Goal: Task Accomplishment & Management: Manage account settings

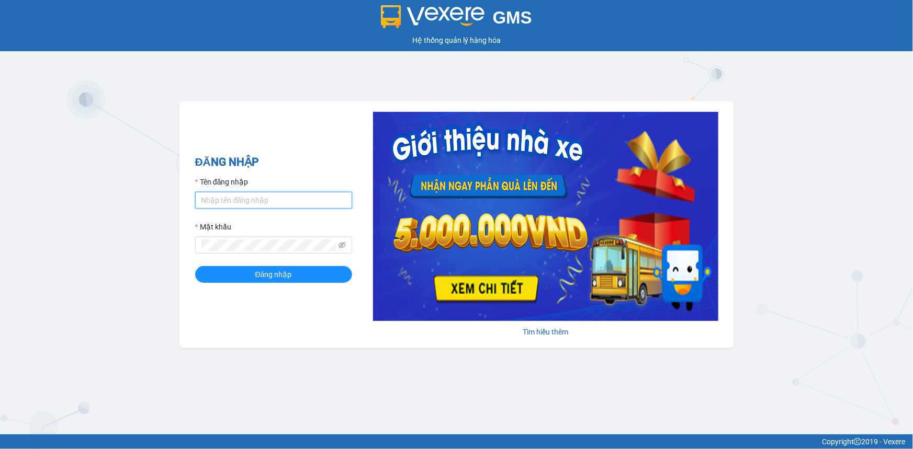
click at [260, 200] on input "Tên đăng nhập" at bounding box center [273, 200] width 157 height 17
type input "camha.vtp"
click at [195, 266] on button "Đăng nhập" at bounding box center [273, 274] width 157 height 17
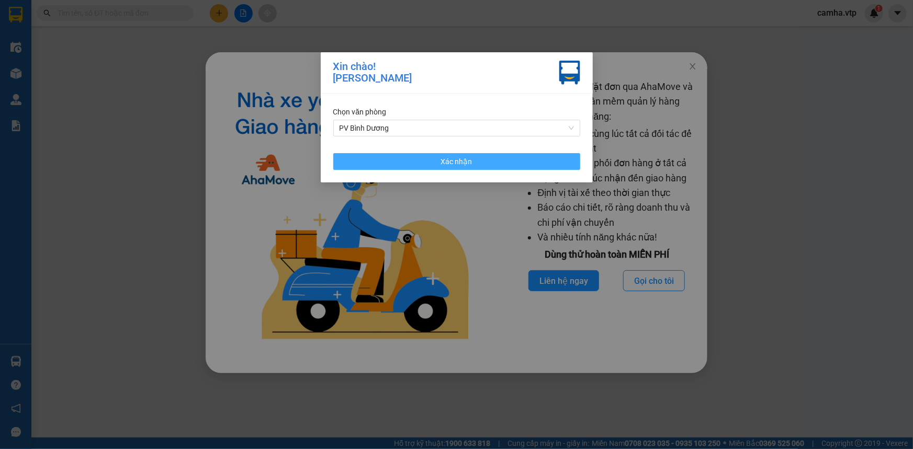
click at [464, 161] on span "Xác nhận" at bounding box center [456, 162] width 31 height 12
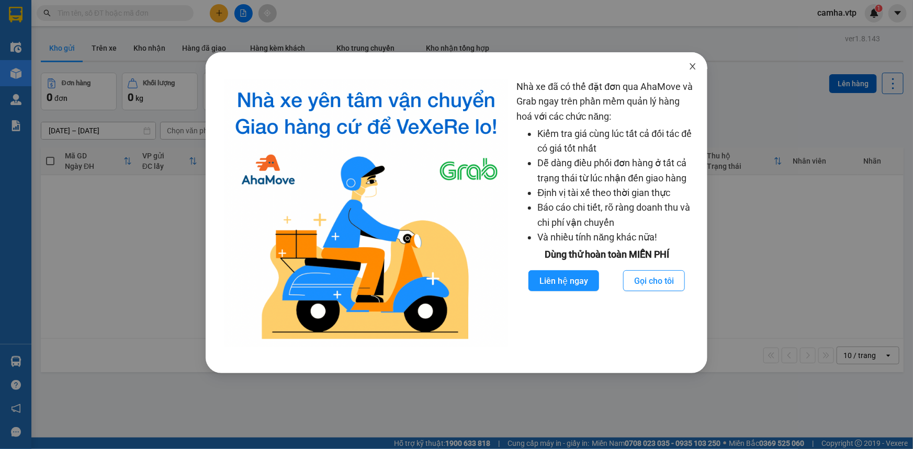
click at [699, 65] on span "Close" at bounding box center [692, 66] width 29 height 29
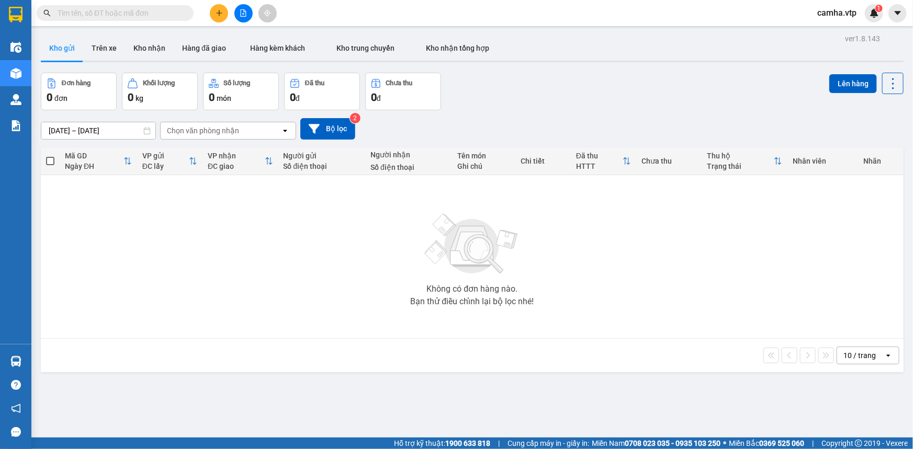
click at [581, 270] on div "Không có đơn hàng nào. Bạn thử điều chỉnh lại bộ lọc nhé!" at bounding box center [472, 256] width 852 height 157
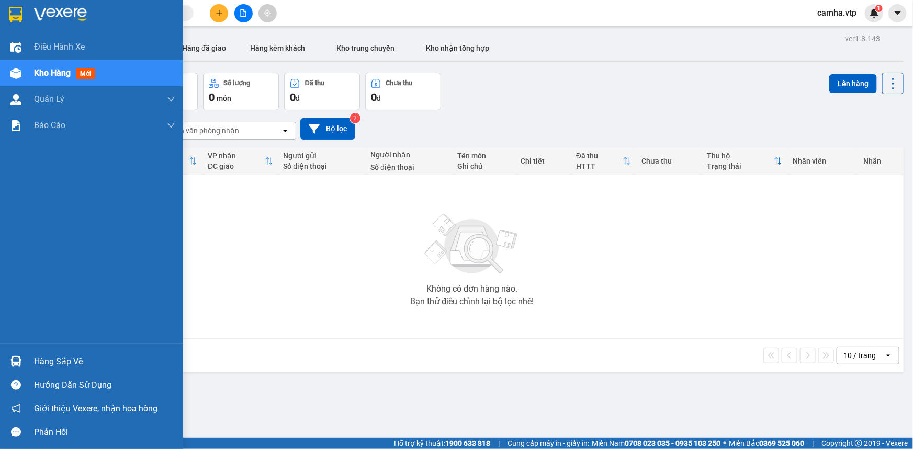
click at [105, 365] on div "Hàng sắp về" at bounding box center [104, 362] width 141 height 16
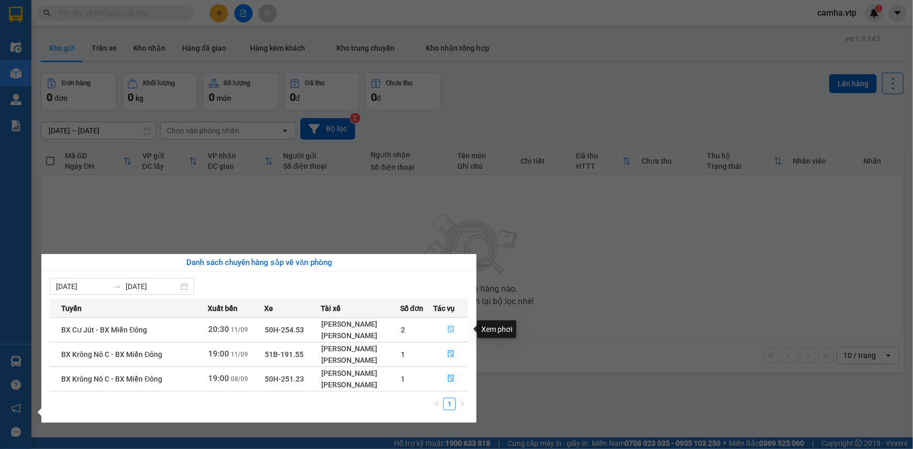
click at [451, 328] on icon "file-done" at bounding box center [450, 329] width 7 height 7
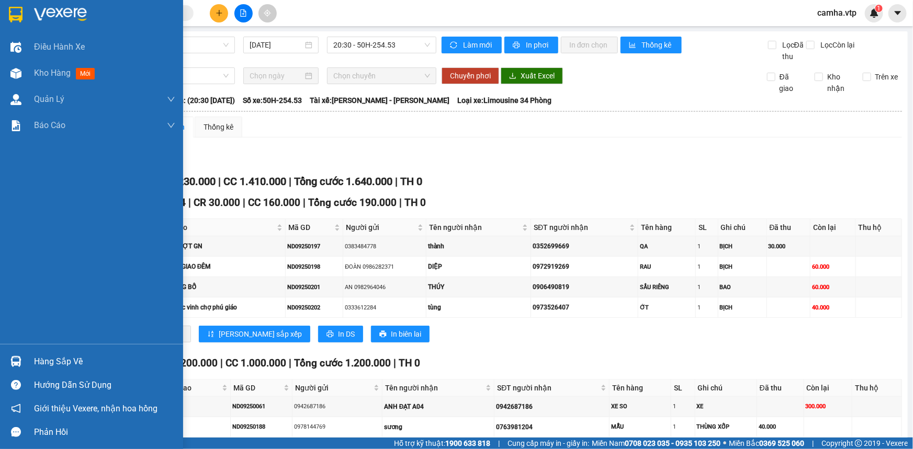
click at [81, 361] on div "Hàng sắp về" at bounding box center [104, 362] width 141 height 16
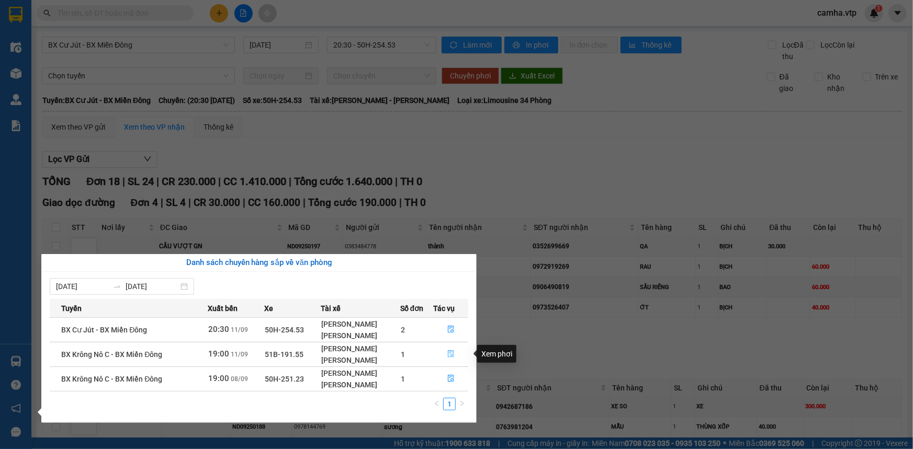
click at [449, 353] on icon "file-done" at bounding box center [450, 353] width 7 height 7
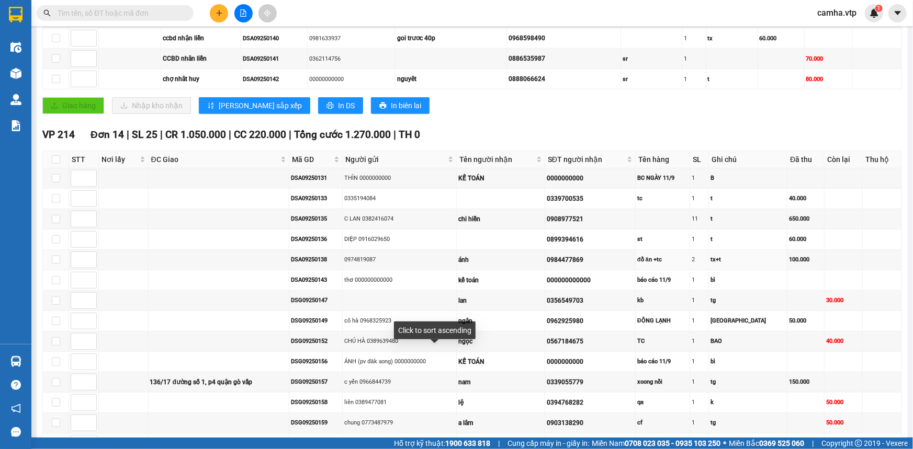
scroll to position [151, 0]
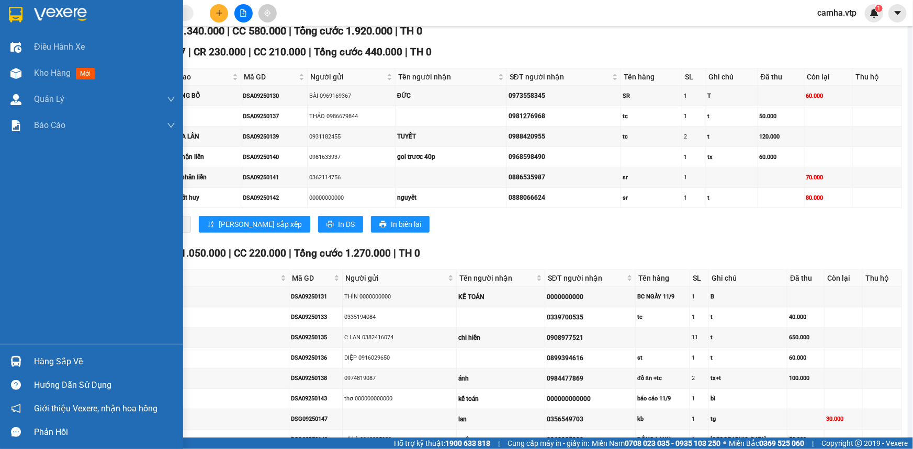
click at [15, 8] on img at bounding box center [16, 15] width 14 height 16
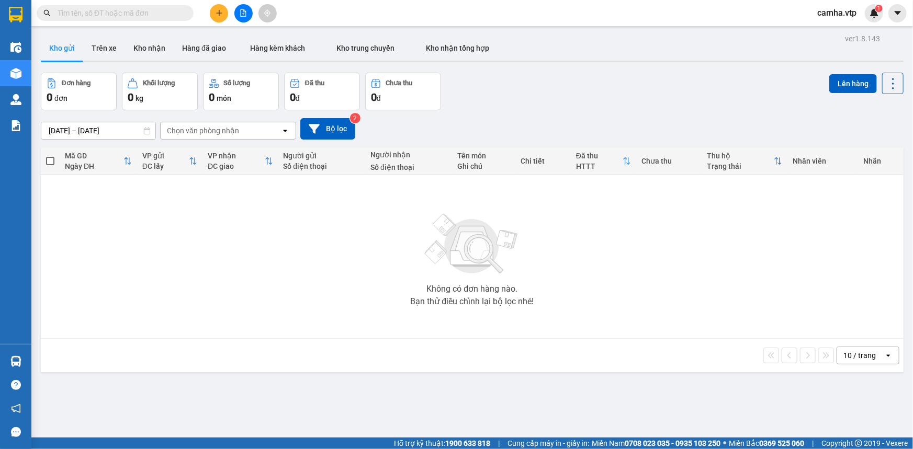
click at [354, 360] on div "10 / trang open" at bounding box center [472, 356] width 854 height 18
click at [217, 11] on icon "plus" at bounding box center [218, 12] width 7 height 7
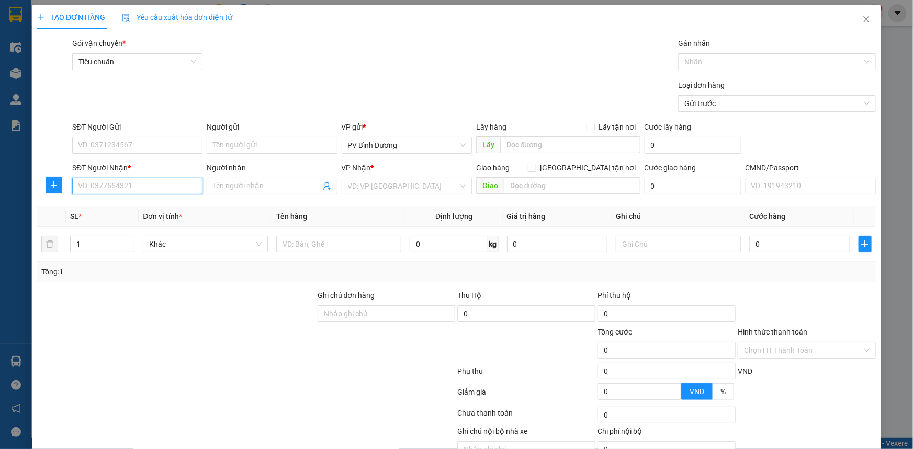
click at [145, 183] on input "SĐT Người Nhận *" at bounding box center [137, 186] width 130 height 17
type input "0969534296"
click at [143, 213] on div "0969534296 - HƯƠNG/knm" at bounding box center [136, 207] width 129 height 17
type input "HƯƠNG/knm"
type input "0969534296"
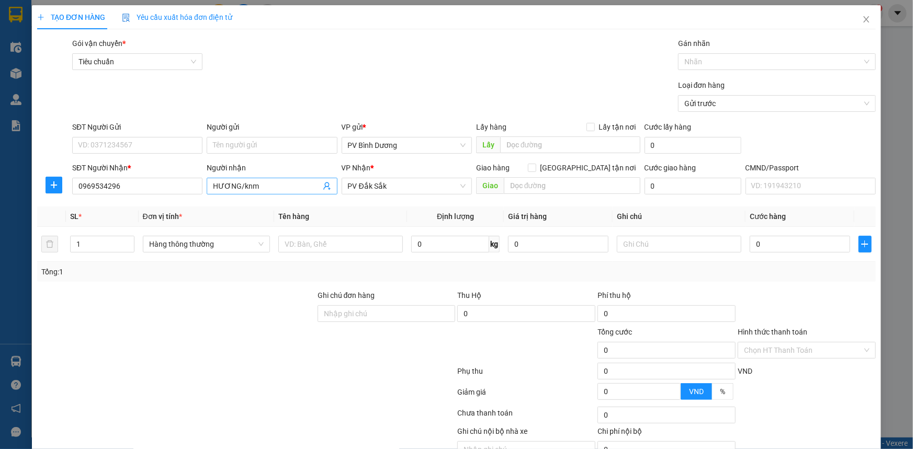
click at [275, 186] on input "HƯƠNG/knm" at bounding box center [266, 186] width 107 height 12
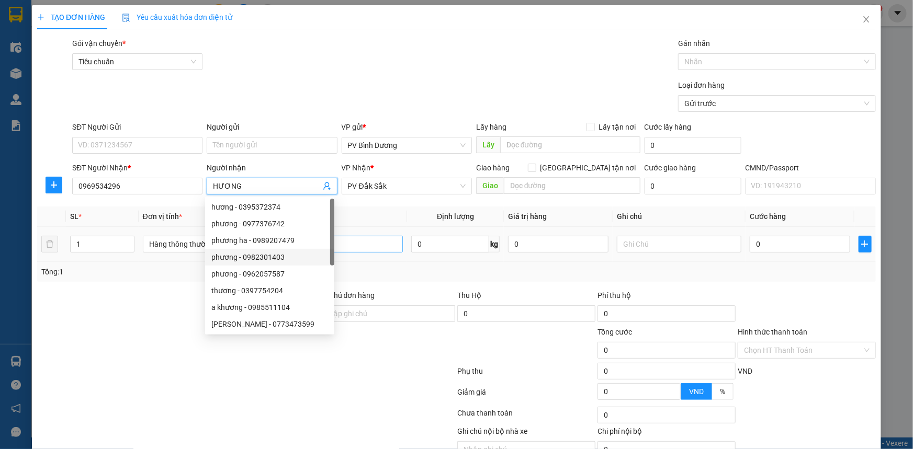
type input "HƯƠNG"
click at [374, 246] on input "text" at bounding box center [340, 244] width 124 height 17
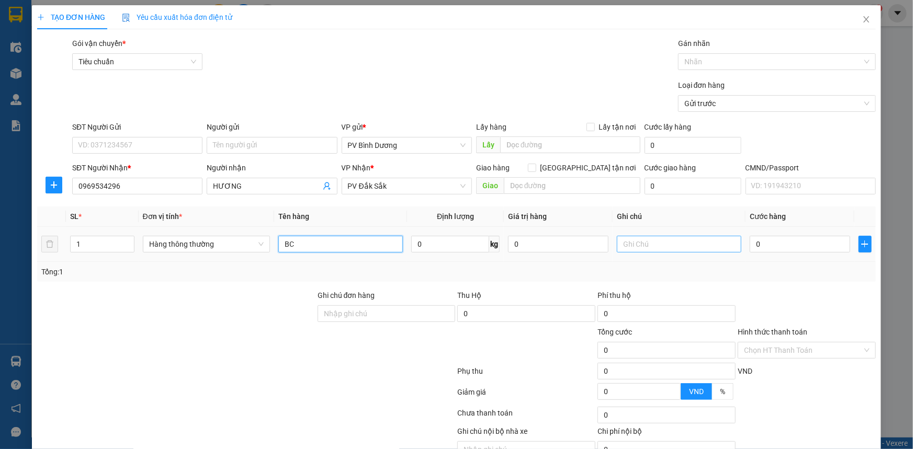
type input "BC"
click at [654, 244] on input "text" at bounding box center [679, 244] width 124 height 17
type input "B"
click at [766, 249] on input "0" at bounding box center [799, 244] width 100 height 17
type input "4"
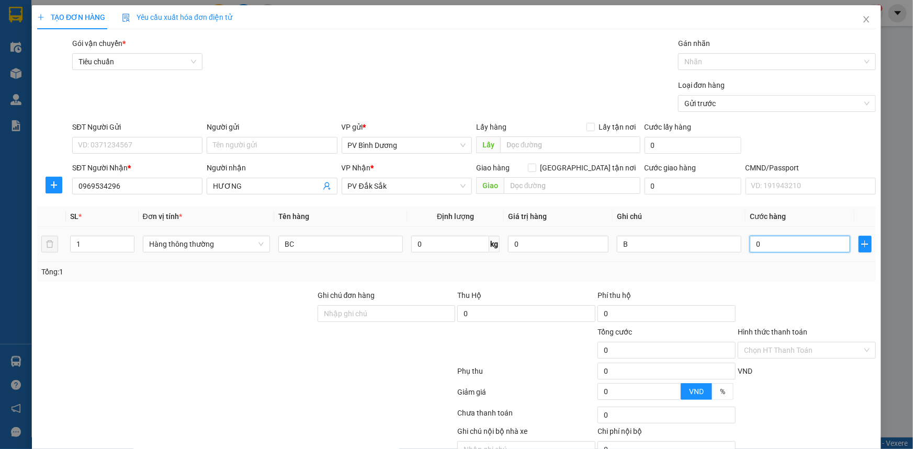
type input "4"
type input "40"
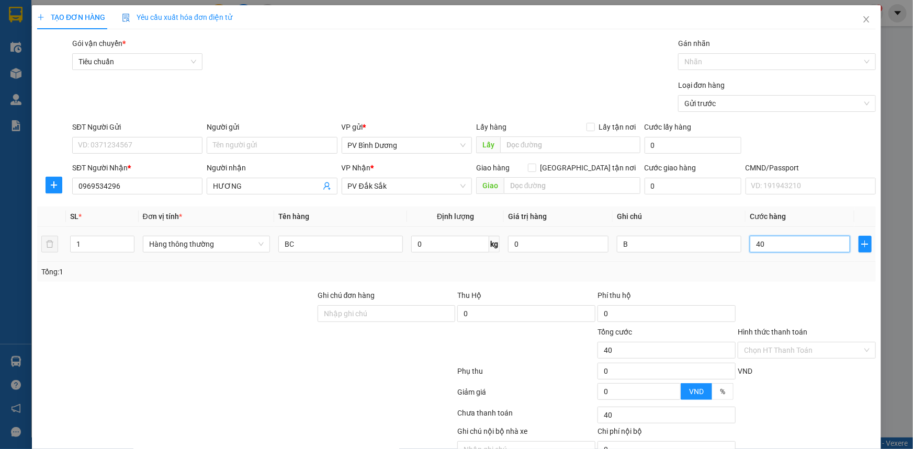
type input "400"
type input "4.000"
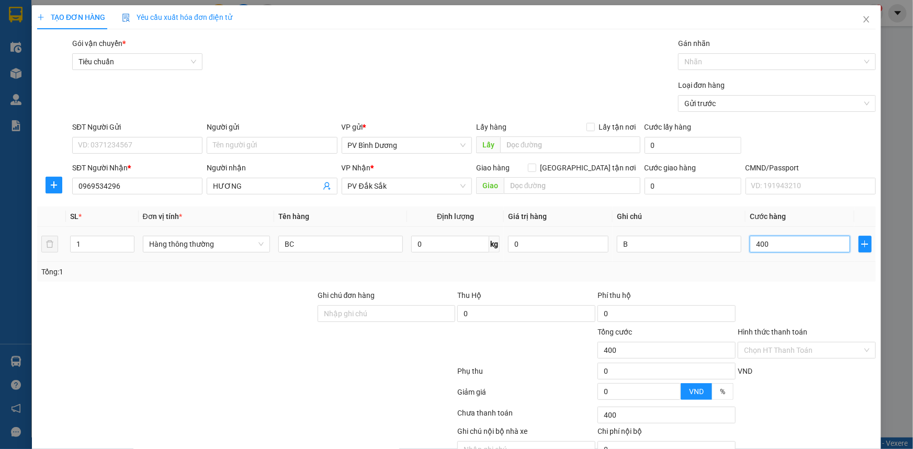
type input "4.000"
type input "40.000"
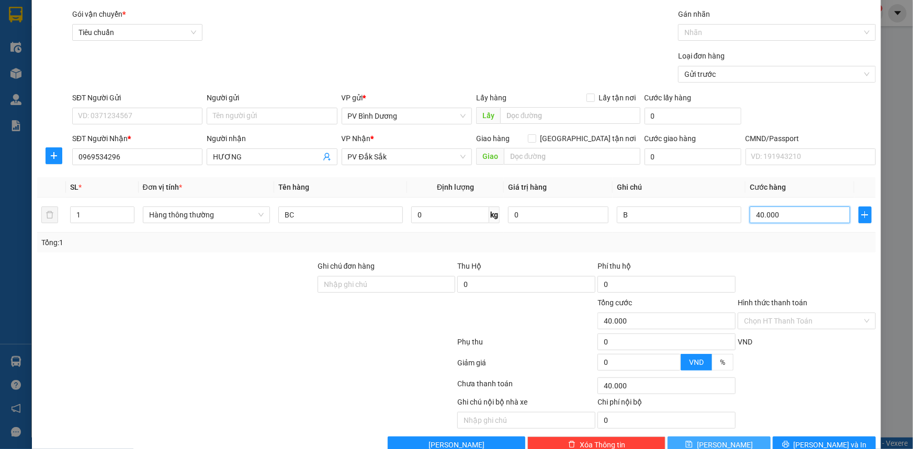
scroll to position [53, 0]
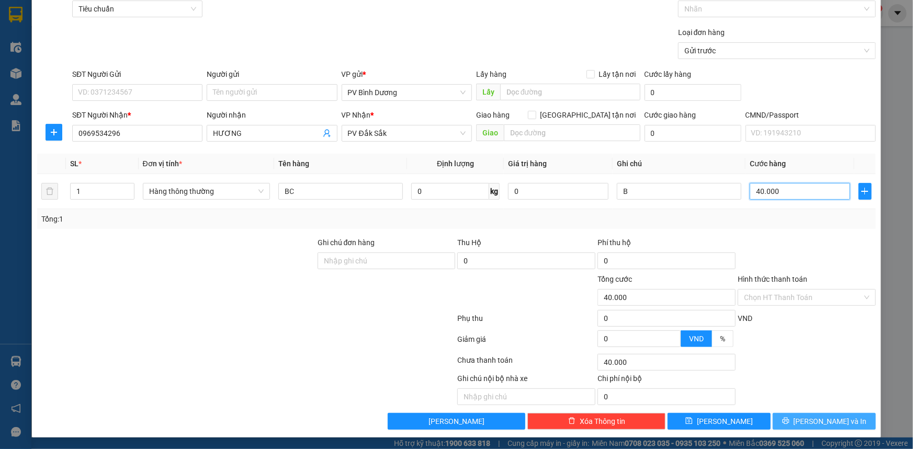
type input "40.000"
click at [812, 418] on span "[PERSON_NAME] và In" at bounding box center [829, 422] width 73 height 12
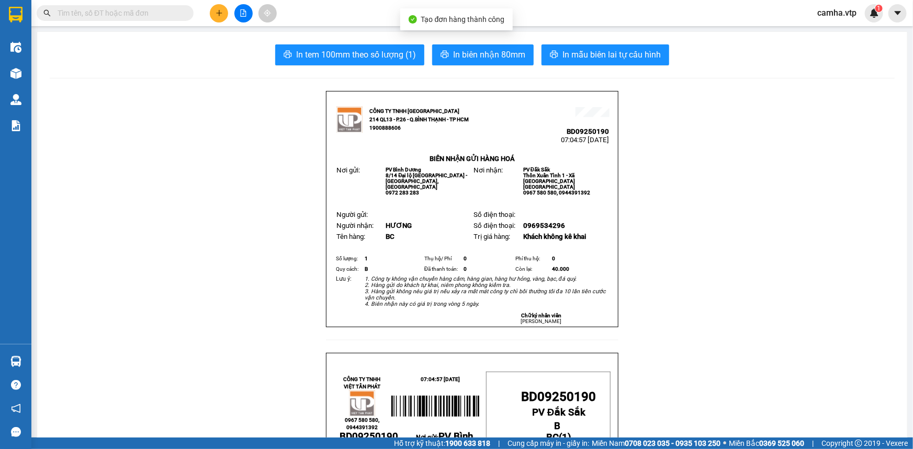
click at [38, 13] on span at bounding box center [115, 13] width 157 height 16
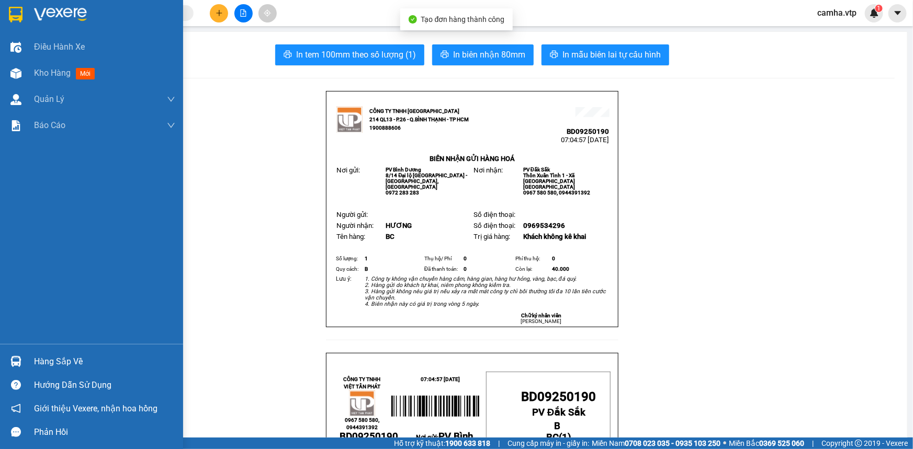
click at [12, 15] on img at bounding box center [16, 15] width 14 height 16
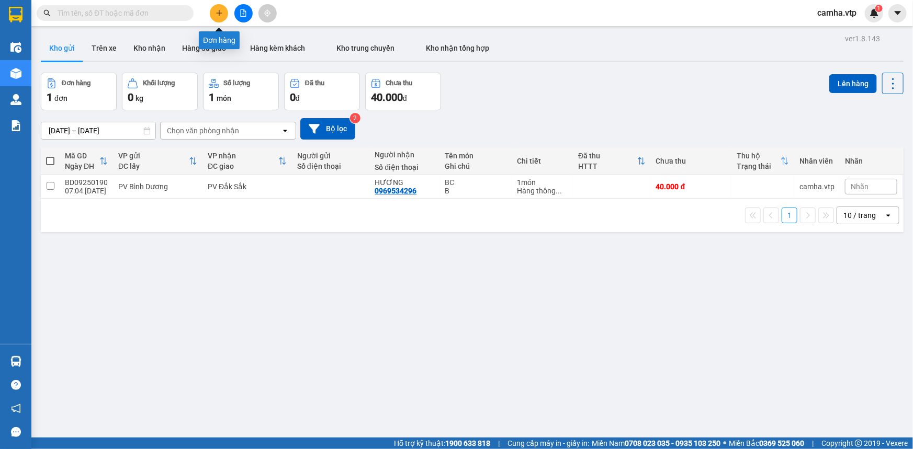
click at [219, 14] on icon "plus" at bounding box center [219, 13] width 1 height 6
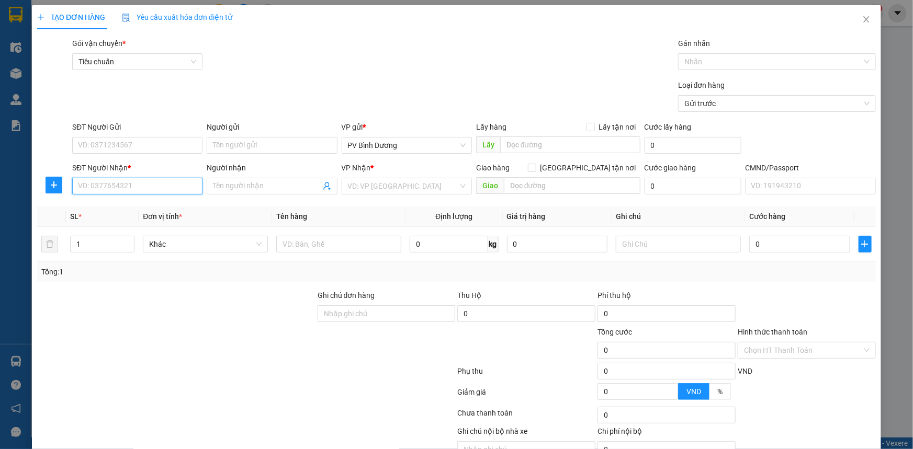
click at [149, 189] on input "SĐT Người Nhận *" at bounding box center [137, 186] width 130 height 17
type input "0846770800"
click at [132, 207] on div "0846770800 - TUYỂN/ok" at bounding box center [136, 207] width 117 height 12
type input "TUYỂN/ok"
type input "CX ĐẠI NGÀN"
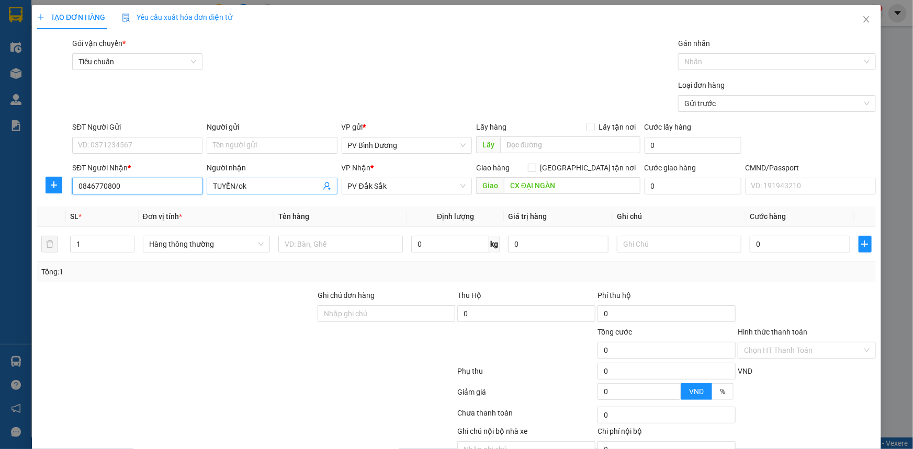
type input "0846770800"
click at [276, 187] on input "TUYỂN/ok" at bounding box center [266, 186] width 107 height 12
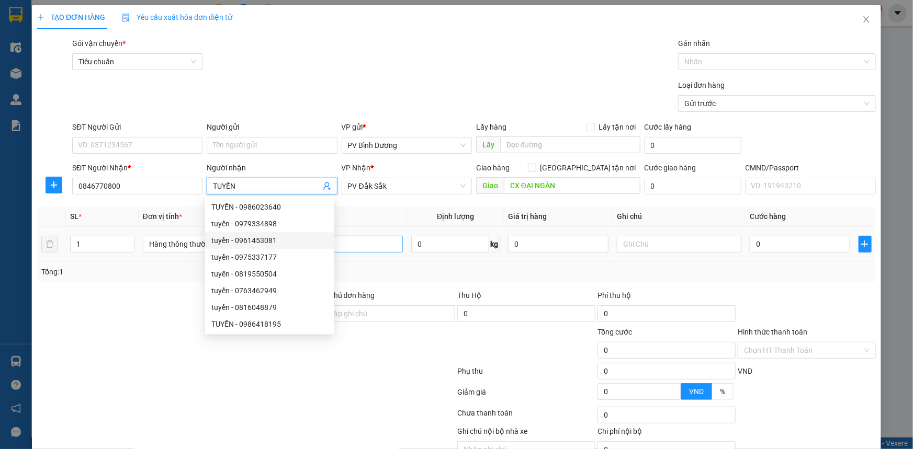
type input "TUYỂN"
click at [367, 243] on input "text" at bounding box center [340, 244] width 124 height 17
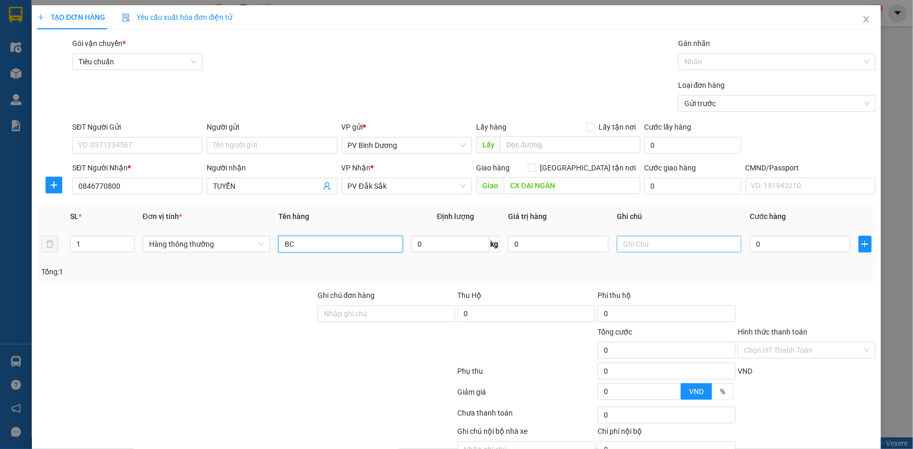
type input "BC"
click at [694, 245] on input "text" at bounding box center [679, 244] width 124 height 17
type input "B"
click at [766, 238] on input "0" at bounding box center [799, 244] width 100 height 17
type input "5"
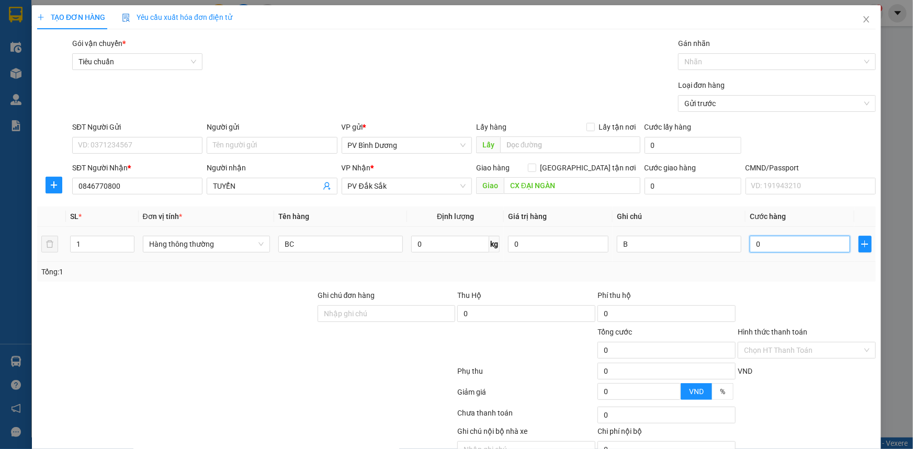
type input "5"
type input "50"
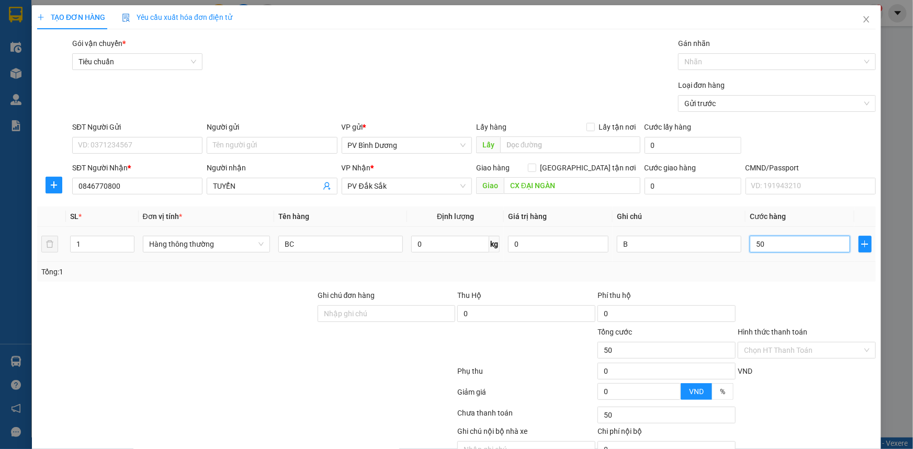
type input "500"
type input "5.000"
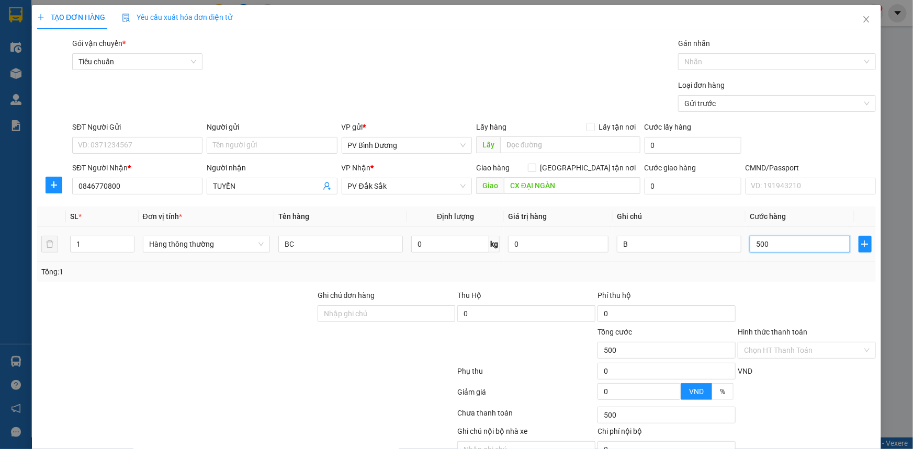
type input "5.000"
type input "50.000"
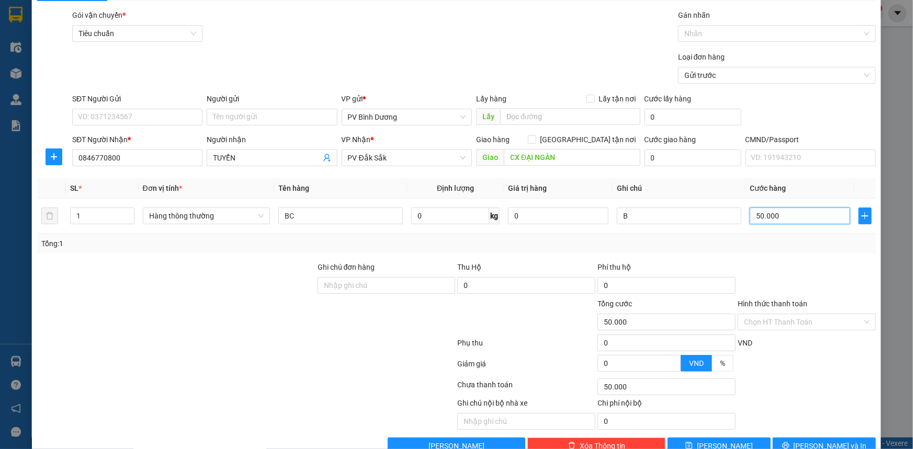
scroll to position [53, 0]
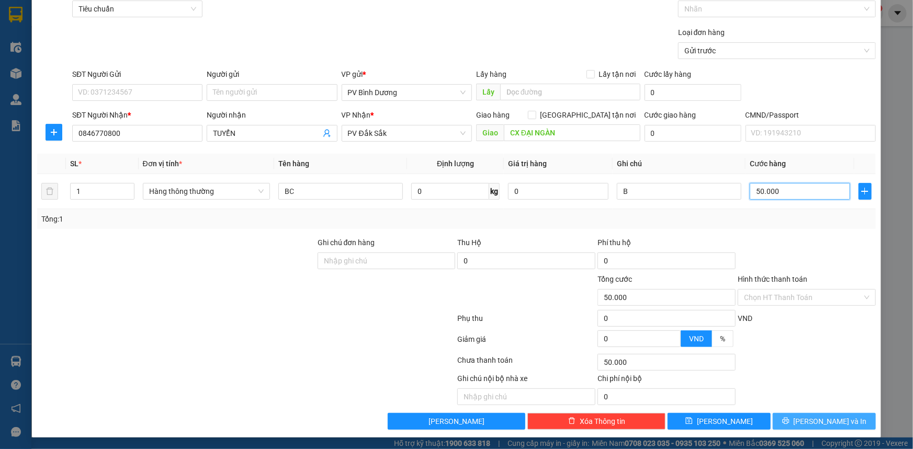
type input "50.000"
click at [810, 422] on span "[PERSON_NAME] và In" at bounding box center [829, 422] width 73 height 12
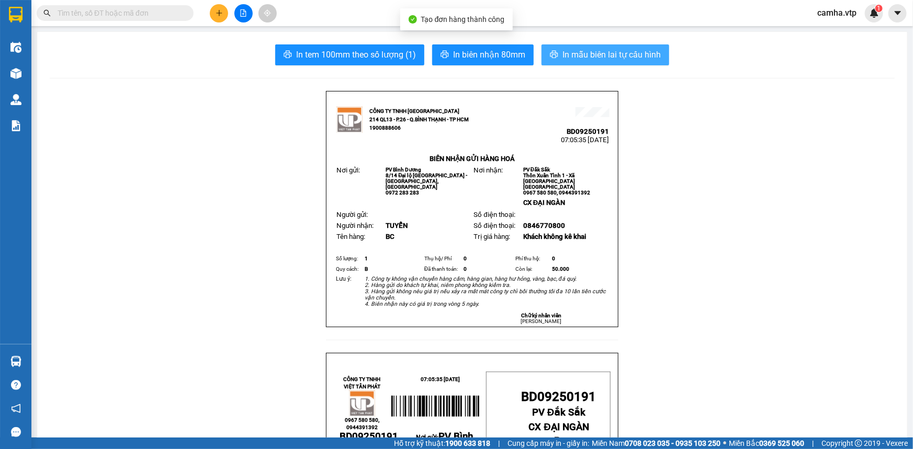
click at [621, 51] on span "In mẫu biên lai tự cấu hình" at bounding box center [611, 54] width 98 height 13
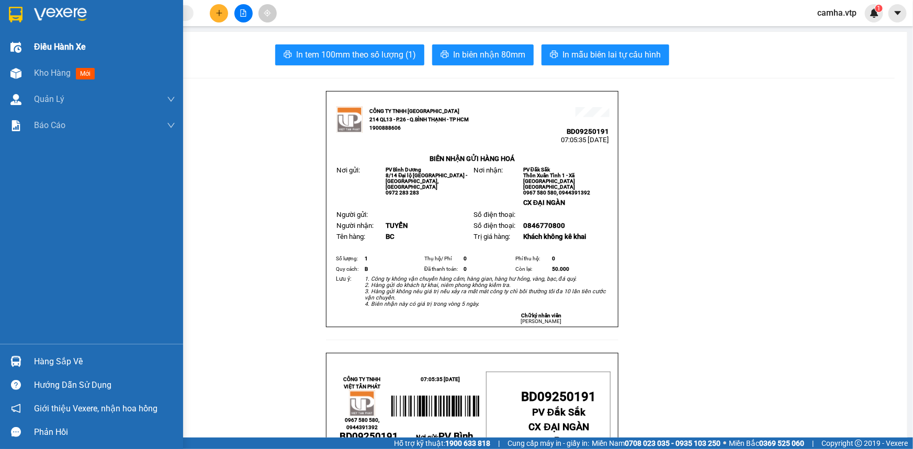
click at [46, 47] on span "Điều hành xe" at bounding box center [60, 46] width 52 height 13
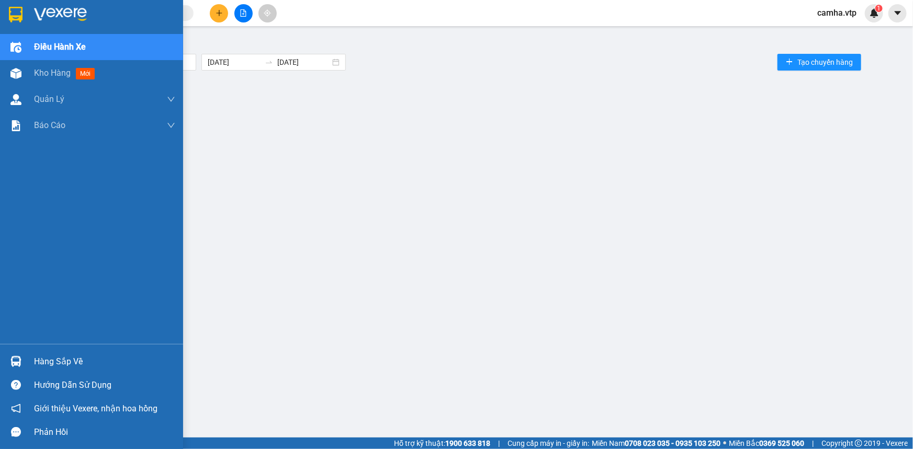
drag, startPoint x: 8, startPoint y: 10, endPoint x: 37, endPoint y: 43, distance: 43.7
click at [8, 10] on div at bounding box center [16, 14] width 18 height 18
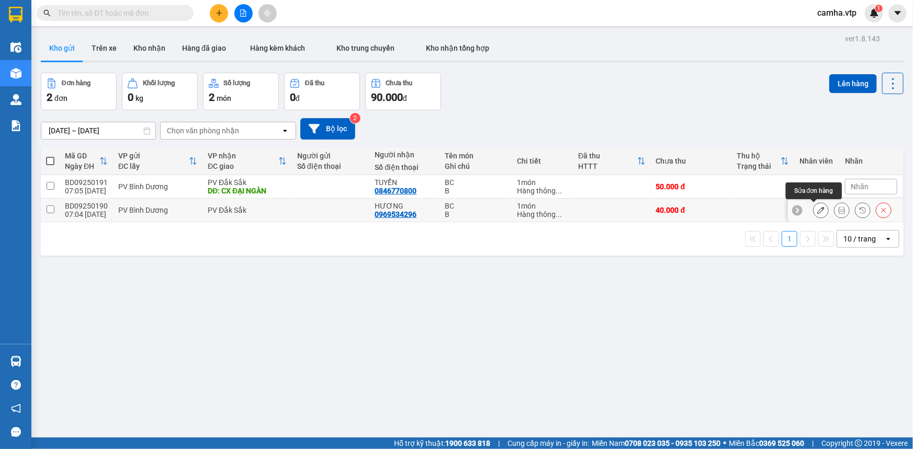
click at [817, 209] on icon at bounding box center [820, 210] width 7 height 7
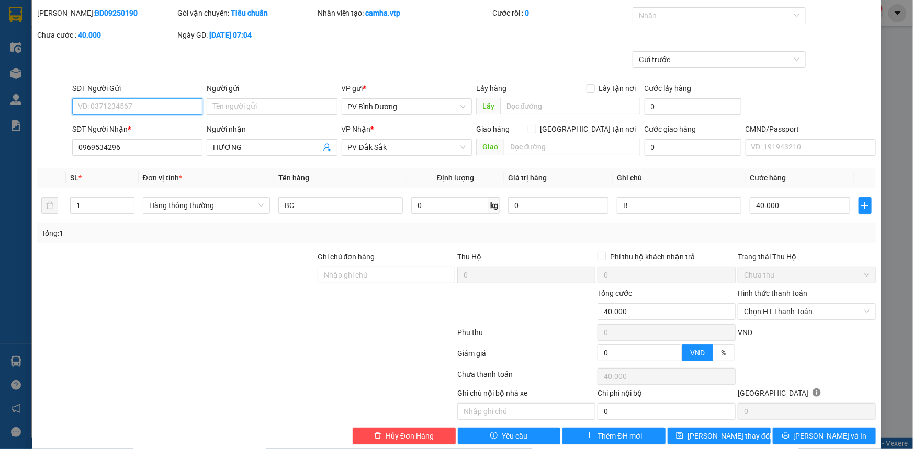
scroll to position [62, 0]
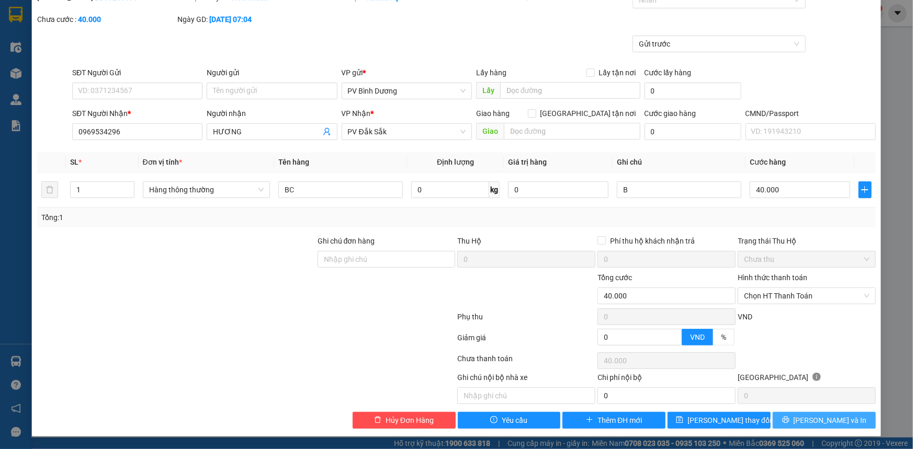
click at [809, 420] on span "[PERSON_NAME] và In" at bounding box center [829, 421] width 73 height 12
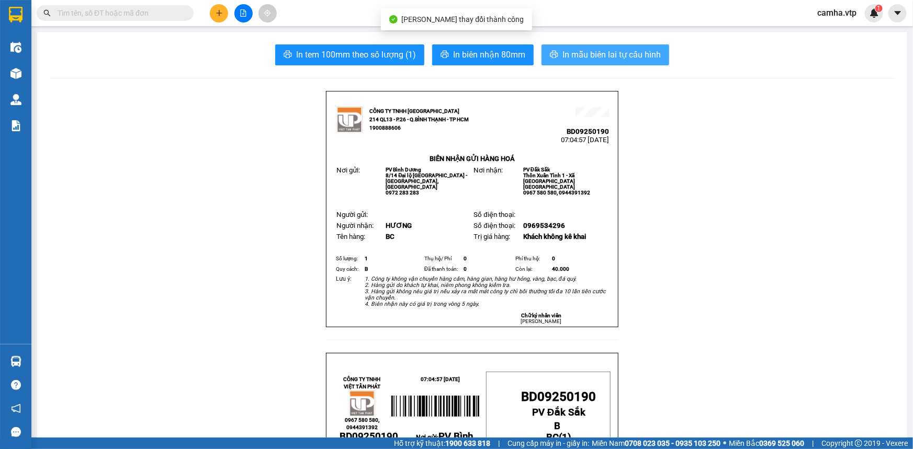
click at [588, 58] on span "In mẫu biên lai tự cấu hình" at bounding box center [611, 54] width 98 height 13
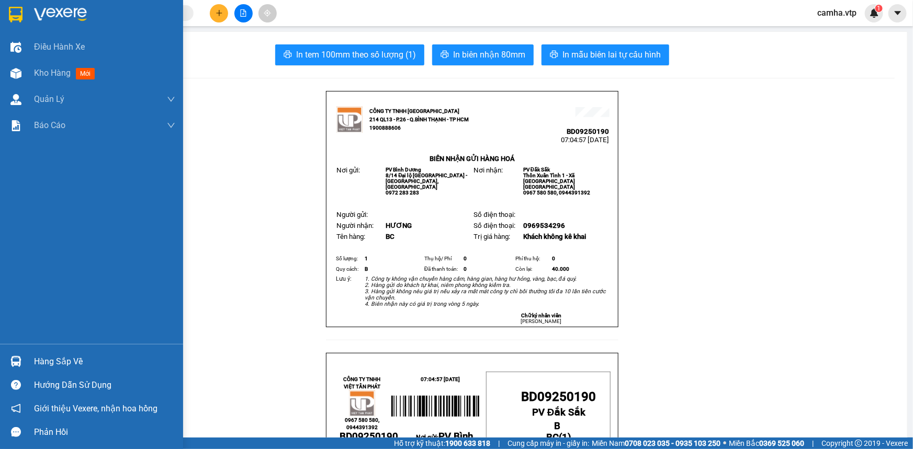
click at [25, 16] on div at bounding box center [91, 17] width 183 height 34
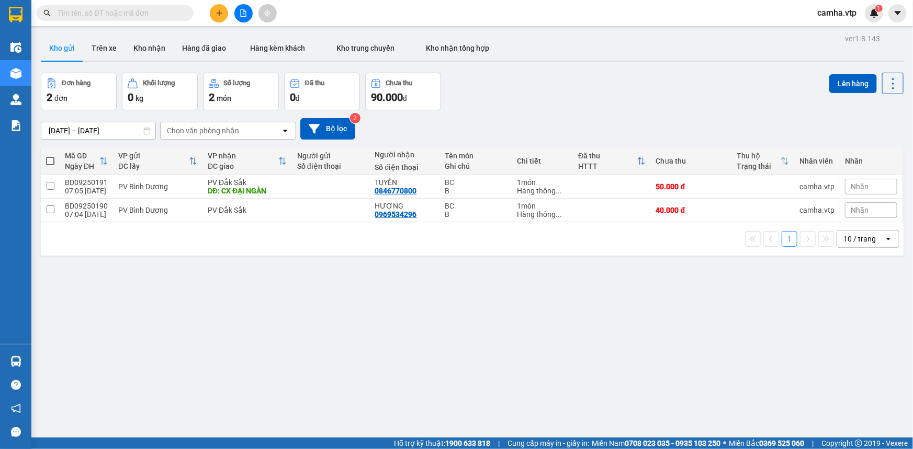
click at [52, 159] on span at bounding box center [50, 161] width 8 height 8
click at [50, 156] on input "checkbox" at bounding box center [50, 156] width 0 height 0
checkbox input "true"
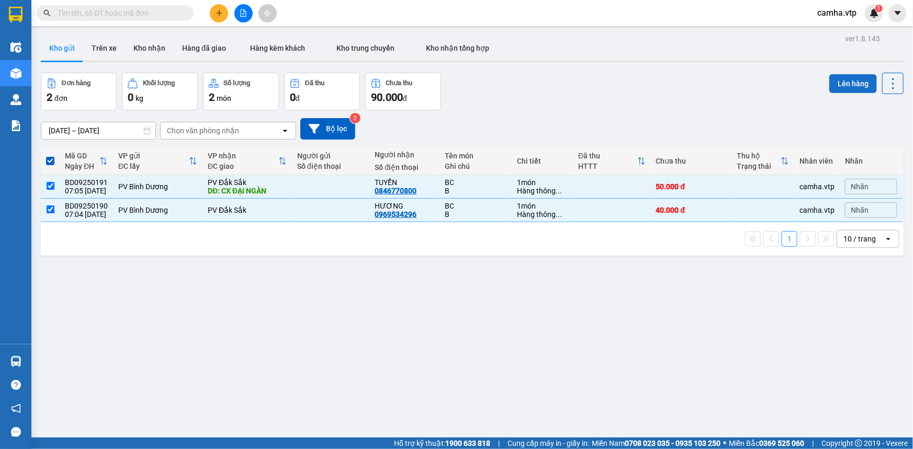
click at [849, 90] on button "Lên hàng" at bounding box center [853, 83] width 48 height 19
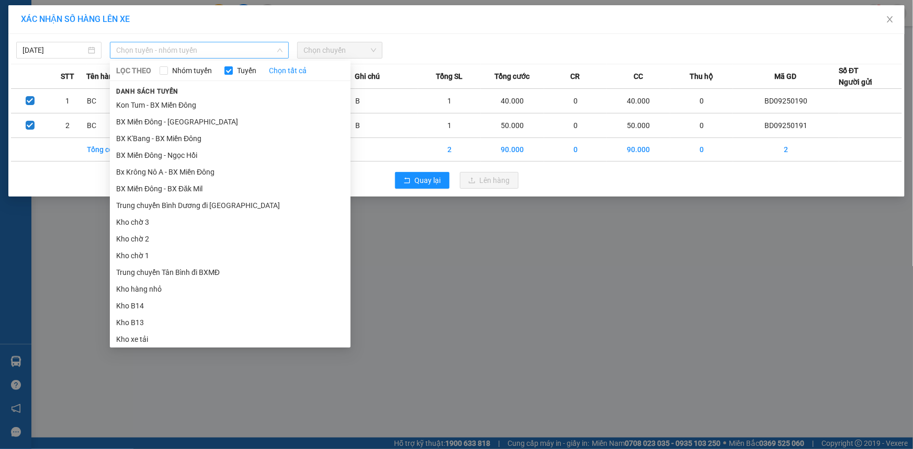
click at [198, 50] on span "Chọn tuyến - nhóm tuyến" at bounding box center [199, 50] width 166 height 16
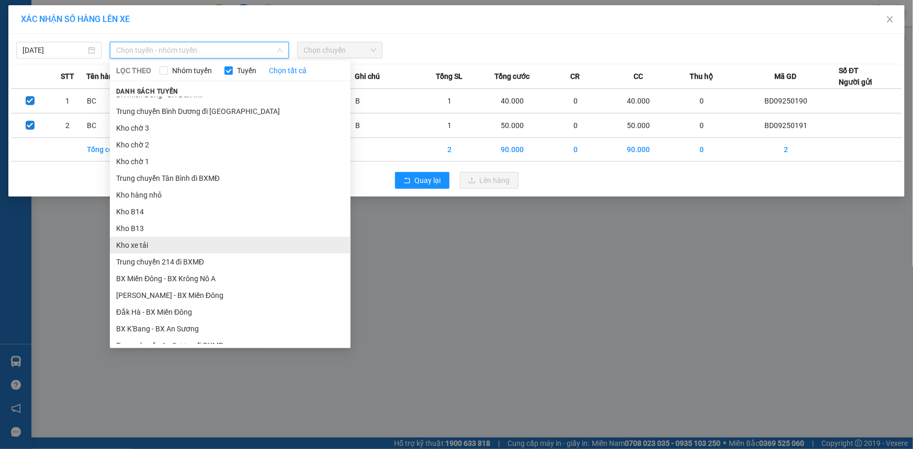
scroll to position [95, 0]
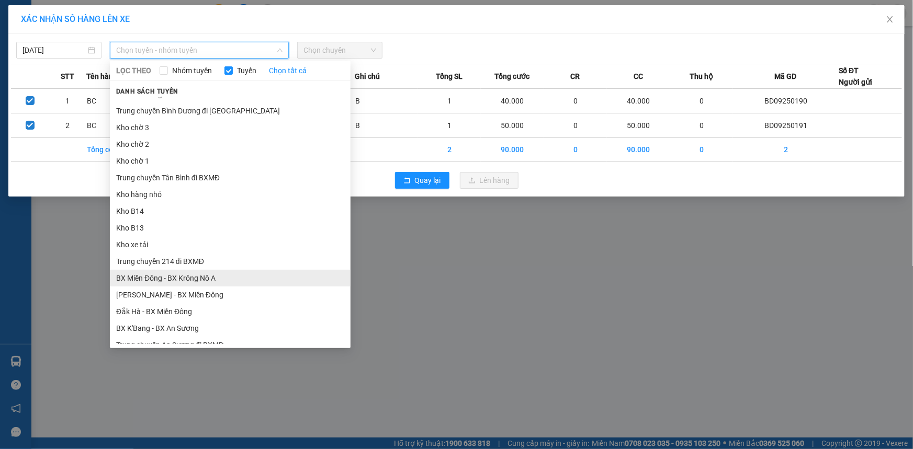
drag, startPoint x: 254, startPoint y: 278, endPoint x: 247, endPoint y: 286, distance: 10.4
click at [254, 278] on li "BX Miền Đông - BX Krông Nô A" at bounding box center [230, 278] width 241 height 17
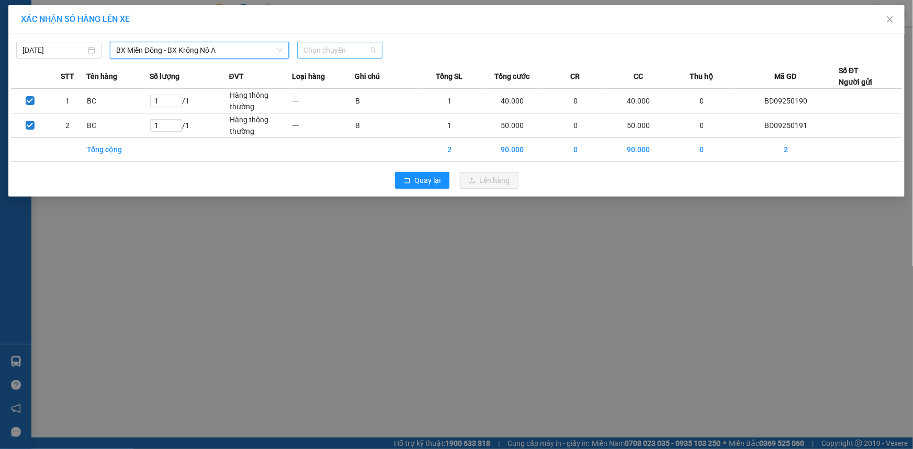
click at [329, 48] on span "Chọn chuyến" at bounding box center [339, 50] width 73 height 16
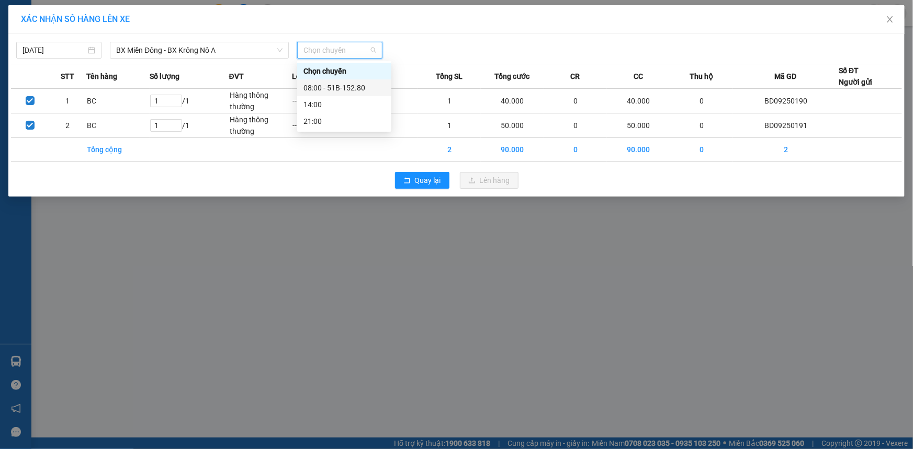
click at [337, 89] on div "08:00 - 51B-152.80" at bounding box center [344, 88] width 82 height 12
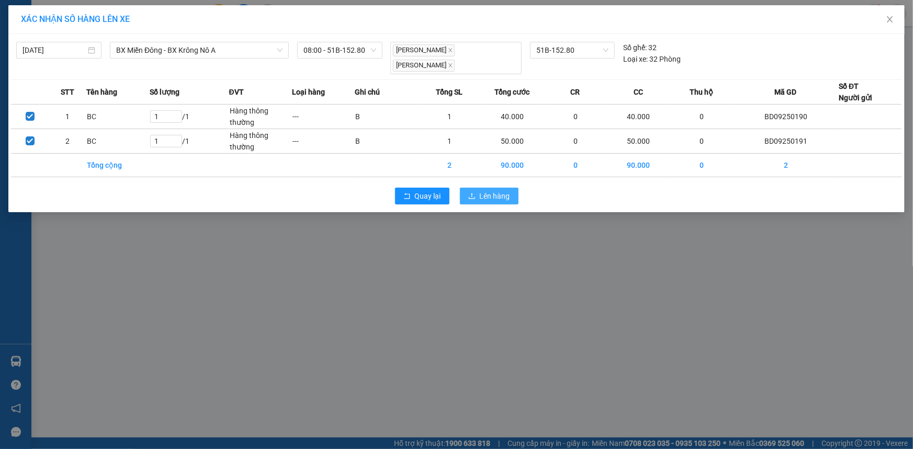
click at [504, 197] on span "Lên hàng" at bounding box center [495, 196] width 30 height 12
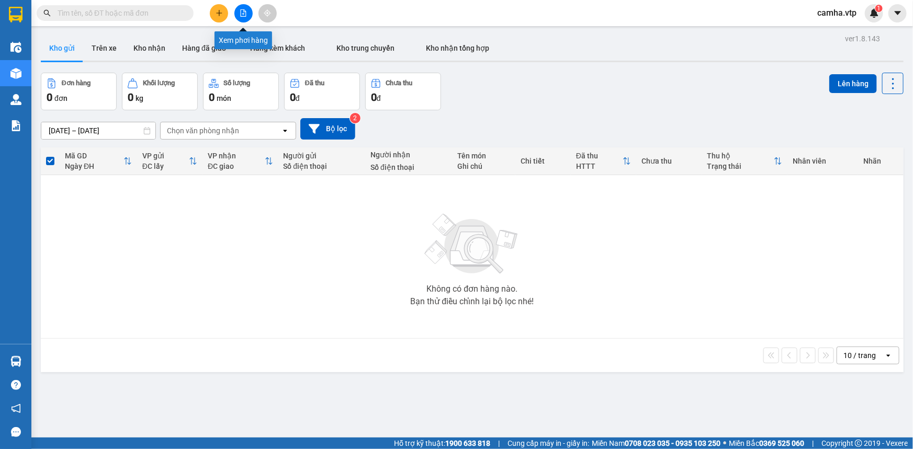
click at [243, 12] on icon "file-add" at bounding box center [243, 12] width 7 height 7
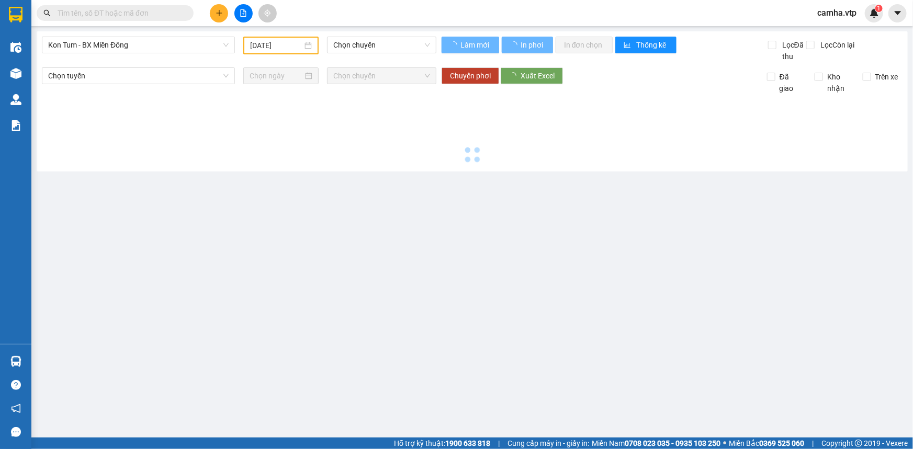
type input "[DATE]"
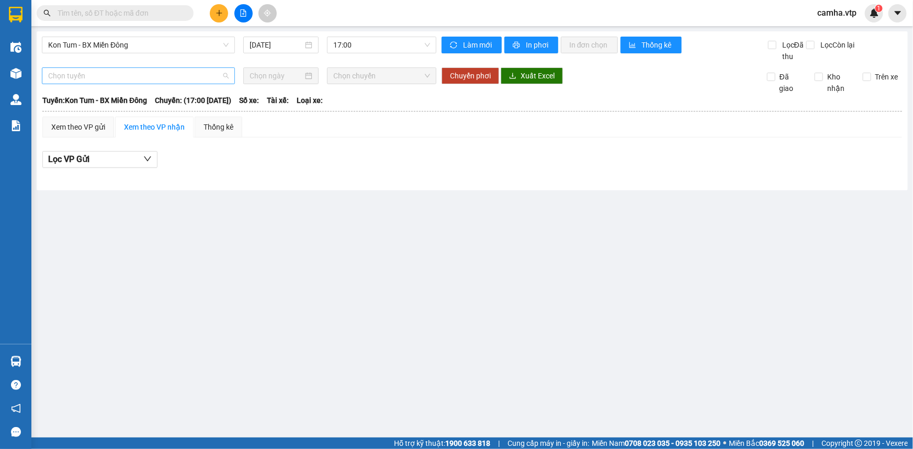
click at [157, 78] on span "Chọn tuyến" at bounding box center [138, 76] width 180 height 16
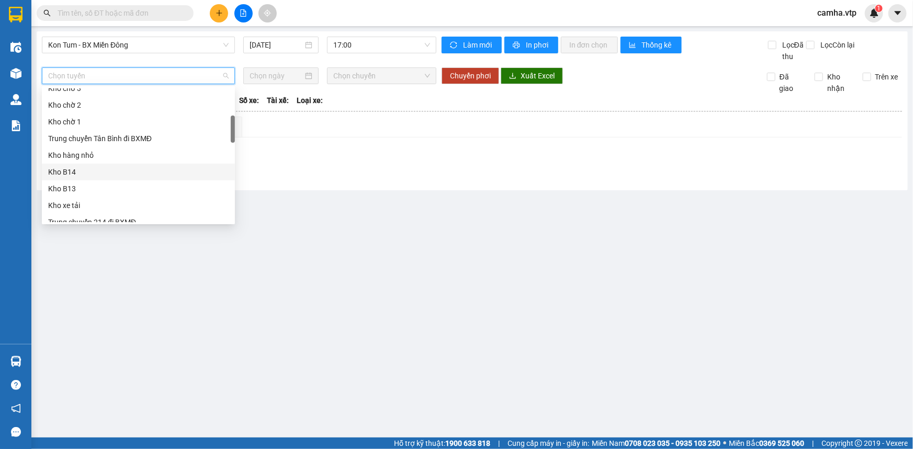
scroll to position [237, 0]
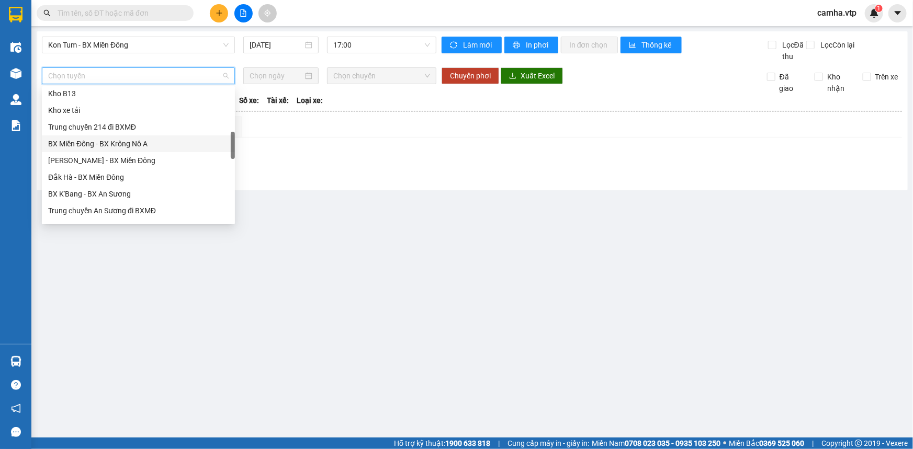
click at [174, 149] on div "BX Miền Đông - BX Krông Nô A" at bounding box center [138, 143] width 193 height 17
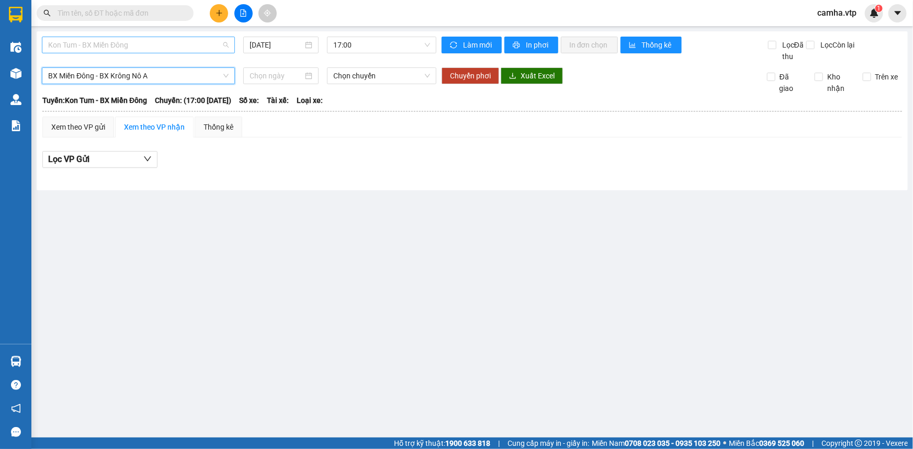
click at [189, 47] on span "Kon Tum - BX Miền Đông" at bounding box center [138, 45] width 180 height 16
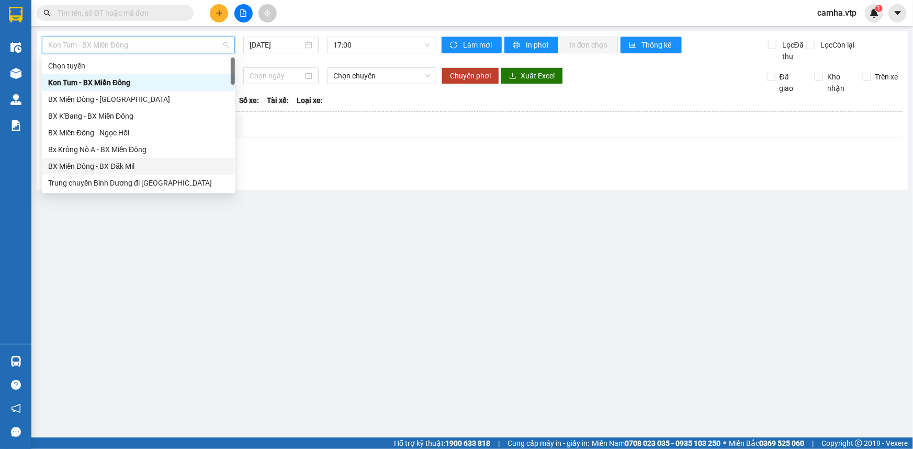
scroll to position [190, 0]
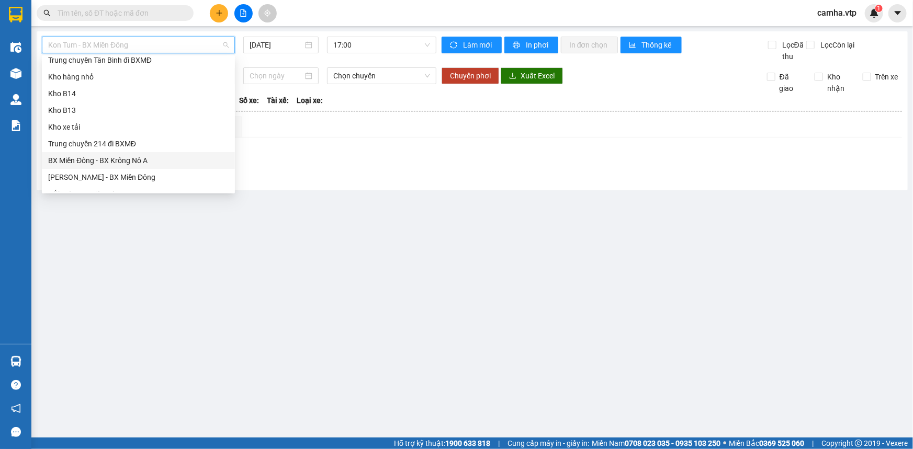
click at [145, 165] on div "BX Miền Đông - BX Krông Nô A" at bounding box center [138, 161] width 180 height 12
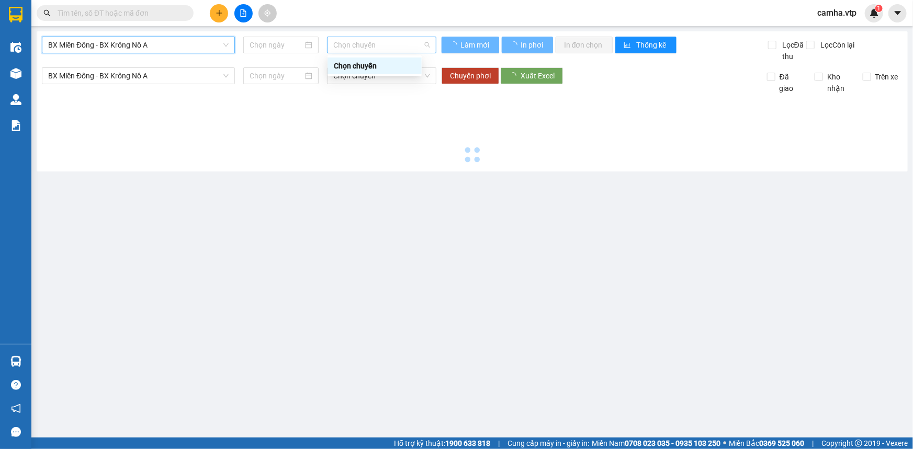
click at [377, 47] on span "Chọn chuyến" at bounding box center [381, 45] width 97 height 16
type input "[DATE]"
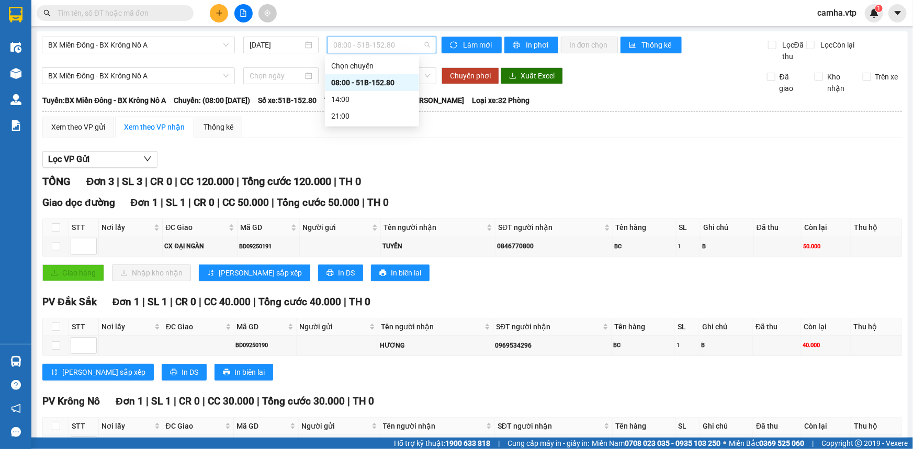
click at [356, 83] on div "08:00 - 51B-152.80" at bounding box center [372, 83] width 82 height 12
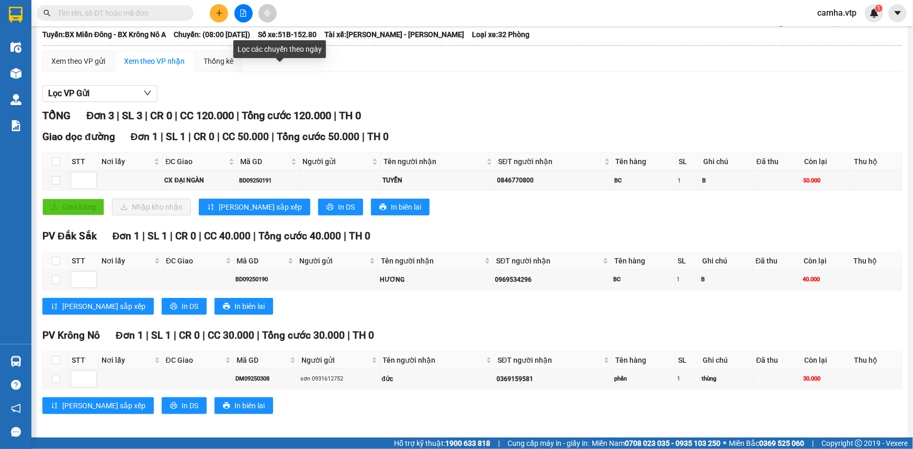
scroll to position [70, 0]
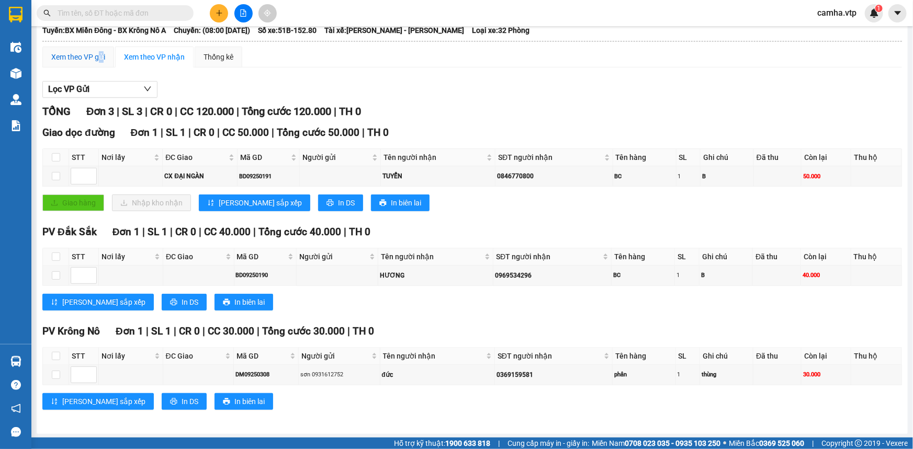
drag, startPoint x: 101, startPoint y: 59, endPoint x: 105, endPoint y: 83, distance: 23.9
click at [103, 59] on div "Xem theo VP gửi" at bounding box center [78, 57] width 54 height 12
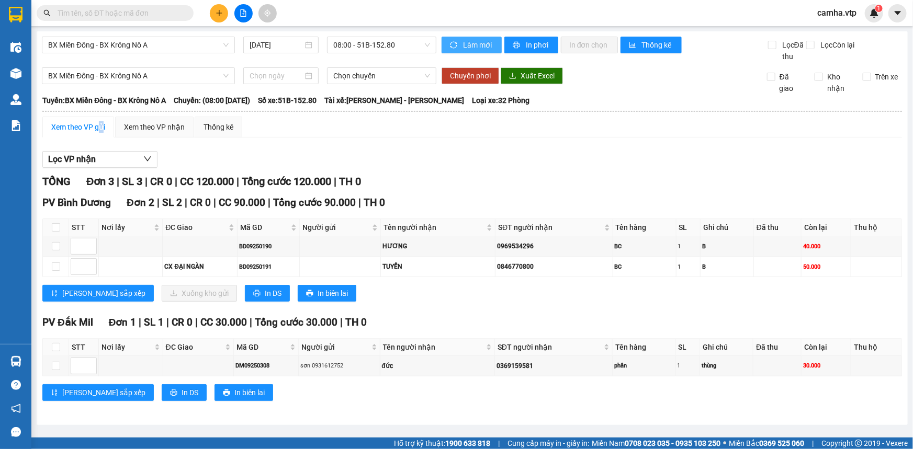
click at [490, 49] on span "Làm mới" at bounding box center [478, 45] width 30 height 12
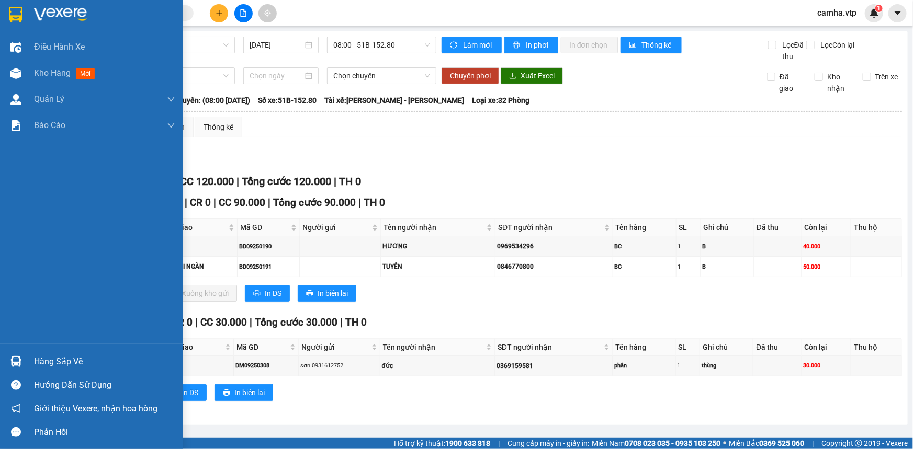
click at [23, 10] on div at bounding box center [16, 14] width 18 height 18
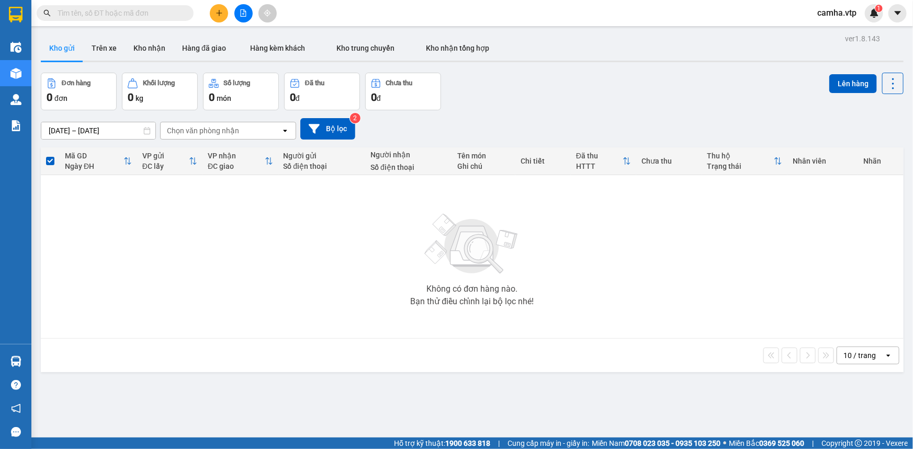
click at [105, 12] on input "text" at bounding box center [119, 13] width 123 height 12
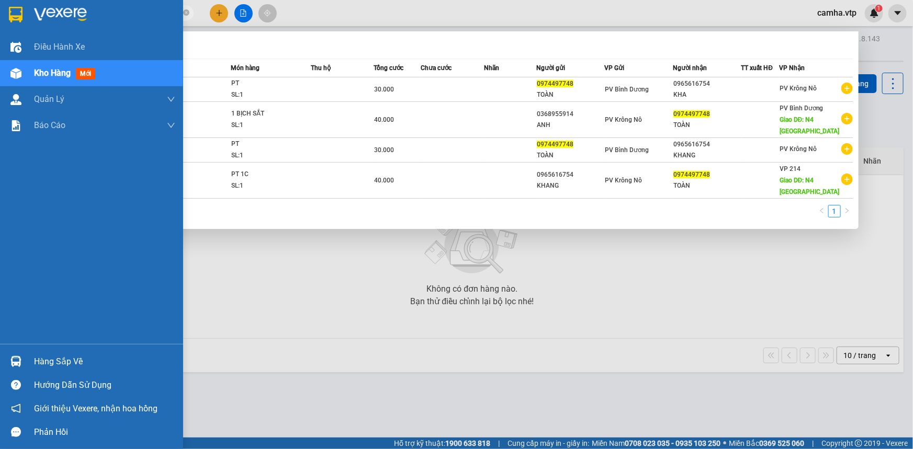
drag, startPoint x: 120, startPoint y: 8, endPoint x: 12, endPoint y: 20, distance: 109.4
click at [12, 20] on section "Kết quả tìm kiếm ( 4 ) Bộ lọc Mã ĐH Trạng thái Món hàng Thu hộ Tổng cước Chưa c…" at bounding box center [456, 224] width 913 height 449
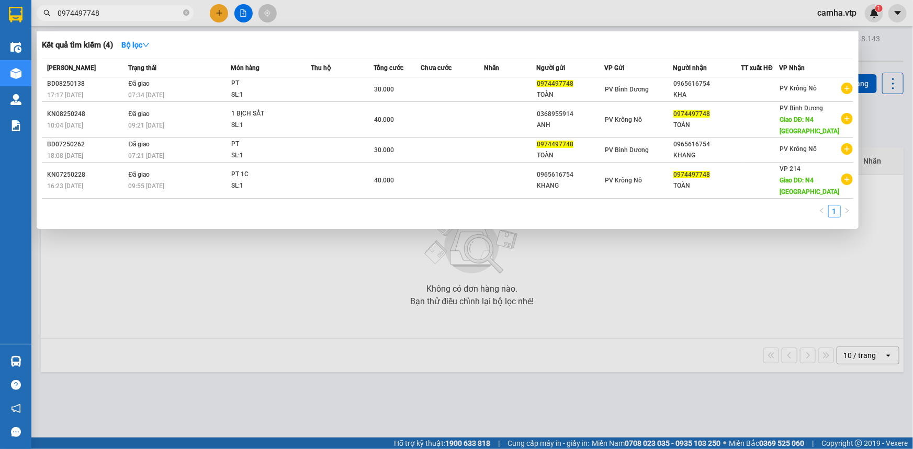
type input "0974497748"
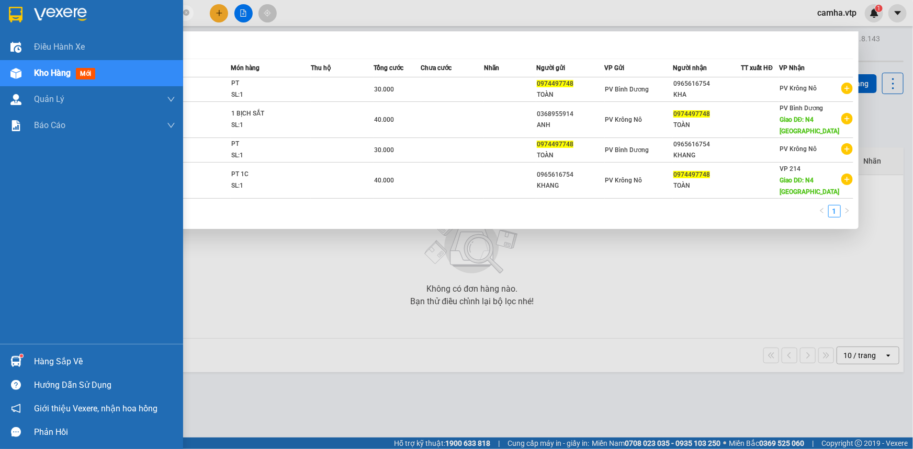
click at [16, 360] on img at bounding box center [15, 361] width 11 height 11
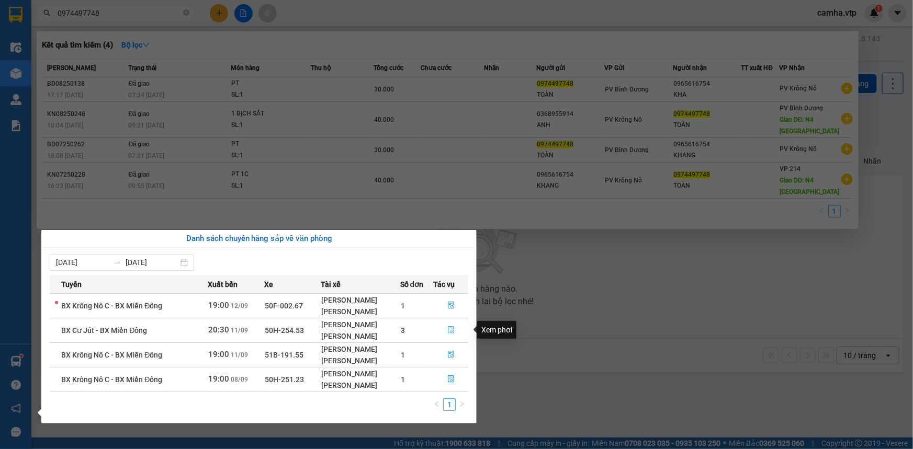
click at [450, 331] on icon "file-done" at bounding box center [450, 329] width 7 height 7
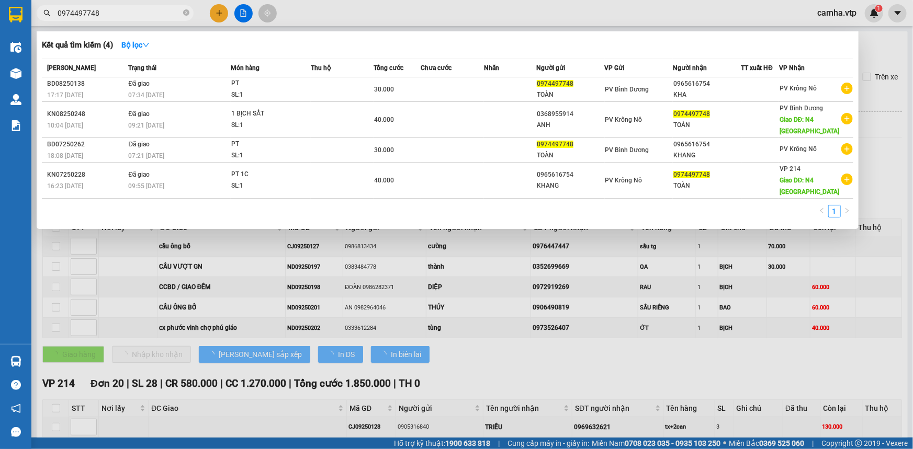
type input "[DATE]"
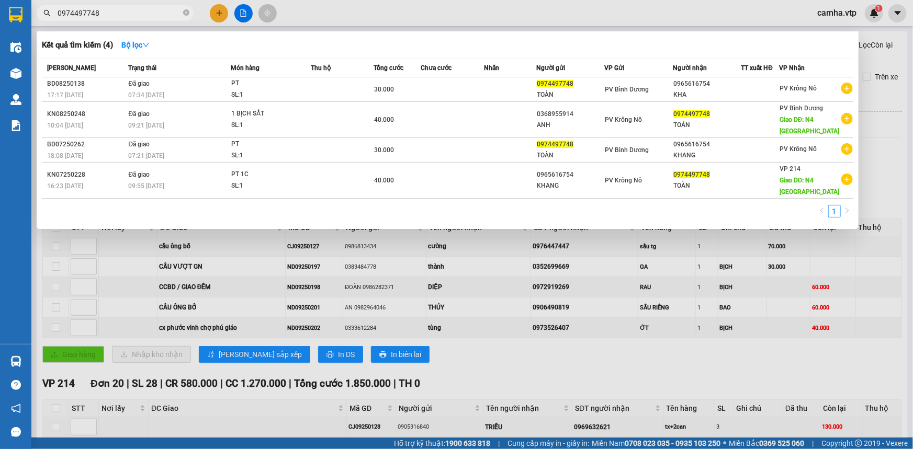
click at [886, 366] on div at bounding box center [456, 224] width 913 height 449
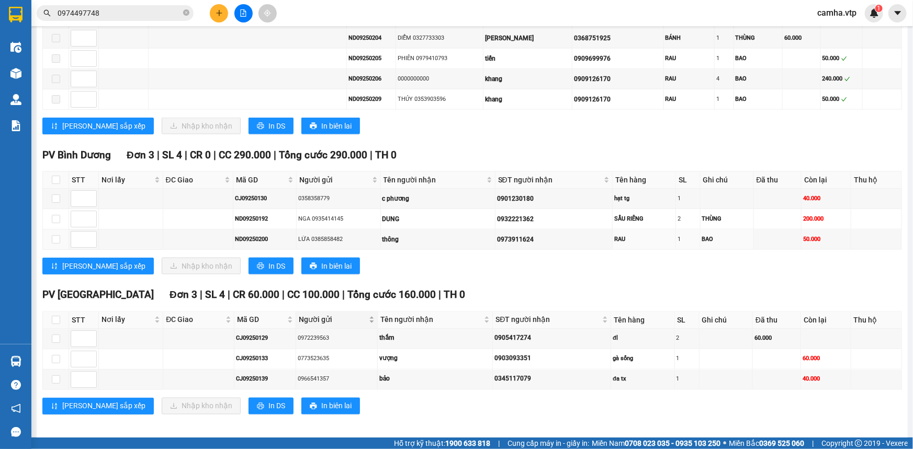
scroll to position [717, 0]
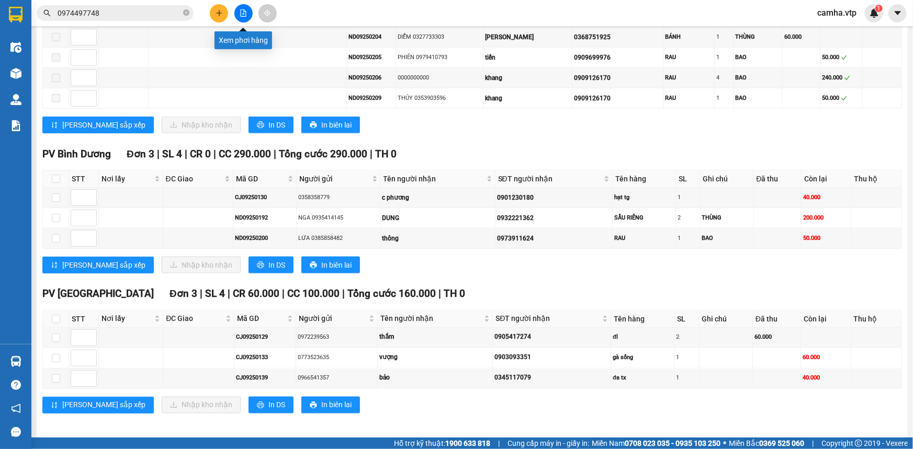
click at [242, 14] on icon "file-add" at bounding box center [244, 12] width 6 height 7
click at [244, 15] on icon "file-add" at bounding box center [243, 12] width 7 height 7
click at [236, 0] on div "Kết quả tìm kiếm ( 4 ) Bộ lọc Mã ĐH Trạng thái Món hàng Thu hộ Tổng cước Chưa c…" at bounding box center [456, 13] width 913 height 26
click at [245, 15] on icon "file-add" at bounding box center [243, 12] width 7 height 7
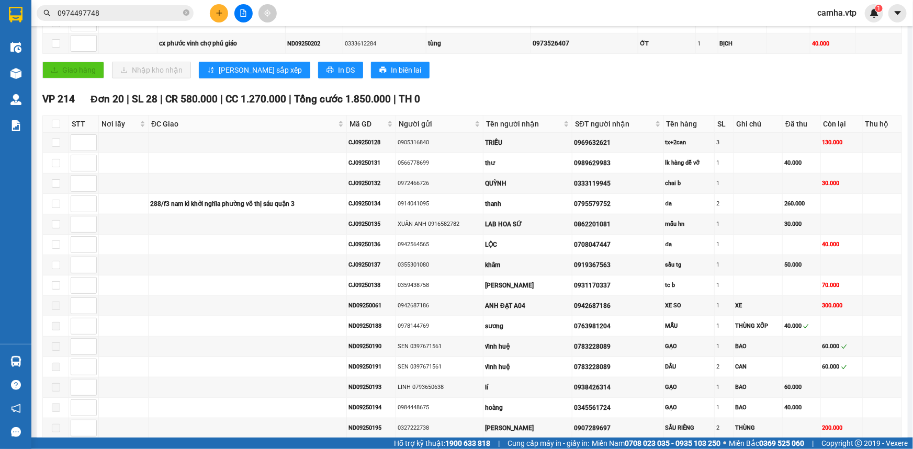
scroll to position [146, 0]
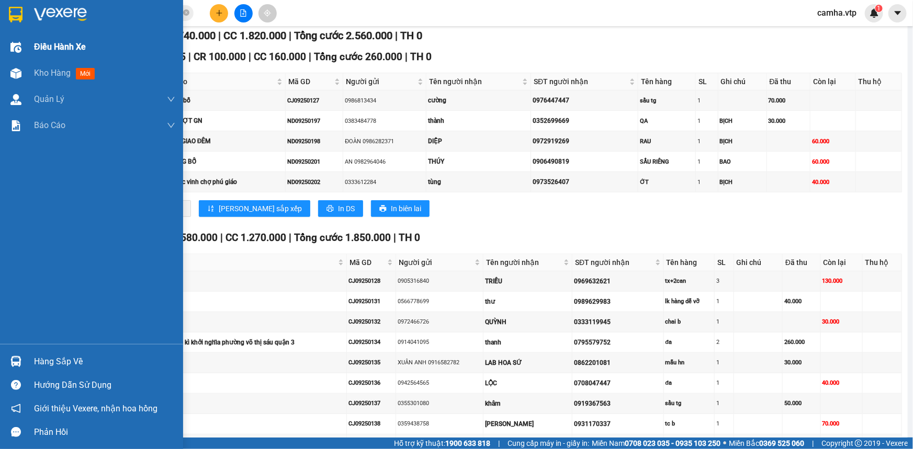
click at [16, 17] on img at bounding box center [16, 15] width 14 height 16
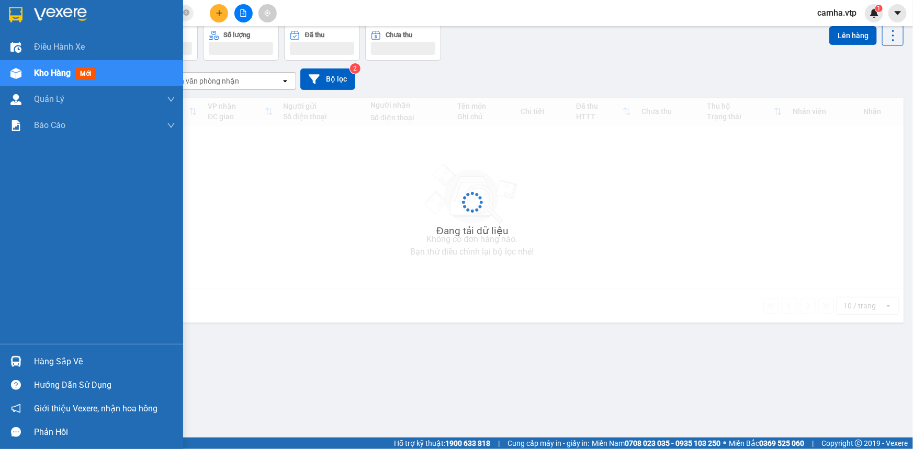
scroll to position [48, 0]
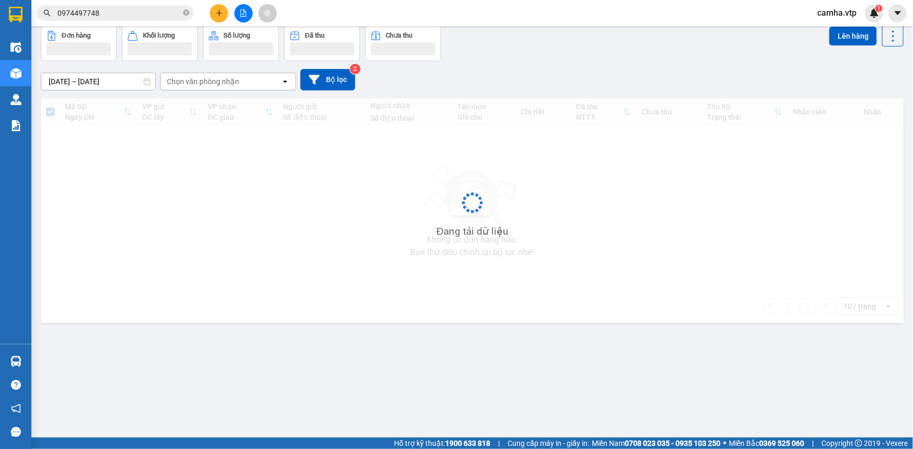
click at [240, 10] on icon "file-add" at bounding box center [243, 12] width 7 height 7
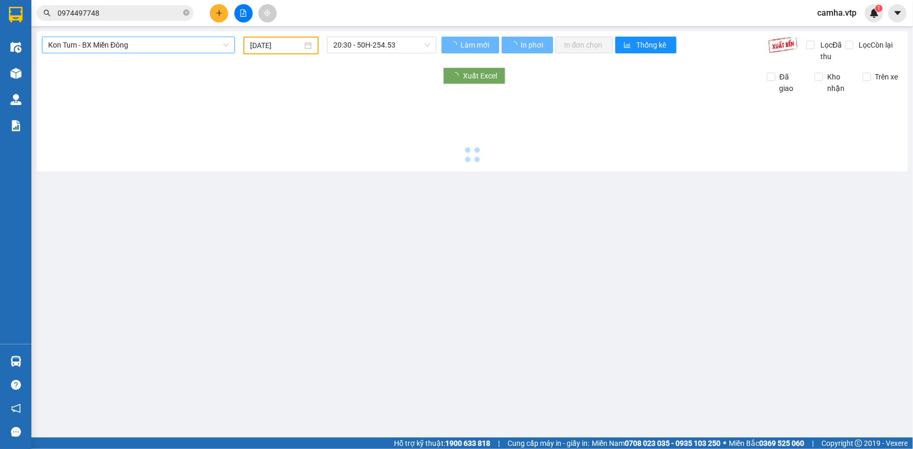
type input "[DATE]"
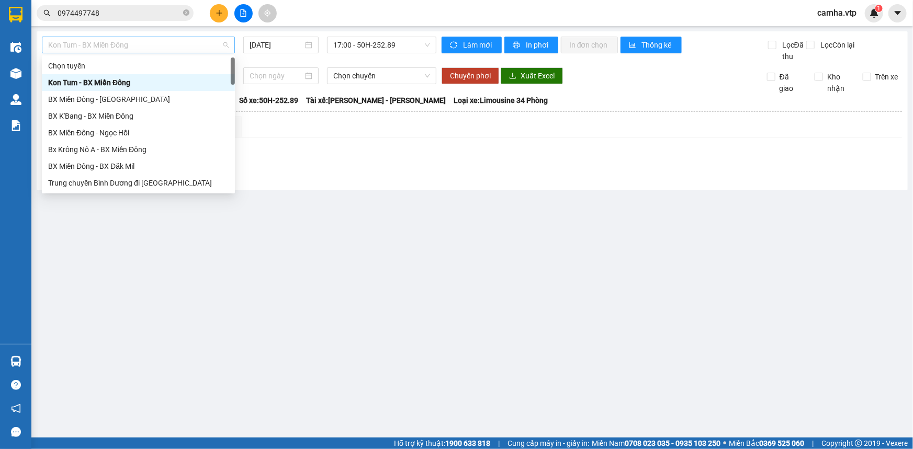
click at [112, 42] on span "Kon Tum - BX Miền Đông" at bounding box center [138, 45] width 180 height 16
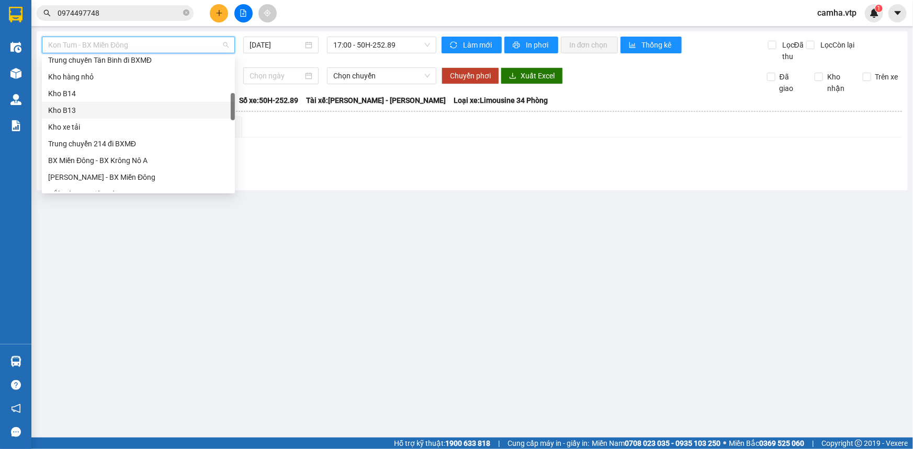
scroll to position [190, 0]
click at [163, 157] on div "BX Miền Đông - BX Krông Nô A" at bounding box center [138, 161] width 180 height 12
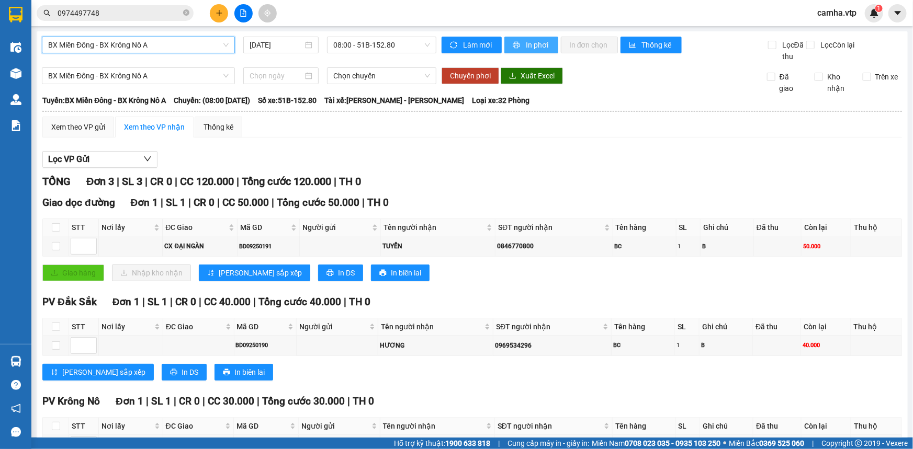
click at [537, 46] on span "In phơi" at bounding box center [538, 45] width 24 height 12
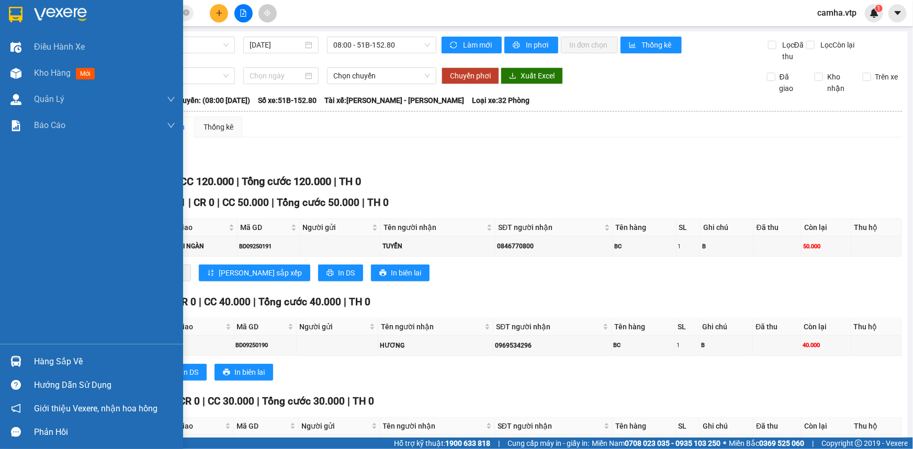
click at [55, 362] on div "Hàng sắp về" at bounding box center [104, 362] width 141 height 16
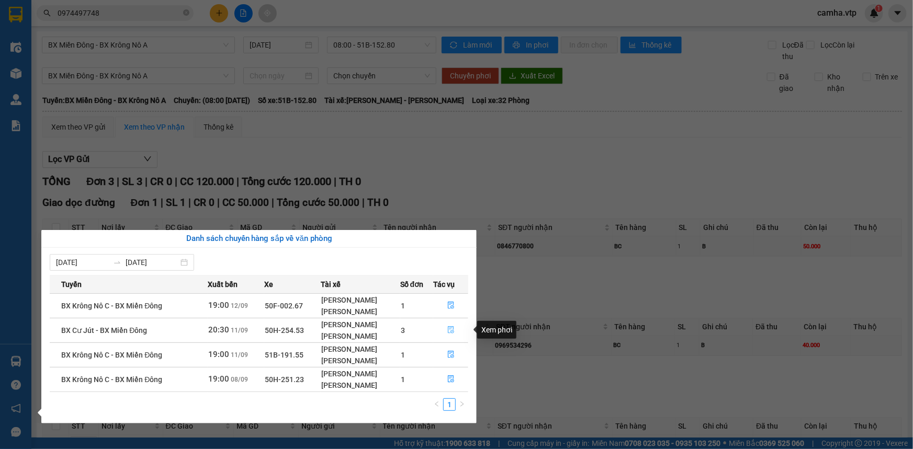
click at [452, 331] on icon "file-done" at bounding box center [450, 329] width 7 height 7
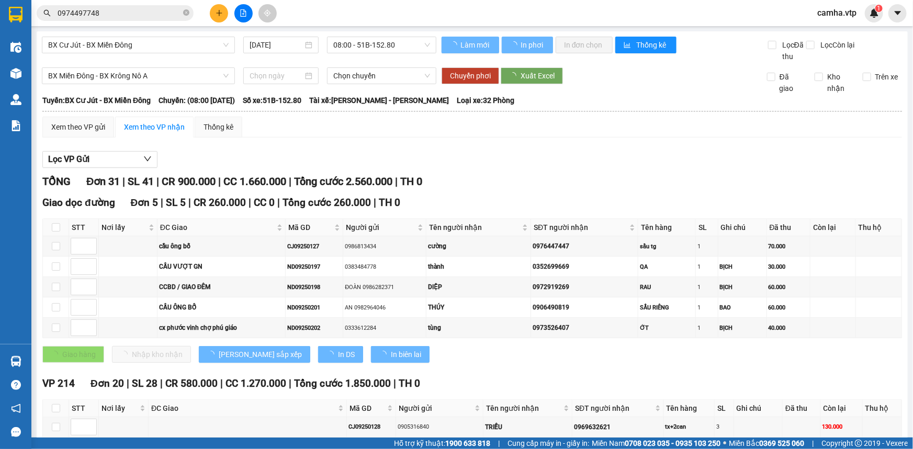
type input "[DATE]"
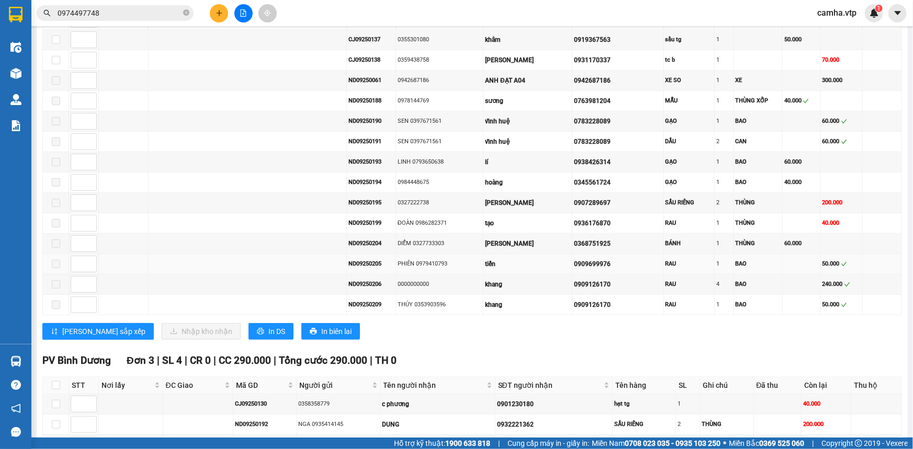
scroll to position [618, 0]
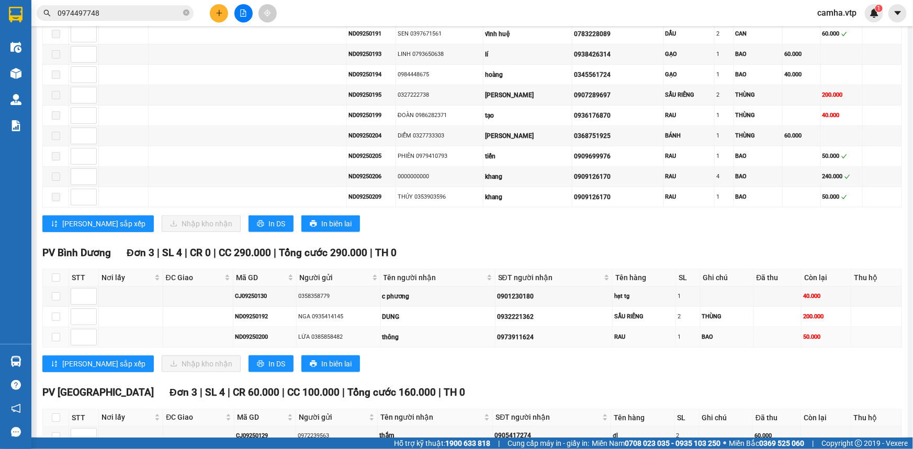
click at [60, 335] on td at bounding box center [56, 337] width 26 height 20
click at [53, 334] on input "checkbox" at bounding box center [56, 337] width 8 height 8
checkbox input "true"
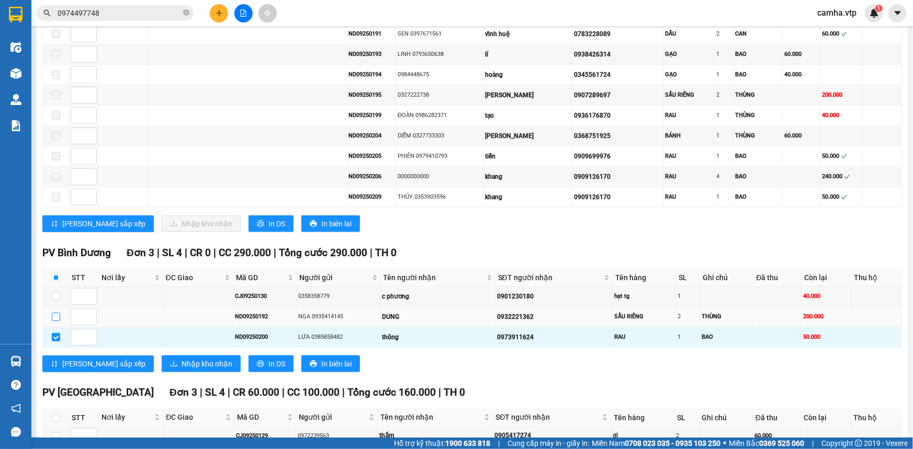
click at [55, 314] on input "checkbox" at bounding box center [56, 317] width 8 height 8
checkbox input "true"
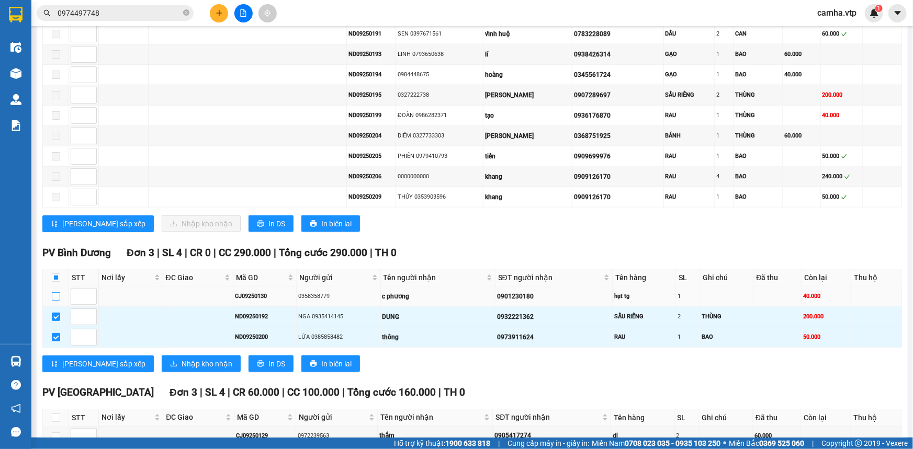
click at [56, 292] on input "checkbox" at bounding box center [56, 296] width 8 height 8
checkbox input "true"
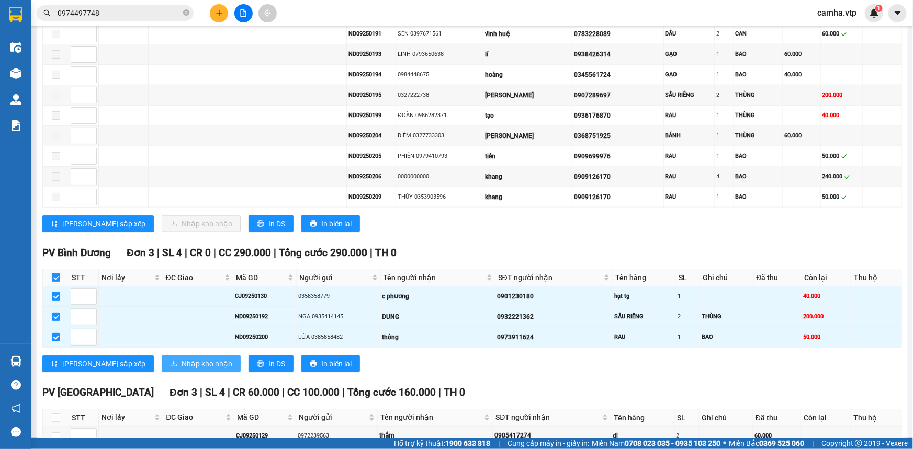
click at [181, 358] on span "Nhập kho nhận" at bounding box center [206, 364] width 51 height 12
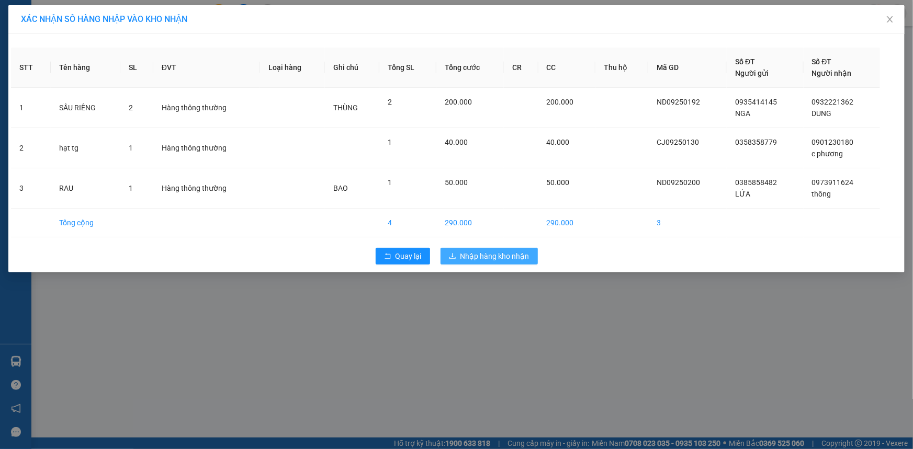
click at [486, 252] on span "Nhập hàng kho nhận" at bounding box center [494, 257] width 69 height 12
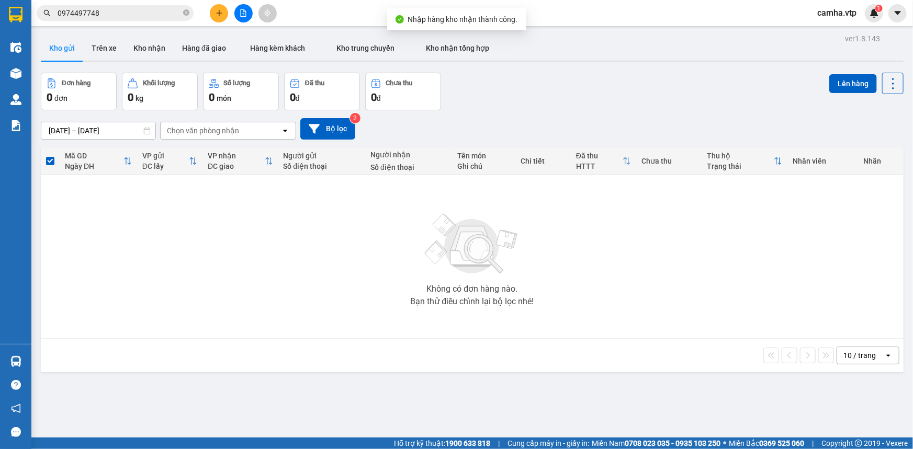
click at [64, 360] on div "10 / trang open" at bounding box center [472, 356] width 854 height 18
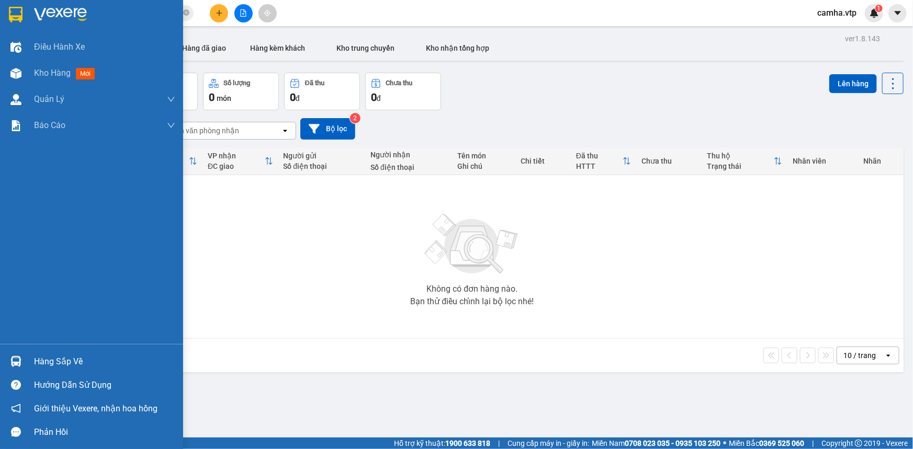
click at [13, 361] on img at bounding box center [15, 361] width 11 height 11
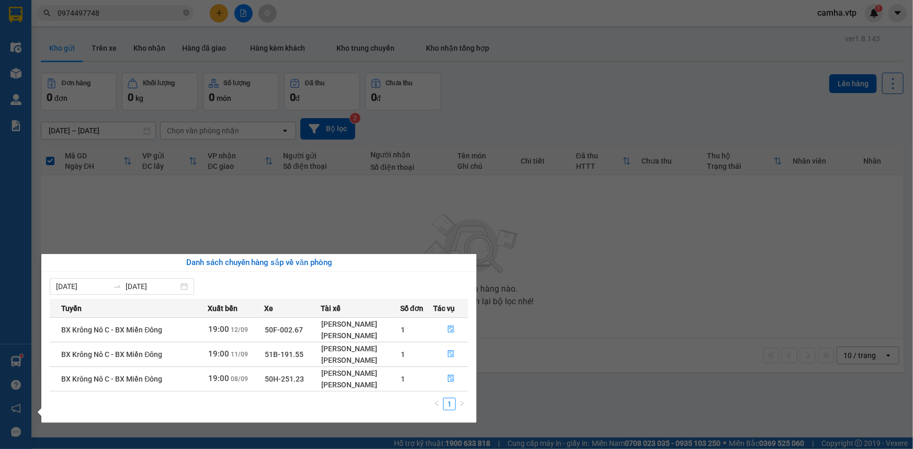
click at [299, 377] on td "50H-251.23" at bounding box center [292, 379] width 56 height 25
click at [450, 378] on icon "file-done" at bounding box center [450, 378] width 7 height 7
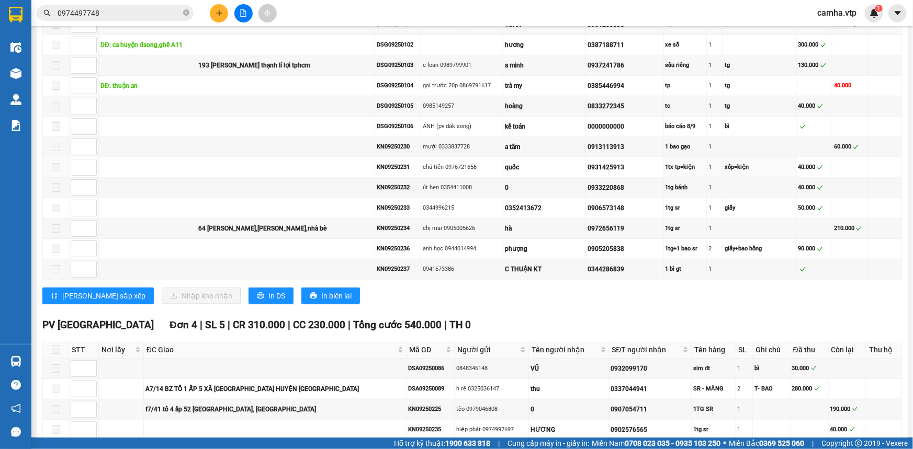
scroll to position [533, 0]
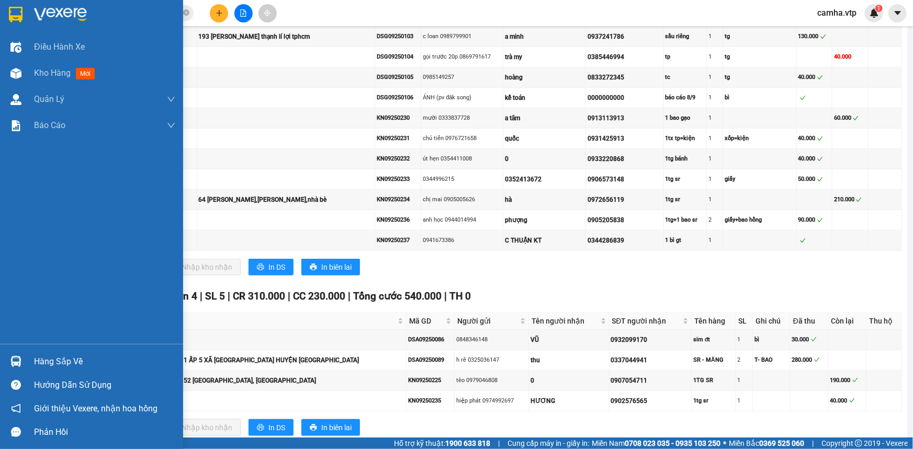
click at [62, 358] on div "Hàng sắp về" at bounding box center [104, 362] width 141 height 16
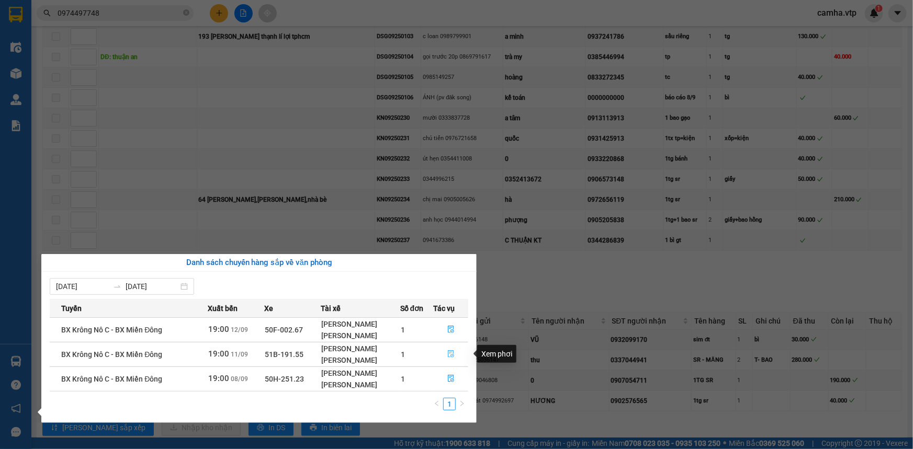
click at [455, 349] on button "button" at bounding box center [451, 354] width 34 height 17
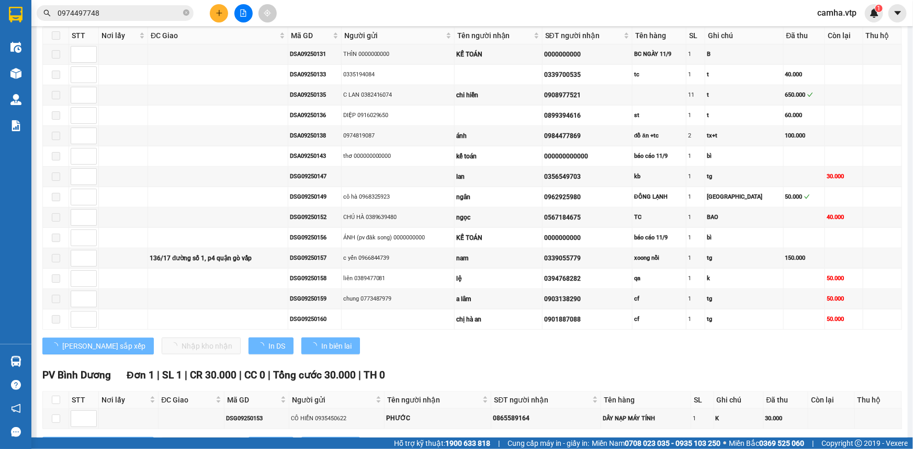
type input "[DATE]"
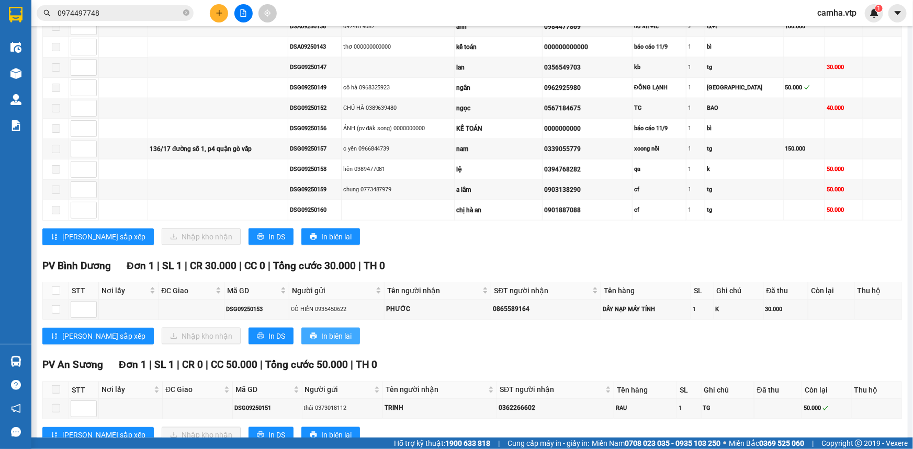
scroll to position [626, 0]
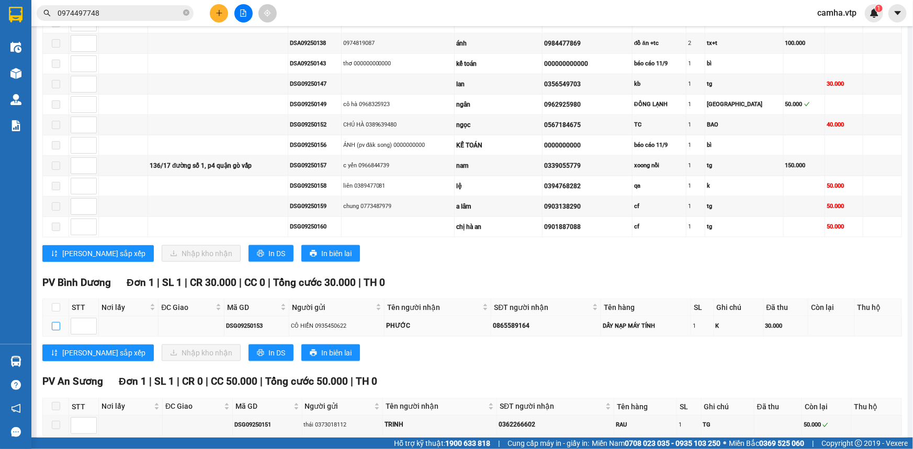
click at [54, 322] on input "checkbox" at bounding box center [56, 326] width 8 height 8
checkbox input "true"
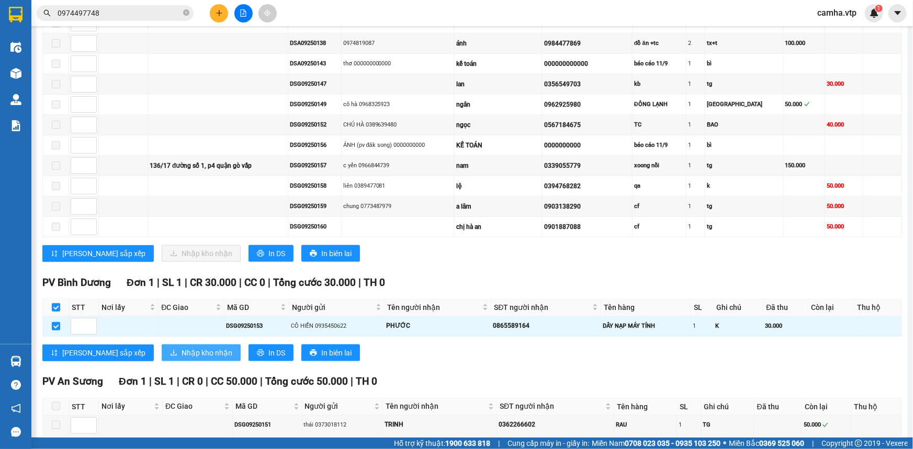
click at [181, 347] on span "Nhập kho nhận" at bounding box center [206, 353] width 51 height 12
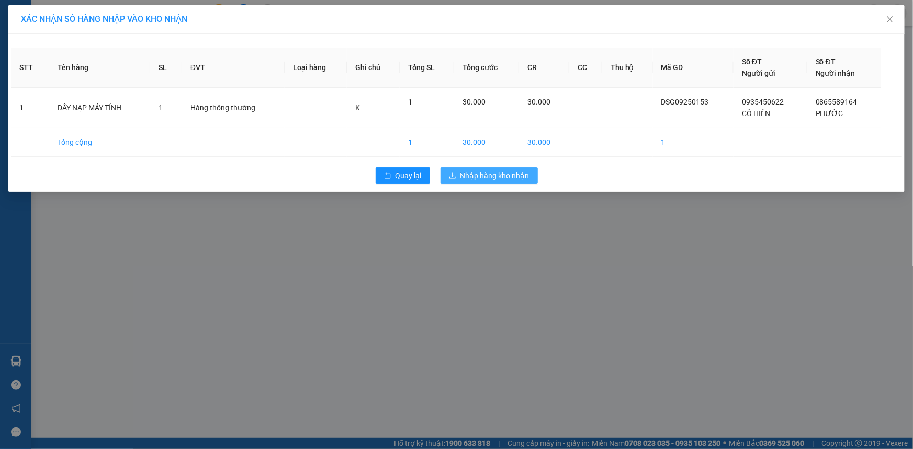
click at [471, 171] on span "Nhập hàng kho nhận" at bounding box center [494, 176] width 69 height 12
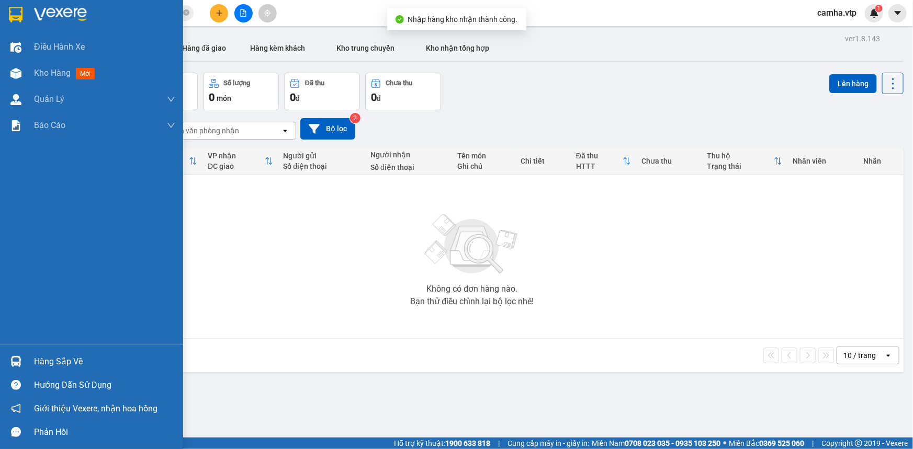
click at [66, 360] on div "Hàng sắp về" at bounding box center [104, 362] width 141 height 16
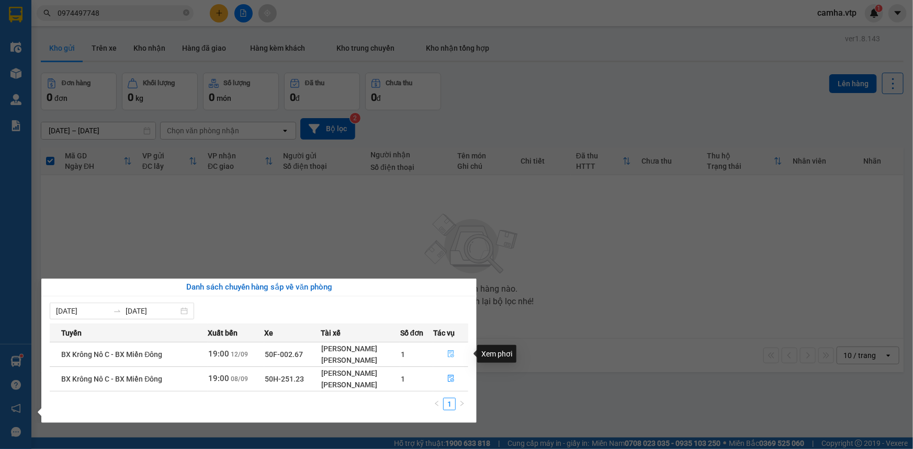
click at [454, 357] on icon "file-done" at bounding box center [451, 353] width 6 height 7
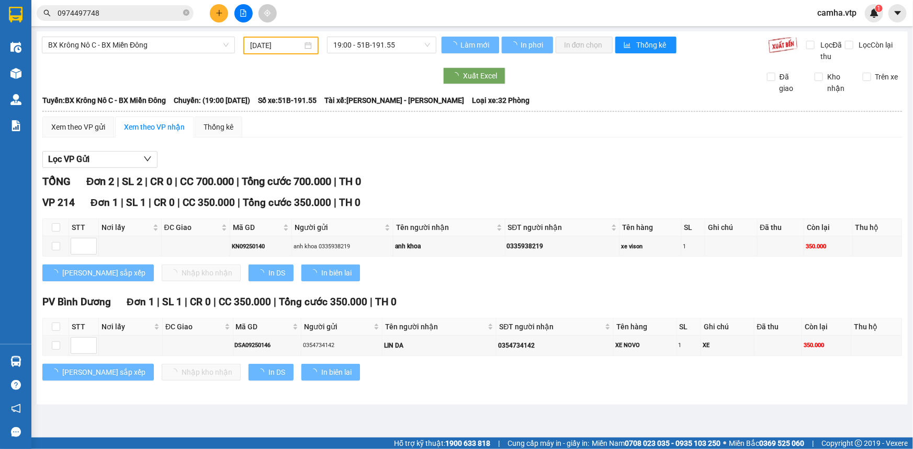
type input "[DATE]"
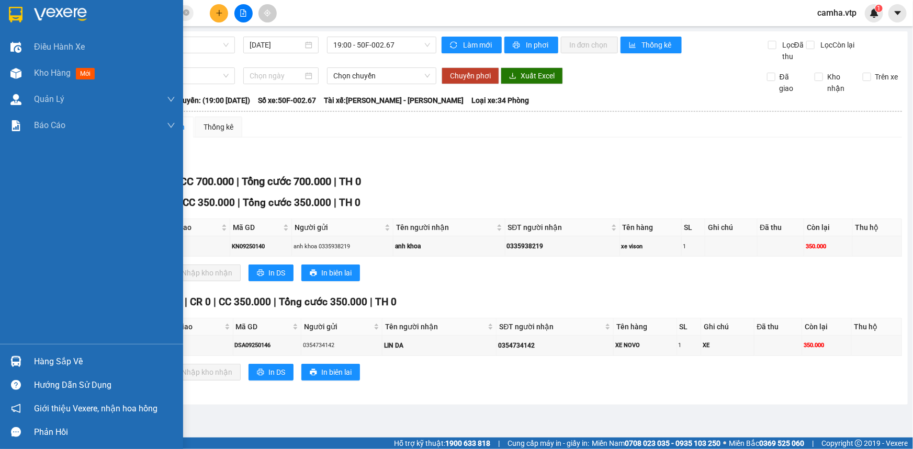
click at [44, 359] on div "Hàng sắp về" at bounding box center [104, 362] width 141 height 16
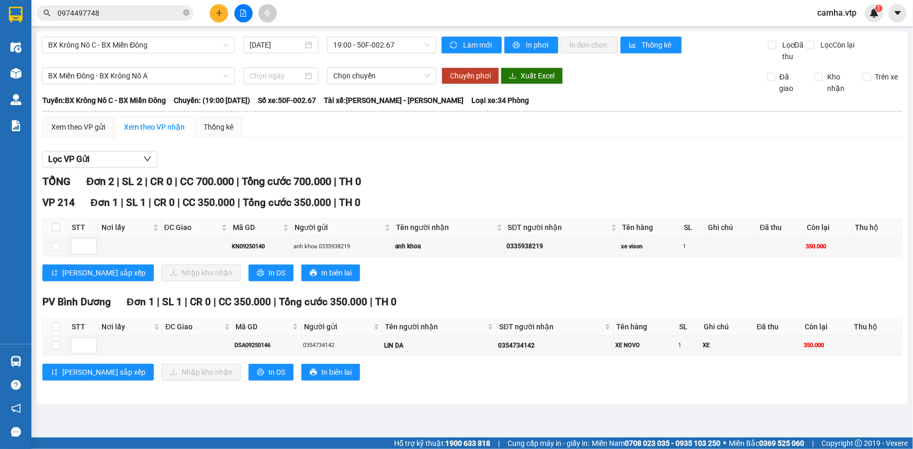
click at [601, 413] on section "Kết quả tìm kiếm ( 4 ) Bộ lọc Mã ĐH Trạng thái Món hàng Thu hộ Tổng cước Chưa c…" at bounding box center [456, 224] width 913 height 449
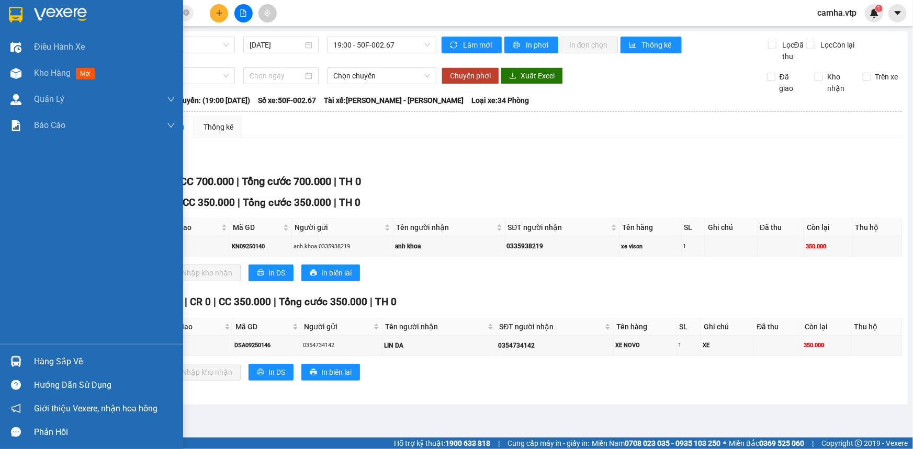
click at [18, 12] on img at bounding box center [16, 15] width 14 height 16
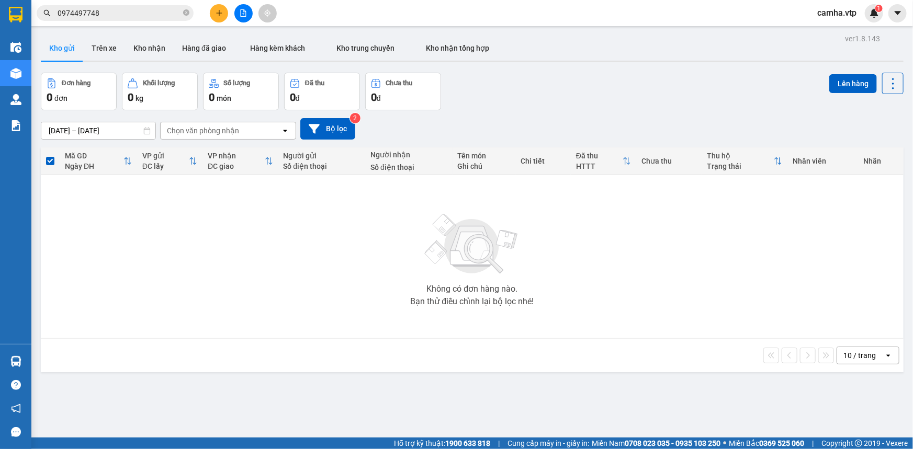
click at [120, 14] on input "0974497748" at bounding box center [119, 13] width 123 height 12
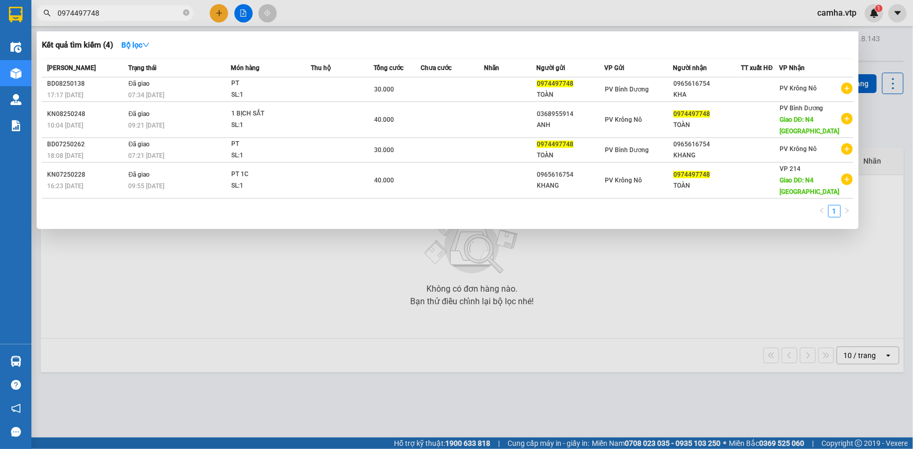
drag, startPoint x: 120, startPoint y: 14, endPoint x: 17, endPoint y: 38, distance: 105.8
click at [17, 38] on section "Kết quả tìm kiếm ( 4 ) Bộ lọc Mã ĐH Trạng thái Món hàng Thu hộ Tổng cước Chưa c…" at bounding box center [456, 224] width 913 height 449
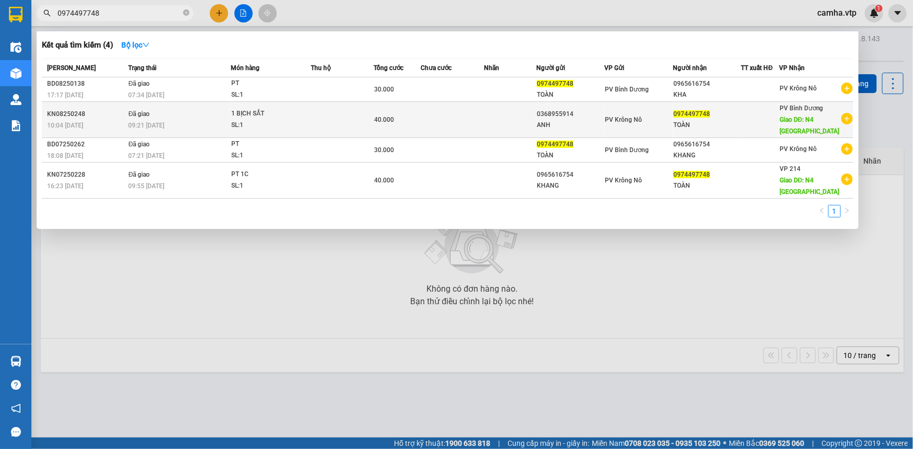
paste input "3558345"
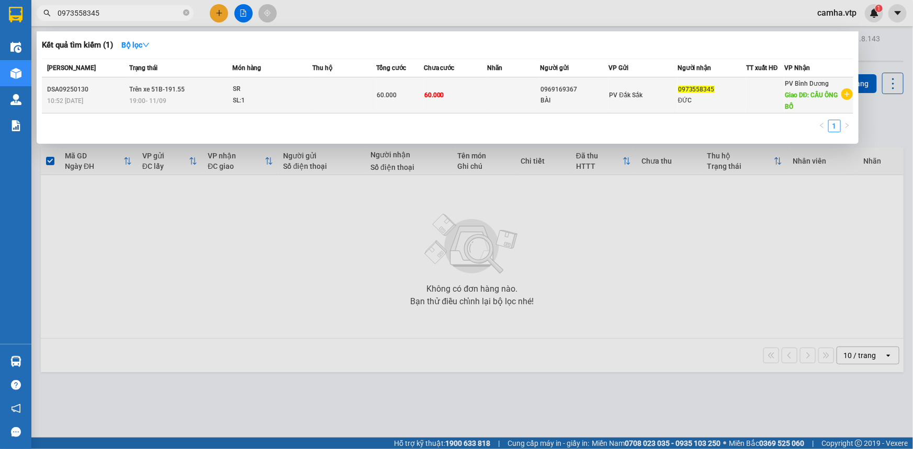
type input "0973558345"
click at [722, 99] on div "ĐỨC" at bounding box center [711, 100] width 67 height 11
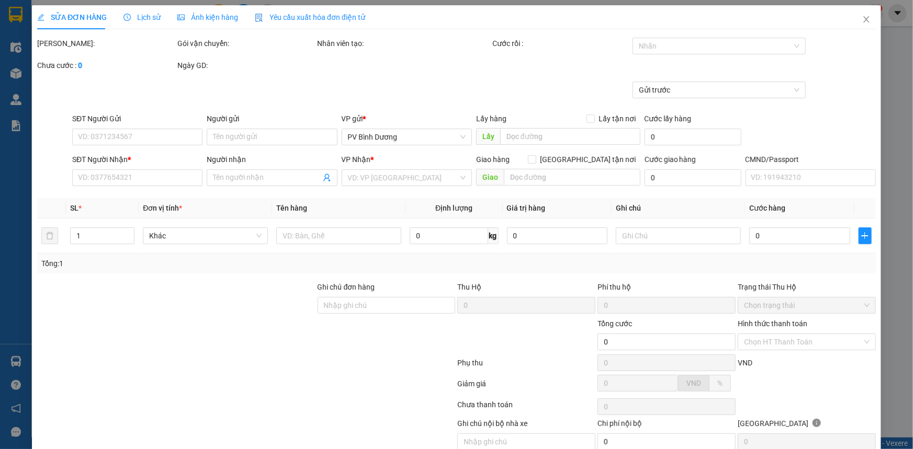
type input "0969169367"
type input "BÀI"
type input "0973558345"
type input "ĐỨC"
type input "CẦU ÔNG BỐ"
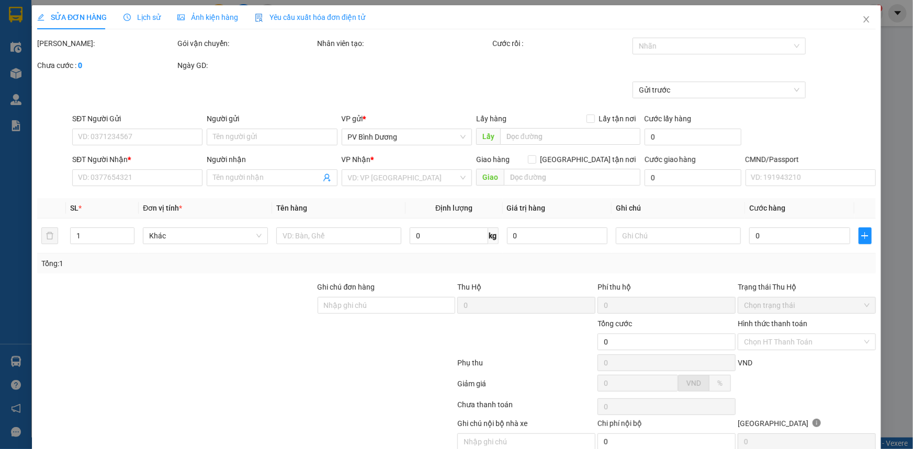
type input "60.000"
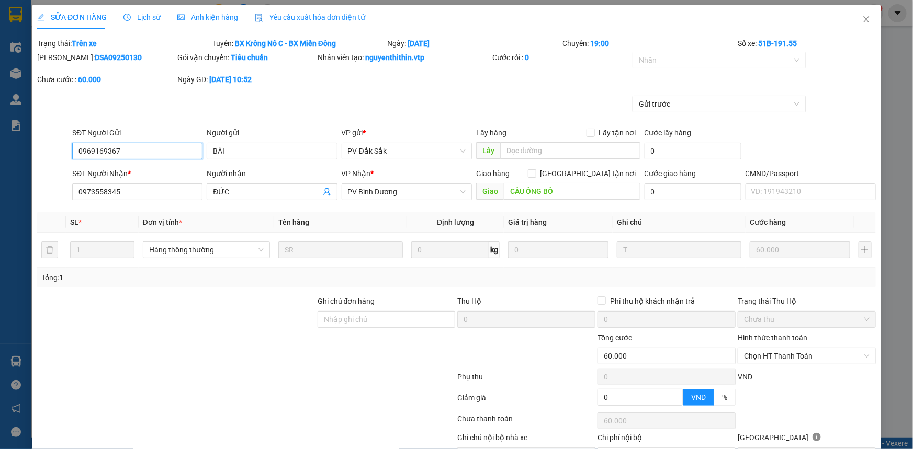
type input "3.000"
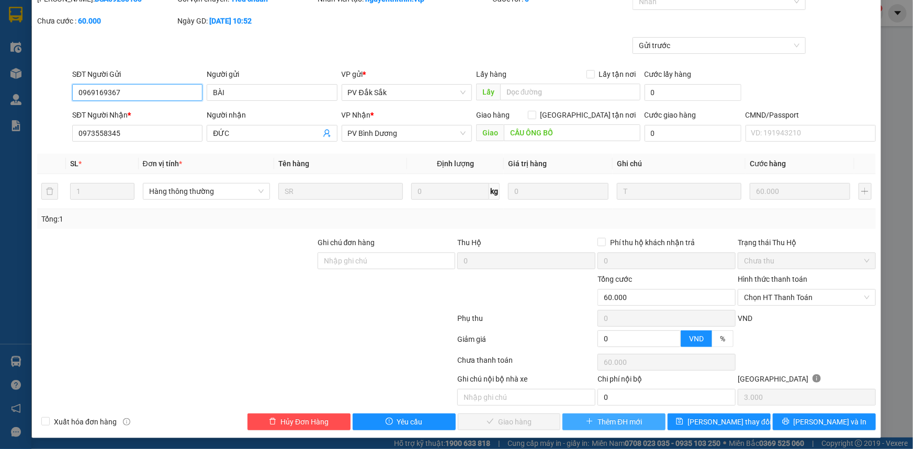
scroll to position [59, 0]
click at [807, 298] on span "Chọn HT Thanh Toán" at bounding box center [807, 297] width 126 height 16
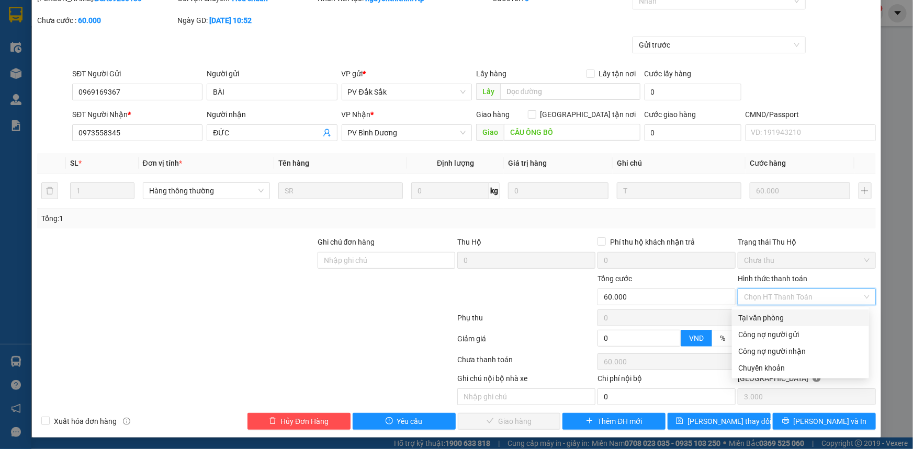
click at [791, 318] on div "Tại văn phòng" at bounding box center [800, 318] width 124 height 12
type input "0"
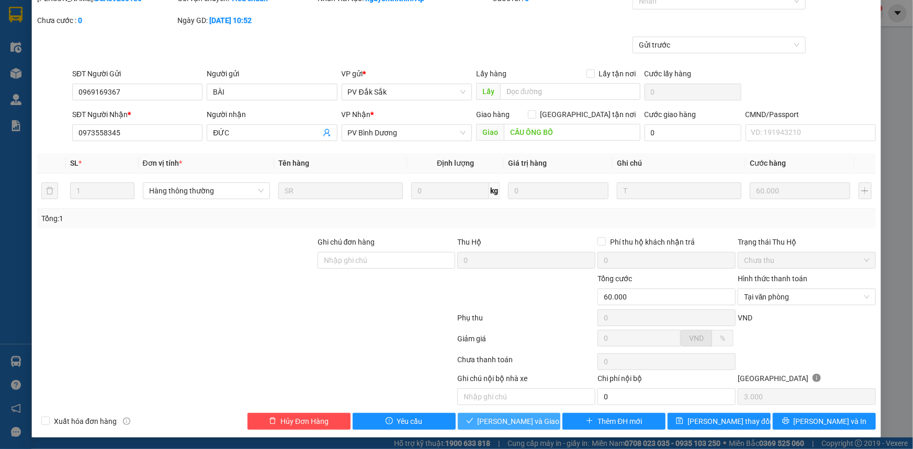
click at [505, 419] on span "[PERSON_NAME] và Giao hàng" at bounding box center [527, 422] width 100 height 12
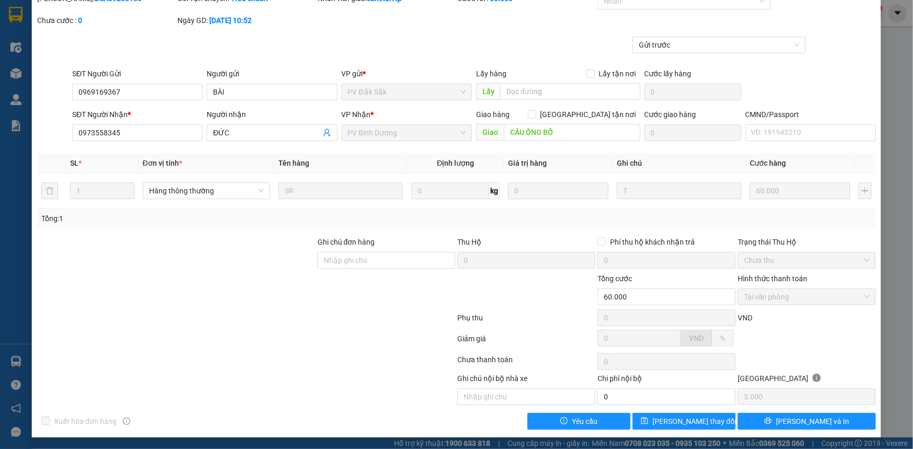
scroll to position [0, 0]
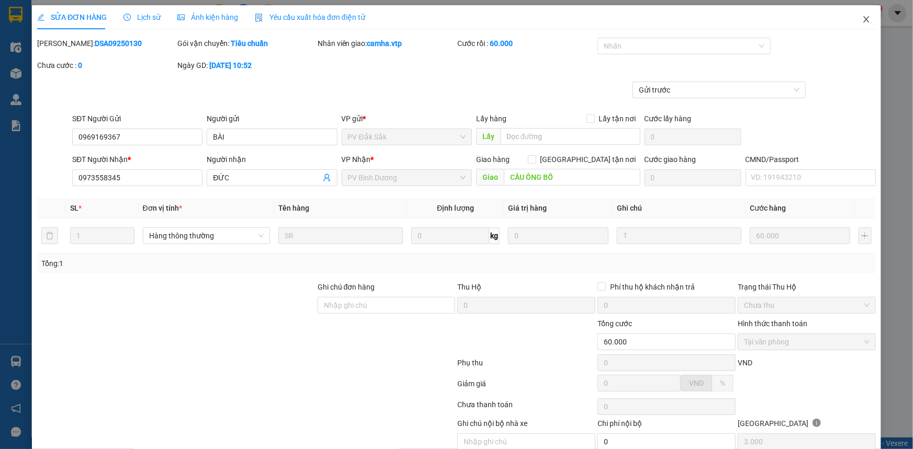
click at [863, 21] on icon "close" at bounding box center [866, 19] width 6 height 6
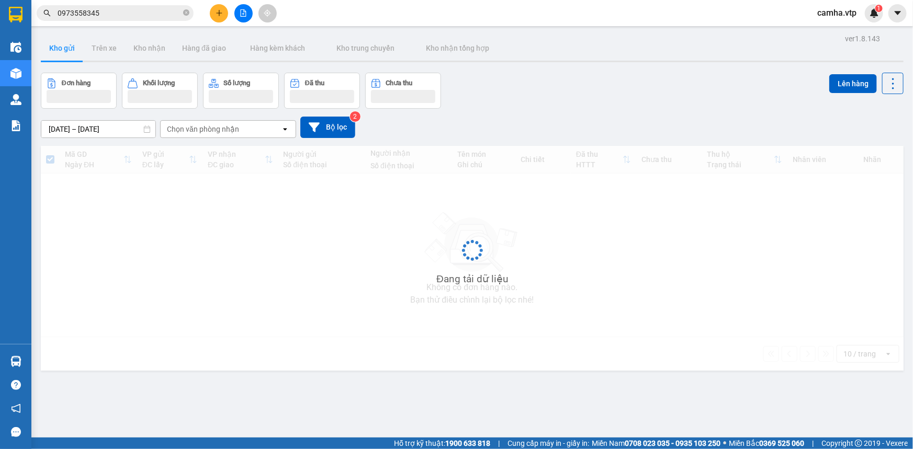
click at [104, 12] on input "0973558345" at bounding box center [119, 13] width 123 height 12
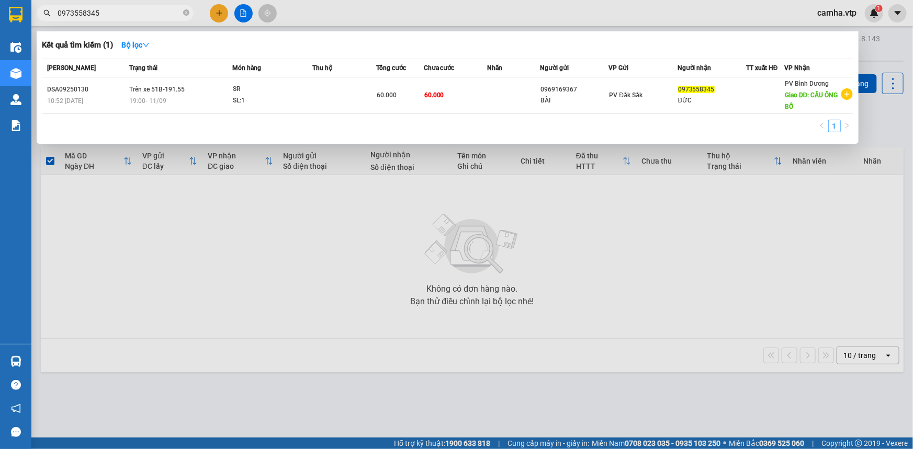
click at [106, 10] on input "0973558345" at bounding box center [119, 13] width 123 height 12
drag, startPoint x: 106, startPoint y: 10, endPoint x: 46, endPoint y: 7, distance: 60.7
click at [46, 7] on span "0973558345" at bounding box center [115, 13] width 157 height 16
paste input "6447447"
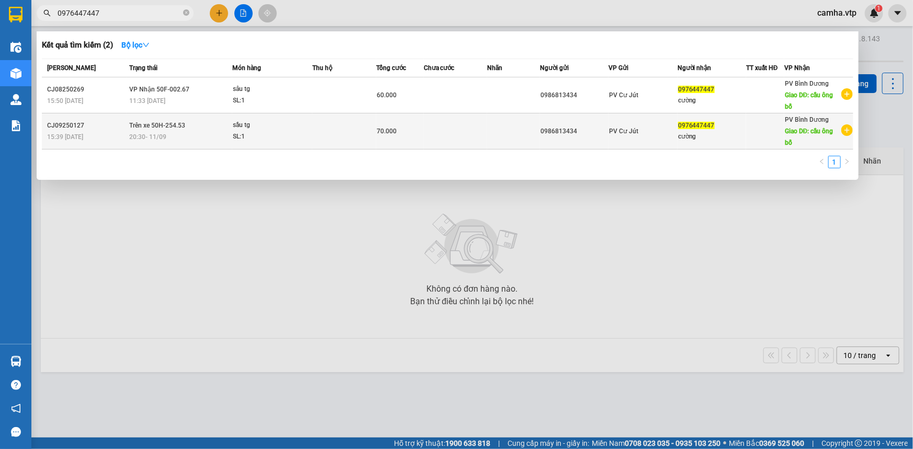
type input "0976447447"
click at [306, 136] on div "SL: 1" at bounding box center [272, 137] width 78 height 12
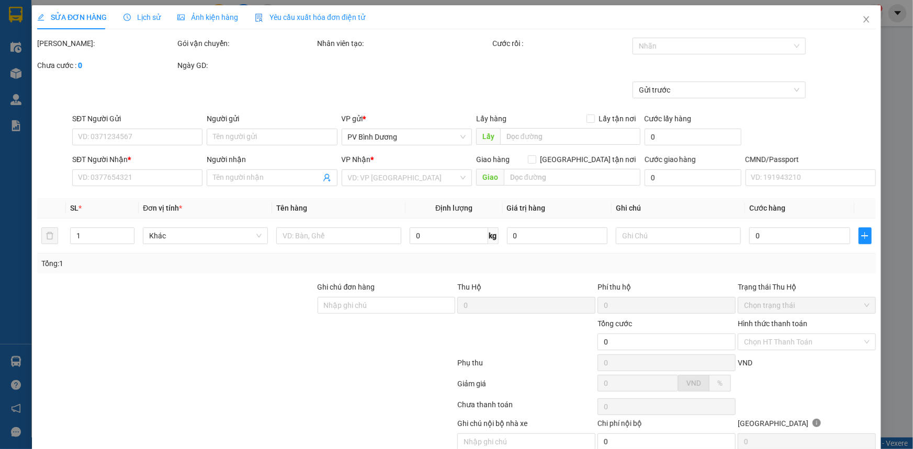
type input "0986813434"
type input "0976447447"
type input "cường"
type input "cầu ông bố"
type input "70.000"
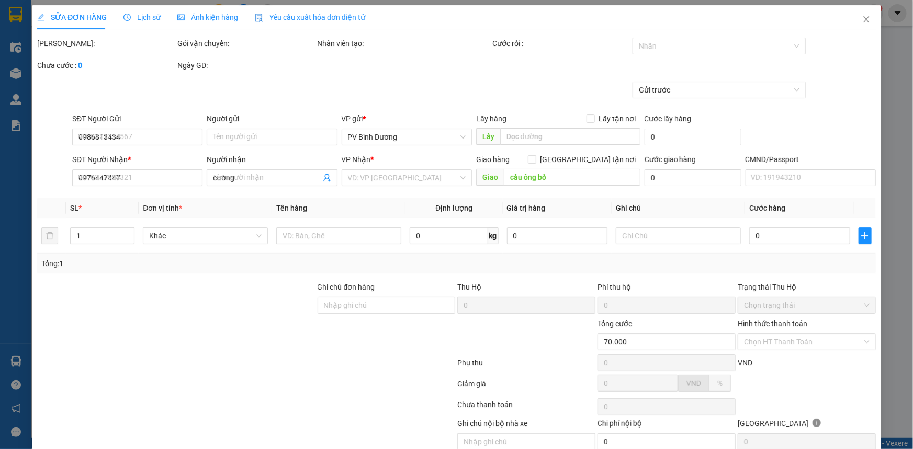
type input "3.500"
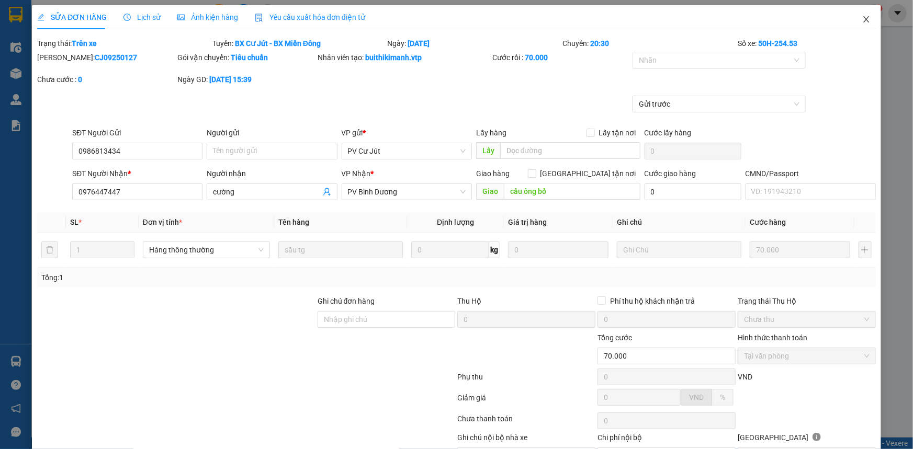
click at [862, 18] on icon "close" at bounding box center [866, 19] width 8 height 8
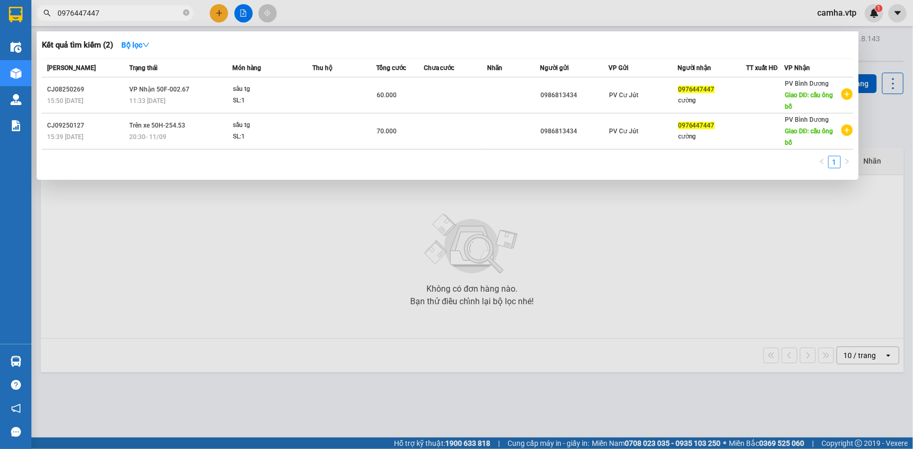
click at [125, 15] on input "0976447447" at bounding box center [119, 13] width 123 height 12
click at [125, 14] on input "0976447447" at bounding box center [119, 13] width 123 height 12
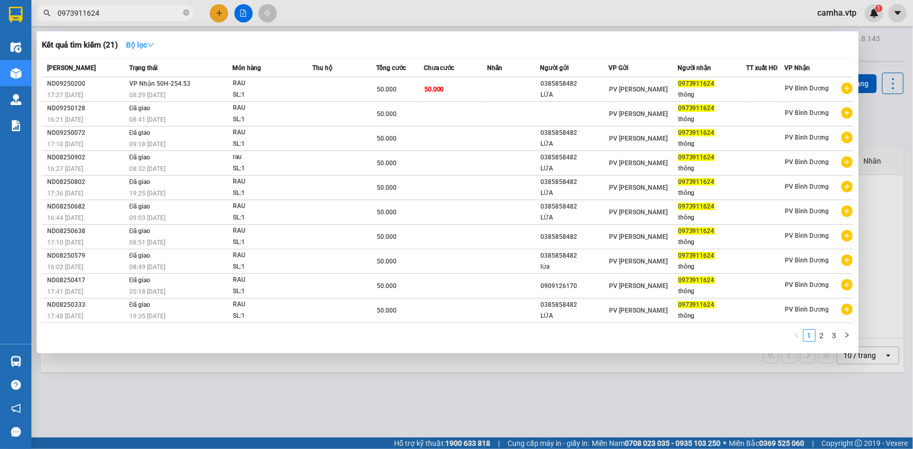
type input "0973911624"
click at [154, 42] on icon "down" at bounding box center [150, 44] width 7 height 7
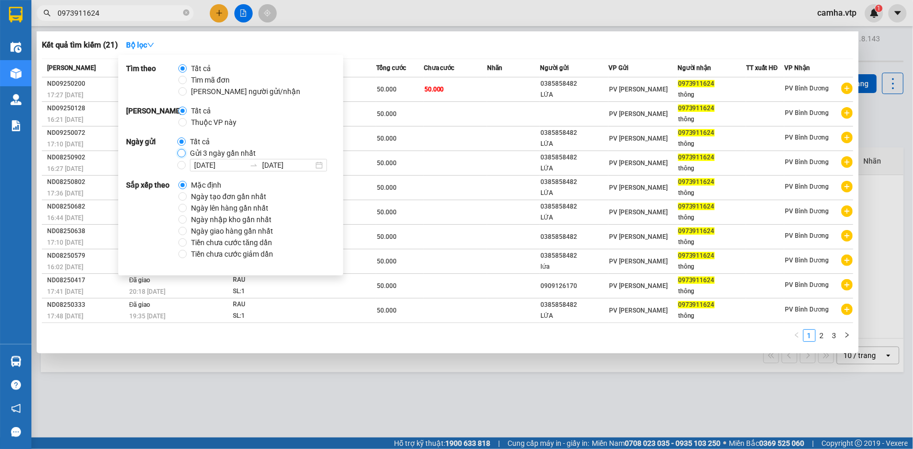
click at [180, 152] on input "Gửi 3 ngày gần nhất" at bounding box center [181, 153] width 8 height 8
radio input "true"
radio input "false"
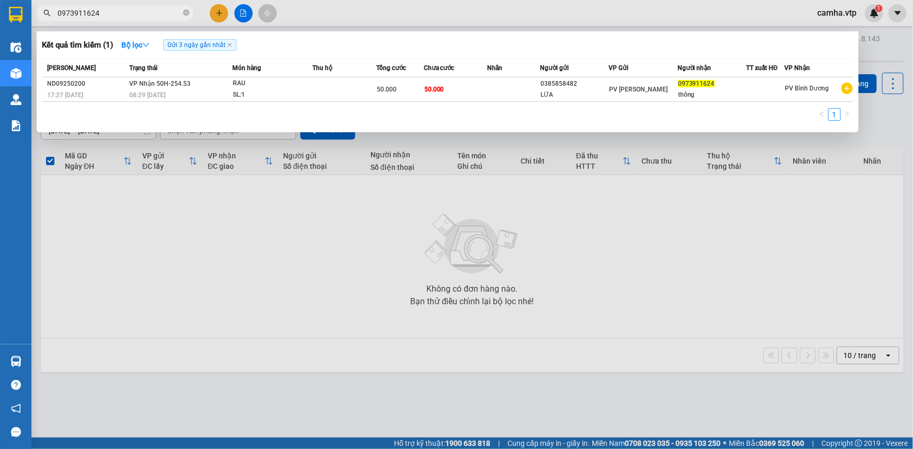
drag, startPoint x: 155, startPoint y: 312, endPoint x: 296, endPoint y: 261, distance: 149.7
click at [158, 312] on div at bounding box center [456, 224] width 913 height 449
click at [105, 15] on input "0973911624" at bounding box center [119, 13] width 123 height 12
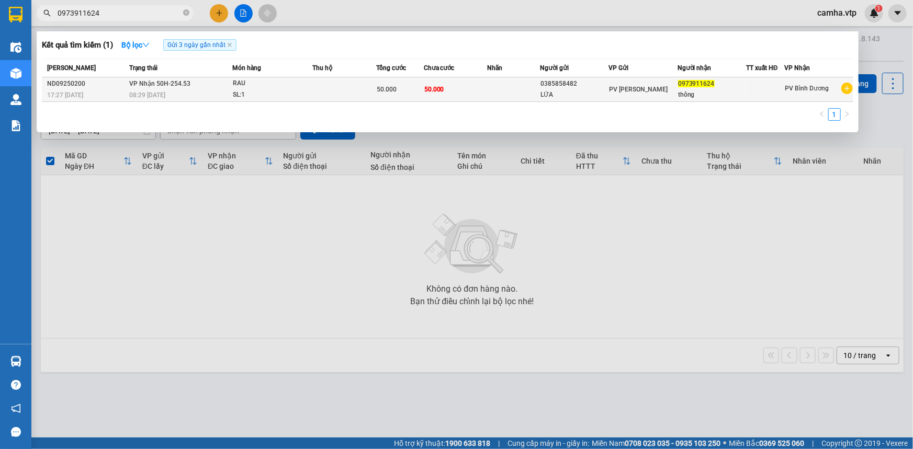
click at [340, 84] on td at bounding box center [343, 89] width 63 height 25
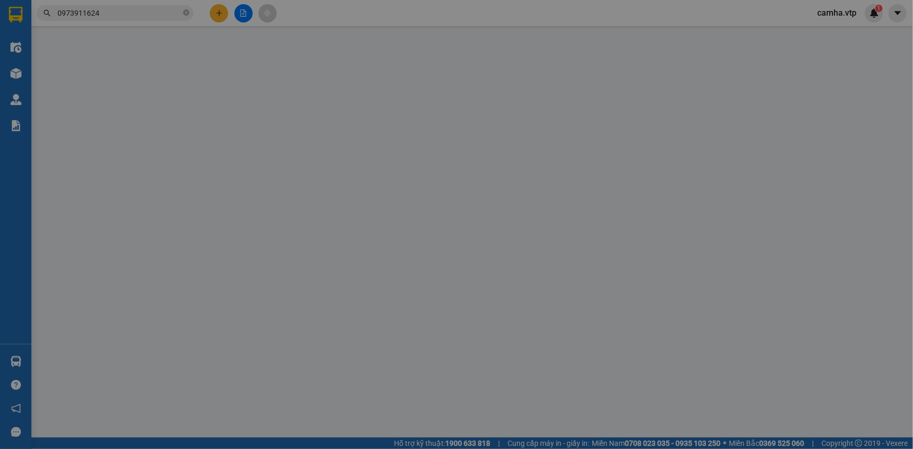
type input "0385858482"
type input "LỨA"
type input "0973911624"
type input "thông"
type input "50.000"
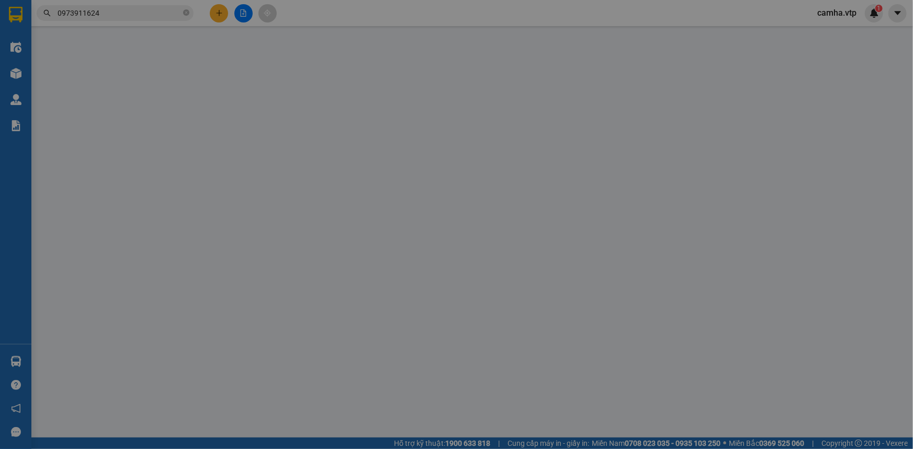
type input "50.000"
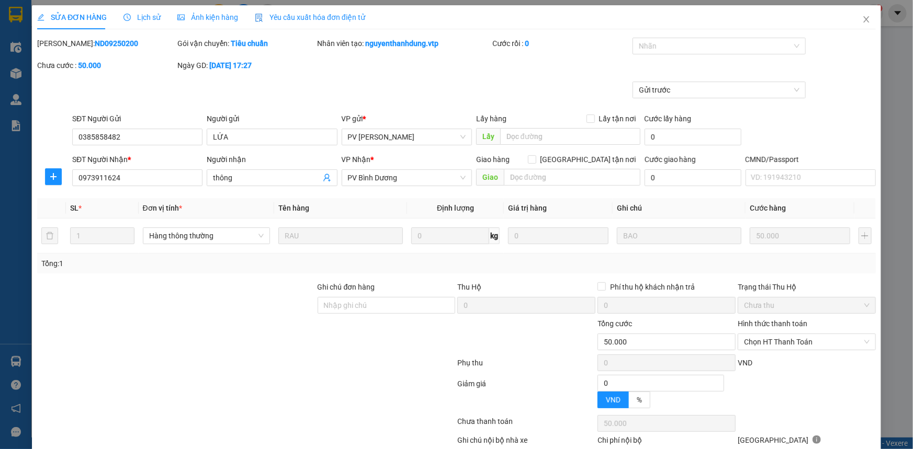
type input "2.500"
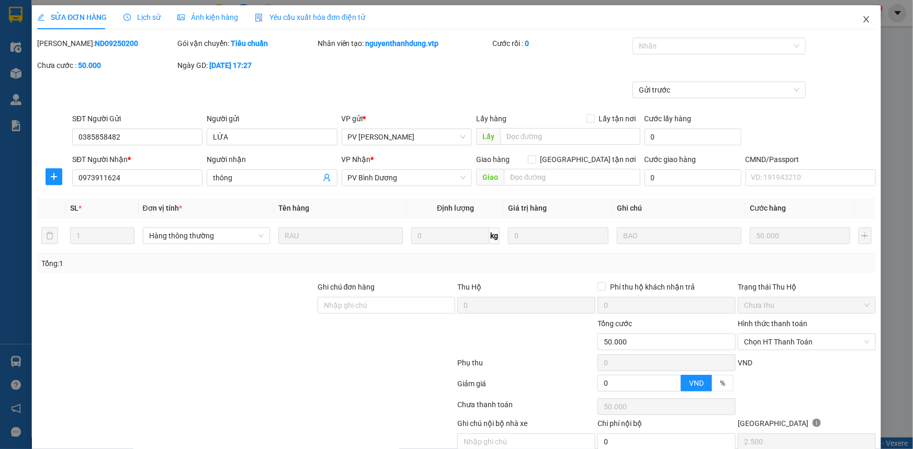
click at [862, 21] on icon "close" at bounding box center [866, 19] width 8 height 8
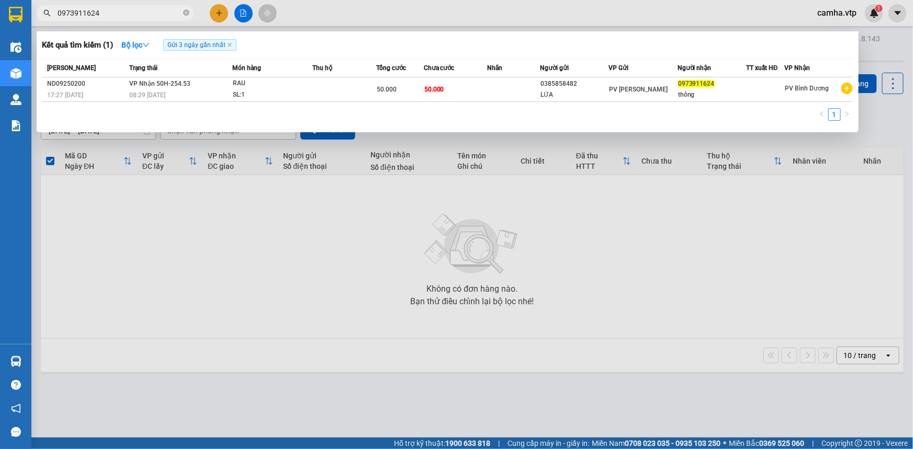
click at [134, 13] on input "0973911624" at bounding box center [119, 13] width 123 height 12
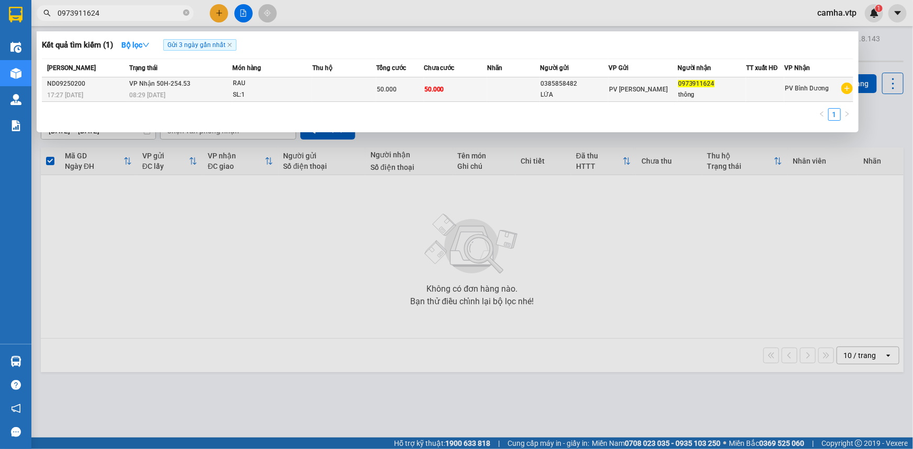
click at [272, 89] on div "SL: 1" at bounding box center [272, 95] width 78 height 12
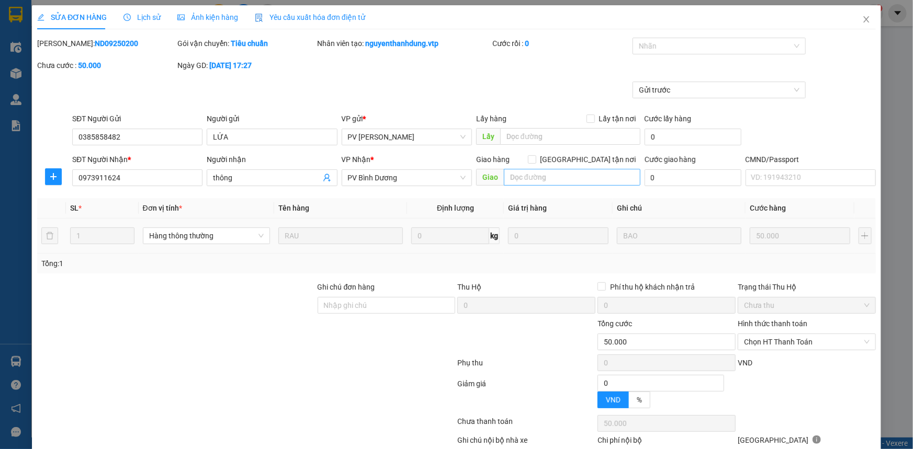
type input "2.500"
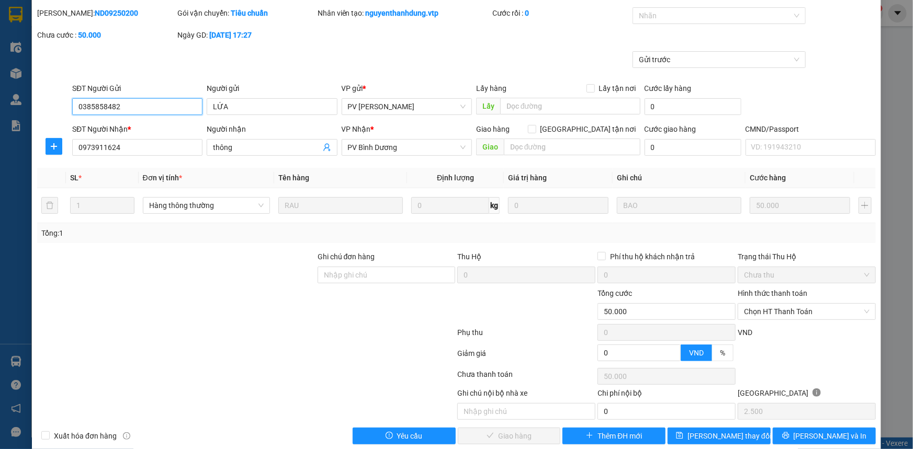
scroll to position [45, 0]
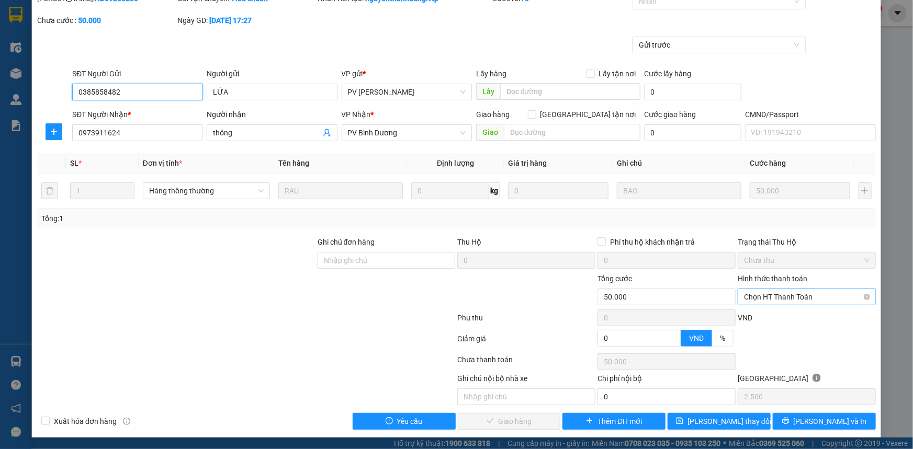
click at [784, 294] on span "Chọn HT Thanh Toán" at bounding box center [807, 297] width 126 height 16
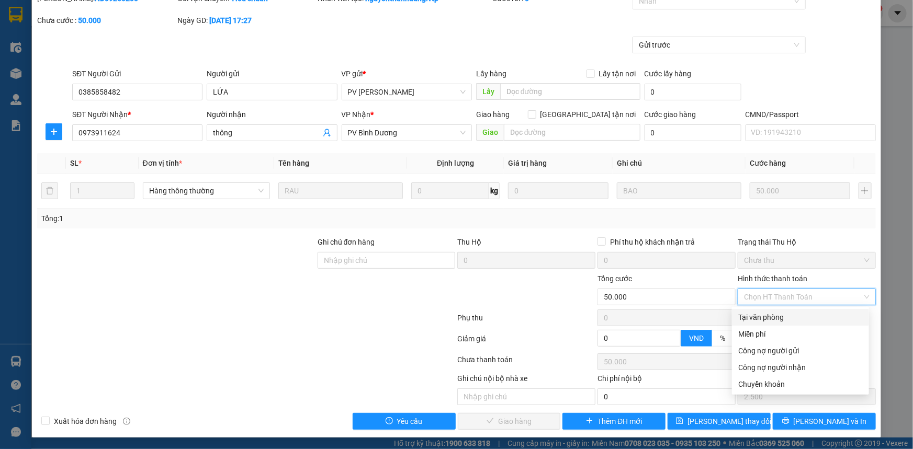
click at [771, 317] on div "Tại văn phòng" at bounding box center [800, 318] width 124 height 12
type input "0"
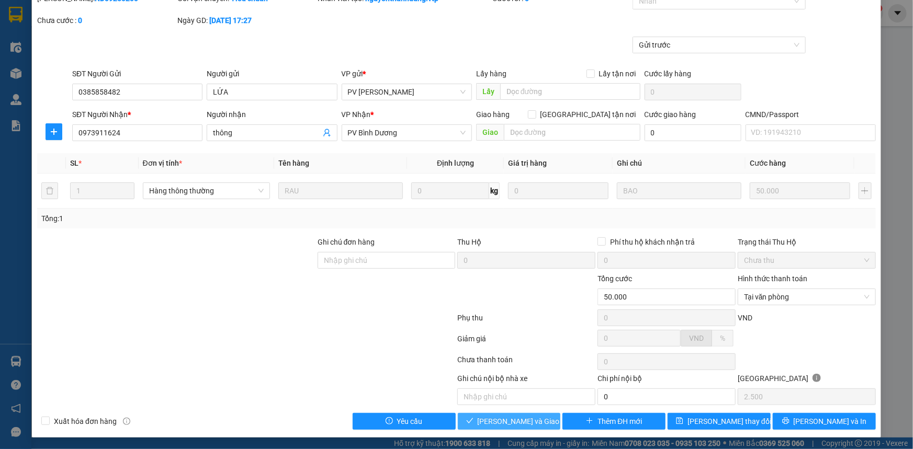
drag, startPoint x: 507, startPoint y: 419, endPoint x: 527, endPoint y: 406, distance: 23.5
click at [508, 418] on span "[PERSON_NAME] và Giao hàng" at bounding box center [527, 422] width 100 height 12
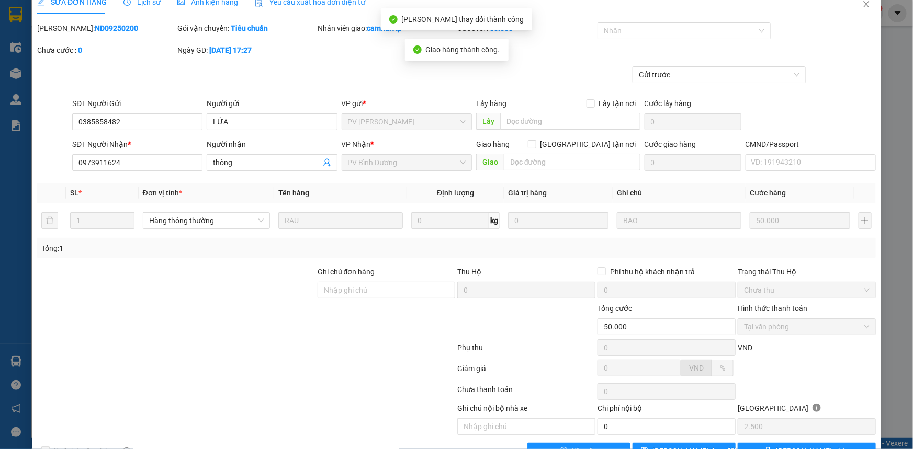
scroll to position [0, 0]
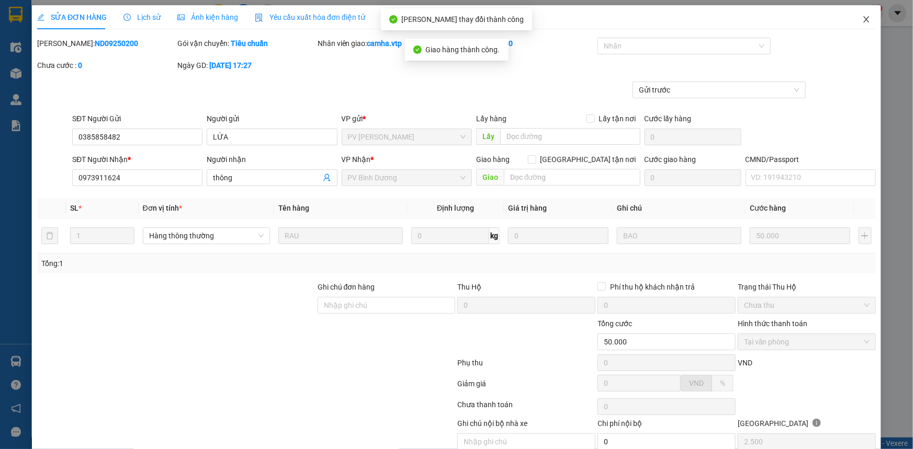
click at [865, 20] on span "Close" at bounding box center [865, 19] width 29 height 29
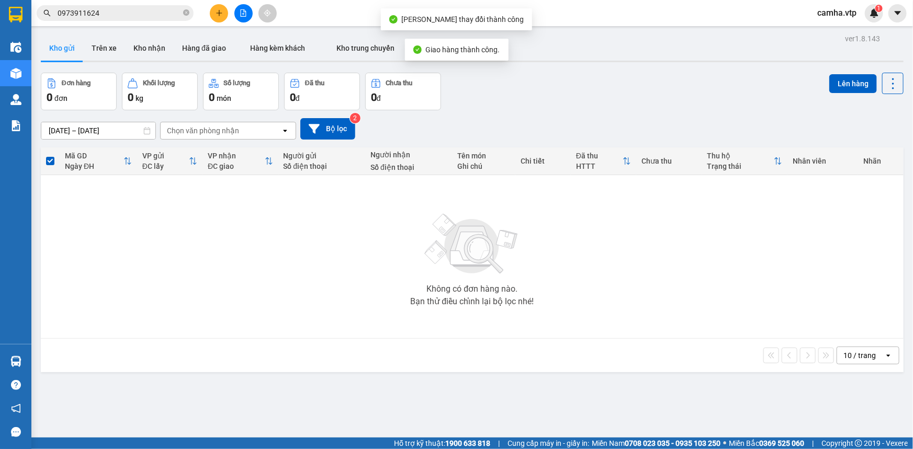
click at [101, 15] on input "0973911624" at bounding box center [119, 13] width 123 height 12
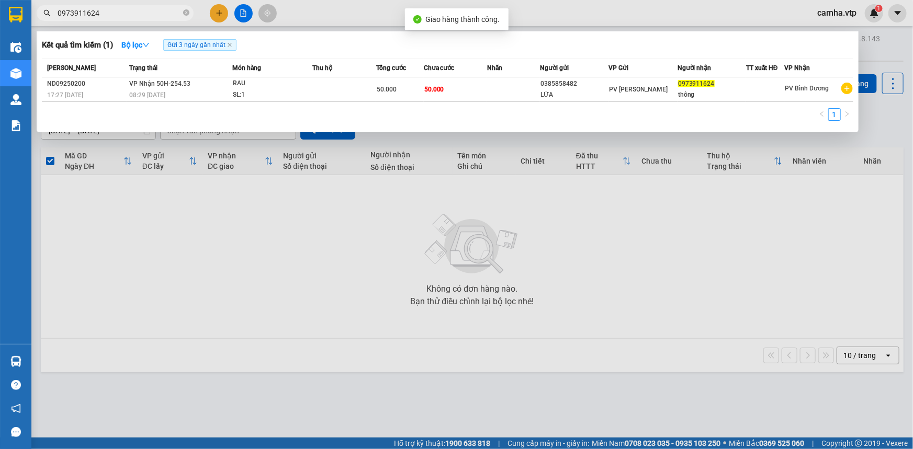
click at [101, 15] on input "0973911624" at bounding box center [119, 13] width 123 height 12
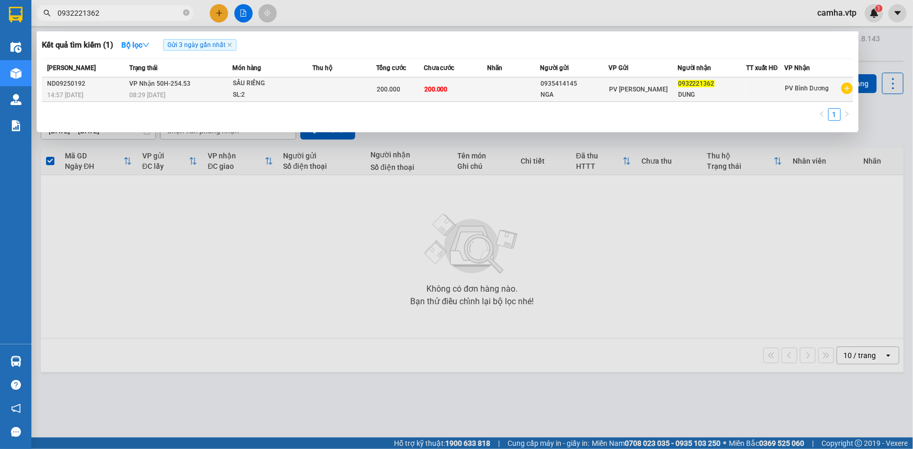
type input "0932221362"
click at [536, 94] on td at bounding box center [513, 89] width 53 height 25
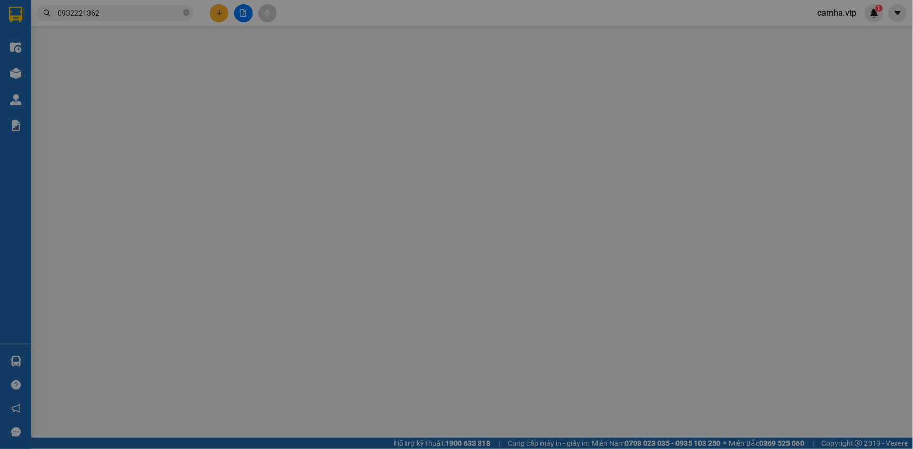
type input "0935414145"
type input "NGA"
type input "0932221362"
type input "DUNG"
type input "200.000"
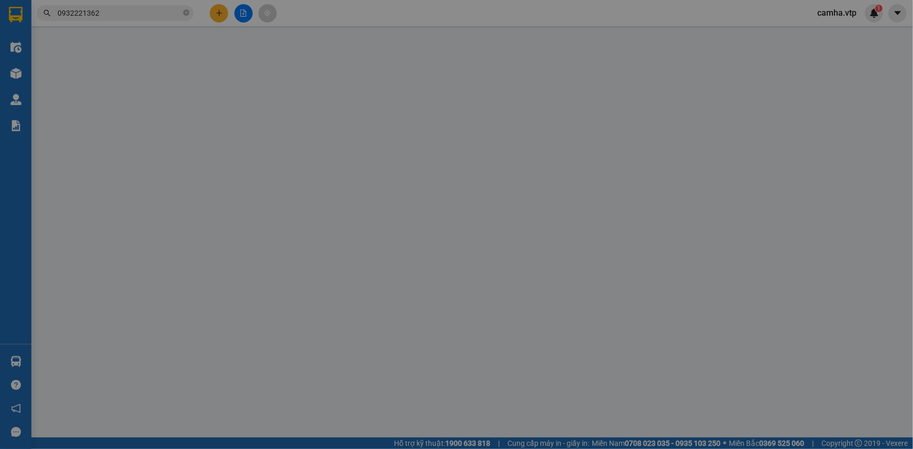
type input "200.000"
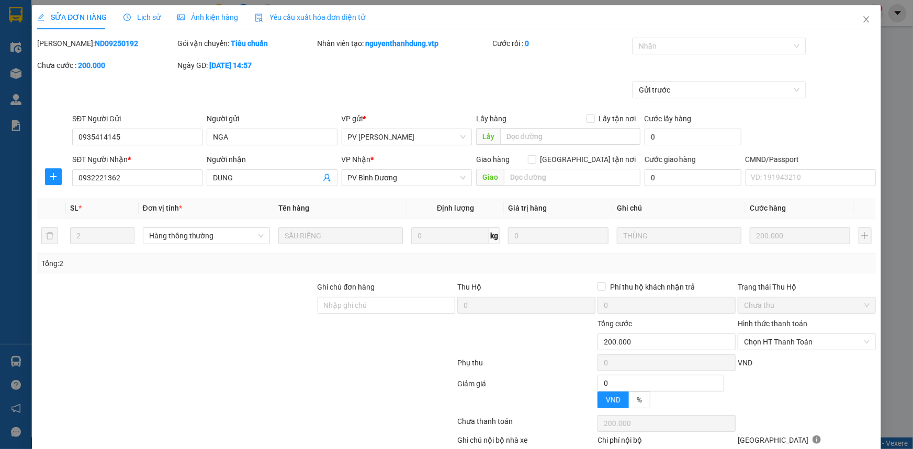
type input "10.000"
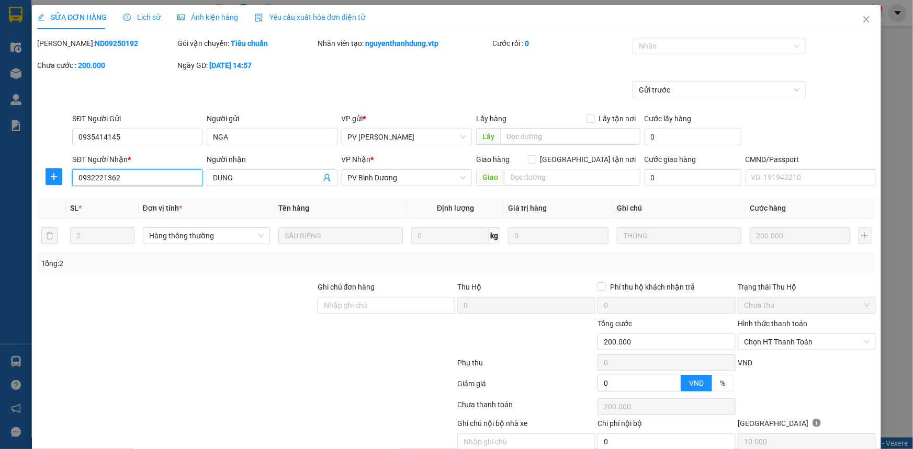
drag, startPoint x: 115, startPoint y: 180, endPoint x: 70, endPoint y: 191, distance: 46.3
click at [70, 191] on div "Total Paid Fee 0 Total UnPaid Fee 200.000 Cash Collection Total Fee Mã ĐH: ND09…" at bounding box center [456, 256] width 838 height 437
click at [863, 24] on icon "close" at bounding box center [866, 19] width 8 height 8
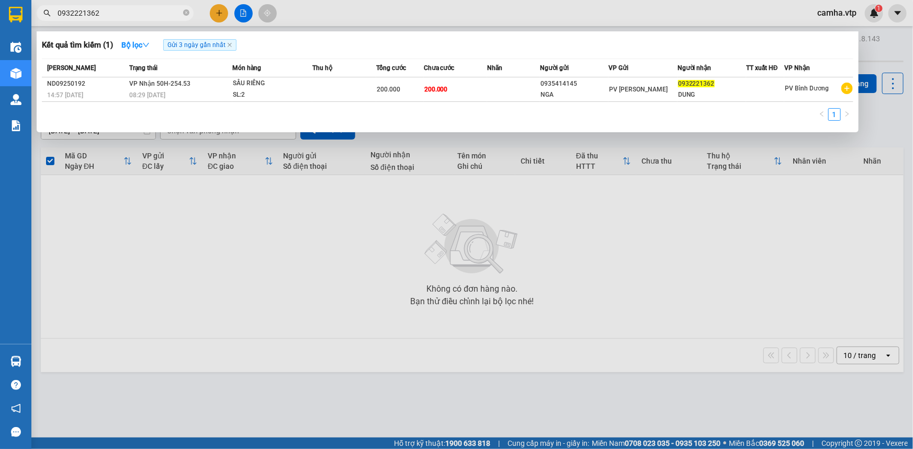
click at [117, 15] on input "0932221362" at bounding box center [119, 13] width 123 height 12
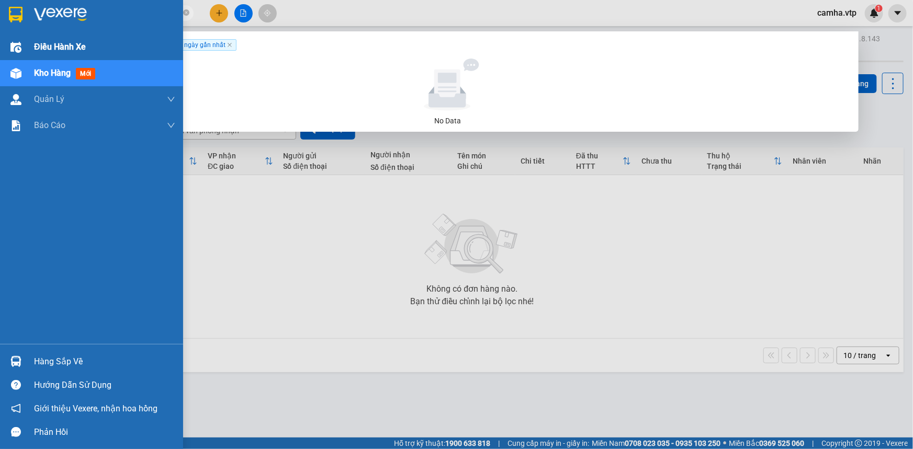
drag, startPoint x: 126, startPoint y: 13, endPoint x: 0, endPoint y: 40, distance: 128.4
click at [0, 40] on section "Kết quả tìm kiếm ( 0 ) Bộ lọc Gửi 3 ngày gần nhất No Data 0348178174 camha.vtp …" at bounding box center [456, 224] width 913 height 449
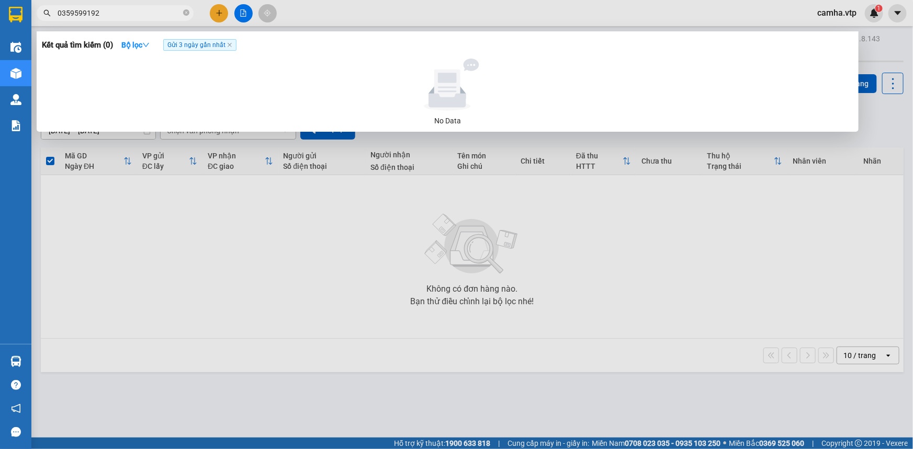
drag, startPoint x: 105, startPoint y: 13, endPoint x: 0, endPoint y: 50, distance: 111.0
click at [0, 50] on section "Kết quả tìm kiếm ( 0 ) Bộ lọc Gửi 3 ngày gần nhất No Data 0359599192 camha.vtp …" at bounding box center [456, 224] width 913 height 449
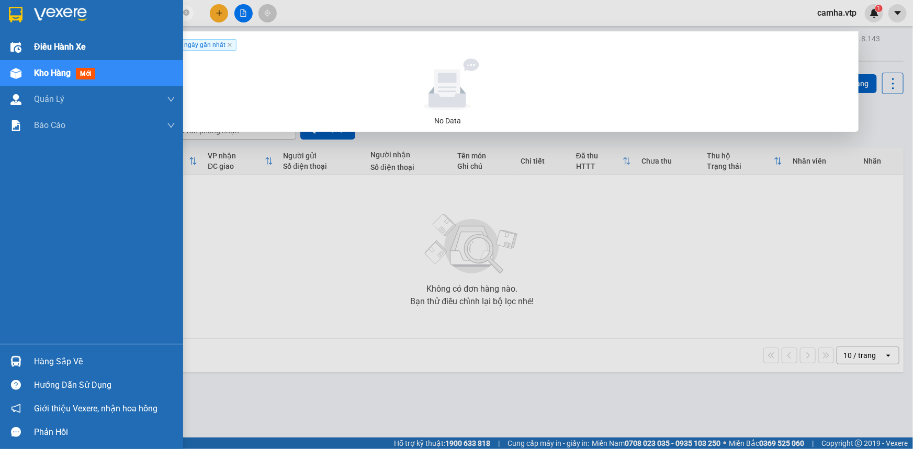
drag, startPoint x: 119, startPoint y: 8, endPoint x: 0, endPoint y: 41, distance: 123.7
click at [0, 41] on section "Kết quả tìm kiếm ( 0 ) Bộ lọc Gửi 3 ngày gần nhất No Data 0988043627 camha.vtp …" at bounding box center [456, 224] width 913 height 449
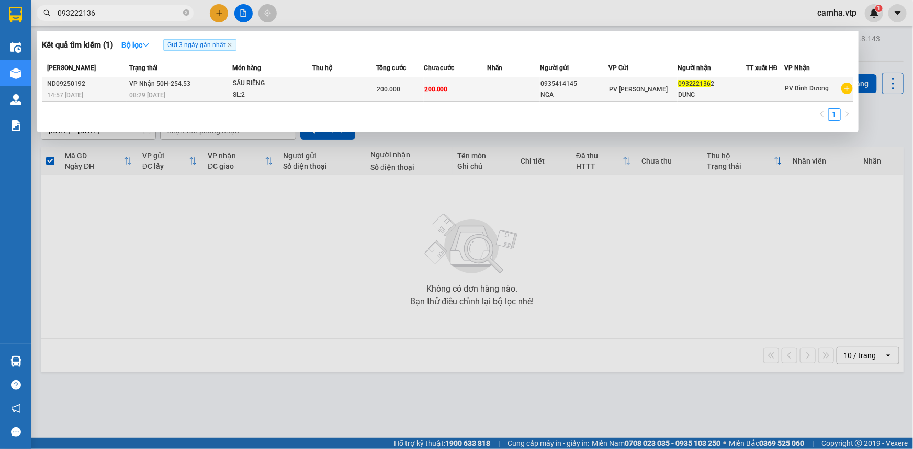
type input "093222136"
click at [169, 89] on div "08:29 [DATE]" at bounding box center [180, 95] width 103 height 12
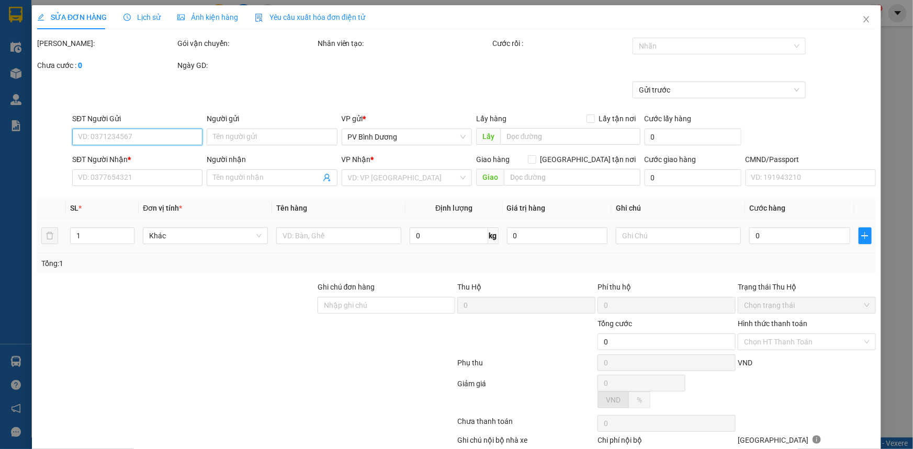
type input "0935414145"
type input "NGA"
type input "0932221362"
type input "DUNG"
type input "200.000"
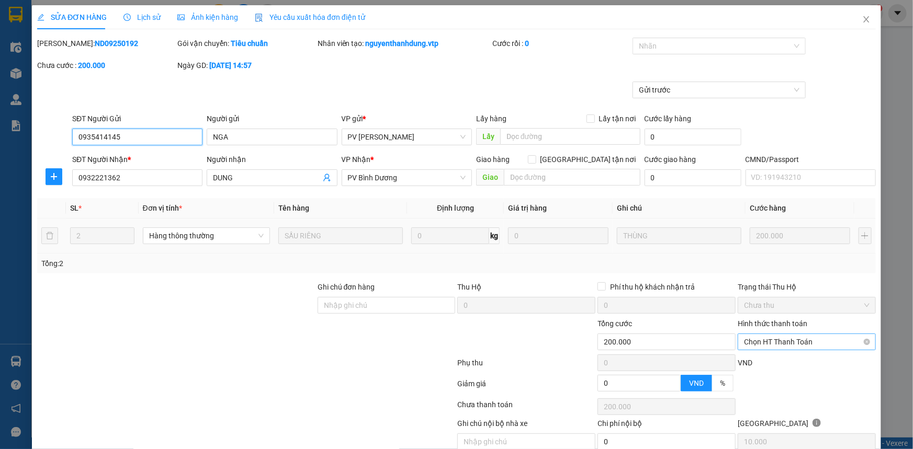
click at [768, 341] on span "Chọn HT Thanh Toán" at bounding box center [807, 342] width 126 height 16
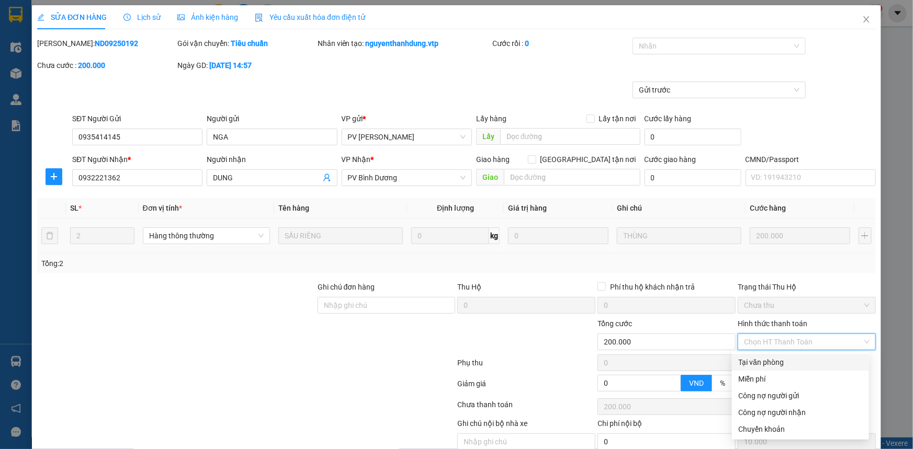
click at [766, 361] on div "Tại văn phòng" at bounding box center [800, 363] width 124 height 12
type input "0"
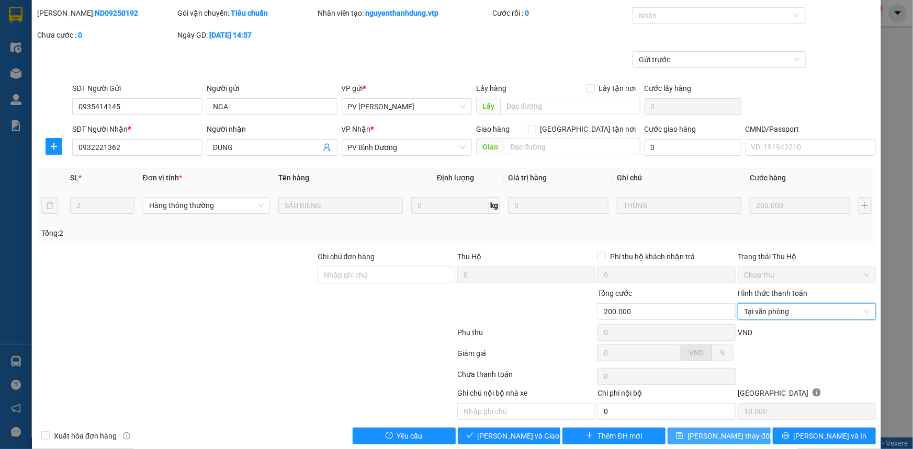
scroll to position [45, 0]
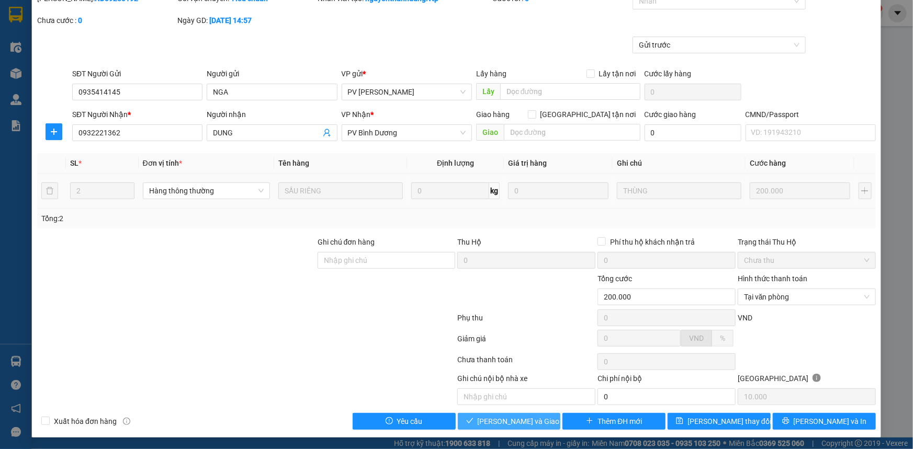
click at [524, 425] on span "[PERSON_NAME] và Giao hàng" at bounding box center [527, 422] width 100 height 12
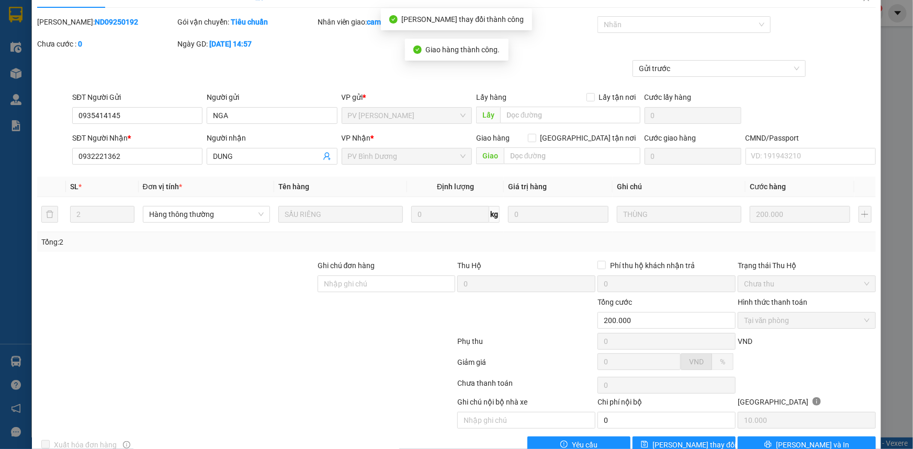
scroll to position [0, 0]
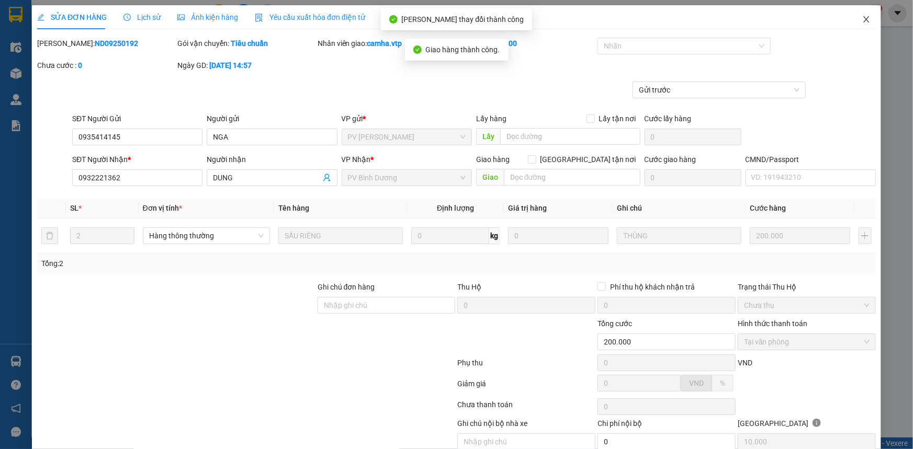
click at [854, 20] on span "Close" at bounding box center [865, 19] width 29 height 29
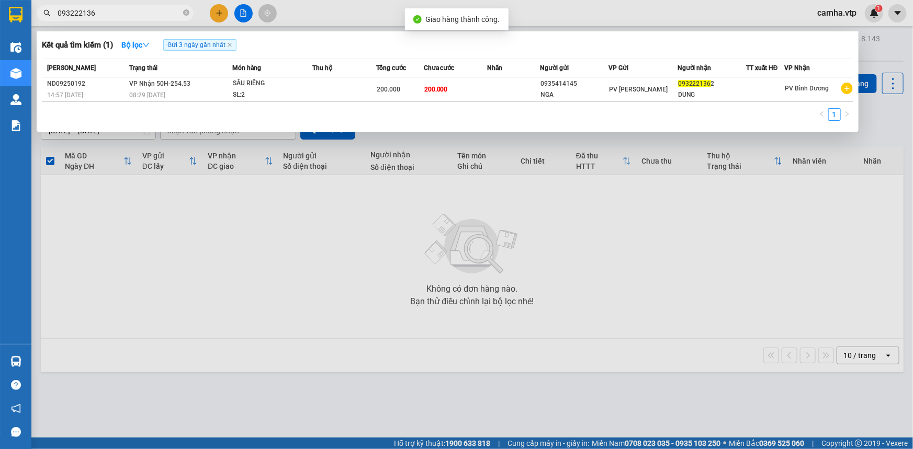
click at [120, 15] on input "093222136" at bounding box center [119, 13] width 123 height 12
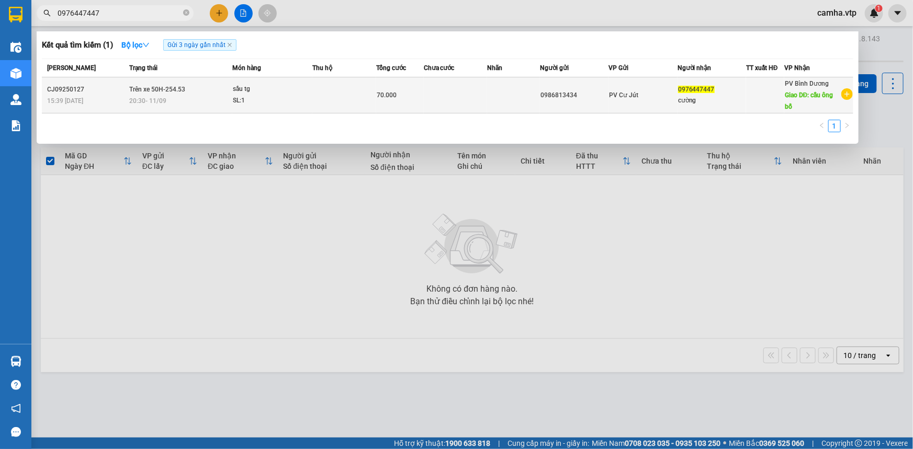
type input "0976447447"
click at [692, 96] on div "cường" at bounding box center [711, 100] width 67 height 11
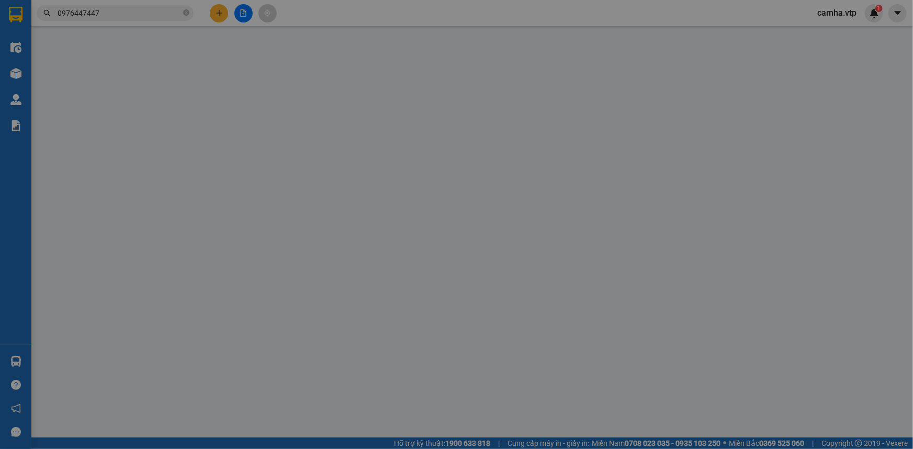
type input "0986813434"
type input "0976447447"
type input "cường"
type input "cầu ông bố"
type input "70.000"
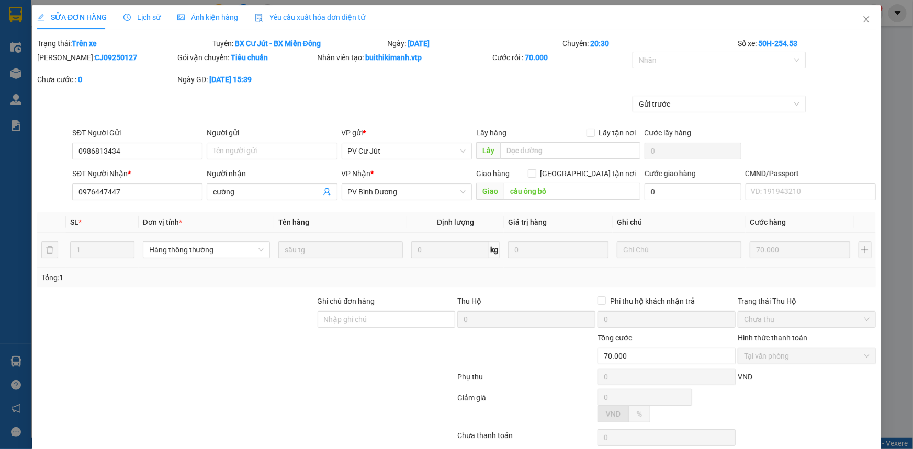
type input "3.500"
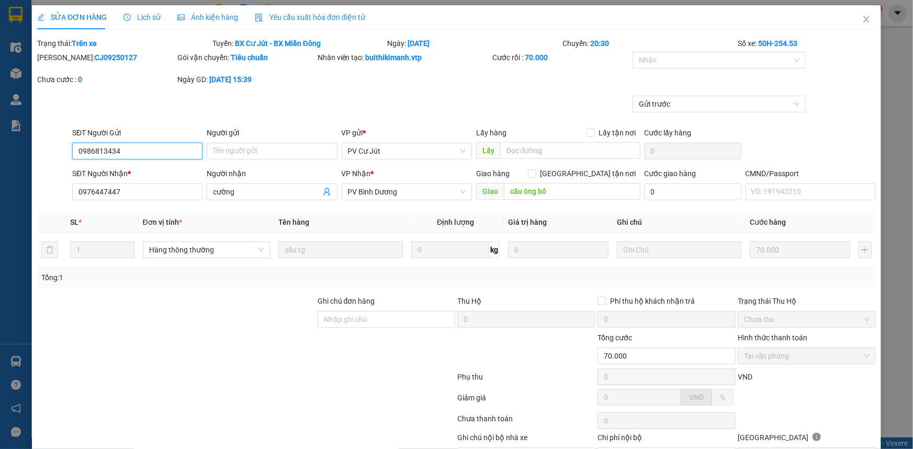
scroll to position [59, 0]
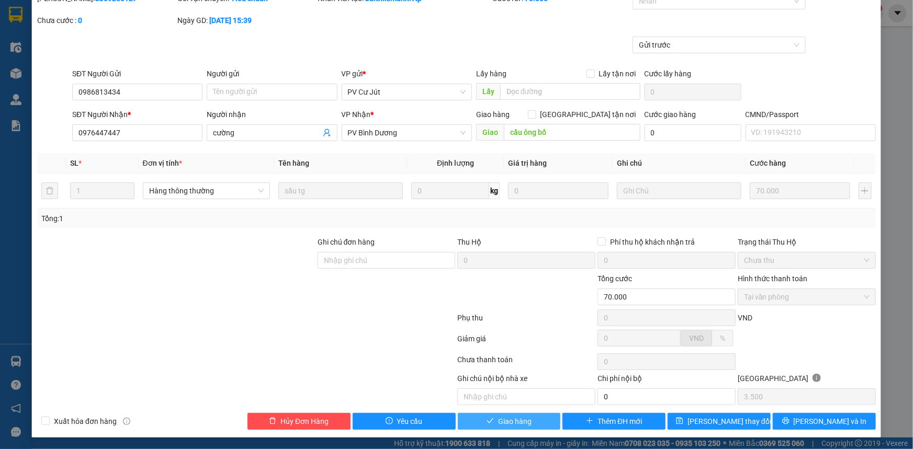
click at [535, 419] on button "Giao hàng" at bounding box center [509, 421] width 103 height 17
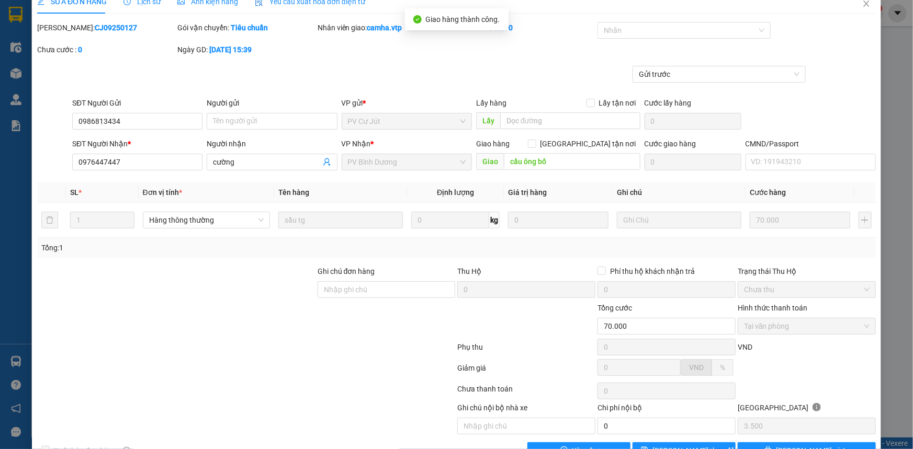
scroll to position [0, 0]
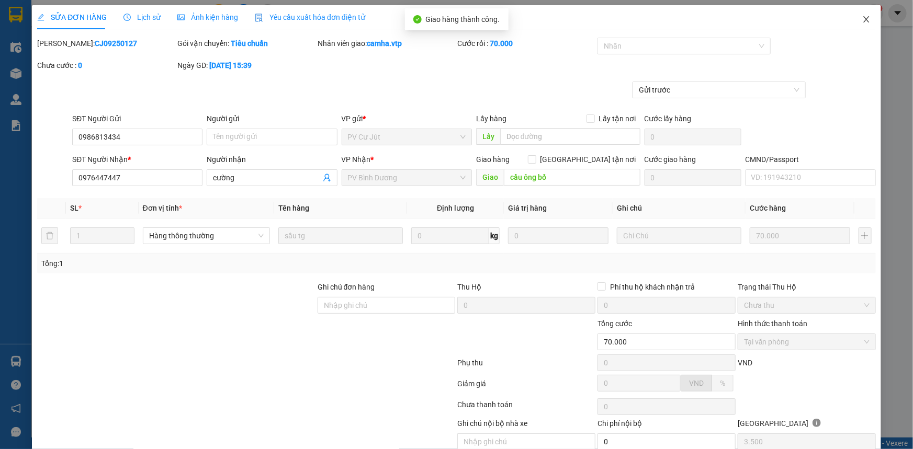
click at [863, 19] on span "Close" at bounding box center [865, 19] width 29 height 29
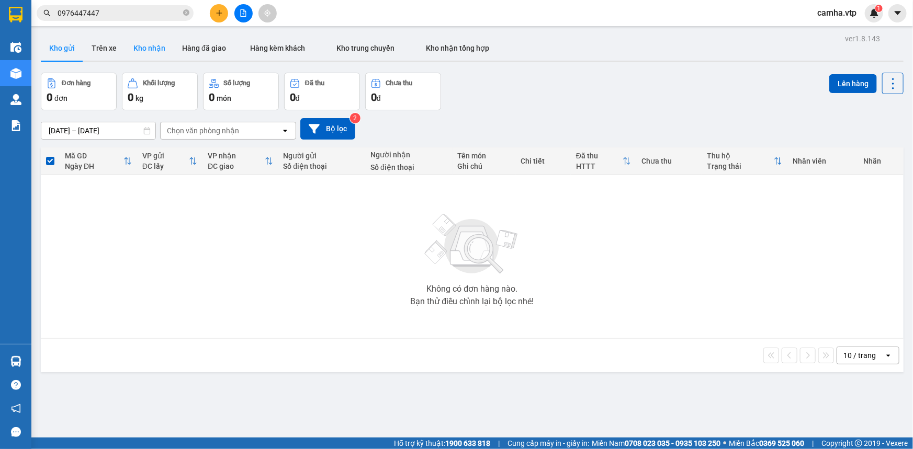
click at [157, 50] on button "Kho nhận" at bounding box center [149, 48] width 49 height 25
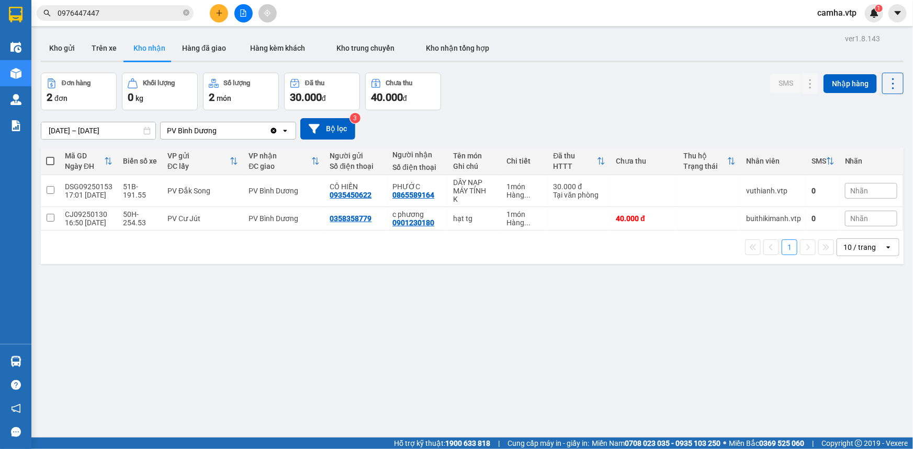
click at [108, 16] on input "0976447447" at bounding box center [119, 13] width 123 height 12
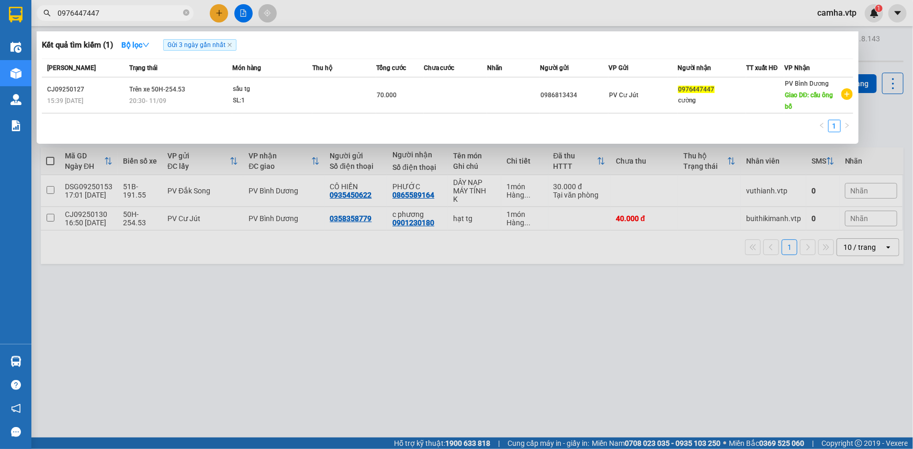
drag, startPoint x: 108, startPoint y: 16, endPoint x: 0, endPoint y: 67, distance: 120.0
click at [0, 67] on section "Kết quả tìm kiếm ( 1 ) Bộ lọc Gửi 3 ngày gần nhất Mã ĐH Trạng thái Món hàng Thu…" at bounding box center [456, 224] width 913 height 449
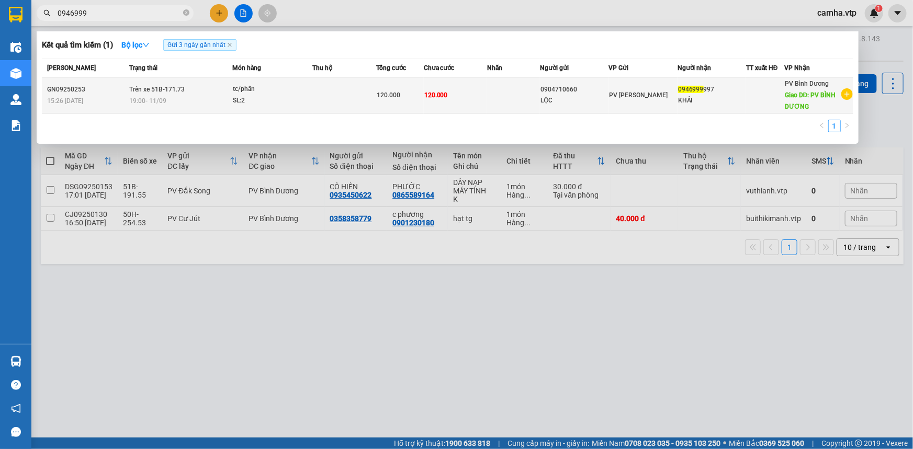
type input "0946999"
click at [783, 96] on div at bounding box center [764, 95] width 37 height 11
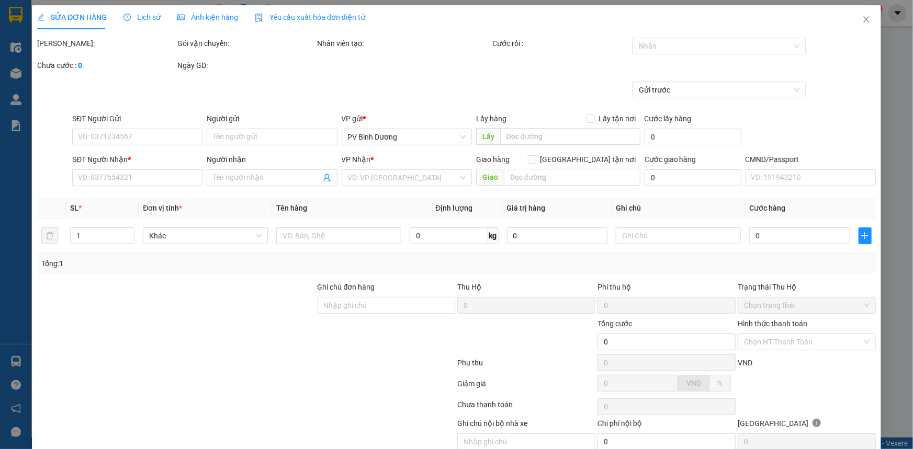
type input "0904710660"
type input "LỘC"
type input "0946999997"
type input "KHẢI"
type input "PV BÌNH DƯƠNG"
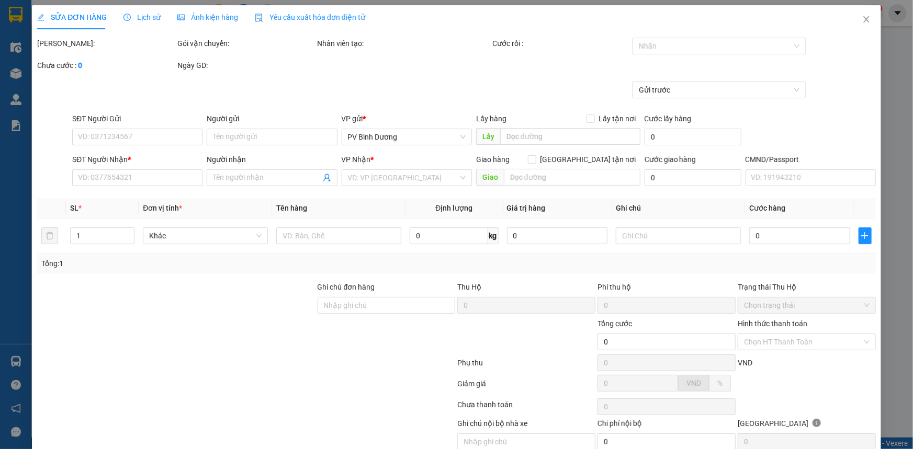
type input "120.000"
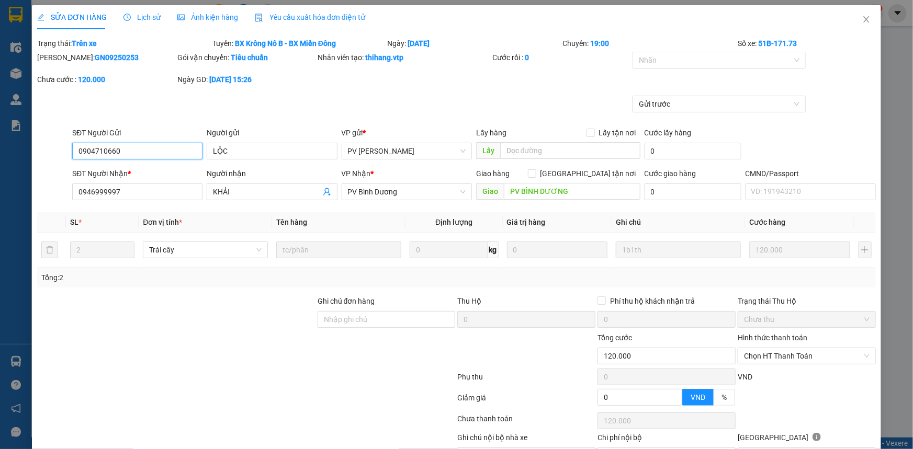
type input "6.000"
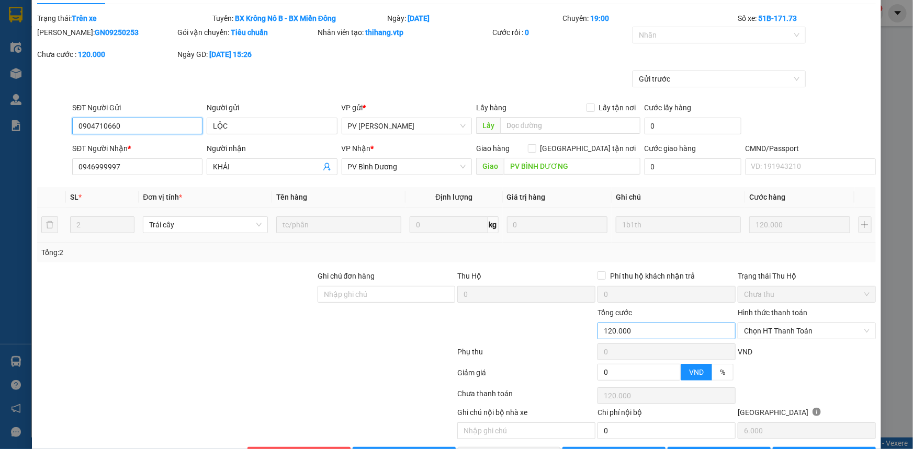
scroll to position [59, 0]
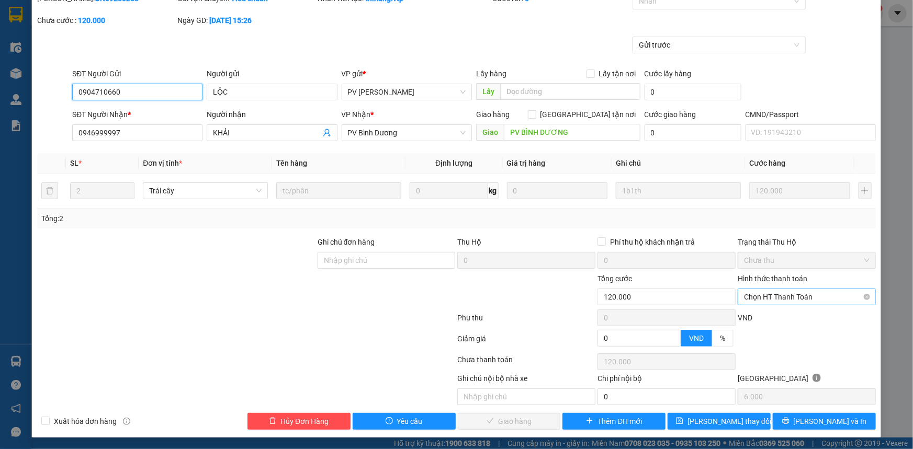
click at [776, 294] on span "Chọn HT Thanh Toán" at bounding box center [807, 297] width 126 height 16
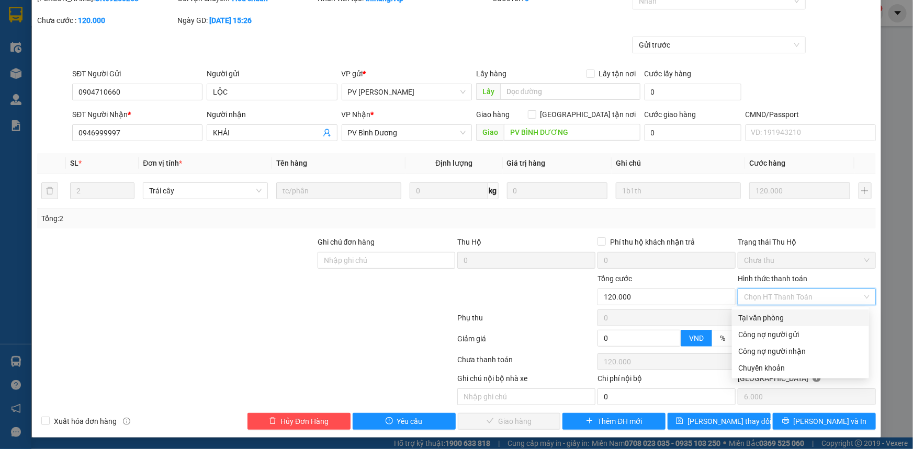
click at [747, 317] on div "Tại văn phòng" at bounding box center [800, 318] width 124 height 12
type input "0"
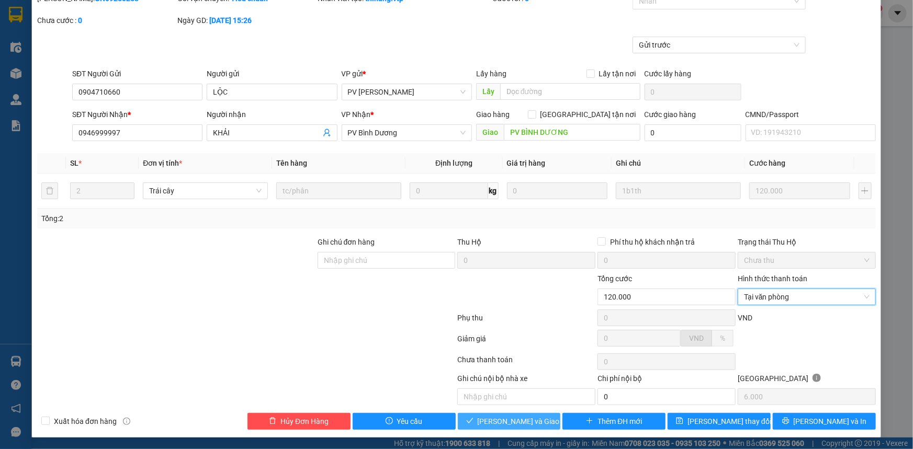
click at [522, 420] on span "[PERSON_NAME] và Giao hàng" at bounding box center [527, 422] width 100 height 12
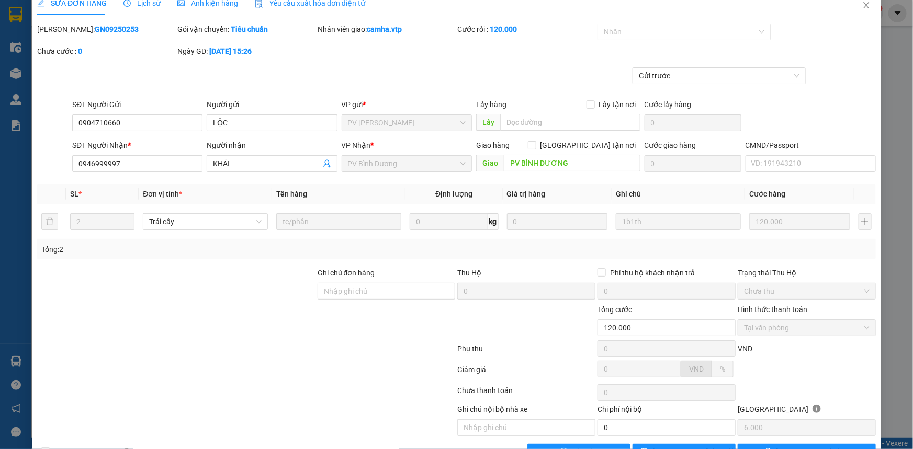
scroll to position [0, 0]
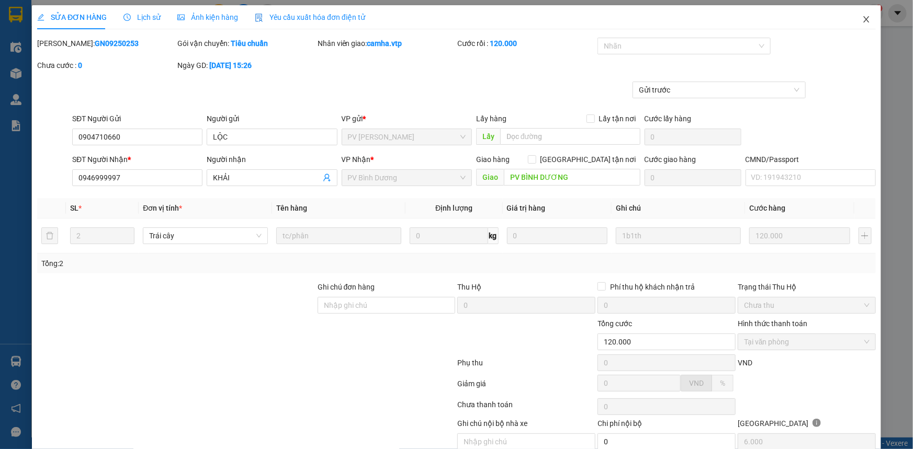
click at [862, 20] on icon "close" at bounding box center [866, 19] width 8 height 8
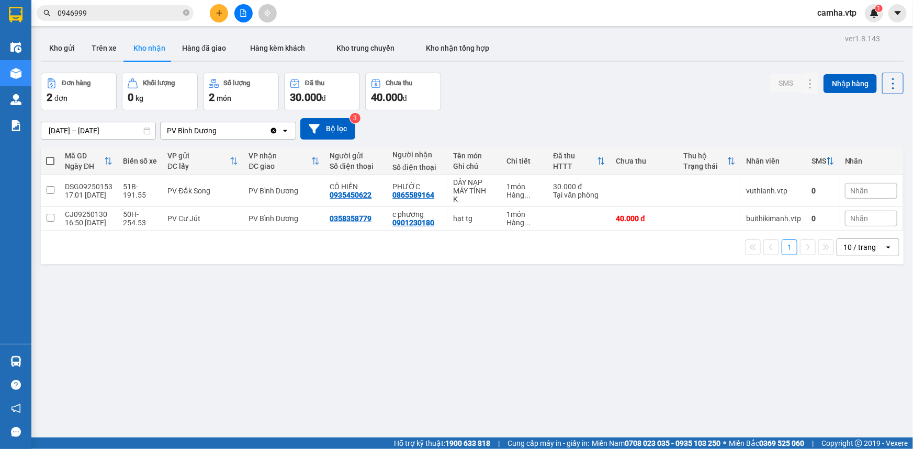
click at [222, 13] on icon "plus" at bounding box center [218, 12] width 7 height 7
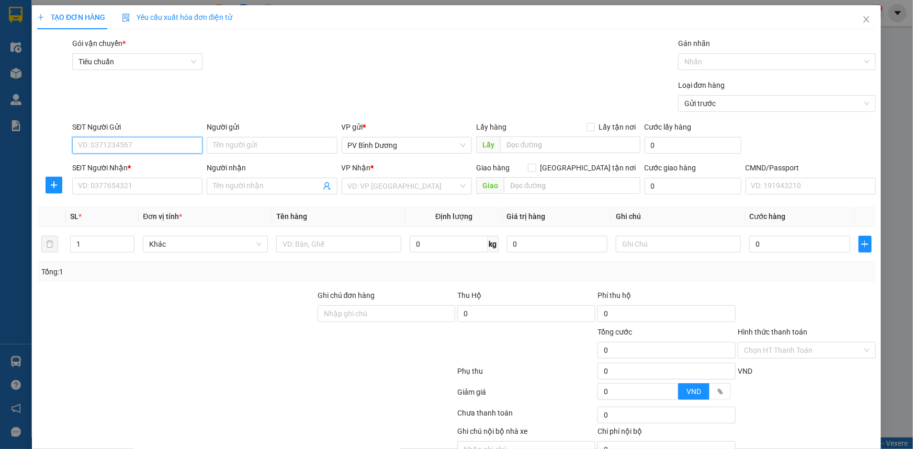
click at [126, 146] on input "SĐT Người Gửi" at bounding box center [137, 145] width 130 height 17
click at [136, 145] on input "SĐT Người Gửi" at bounding box center [137, 145] width 130 height 17
click at [112, 185] on input "SĐT Người Nhận *" at bounding box center [137, 186] width 130 height 17
drag, startPoint x: 106, startPoint y: 189, endPoint x: 130, endPoint y: 190, distance: 24.6
click at [130, 190] on input "0985710051" at bounding box center [137, 186] width 130 height 17
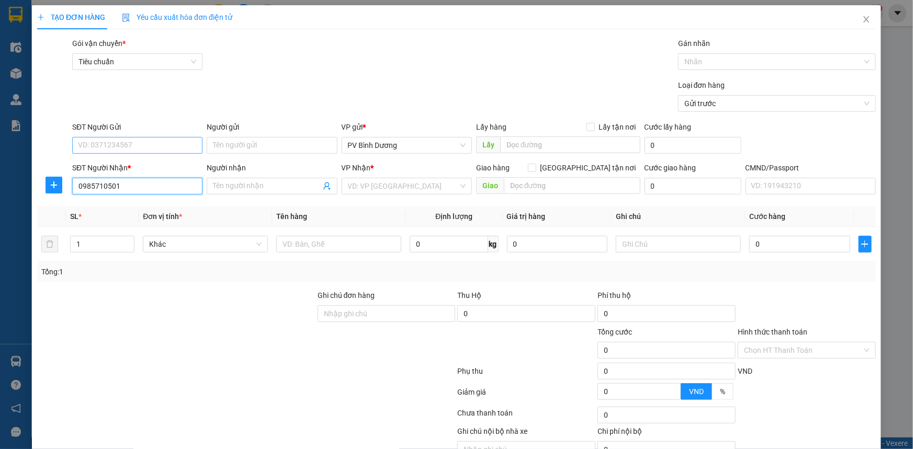
type input "0985710501"
click at [146, 152] on input "SĐT Người Gửi" at bounding box center [137, 145] width 130 height 17
click at [147, 146] on input "SĐT Người Gửi" at bounding box center [137, 145] width 130 height 17
type input "0966003018"
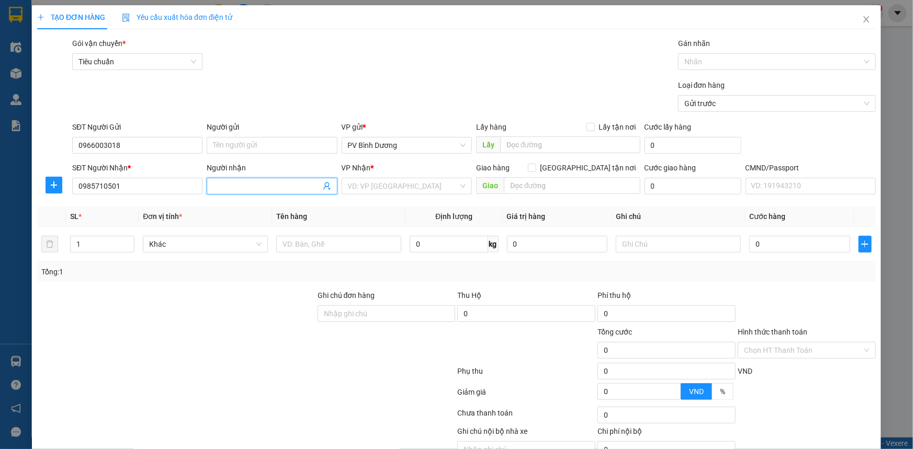
click at [266, 188] on input "Người nhận" at bounding box center [266, 186] width 107 height 12
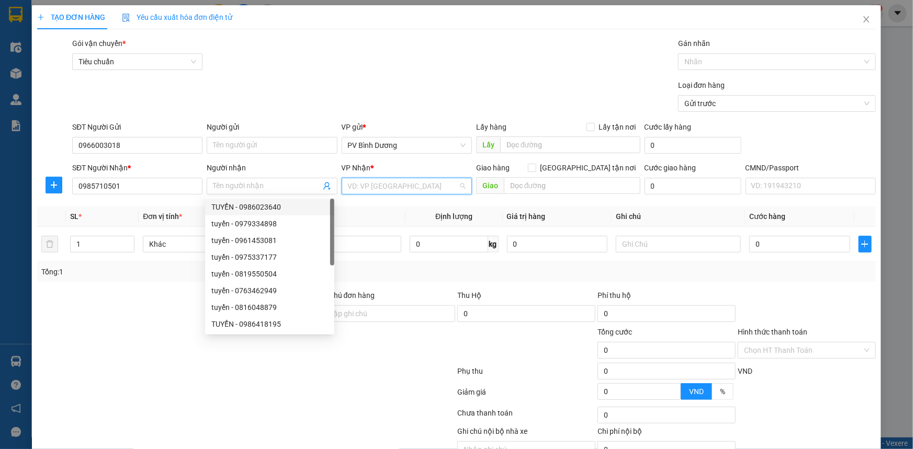
click at [388, 188] on input "search" at bounding box center [403, 186] width 110 height 16
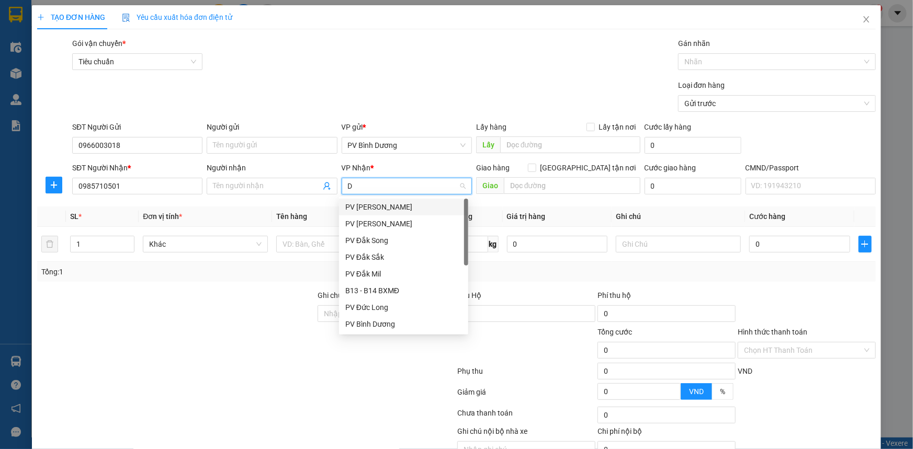
type input "DM"
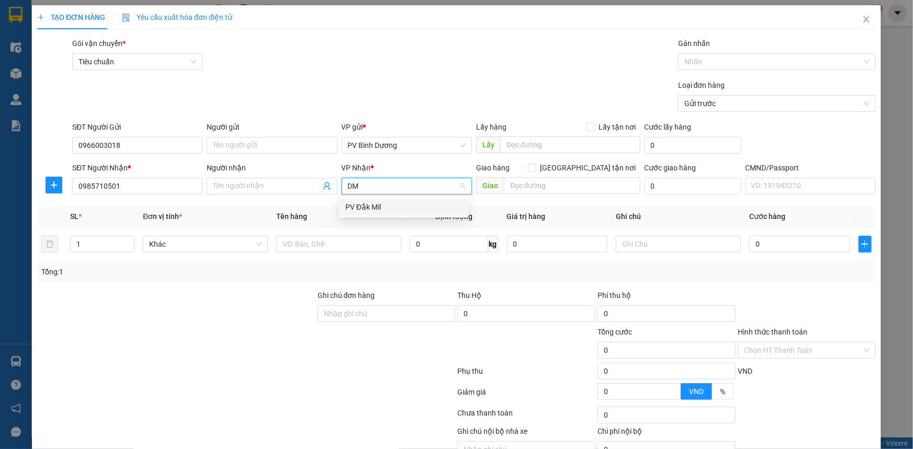
click at [372, 207] on div "PV Đắk Mil" at bounding box center [403, 207] width 117 height 12
click at [265, 185] on input "Người nhận" at bounding box center [266, 186] width 107 height 12
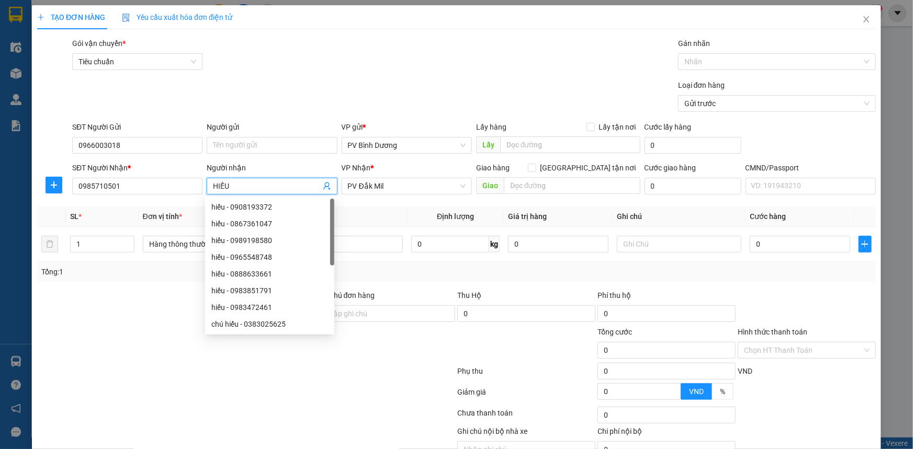
type input "HIẾU"
click at [437, 212] on span "Định lượng" at bounding box center [455, 216] width 37 height 8
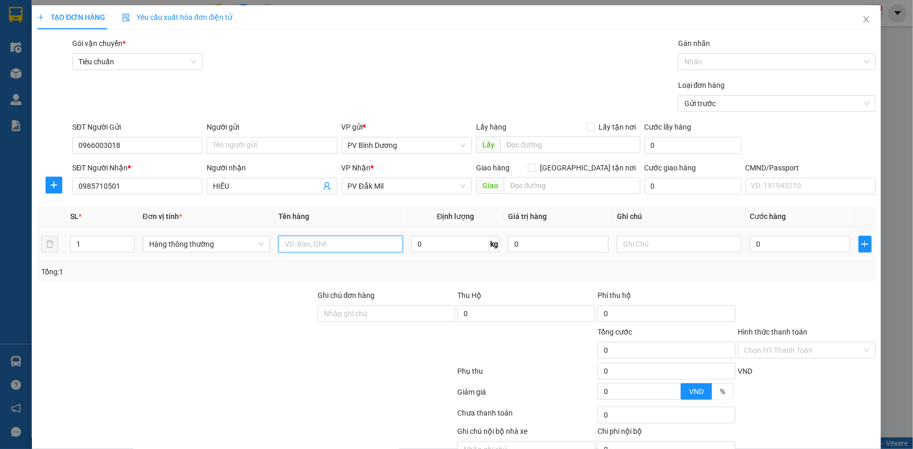
click at [307, 248] on input "text" at bounding box center [340, 244] width 124 height 17
type input "V"
drag, startPoint x: 337, startPoint y: 248, endPoint x: 169, endPoint y: 266, distance: 168.9
click at [170, 266] on div "SL * Đơn vị tính * Tên hàng Định lượng Giá trị hàng Ghi chú Cước hàng 1 Hàng th…" at bounding box center [456, 244] width 838 height 75
type input "CHAI"
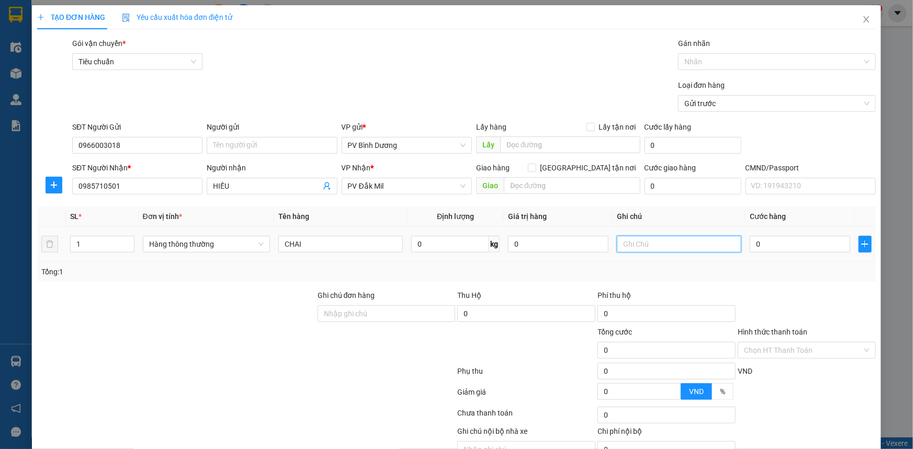
click at [656, 243] on input "text" at bounding box center [679, 244] width 124 height 17
type input "T/ KO BAO BỂ"
click at [769, 246] on input "0" at bounding box center [799, 244] width 100 height 17
type input "5"
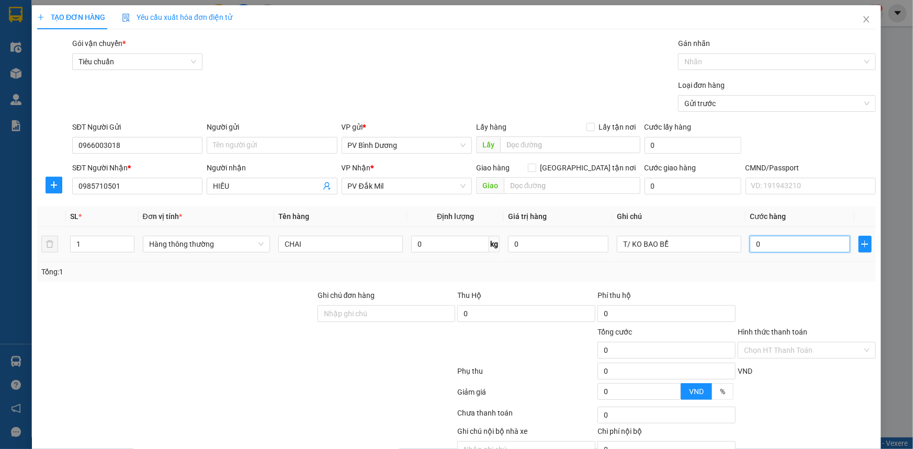
type input "5"
type input "50"
type input "500"
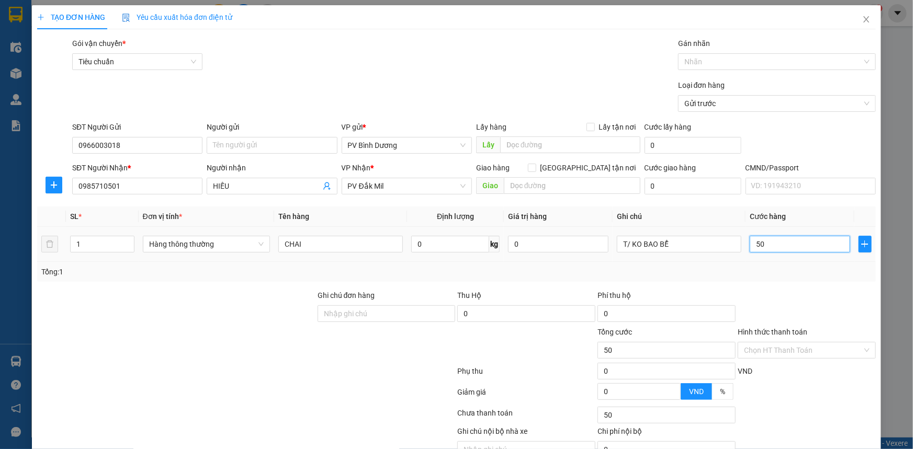
type input "500"
type input "5.000"
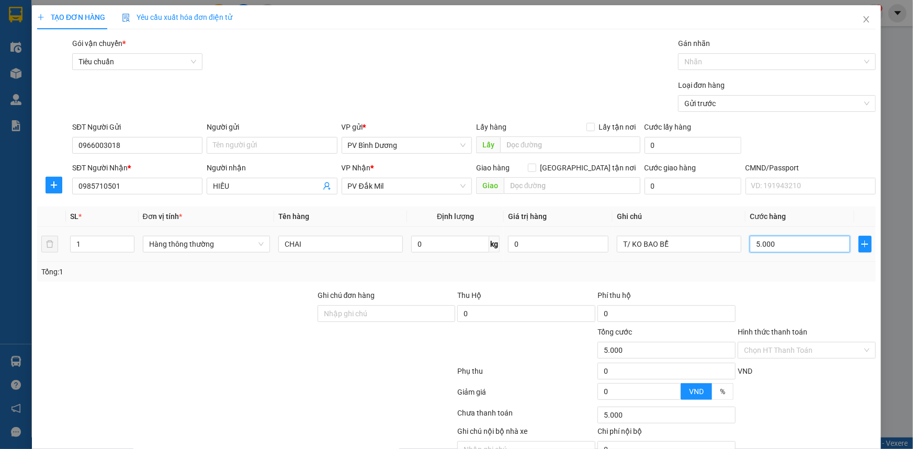
type input "50.000"
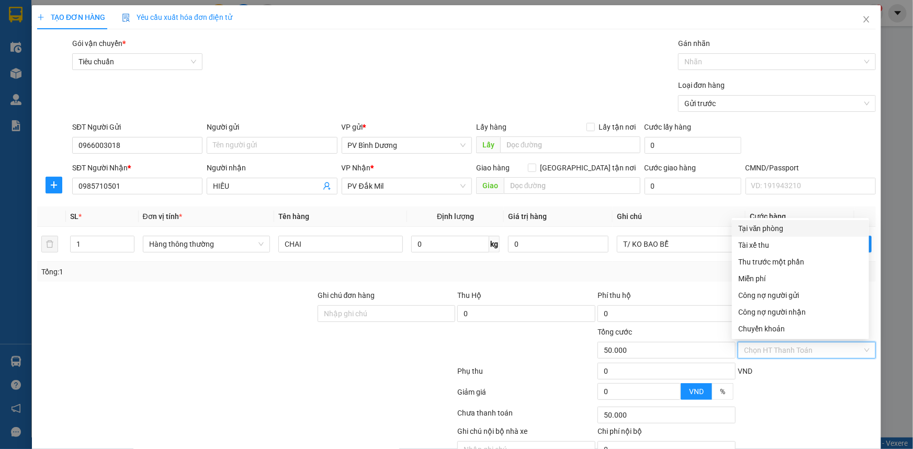
click at [791, 348] on input "Hình thức thanh toán" at bounding box center [803, 351] width 118 height 16
click at [778, 228] on div "Tại văn phòng" at bounding box center [800, 229] width 124 height 12
type input "0"
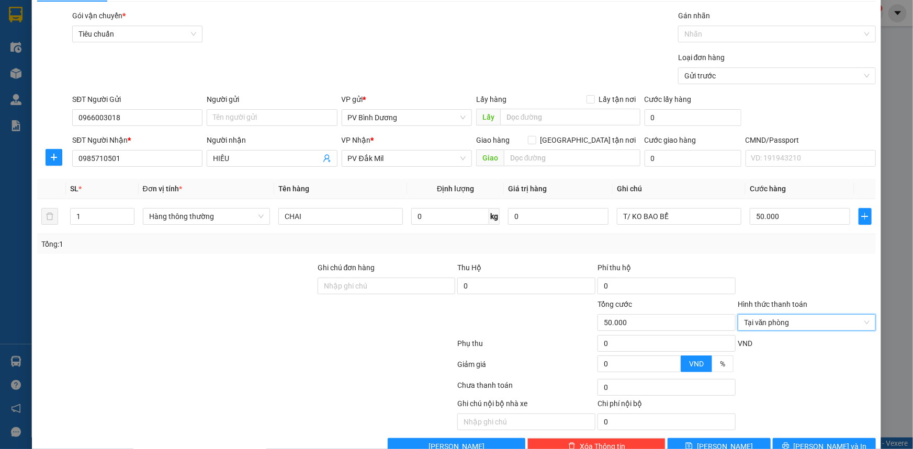
scroll to position [53, 0]
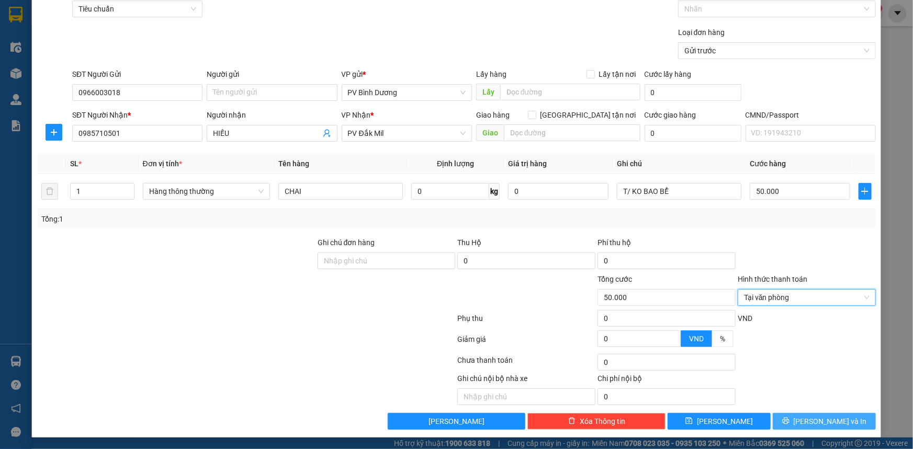
click at [820, 419] on span "[PERSON_NAME] và In" at bounding box center [829, 422] width 73 height 12
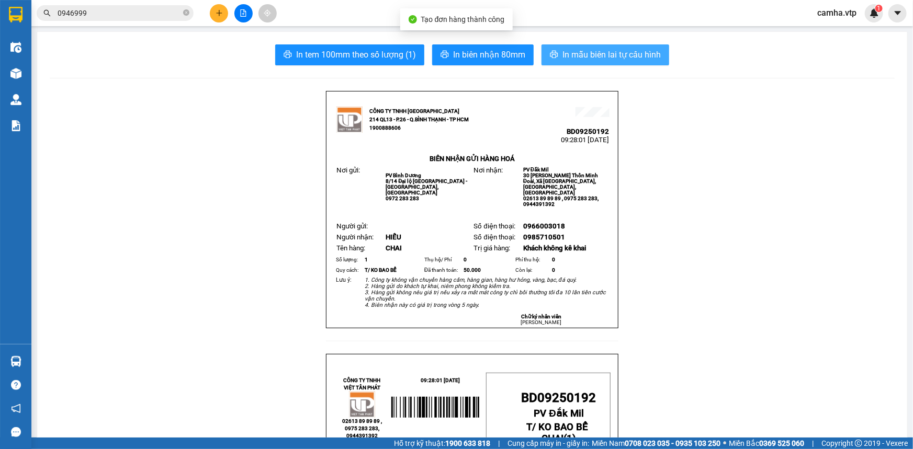
drag, startPoint x: 608, startPoint y: 51, endPoint x: 602, endPoint y: 87, distance: 36.1
click at [608, 51] on span "In mẫu biên lai tự cấu hình" at bounding box center [611, 54] width 98 height 13
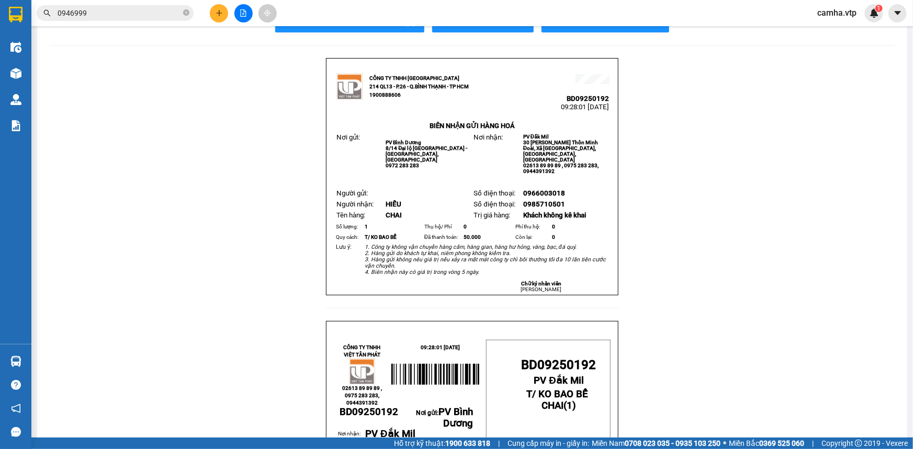
scroll to position [47, 0]
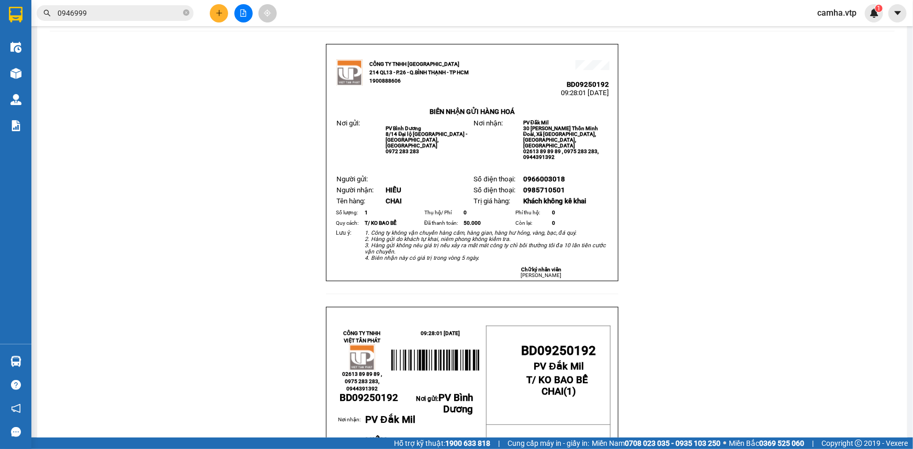
drag, startPoint x: 728, startPoint y: 125, endPoint x: 653, endPoint y: 105, distance: 77.5
drag, startPoint x: 766, startPoint y: 176, endPoint x: 746, endPoint y: 169, distance: 20.5
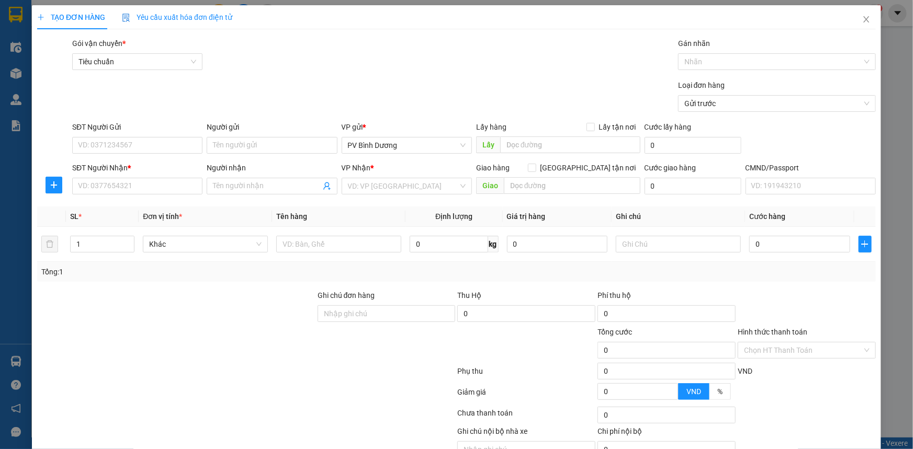
click at [19, 13] on div "TẠO ĐƠN HÀNG Yêu cầu xuất hóa đơn điện tử Transit Pickup Surcharge Ids Transit …" at bounding box center [456, 224] width 913 height 449
click at [865, 20] on span "Close" at bounding box center [865, 19] width 29 height 29
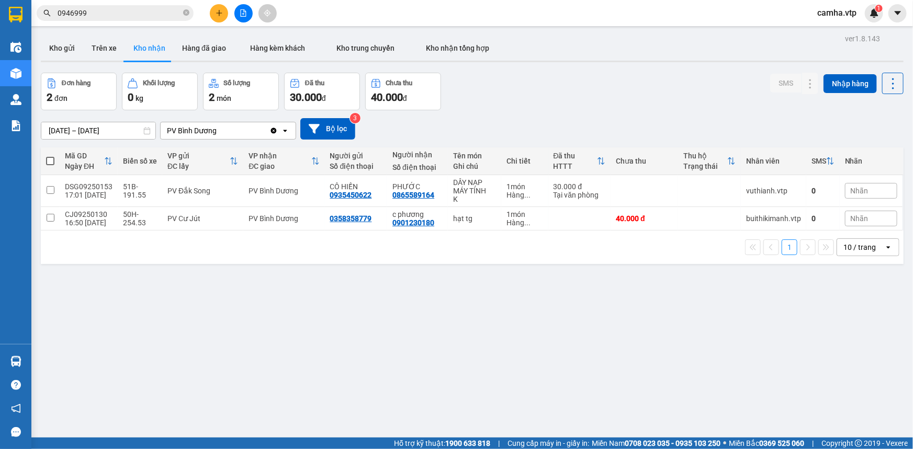
click at [111, 16] on input "0946999" at bounding box center [119, 13] width 123 height 12
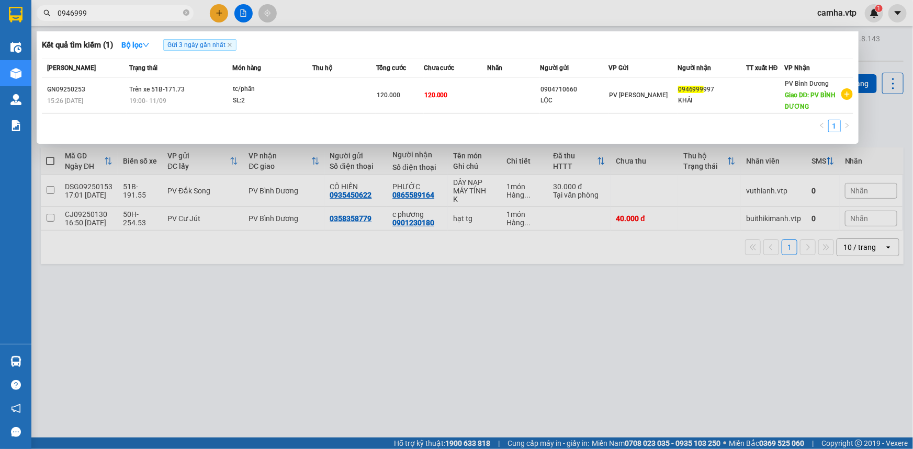
click at [112, 16] on input "0946999" at bounding box center [119, 13] width 123 height 12
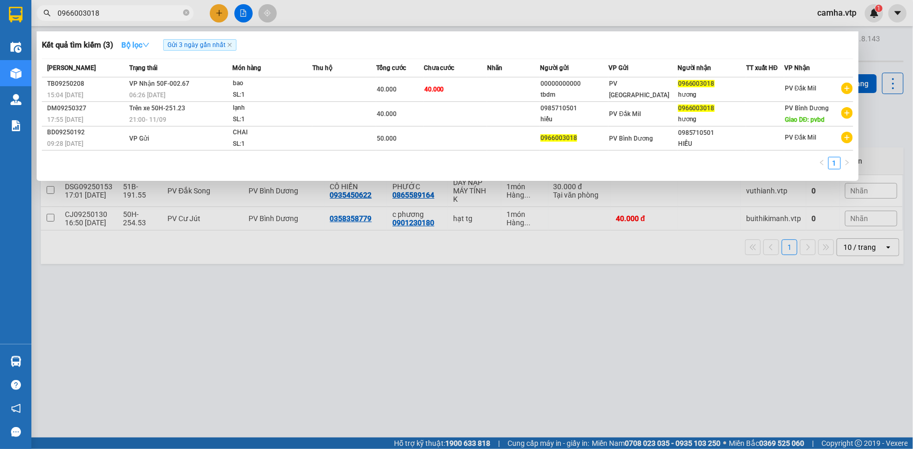
type input "0966003018"
click at [149, 46] on icon "down" at bounding box center [146, 45] width 6 height 4
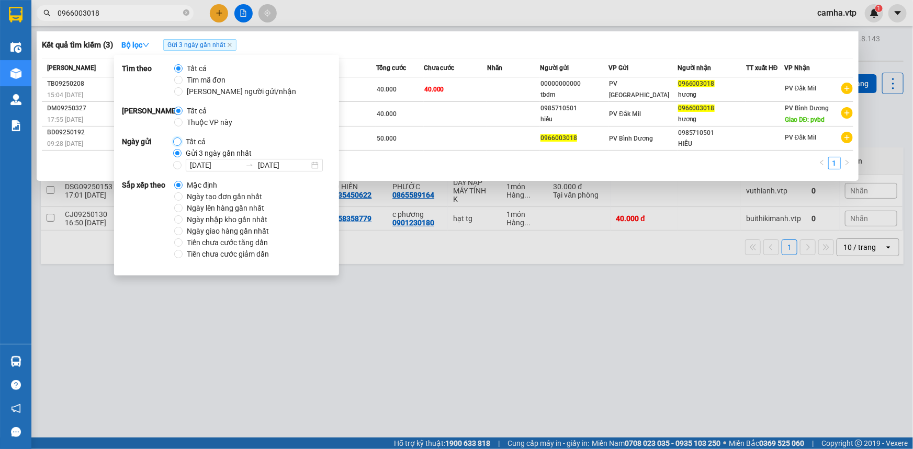
click at [178, 141] on input "Tất cả" at bounding box center [177, 142] width 8 height 8
radio input "true"
radio input "false"
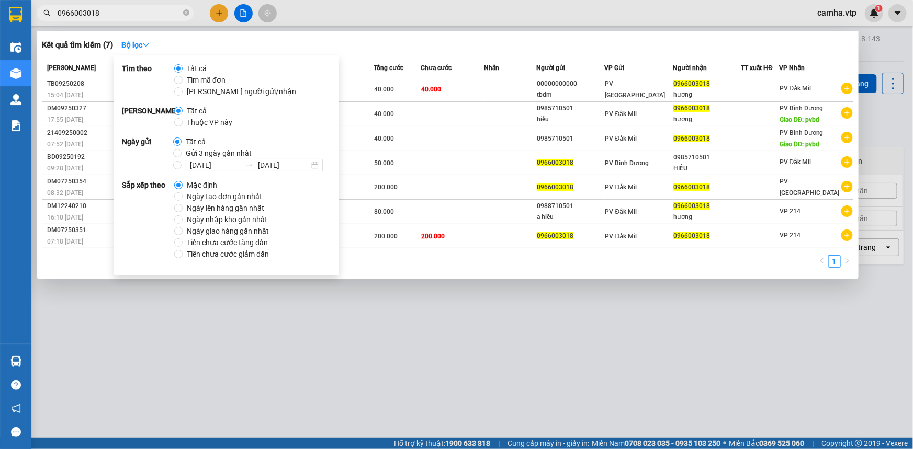
drag, startPoint x: 175, startPoint y: 387, endPoint x: 318, endPoint y: 320, distance: 158.4
click at [175, 387] on div at bounding box center [456, 224] width 913 height 449
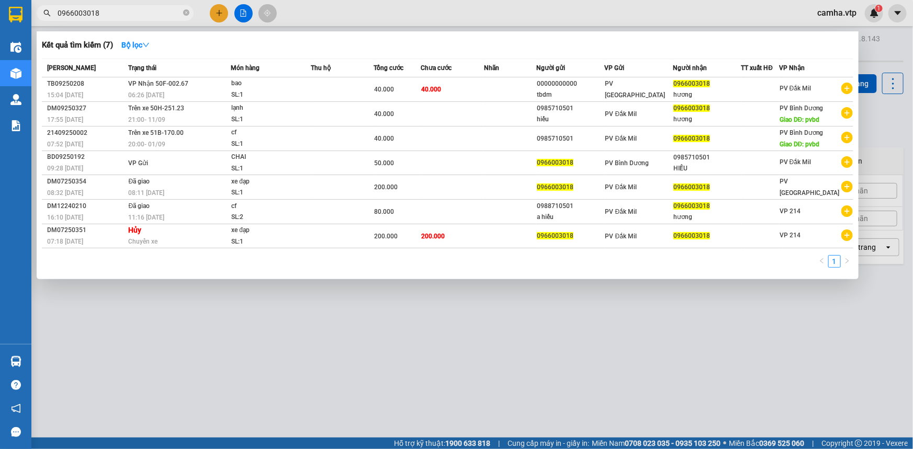
click at [151, 10] on input "0966003018" at bounding box center [119, 13] width 123 height 12
click at [222, 309] on div at bounding box center [456, 224] width 913 height 449
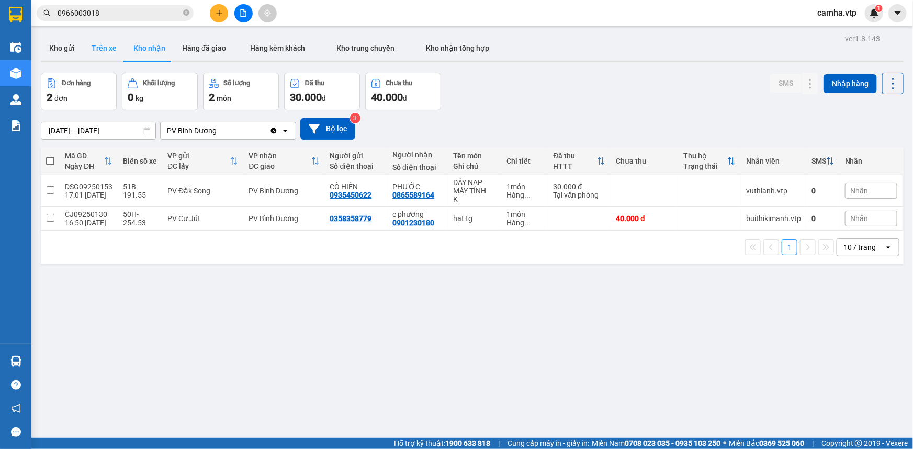
click at [112, 47] on button "Trên xe" at bounding box center [104, 48] width 42 height 25
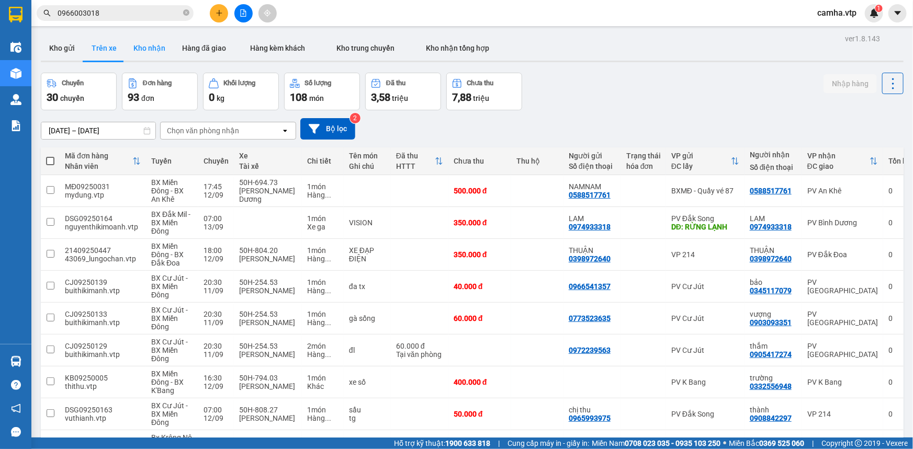
click at [152, 52] on button "Kho nhận" at bounding box center [149, 48] width 49 height 25
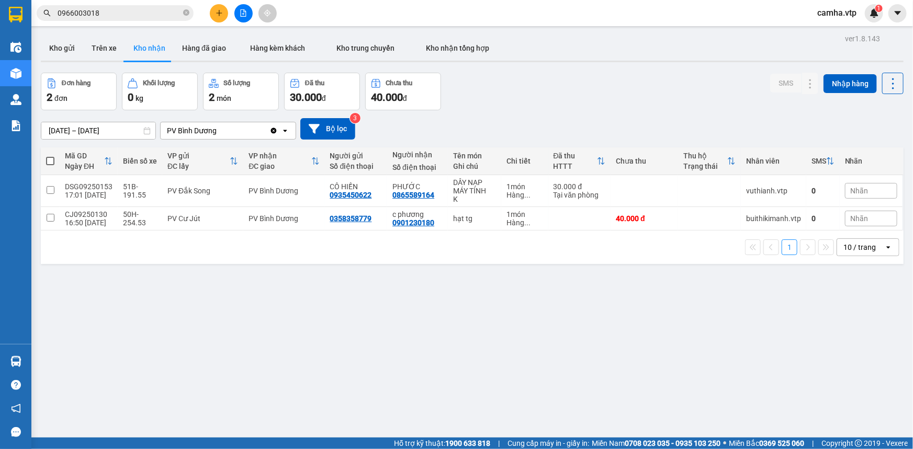
click at [117, 130] on input "[DATE] – [DATE]" at bounding box center [98, 130] width 114 height 17
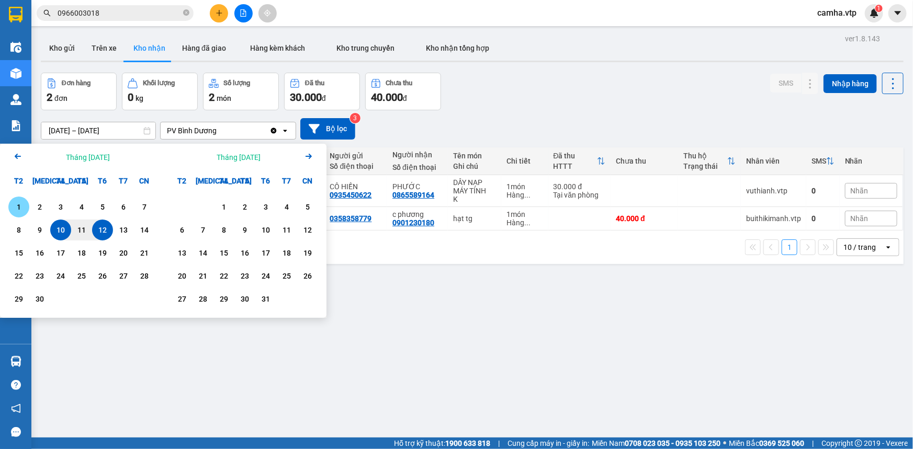
click at [17, 204] on div "1" at bounding box center [19, 207] width 15 height 13
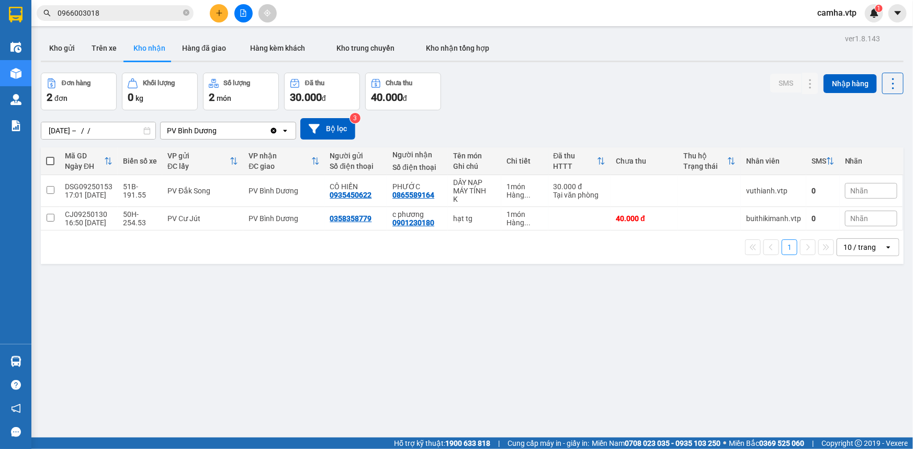
click at [199, 130] on div "PV Bình Dương" at bounding box center [192, 131] width 50 height 10
click at [129, 131] on input "[DATE] – / /" at bounding box center [98, 130] width 114 height 17
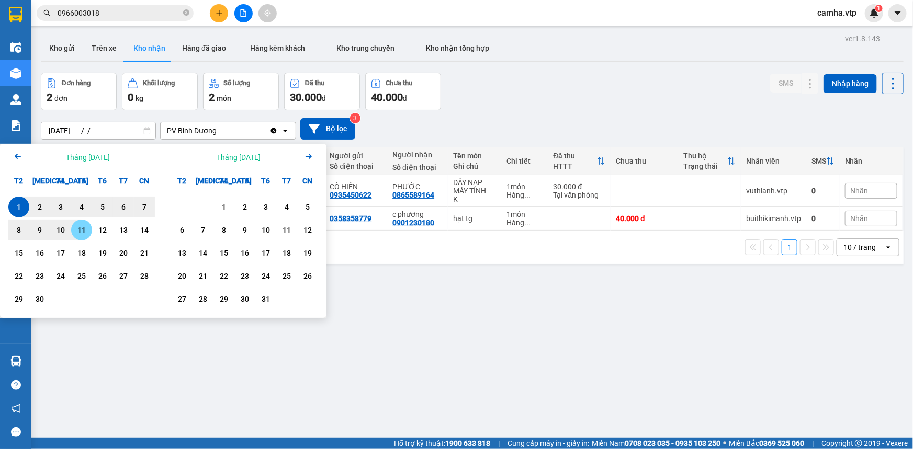
click at [84, 226] on div "11" at bounding box center [81, 230] width 15 height 13
type input "[DATE] – [DATE]"
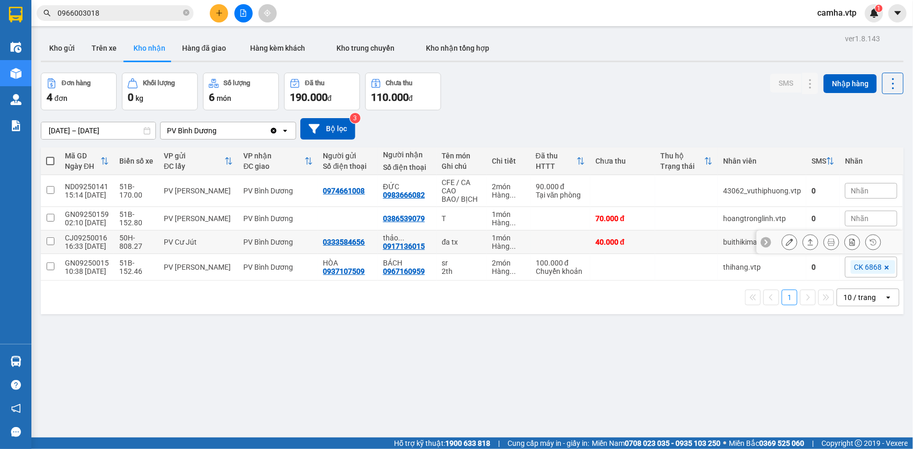
click at [509, 245] on span "..." at bounding box center [512, 246] width 6 height 8
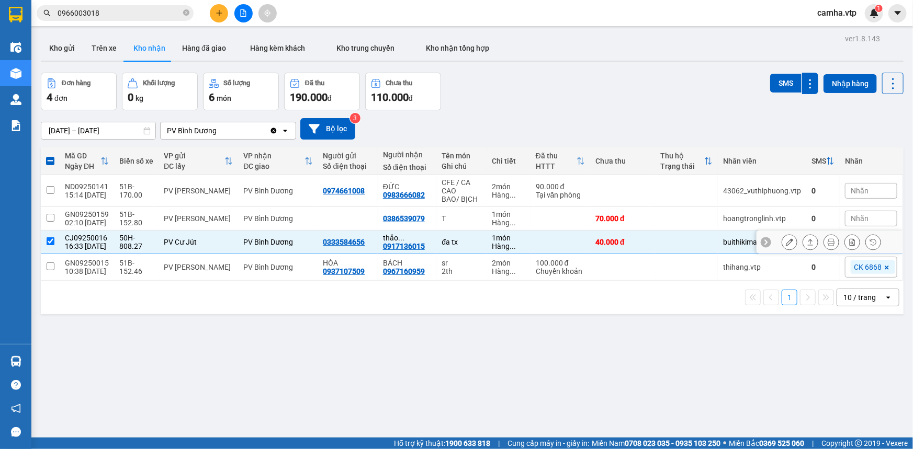
click at [50, 238] on input "checkbox" at bounding box center [51, 241] width 8 height 8
checkbox input "false"
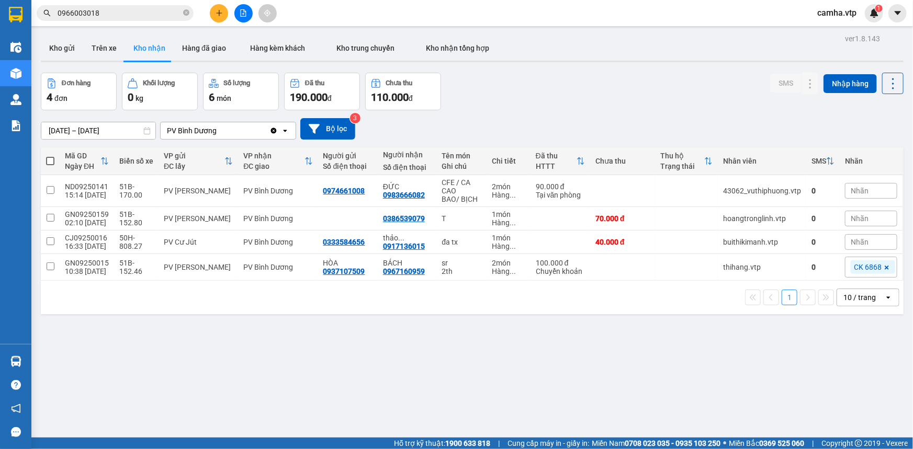
drag, startPoint x: 511, startPoint y: 356, endPoint x: 513, endPoint y: 350, distance: 6.5
click at [513, 355] on div "ver 1.8.143 Kho gửi Trên xe Kho nhận Hàng đã giao Hàng kèm khách Kho trung chuy…" at bounding box center [472, 255] width 871 height 449
click at [786, 215] on icon at bounding box center [789, 218] width 7 height 7
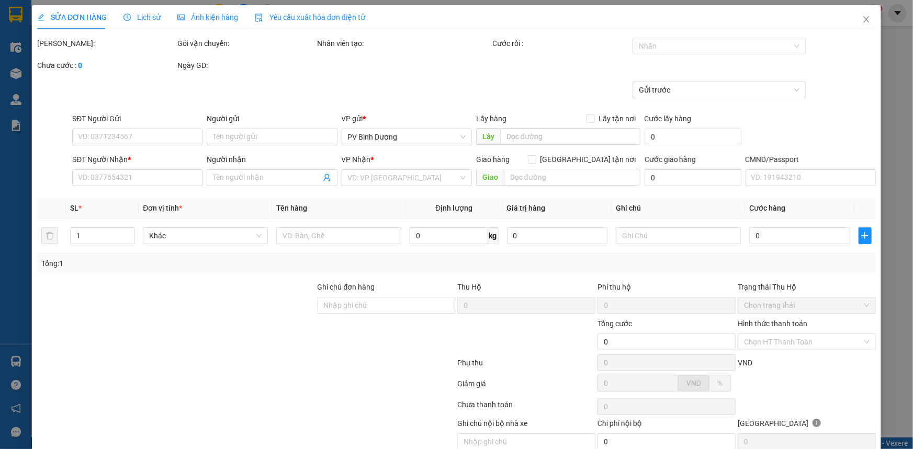
type input "14.000"
type input "0386539079"
type input "70.000"
type input "bd giao"
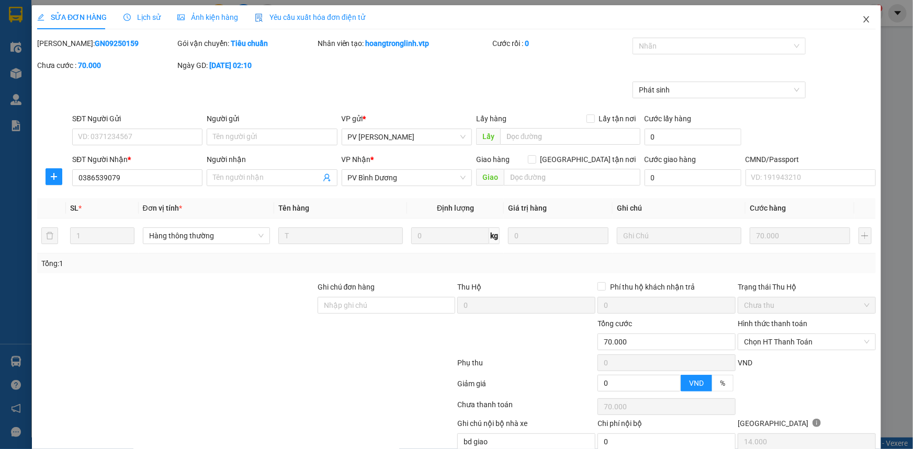
click at [862, 19] on icon "close" at bounding box center [866, 19] width 8 height 8
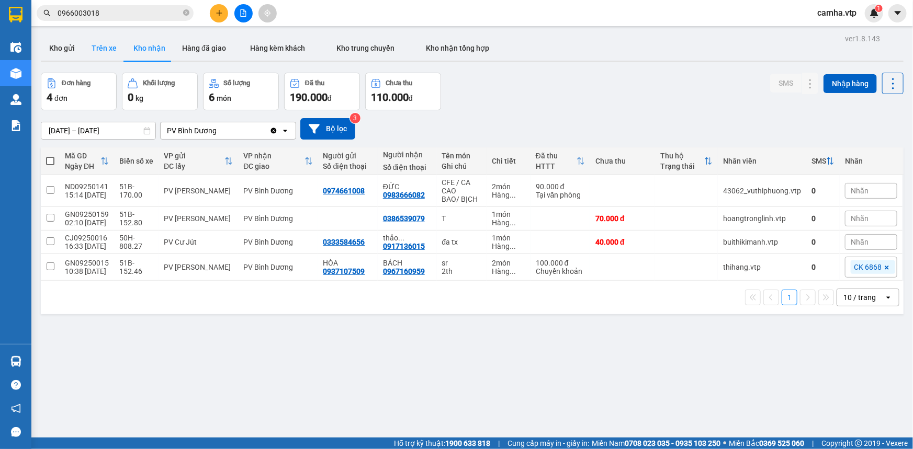
click at [99, 47] on button "Trên xe" at bounding box center [104, 48] width 42 height 25
type input "[DATE] – [DATE]"
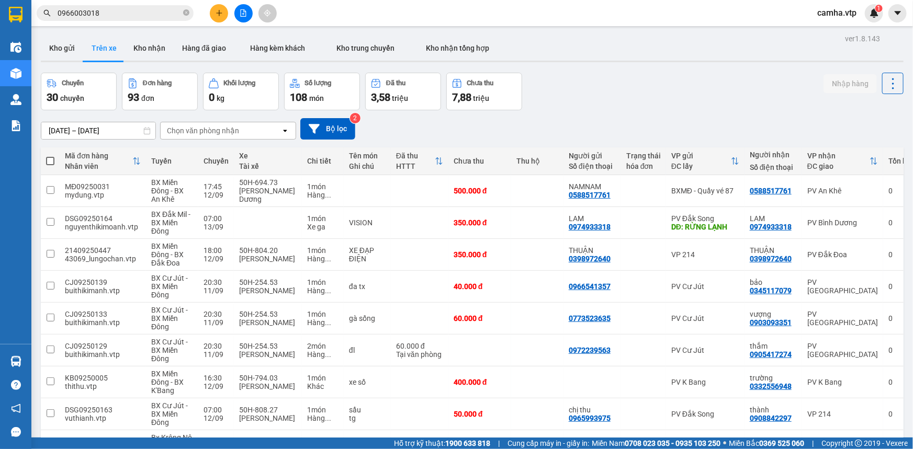
click at [229, 137] on div "Chọn văn phòng nhận" at bounding box center [221, 130] width 120 height 17
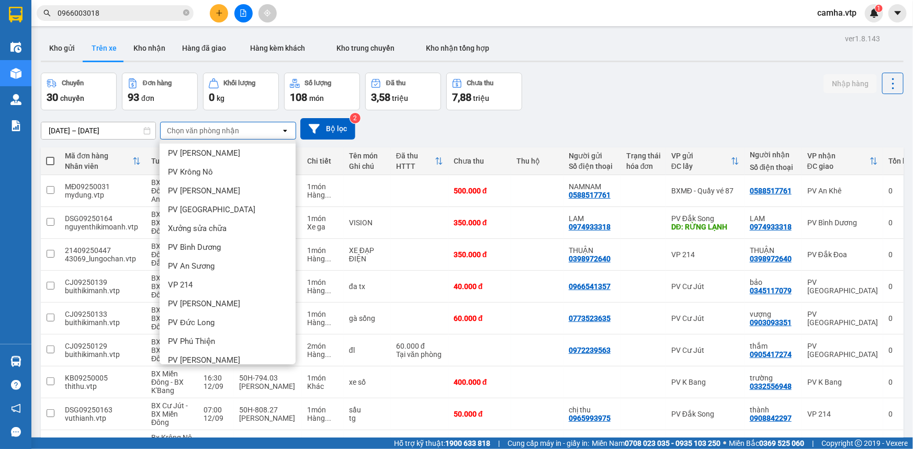
scroll to position [333, 0]
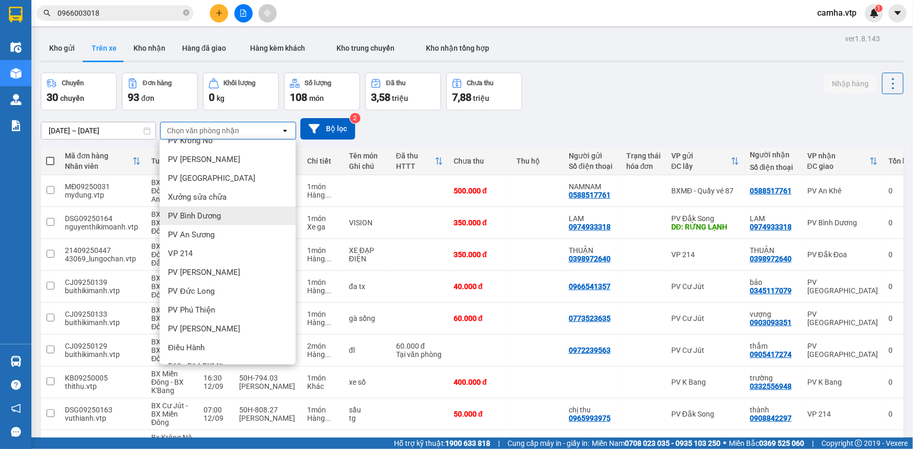
click at [247, 219] on div "PV Bình Dương" at bounding box center [228, 216] width 136 height 19
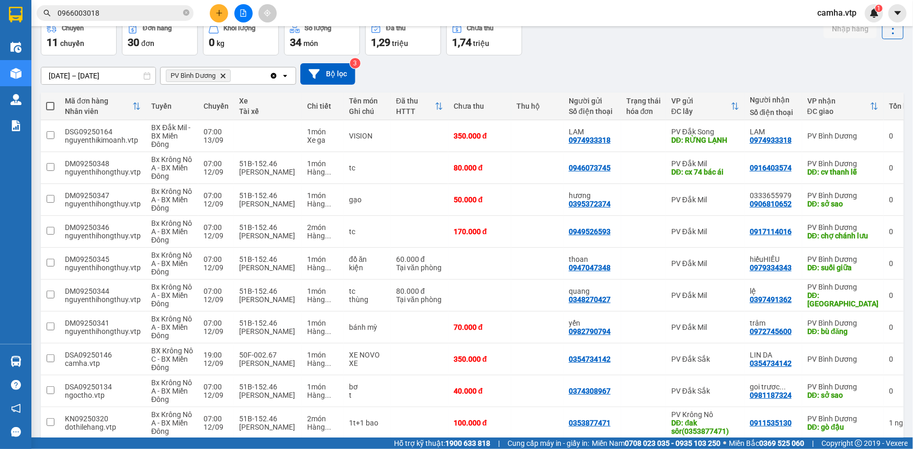
scroll to position [102, 0]
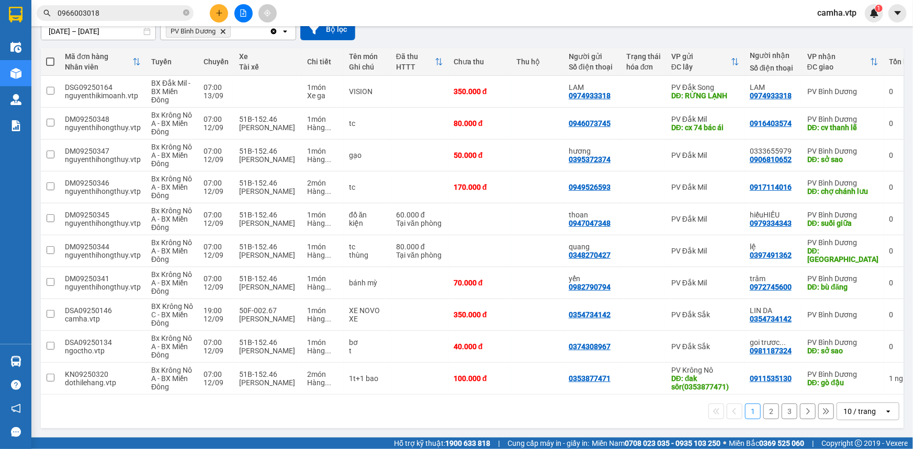
click at [763, 413] on button "2" at bounding box center [771, 412] width 16 height 16
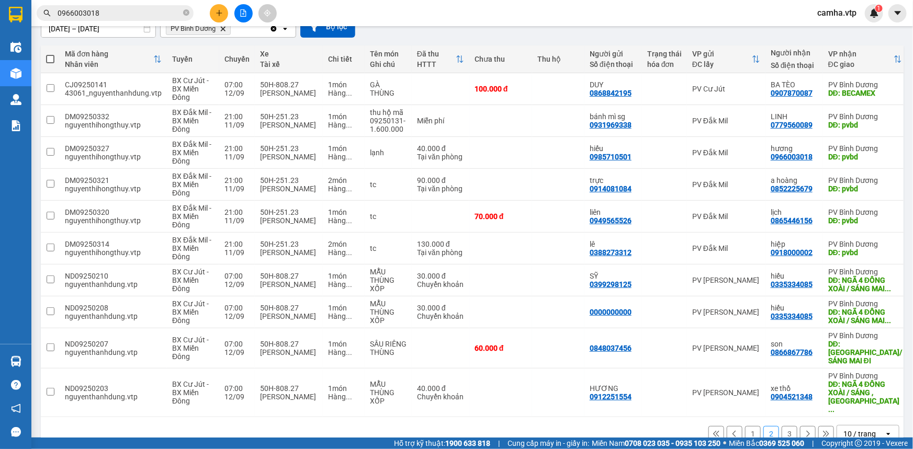
click at [784, 426] on button "3" at bounding box center [789, 434] width 16 height 16
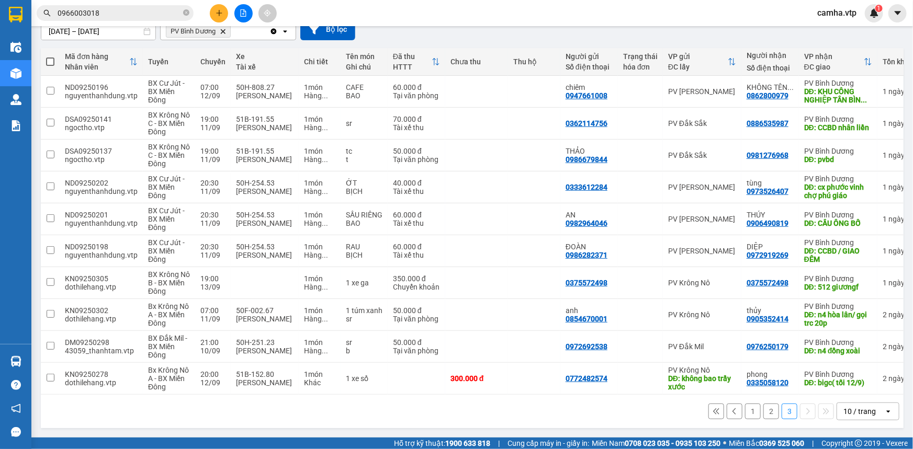
click at [746, 411] on button "1" at bounding box center [753, 412] width 16 height 16
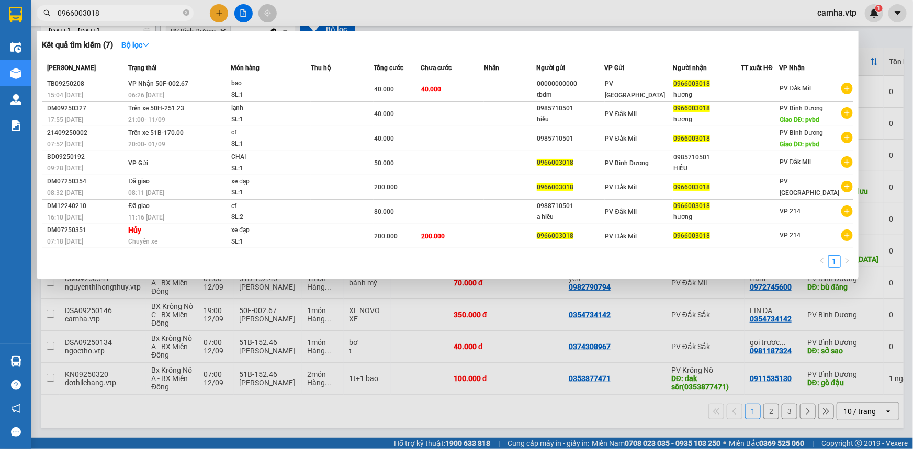
click at [88, 12] on input "0966003018" at bounding box center [119, 13] width 123 height 12
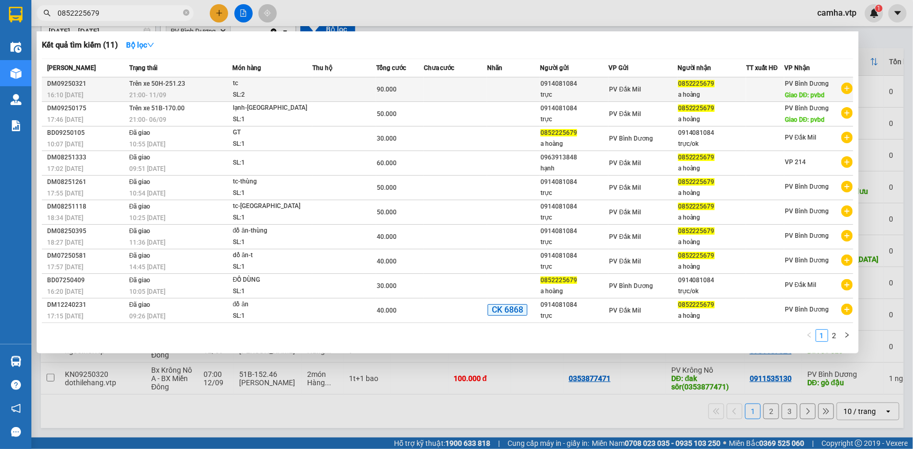
type input "0852225679"
click at [521, 91] on td at bounding box center [513, 89] width 53 height 25
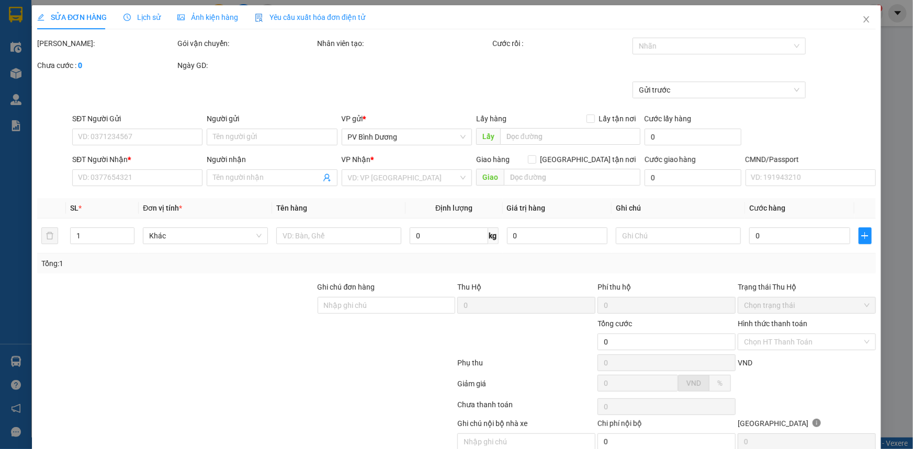
type input "4.500"
type input "0914081084"
type input "trực"
type input "0852225679"
type input "a hoàng"
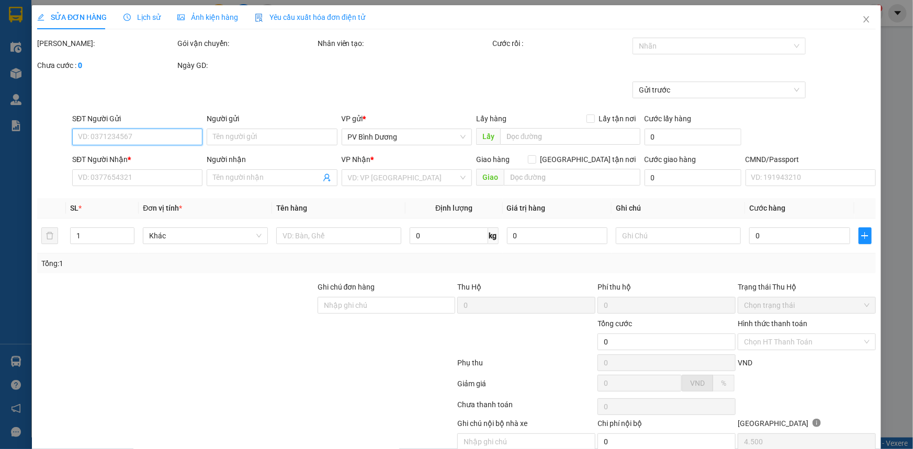
type input "pvbd"
type input "90.000"
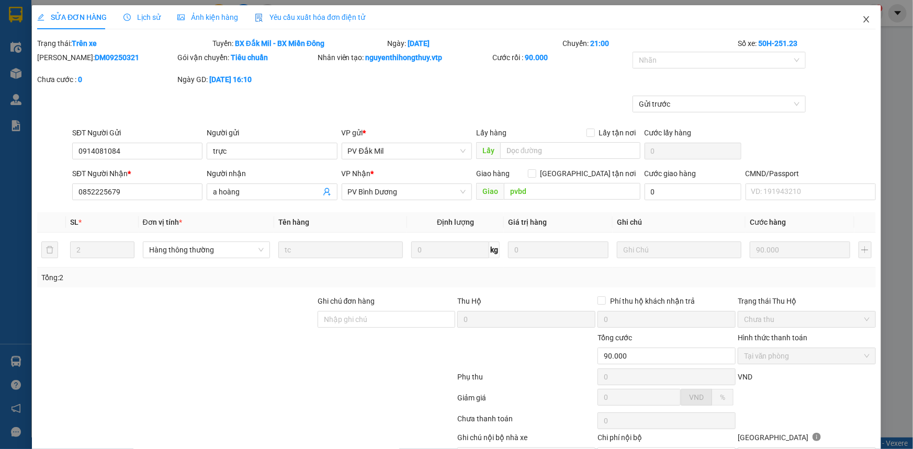
click at [863, 18] on icon "close" at bounding box center [866, 19] width 6 height 6
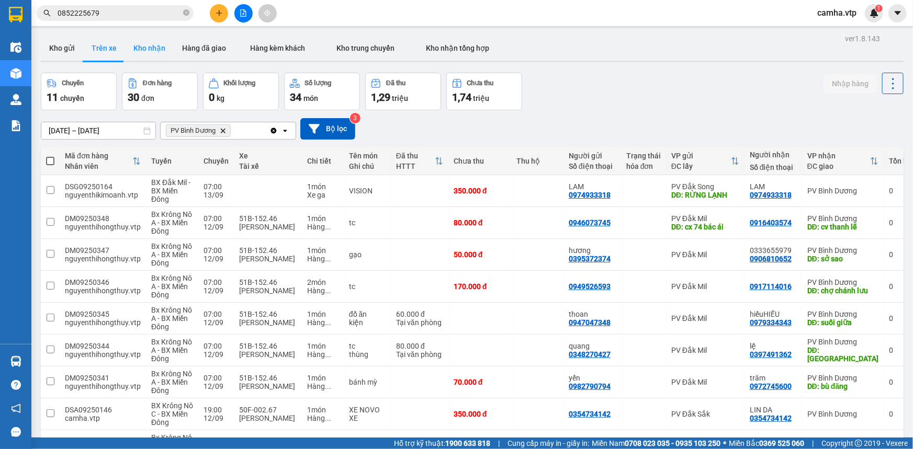
click at [152, 50] on button "Kho nhận" at bounding box center [149, 48] width 49 height 25
type input "[DATE] – [DATE]"
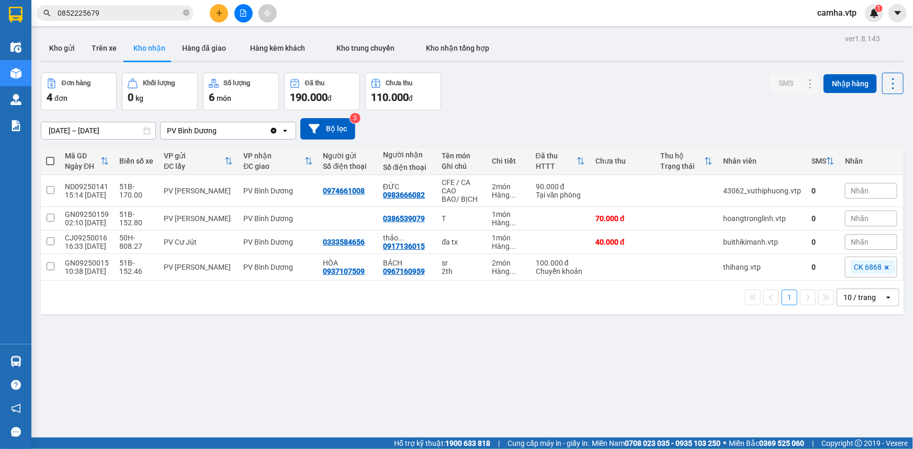
click at [275, 130] on icon "Clear value" at bounding box center [274, 131] width 6 height 6
click at [292, 41] on button "Hàng kèm khách" at bounding box center [277, 48] width 86 height 25
type input "05/09/2025 – 12/09/2025"
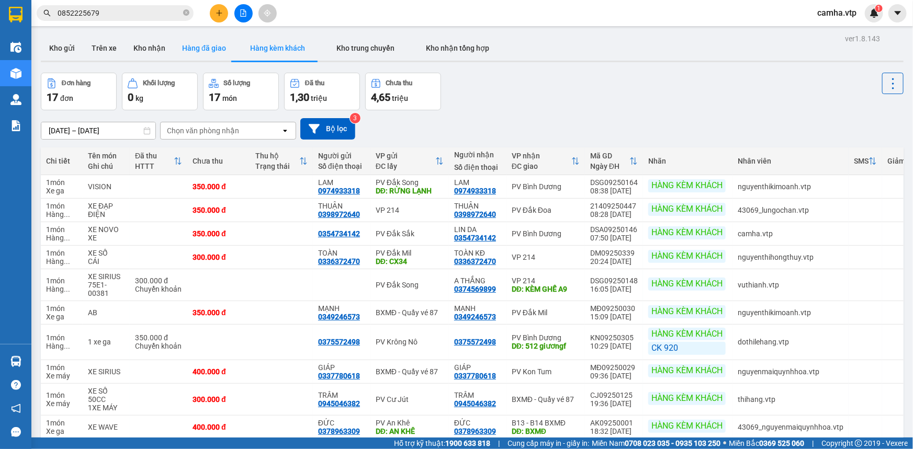
click at [197, 53] on button "Hàng đã giao" at bounding box center [204, 48] width 61 height 25
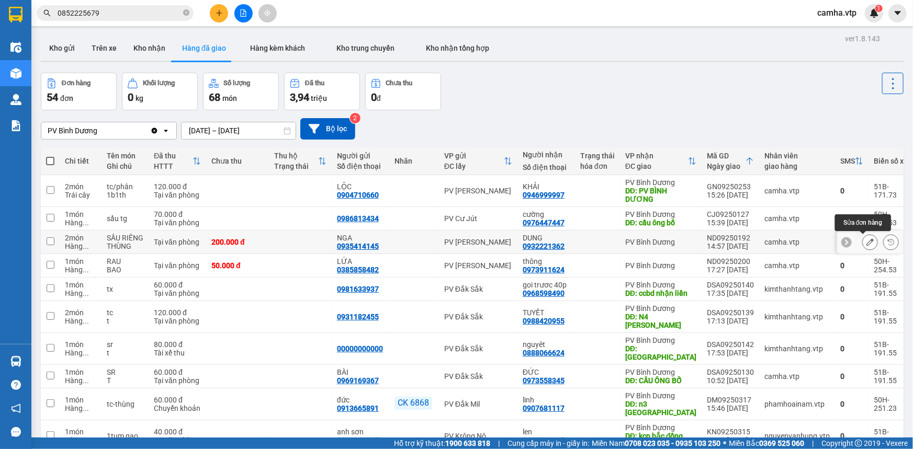
click at [866, 242] on icon at bounding box center [869, 241] width 7 height 7
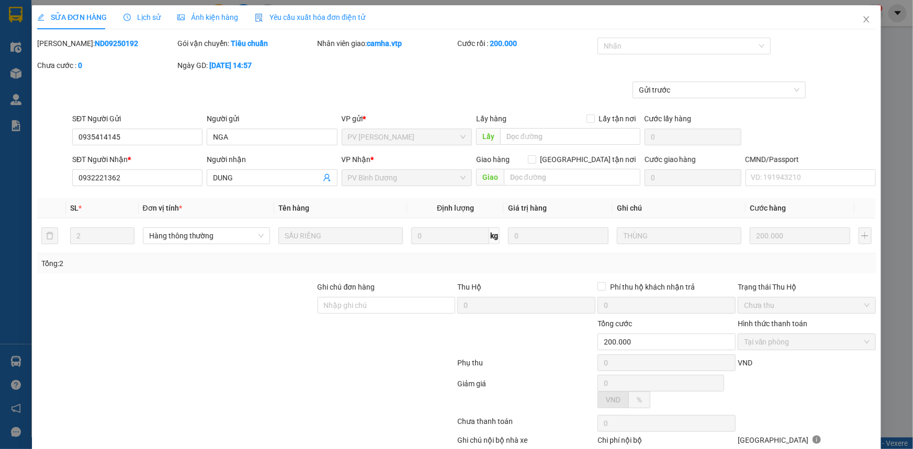
type input "10.000"
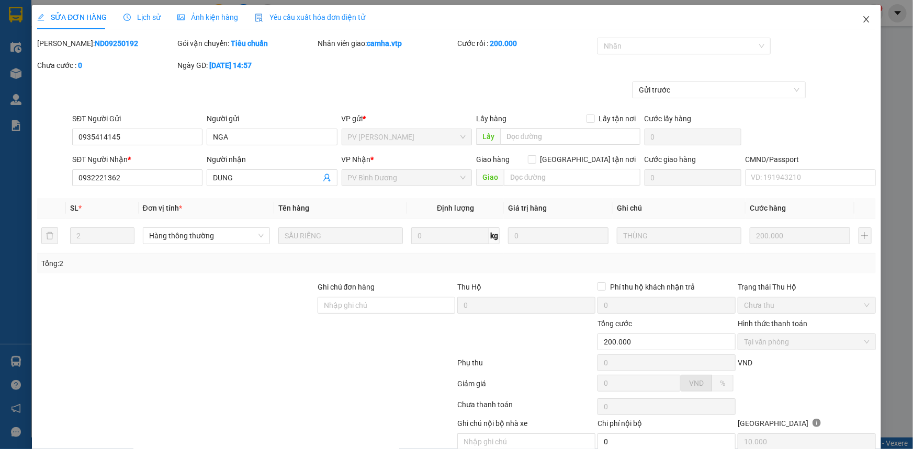
click at [862, 18] on icon "close" at bounding box center [866, 19] width 8 height 8
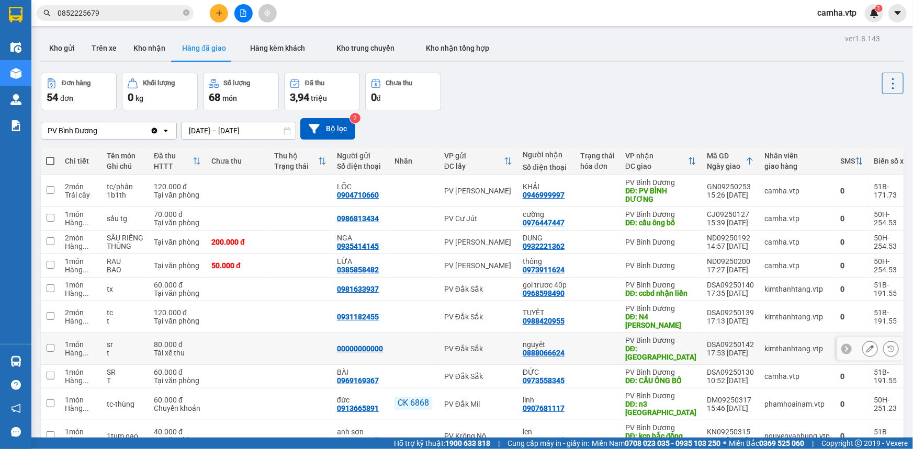
scroll to position [47, 0]
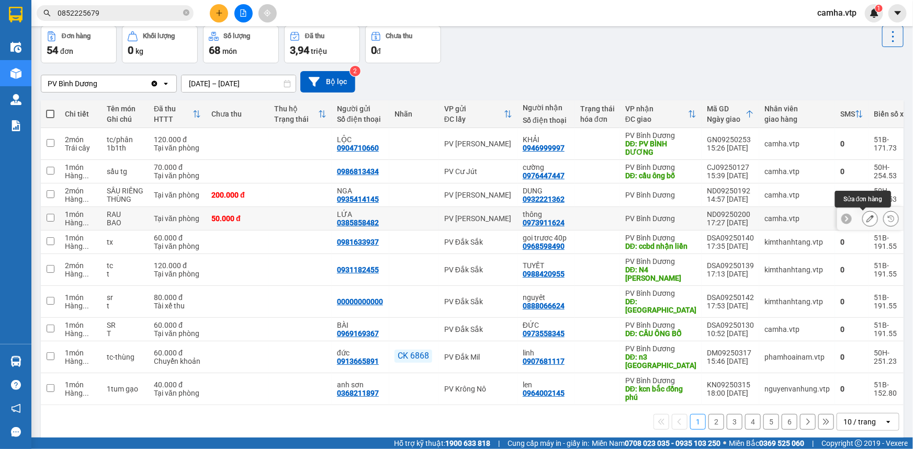
click at [866, 216] on icon at bounding box center [869, 218] width 7 height 7
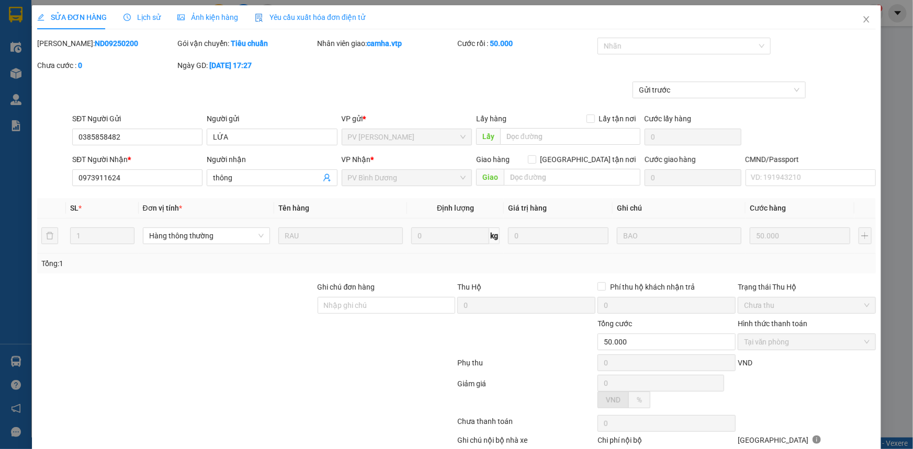
type input "2.500"
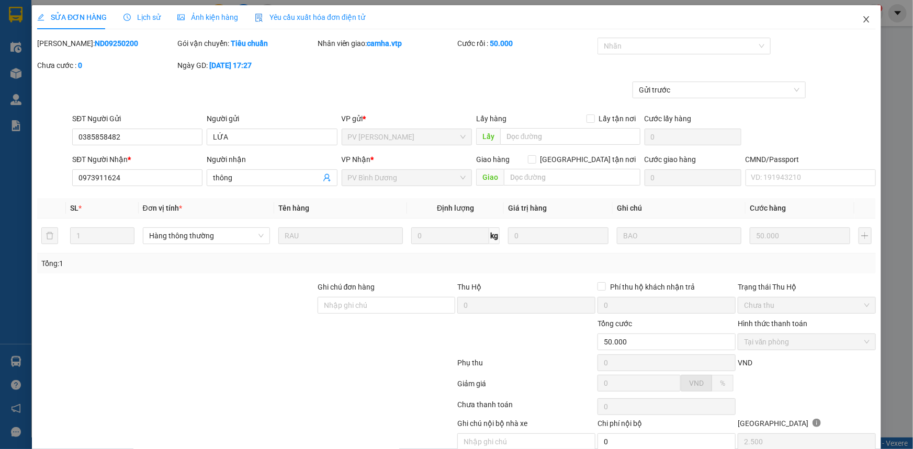
click at [862, 21] on icon "close" at bounding box center [866, 19] width 8 height 8
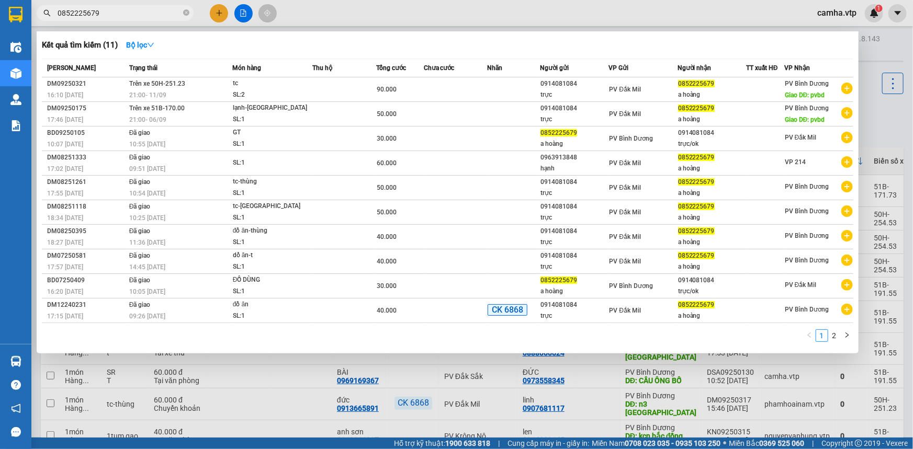
click at [128, 12] on input "0852225679" at bounding box center [119, 13] width 123 height 12
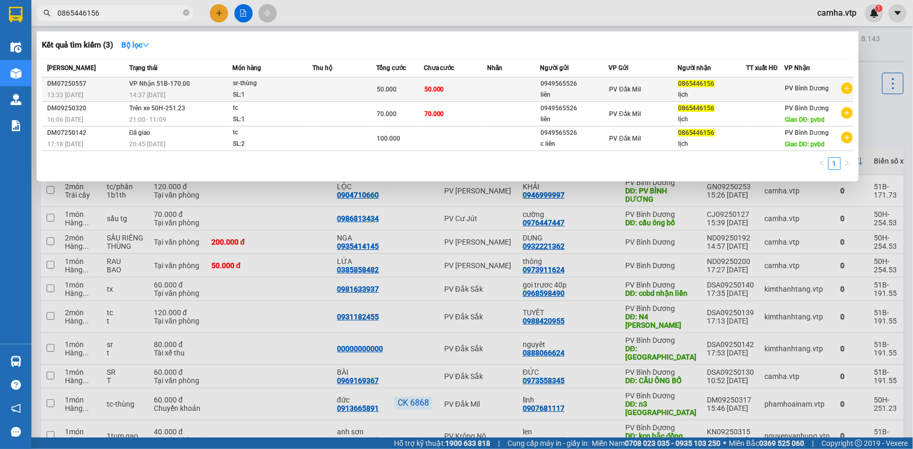
type input "0865446156"
click at [554, 85] on div "0949565526" at bounding box center [573, 83] width 67 height 11
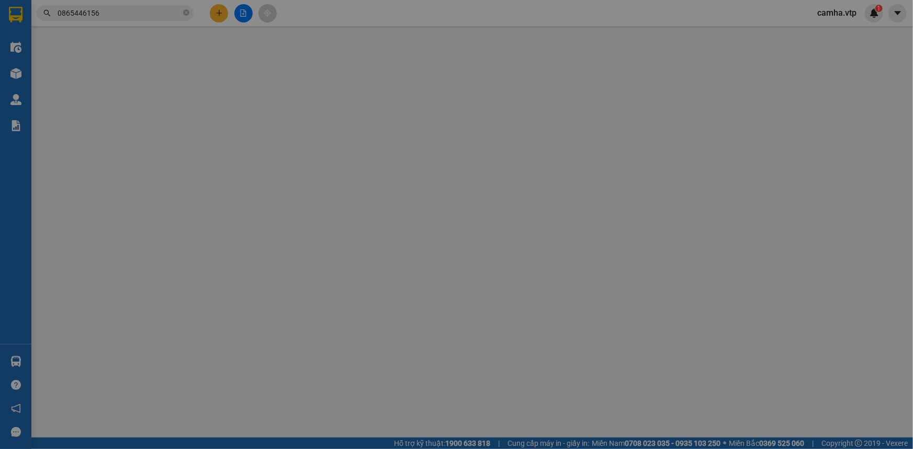
type input "2.500"
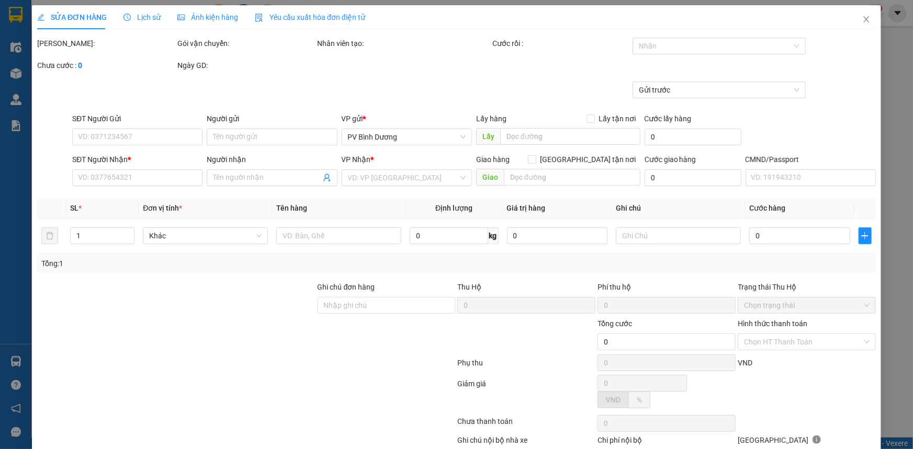
type input "0949565526"
type input "liên"
type input "0865446156"
type input "lịch"
type input "50.000"
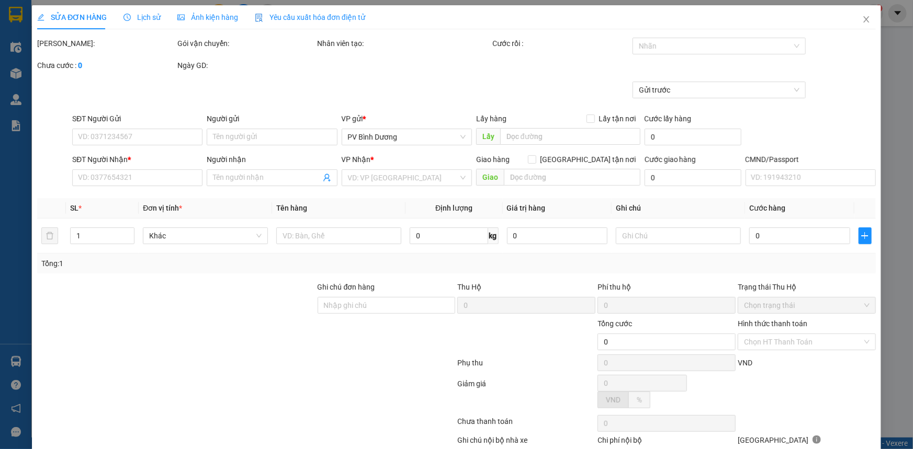
type input "50.000"
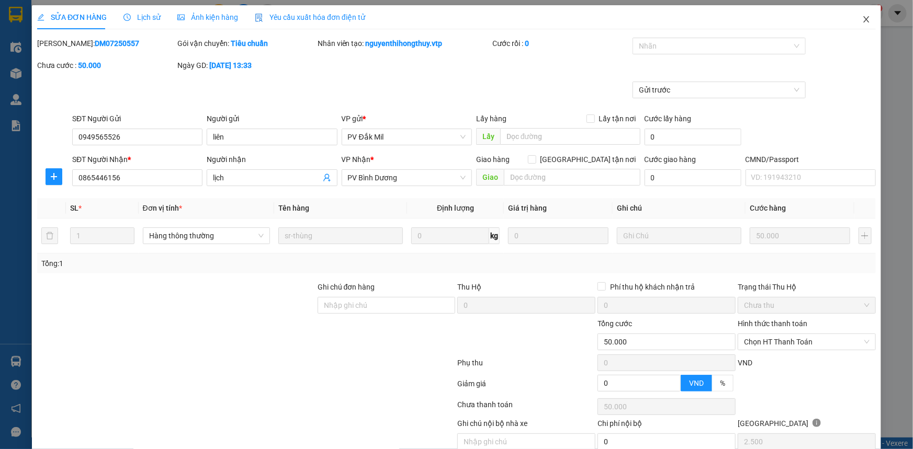
click at [863, 20] on icon "close" at bounding box center [866, 19] width 6 height 6
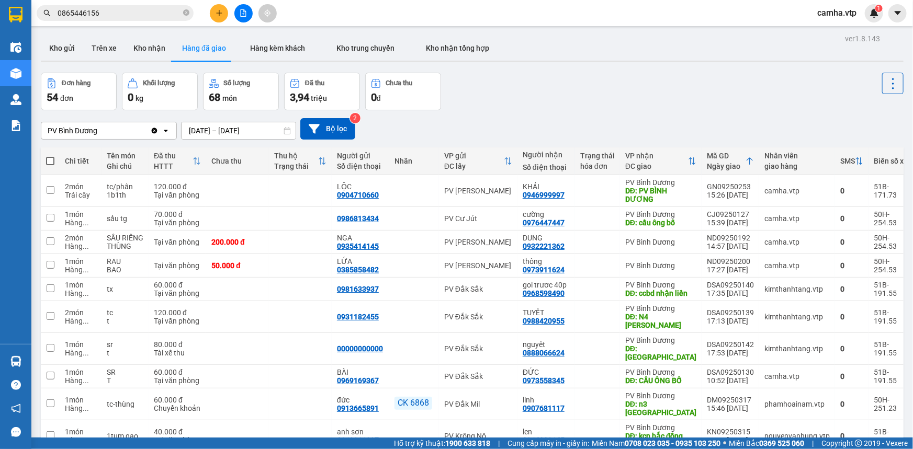
click at [119, 16] on input "0865446156" at bounding box center [119, 13] width 123 height 12
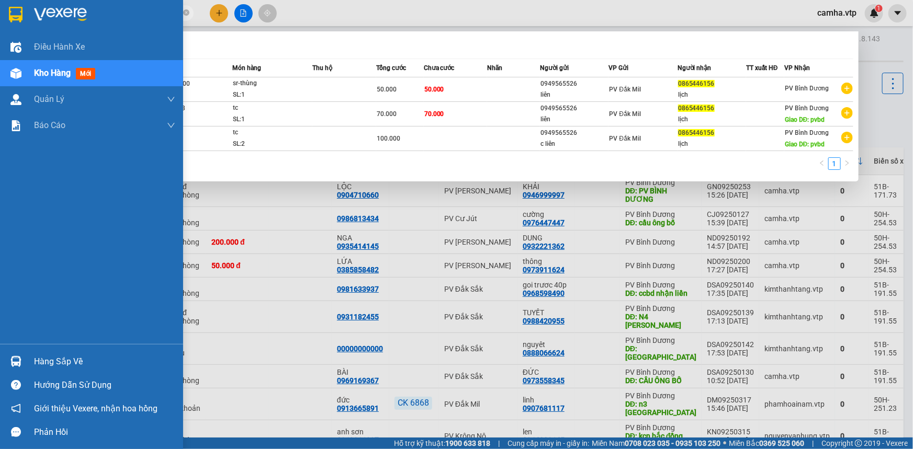
click at [38, 14] on img at bounding box center [60, 15] width 53 height 16
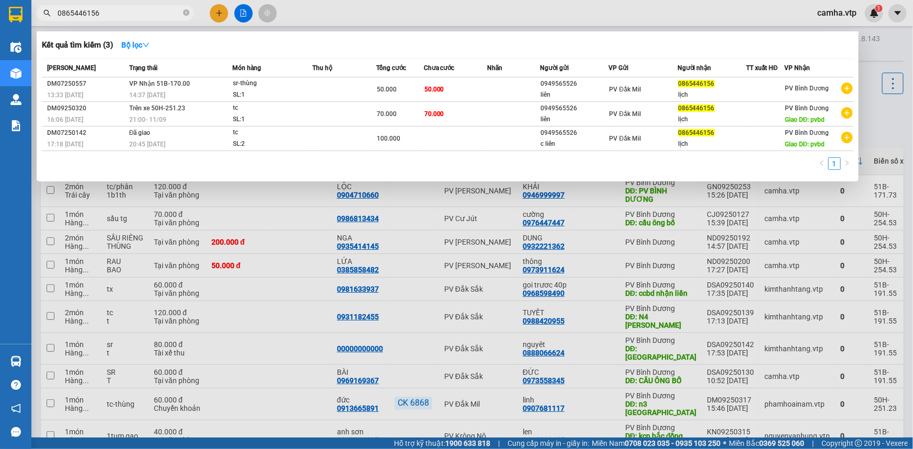
click at [876, 114] on div at bounding box center [456, 224] width 913 height 449
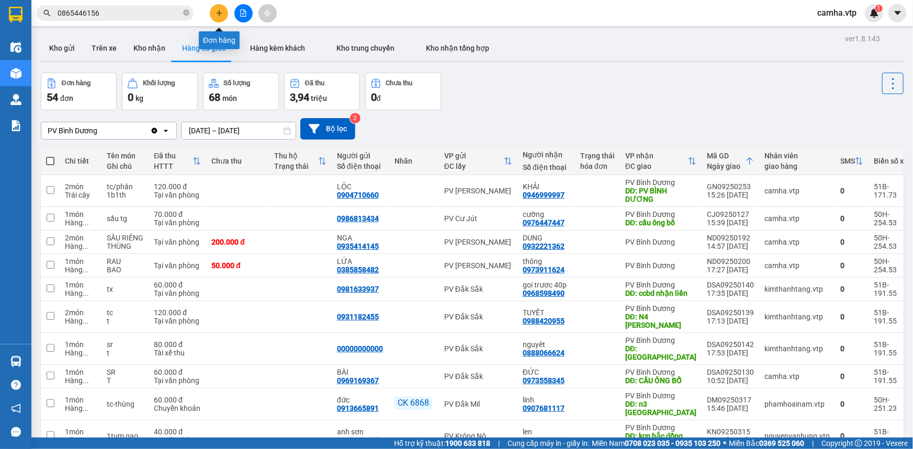
click at [220, 10] on icon "plus" at bounding box center [218, 12] width 7 height 7
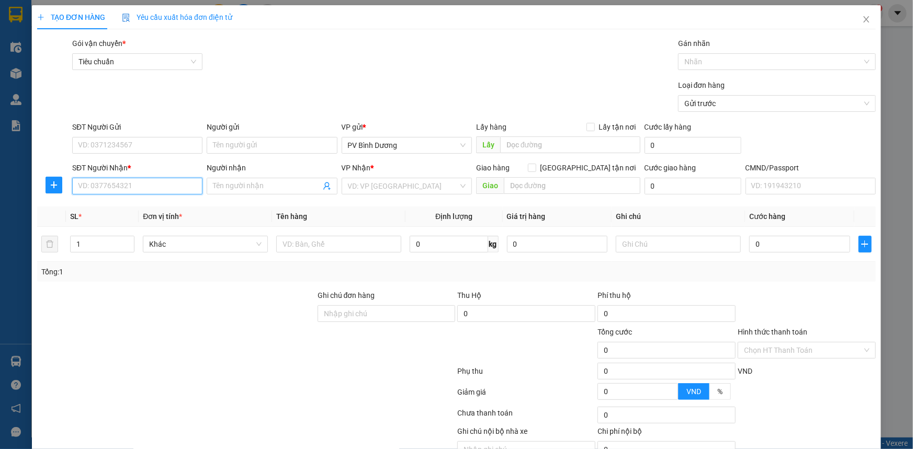
click at [135, 180] on input "SĐT Người Nhận *" at bounding box center [137, 186] width 130 height 17
click at [110, 138] on input "SĐT Người Gửi" at bounding box center [137, 145] width 130 height 17
type input "0399451101"
click at [119, 184] on input "SĐT Người Nhận *" at bounding box center [137, 186] width 130 height 17
type input "0707048048"
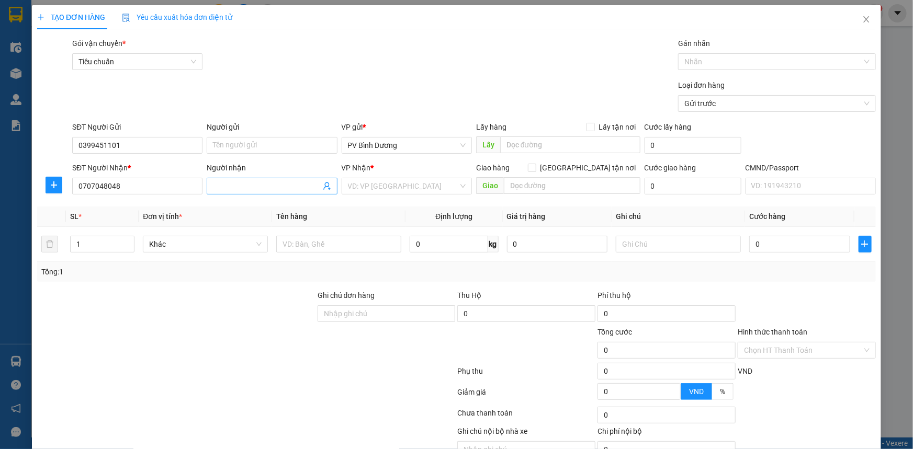
click at [245, 184] on input "Người nhận" at bounding box center [266, 186] width 107 height 12
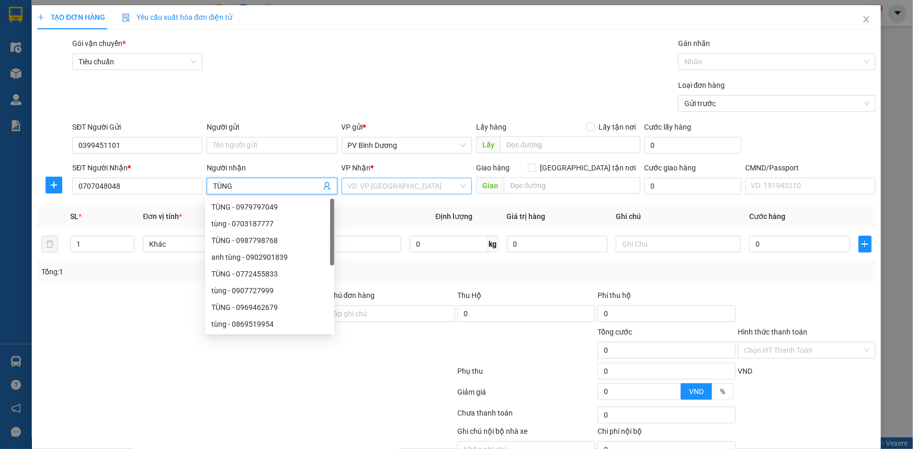
type input "TÙNG"
click at [377, 183] on input "search" at bounding box center [403, 186] width 110 height 16
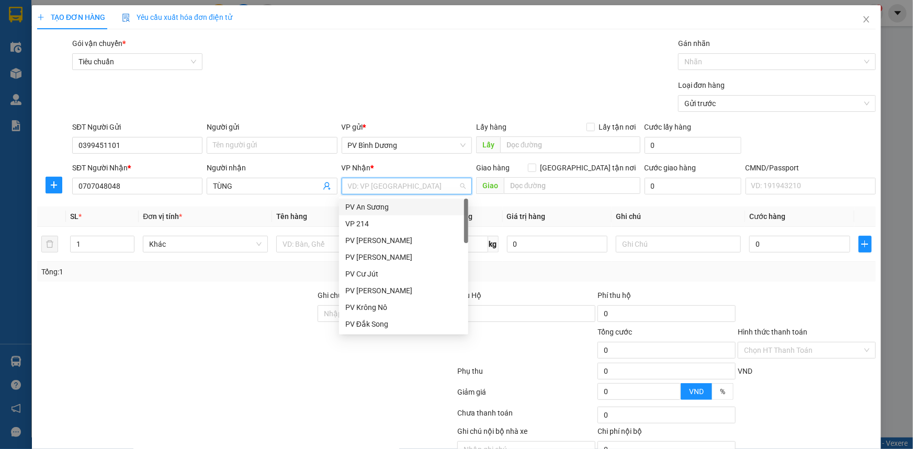
type input "N"
type input "KN"
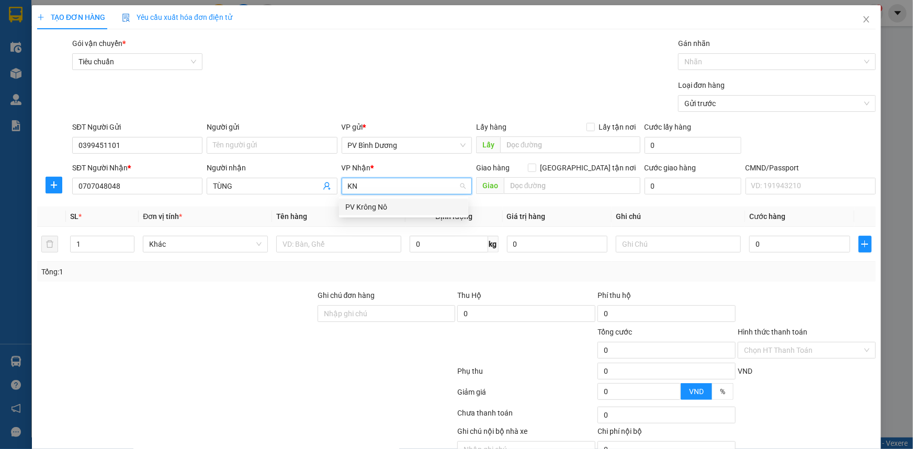
click at [371, 207] on div "PV Krông Nô" at bounding box center [403, 207] width 117 height 12
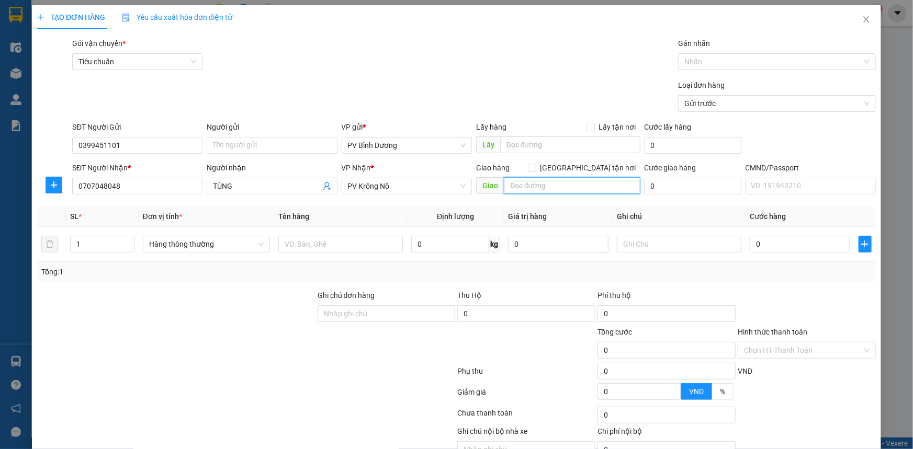
click at [545, 184] on input "text" at bounding box center [572, 185] width 137 height 17
click at [314, 244] on input "text" at bounding box center [340, 244] width 124 height 17
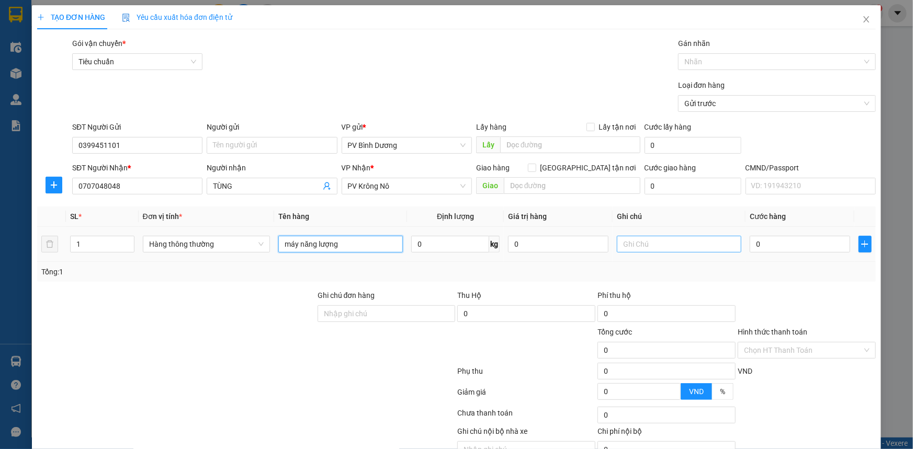
type input "máy năng lượng"
click at [617, 246] on input "text" at bounding box center [679, 244] width 124 height 17
type input "t/ko bao hư hỏng"
click at [770, 245] on input "0" at bounding box center [799, 244] width 100 height 17
type input "5"
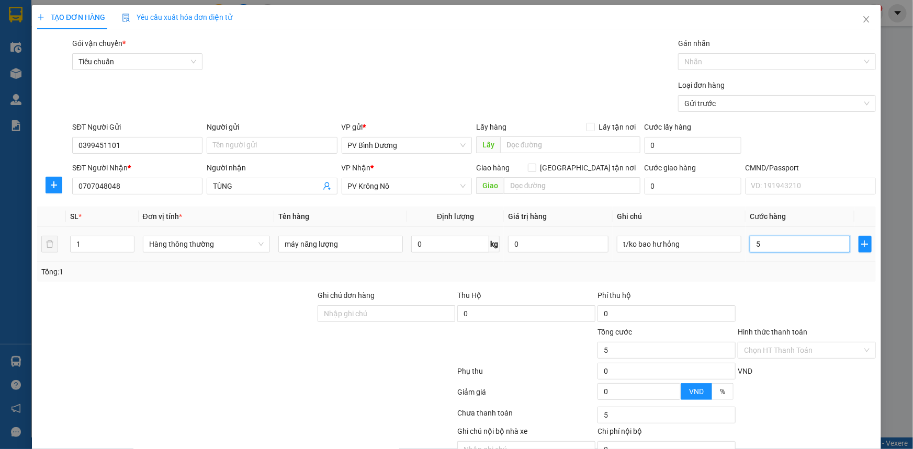
type input "5"
type input "50"
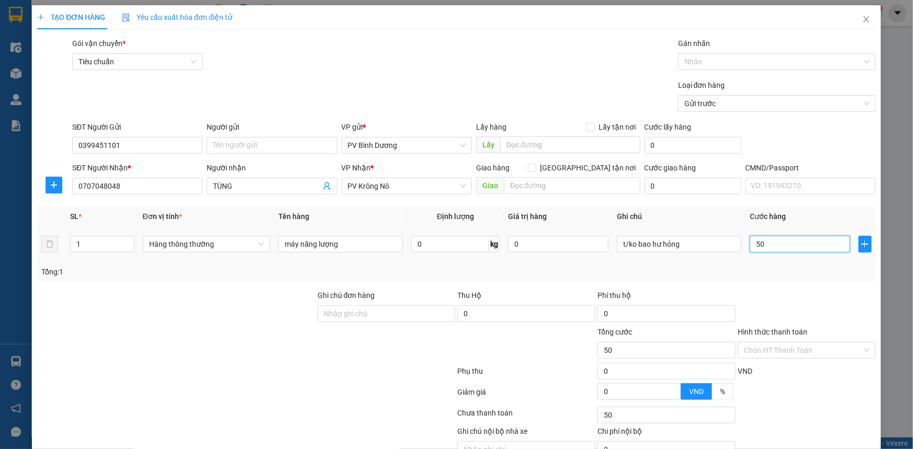
type input "500"
type input "5.000"
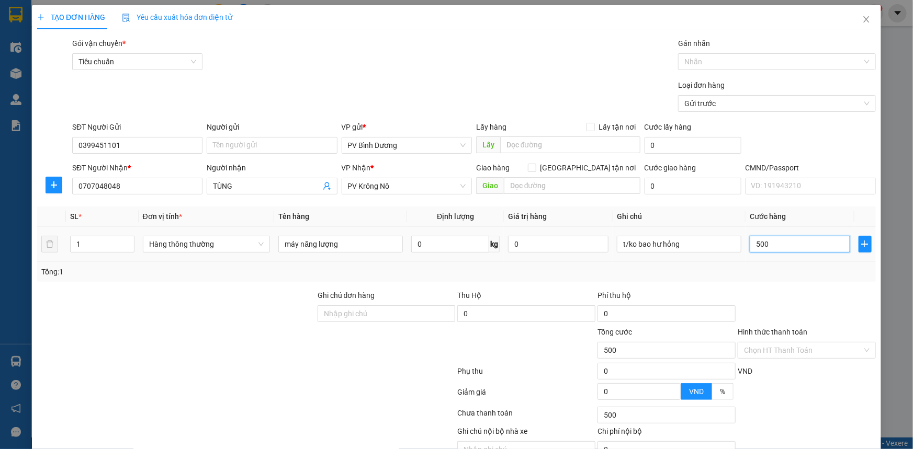
type input "5.000"
type input "50.000"
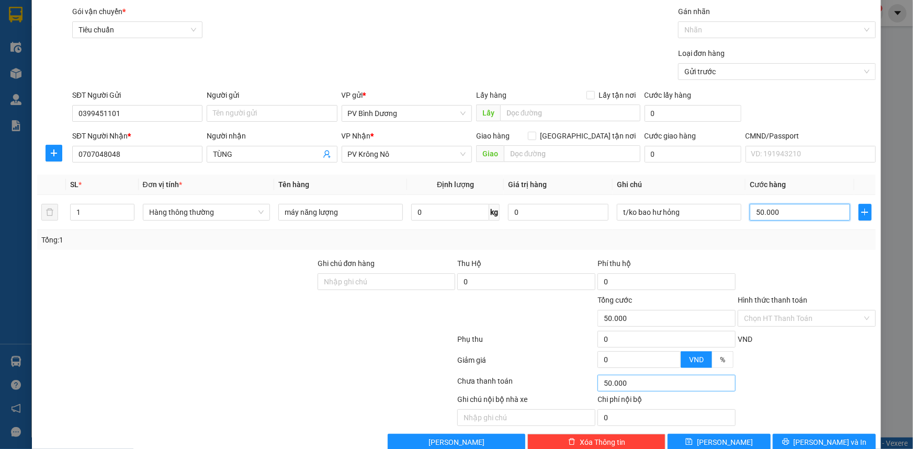
scroll to position [53, 0]
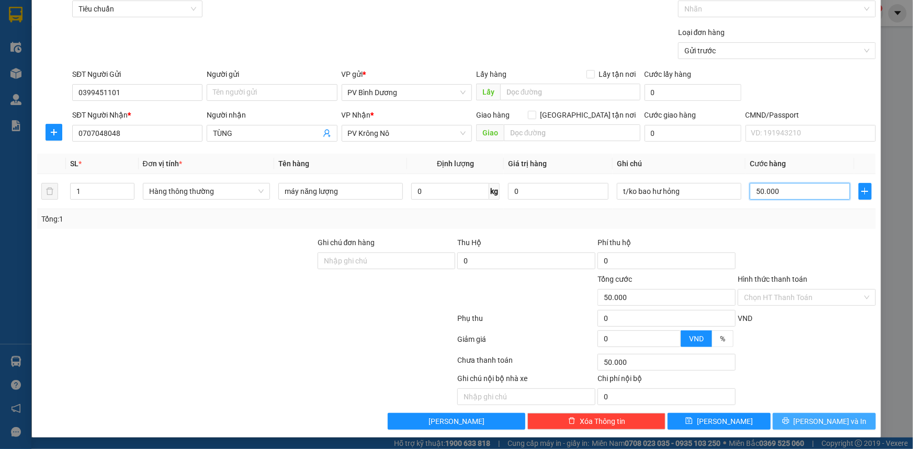
type input "50.000"
drag, startPoint x: 810, startPoint y: 423, endPoint x: 805, endPoint y: 417, distance: 7.4
click at [811, 417] on span "[PERSON_NAME] và In" at bounding box center [829, 422] width 73 height 12
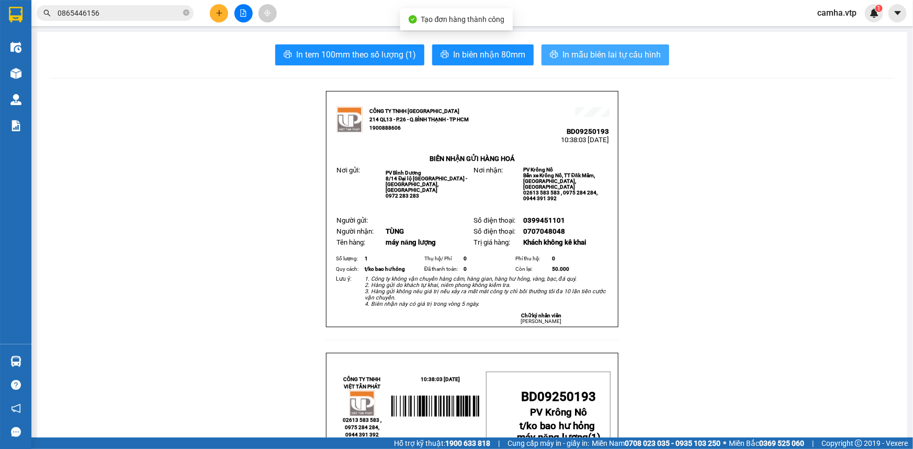
click at [627, 56] on span "In mẫu biên lai tự cấu hình" at bounding box center [611, 54] width 98 height 13
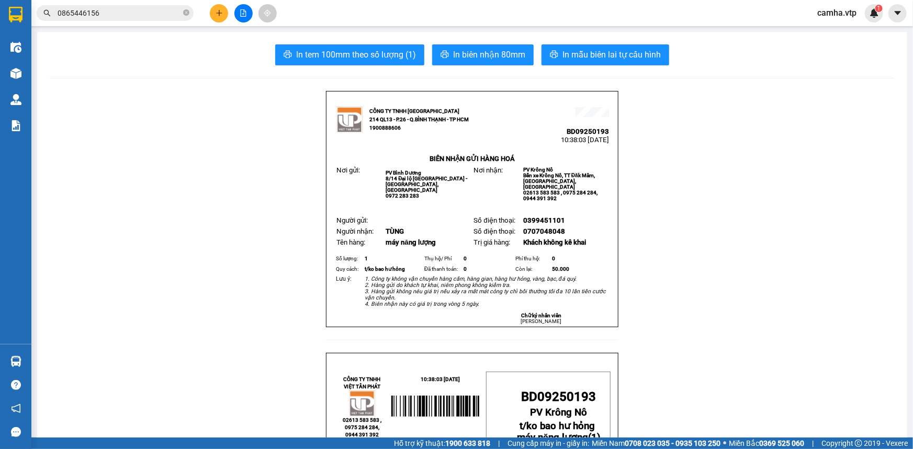
click at [112, 14] on input "0865446156" at bounding box center [119, 13] width 123 height 12
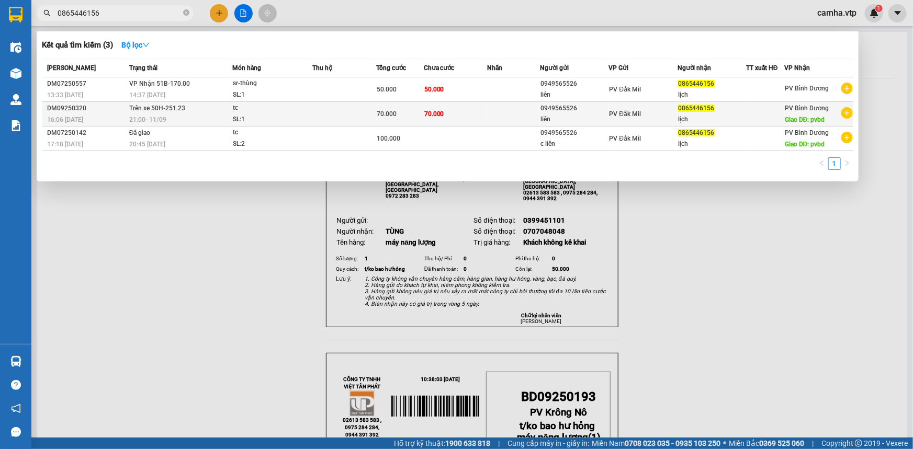
click at [595, 117] on div "liên" at bounding box center [573, 119] width 67 height 11
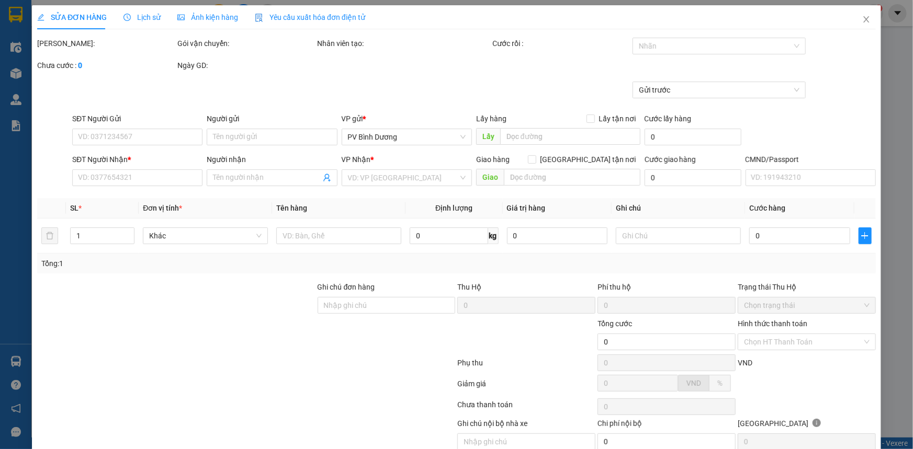
type input "3.500"
type input "0949565526"
type input "liên"
type input "0865446156"
type input "lịch"
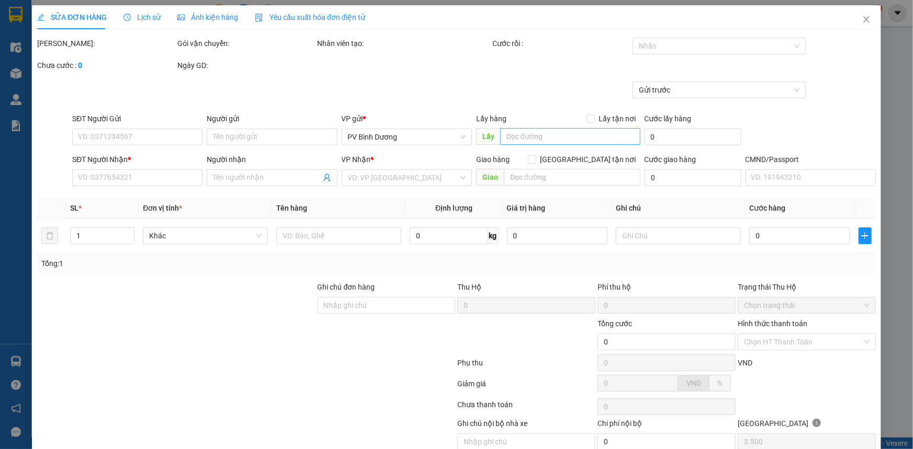
type input "pvbd"
type input "70.000"
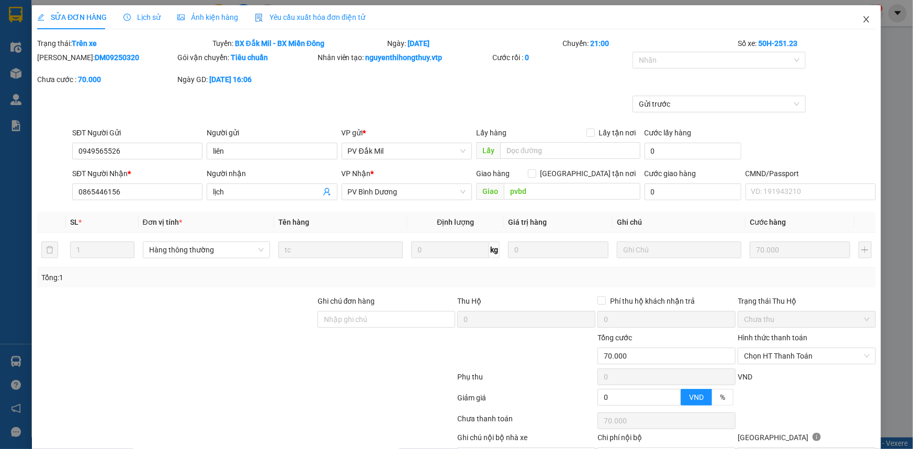
click at [865, 17] on span "Close" at bounding box center [865, 19] width 29 height 29
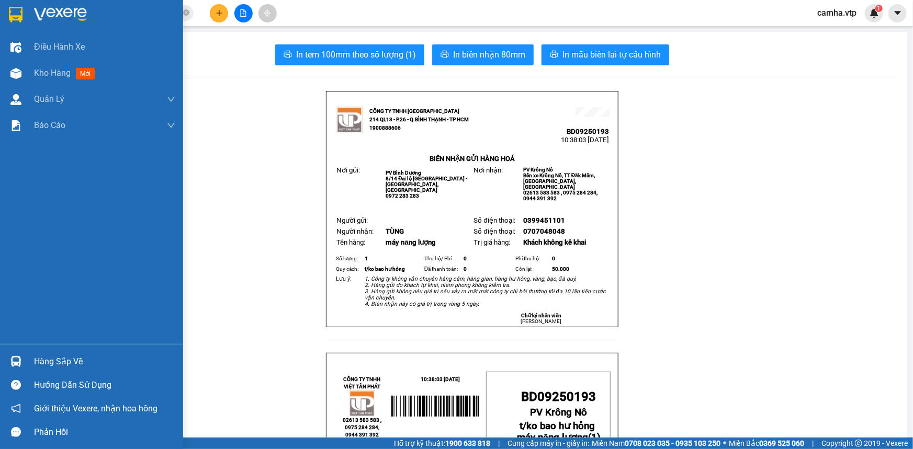
click at [26, 10] on div at bounding box center [91, 17] width 183 height 34
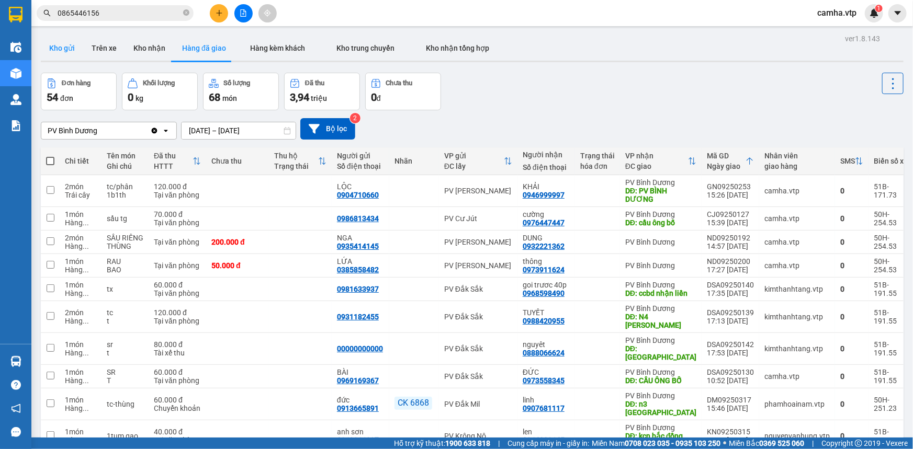
click at [68, 50] on button "Kho gửi" at bounding box center [62, 48] width 42 height 25
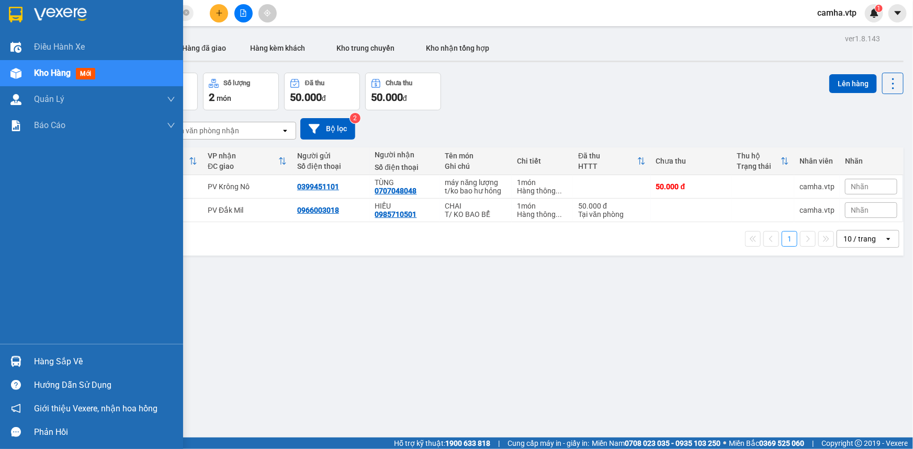
click at [18, 10] on img at bounding box center [16, 15] width 14 height 16
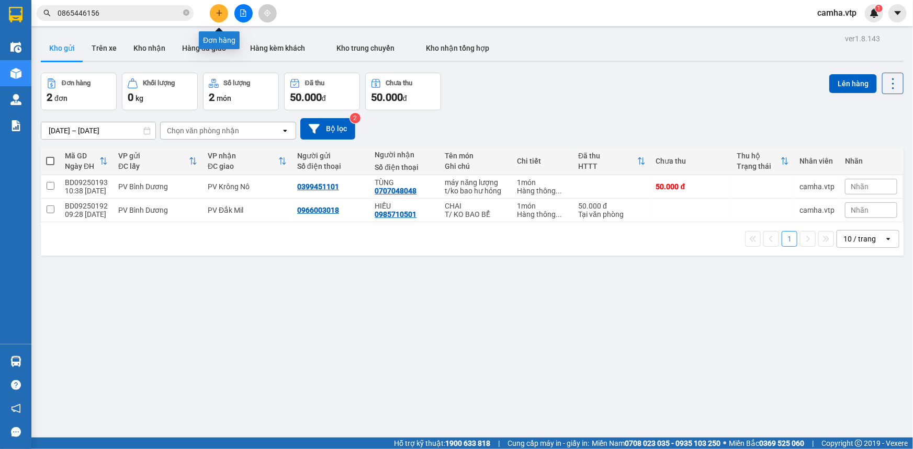
click at [212, 13] on button at bounding box center [219, 13] width 18 height 18
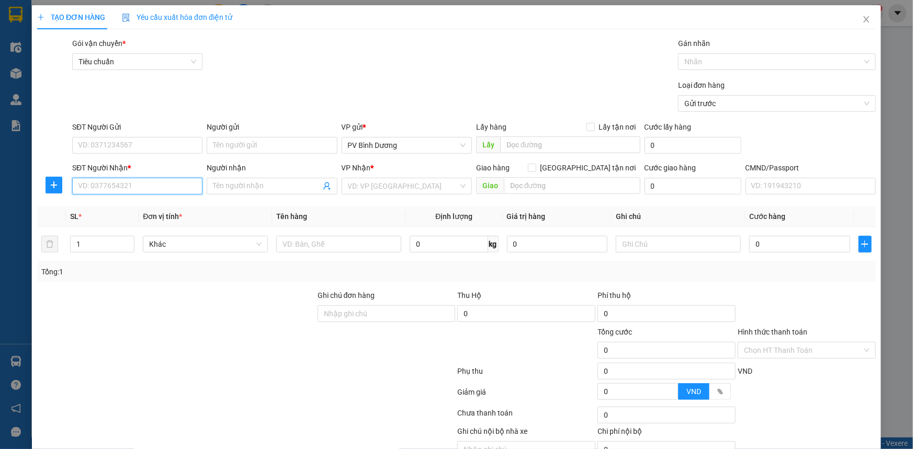
click at [115, 181] on input "SĐT Người Nhận *" at bounding box center [137, 186] width 130 height 17
type input "0378368609"
click at [140, 206] on div "0378368609 - BC" at bounding box center [136, 207] width 117 height 12
type input "BC"
type input "HỒ TÂY"
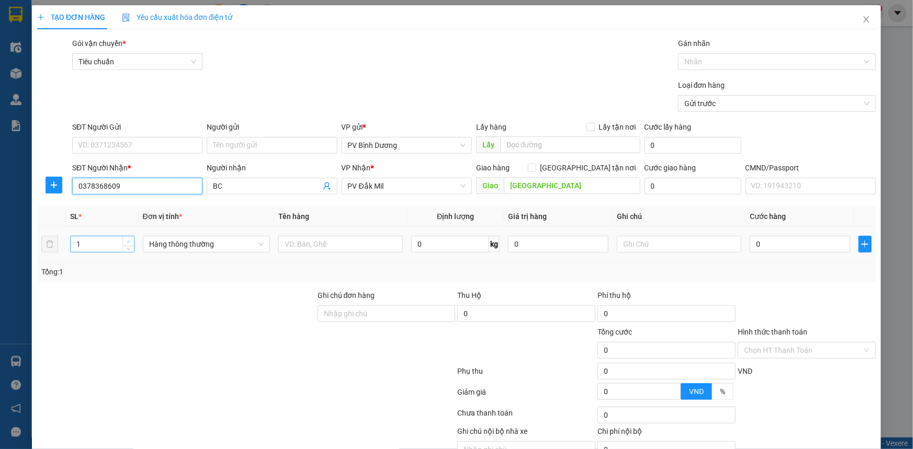
type input "0378368609"
type input "2"
click at [127, 243] on icon "up" at bounding box center [129, 242] width 4 height 4
click at [378, 245] on input "text" at bounding box center [340, 244] width 124 height 17
type input "bc"
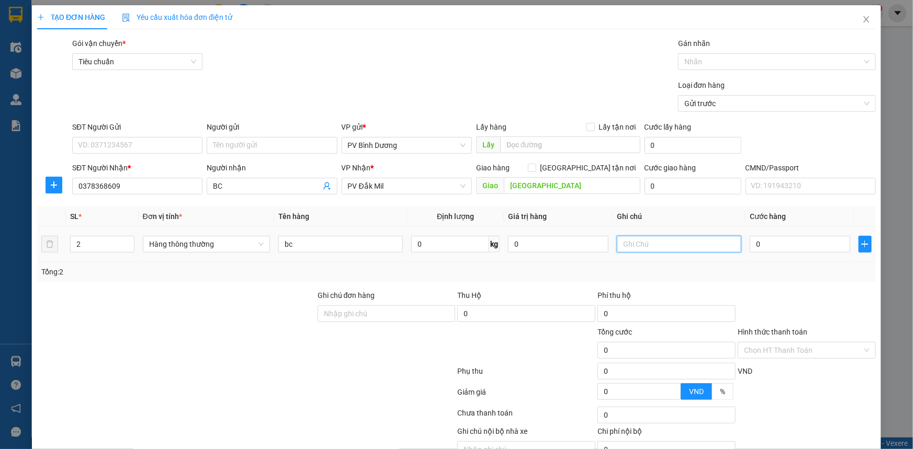
click at [681, 245] on input "text" at bounding box center [679, 244] width 124 height 17
type input "b"
click at [765, 246] on input "0" at bounding box center [799, 244] width 100 height 17
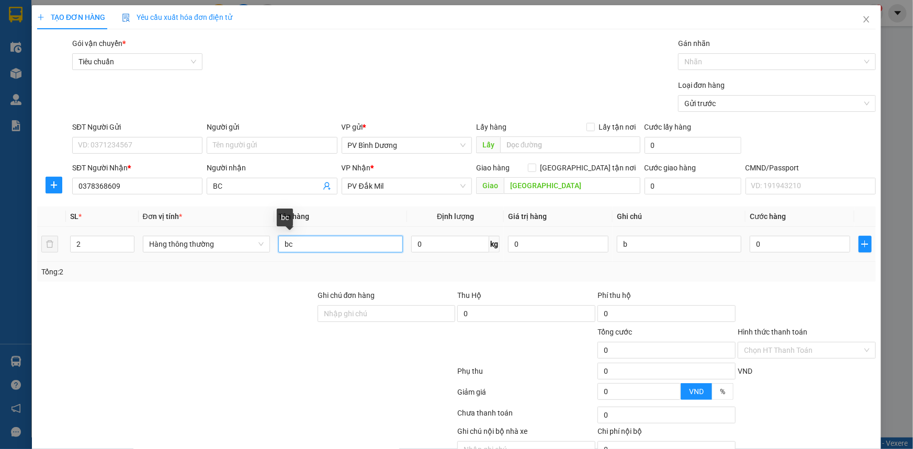
drag, startPoint x: 346, startPoint y: 244, endPoint x: 124, endPoint y: 273, distance: 223.1
click at [139, 273] on div "SL * Đơn vị tính * Tên hàng Định lượng Giá trị hàng Ghi chú Cước hàng 2 Hàng th…" at bounding box center [456, 244] width 838 height 75
type input "BC"
click at [756, 244] on input "0" at bounding box center [799, 244] width 100 height 17
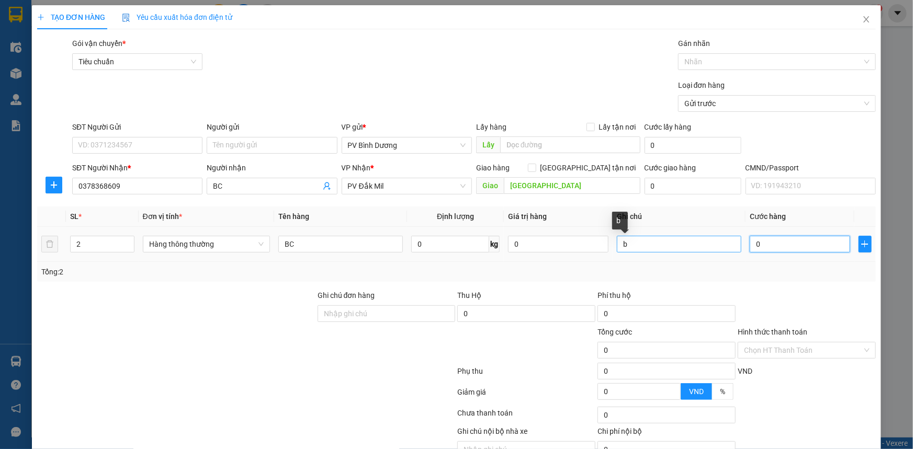
type input "1"
type input "10"
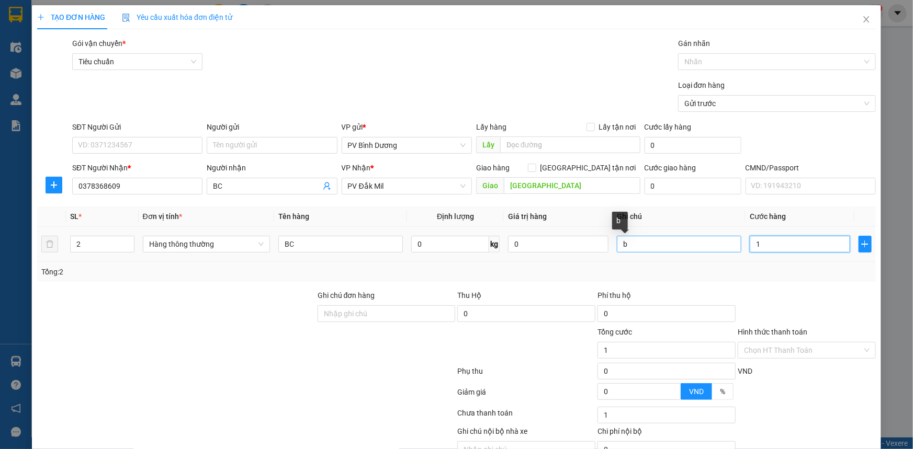
type input "10"
type input "100"
type input "1.000"
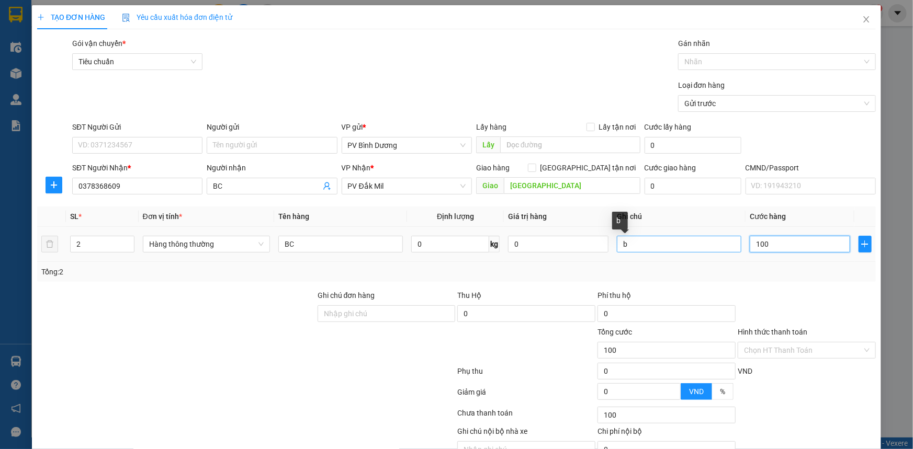
type input "1.000"
type input "10.000"
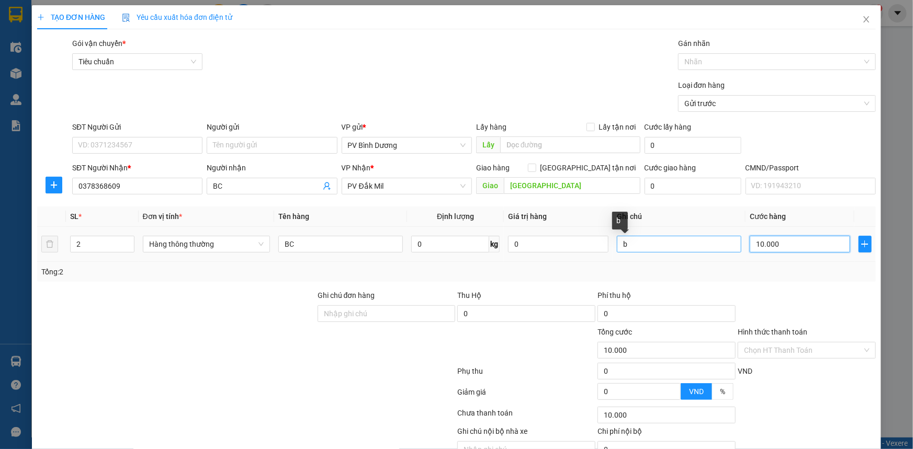
type input "100.000"
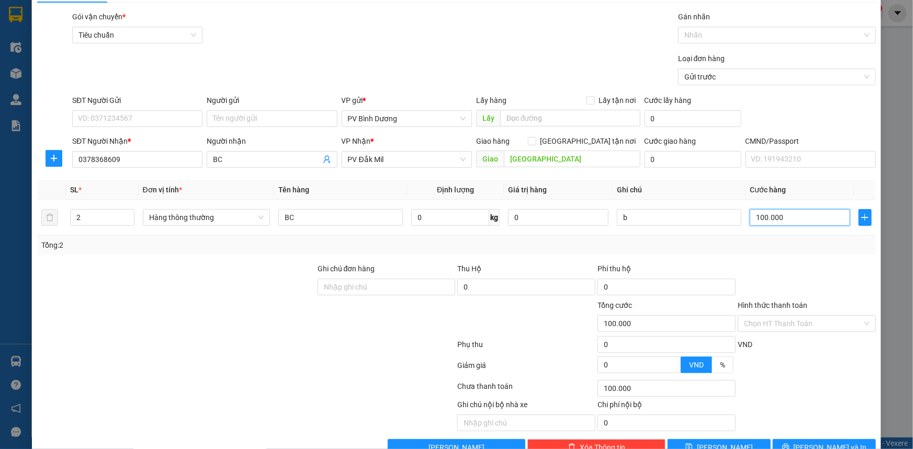
scroll to position [53, 0]
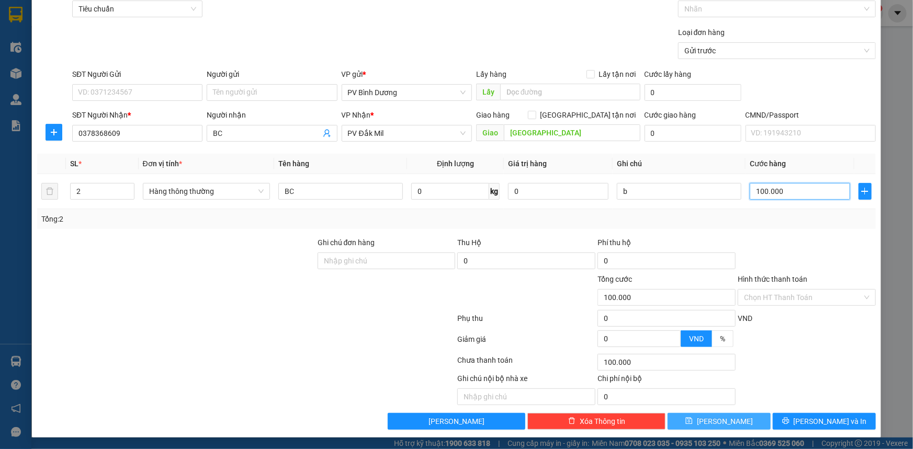
type input "100.000"
drag, startPoint x: 733, startPoint y: 425, endPoint x: 740, endPoint y: 424, distance: 6.5
click at [733, 425] on button "[PERSON_NAME]" at bounding box center [718, 421] width 103 height 17
type input "1"
type input "0"
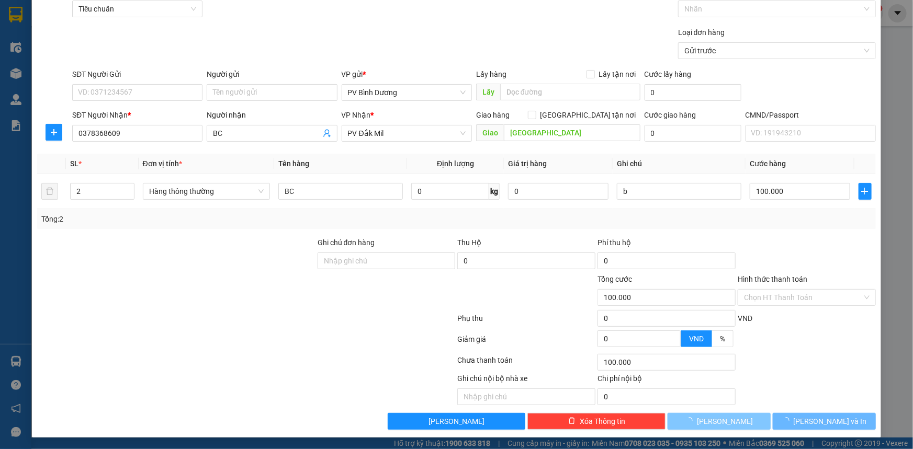
type input "0"
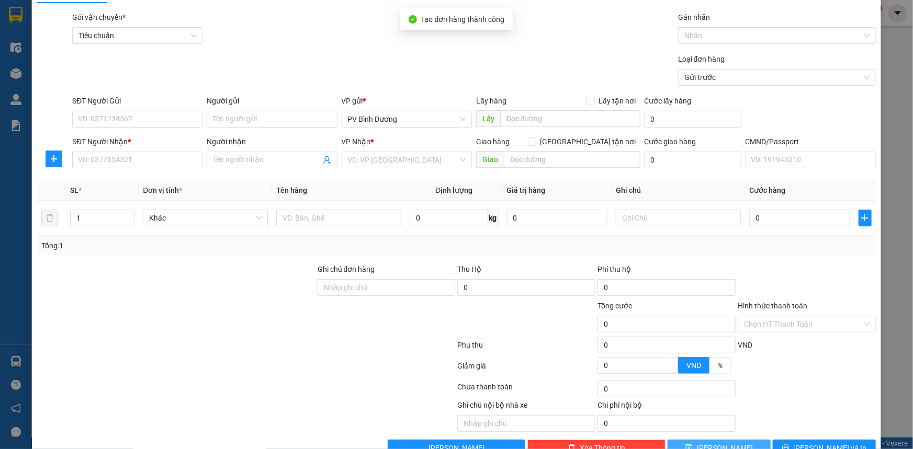
scroll to position [0, 0]
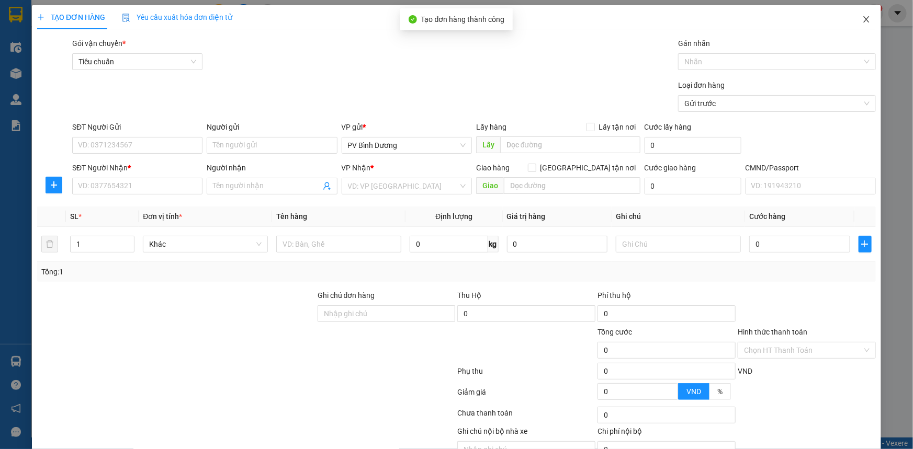
click at [863, 21] on icon "close" at bounding box center [866, 19] width 6 height 6
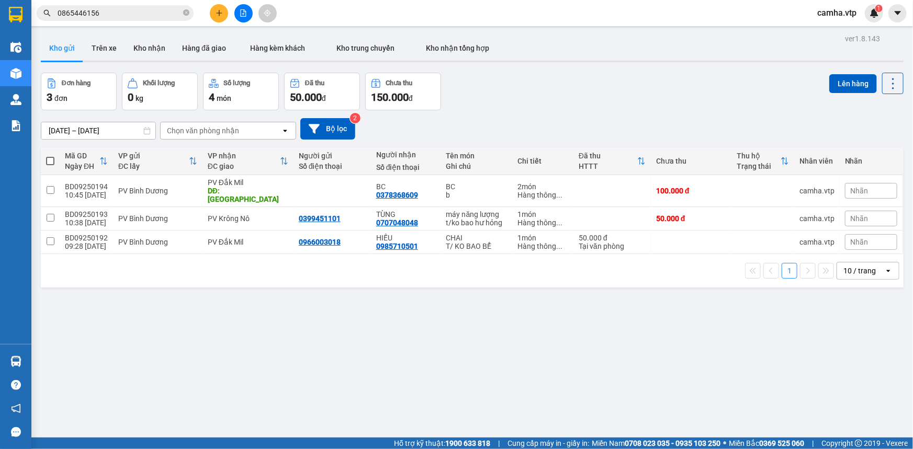
drag, startPoint x: 610, startPoint y: 343, endPoint x: 354, endPoint y: 292, distance: 261.2
click at [609, 343] on div "ver 1.8.143 Kho gửi Trên xe Kho nhận Hàng đã giao Hàng kèm khách Kho trung chuy…" at bounding box center [472, 255] width 871 height 449
click at [244, 12] on icon "file-add" at bounding box center [243, 12] width 7 height 7
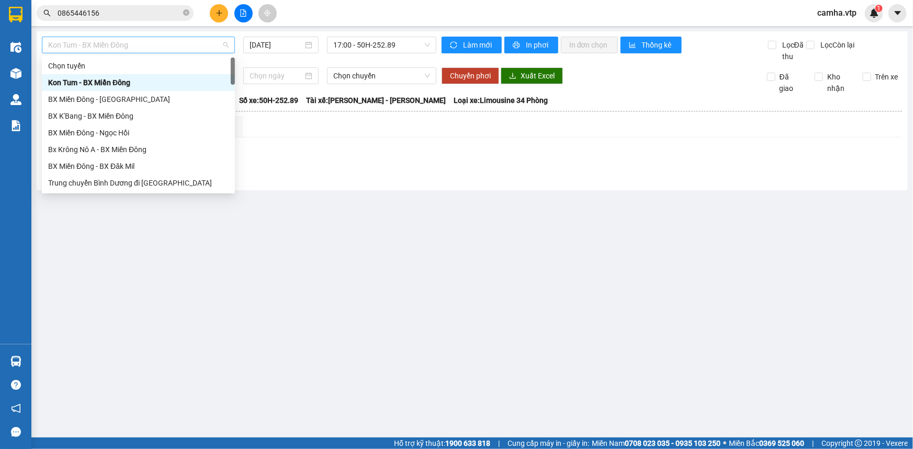
click at [211, 44] on span "Kon Tum - BX Miền Đông" at bounding box center [138, 45] width 180 height 16
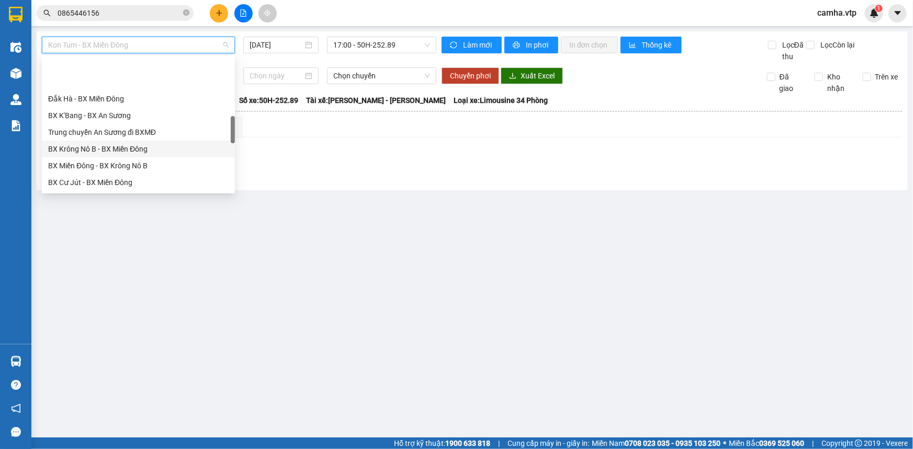
scroll to position [333, 0]
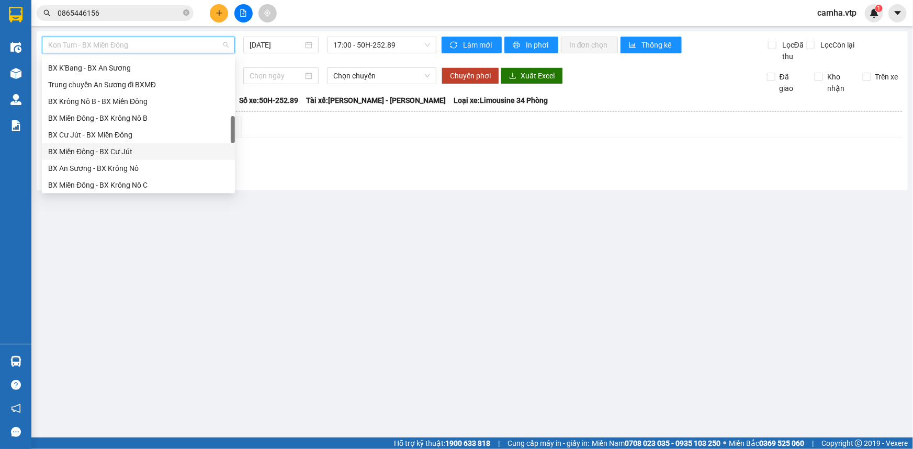
click at [132, 154] on div "BX Miền Đông - BX Cư Jút" at bounding box center [138, 152] width 180 height 12
type input "[DATE]"
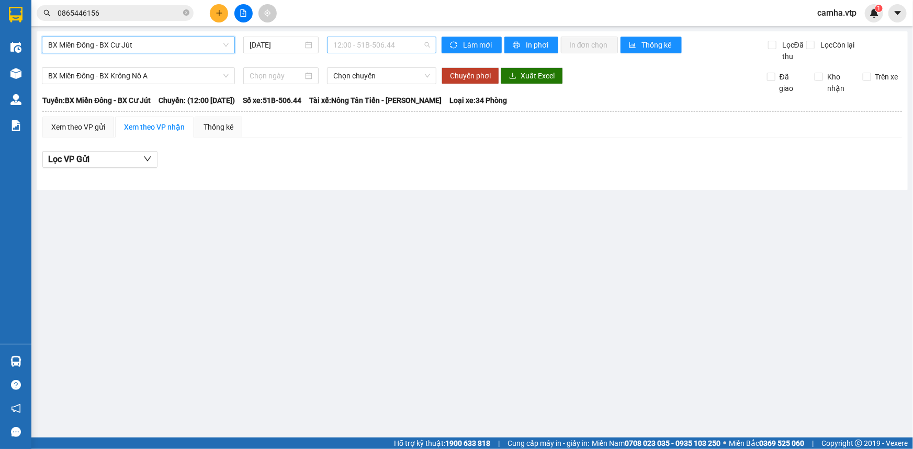
click at [386, 43] on span "12:00 - 51B-506.44" at bounding box center [381, 45] width 97 height 16
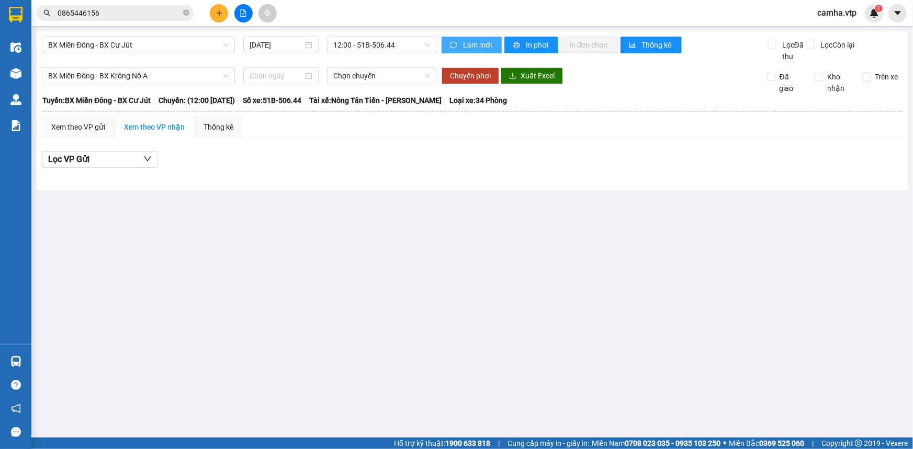
click at [471, 44] on span "Làm mới" at bounding box center [478, 45] width 30 height 12
click at [488, 46] on span "Làm mới" at bounding box center [478, 45] width 30 height 12
click at [96, 130] on div "Xem theo VP gửi" at bounding box center [78, 127] width 54 height 12
click at [146, 131] on div "Xem theo VP nhận" at bounding box center [154, 127] width 61 height 12
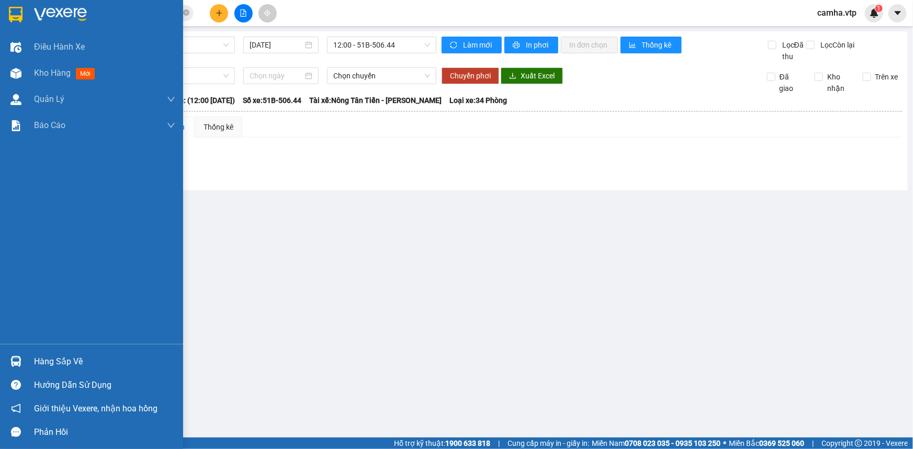
click at [21, 14] on img at bounding box center [16, 15] width 14 height 16
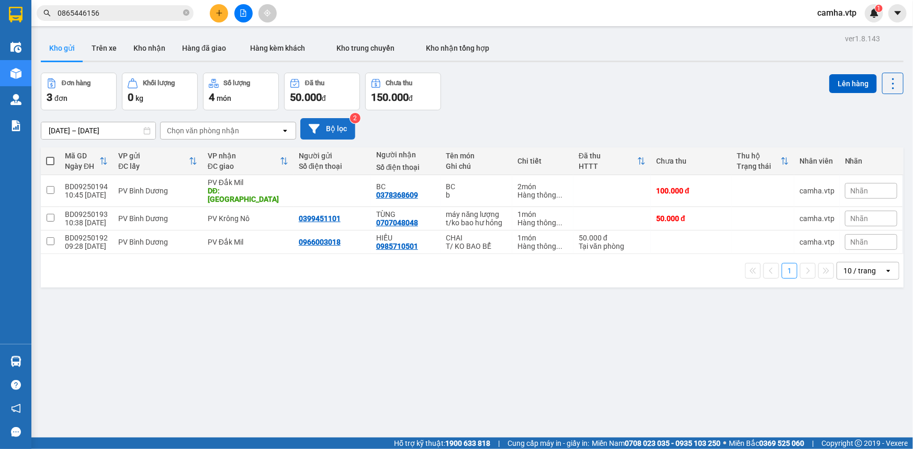
click at [327, 129] on button "Bộ lọc" at bounding box center [327, 128] width 55 height 21
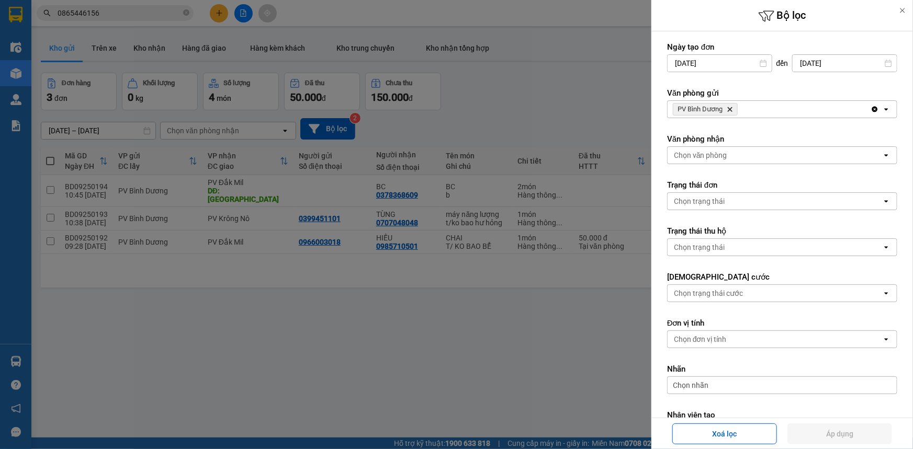
click at [757, 106] on div "PV Bình Dương Delete" at bounding box center [768, 109] width 203 height 17
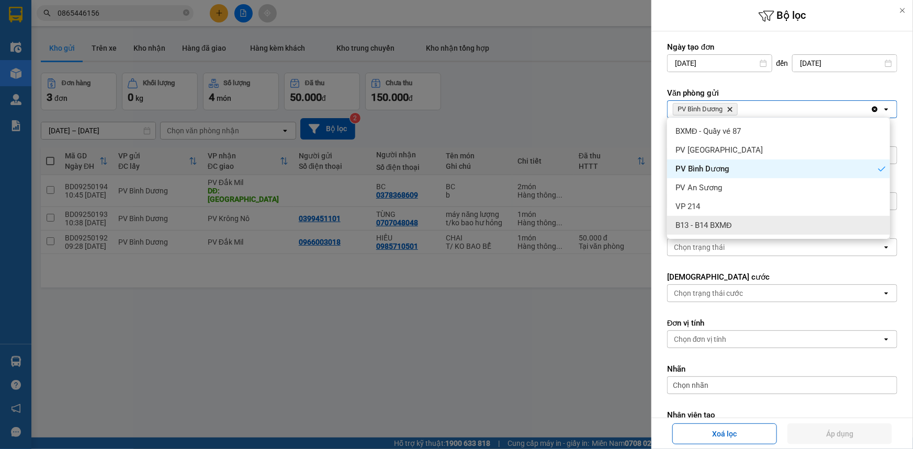
click at [718, 224] on span "B13 - B14 BXMĐ" at bounding box center [703, 225] width 56 height 10
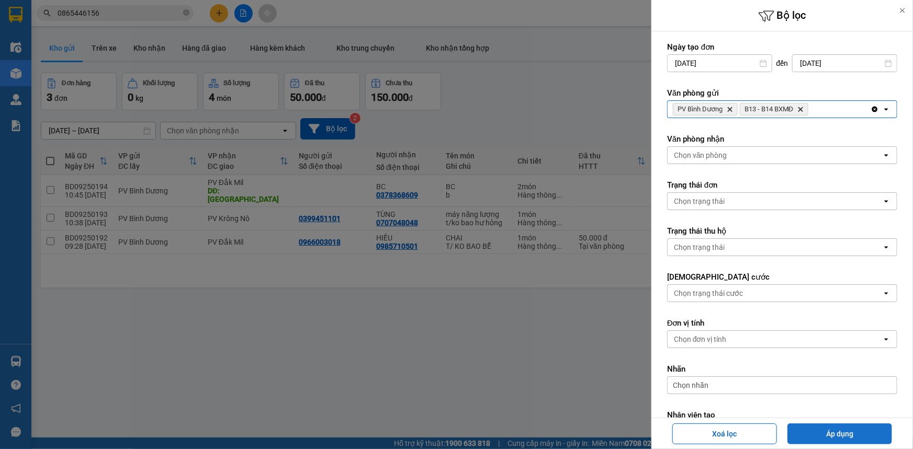
drag, startPoint x: 843, startPoint y: 430, endPoint x: 837, endPoint y: 429, distance: 6.3
click at [843, 430] on button "Áp dụng" at bounding box center [839, 434] width 105 height 21
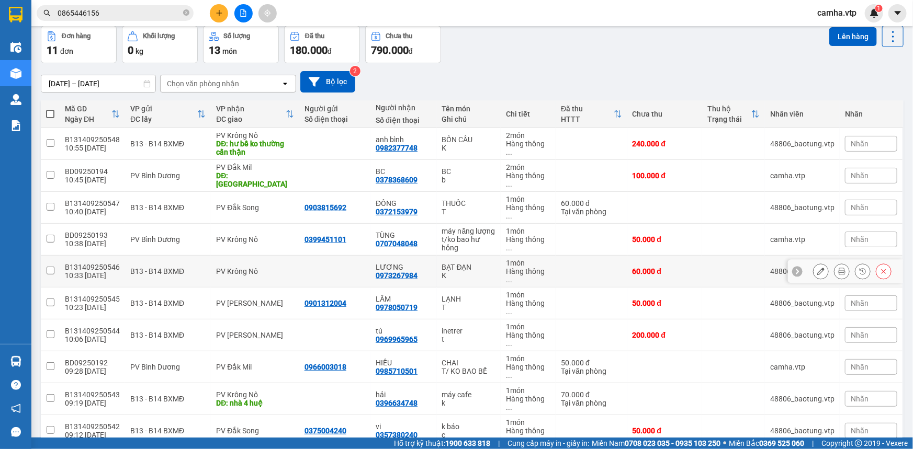
scroll to position [48, 0]
click at [164, 113] on div "VP gửi ĐC lấy" at bounding box center [163, 113] width 67 height 19
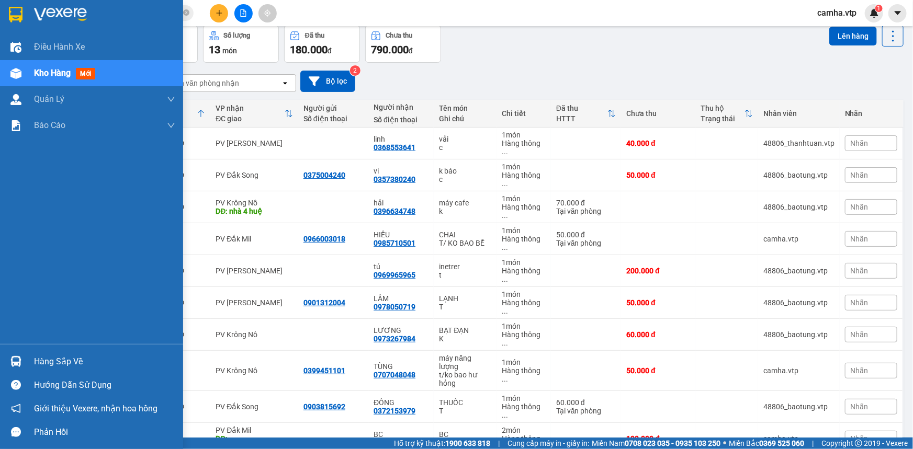
click at [19, 16] on img at bounding box center [16, 15] width 14 height 16
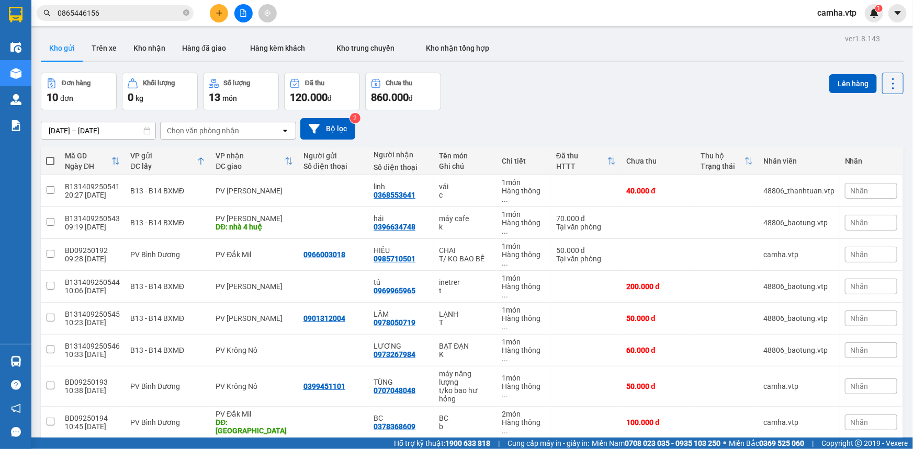
click at [75, 49] on button "Kho gửi" at bounding box center [62, 48] width 42 height 25
click at [327, 127] on button "Bộ lọc" at bounding box center [327, 128] width 55 height 21
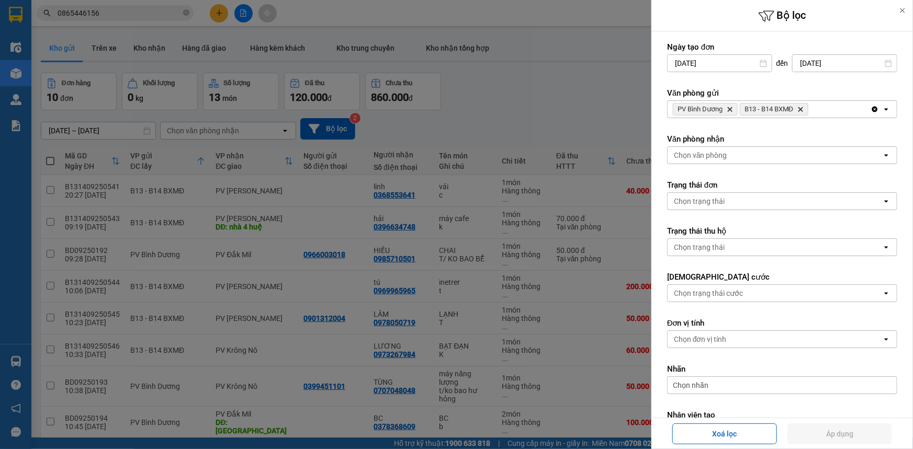
click at [803, 108] on icon "Delete" at bounding box center [800, 109] width 6 height 6
click at [834, 434] on button "Áp dụng" at bounding box center [839, 434] width 105 height 21
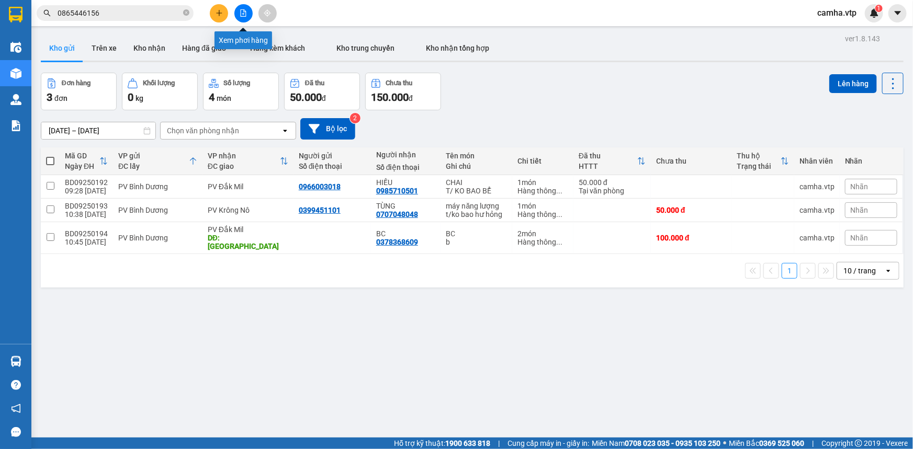
click at [245, 15] on icon "file-add" at bounding box center [243, 12] width 7 height 7
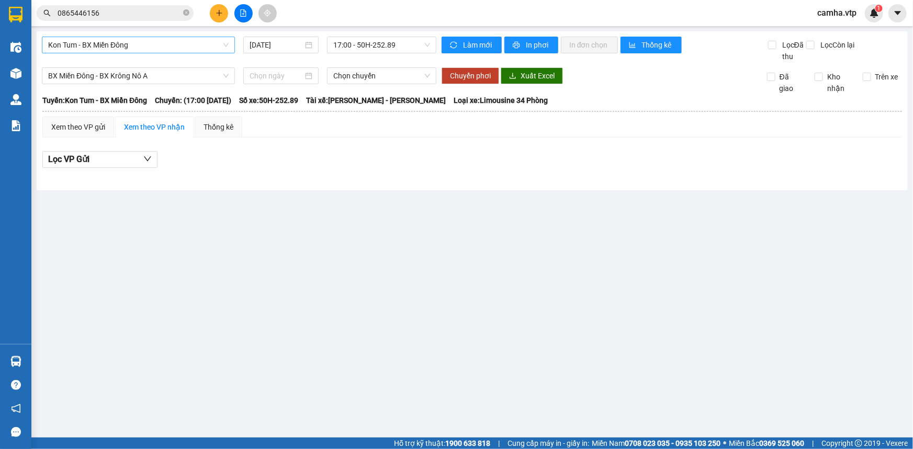
click at [165, 48] on span "Kon Tum - BX Miền Đông" at bounding box center [138, 45] width 180 height 16
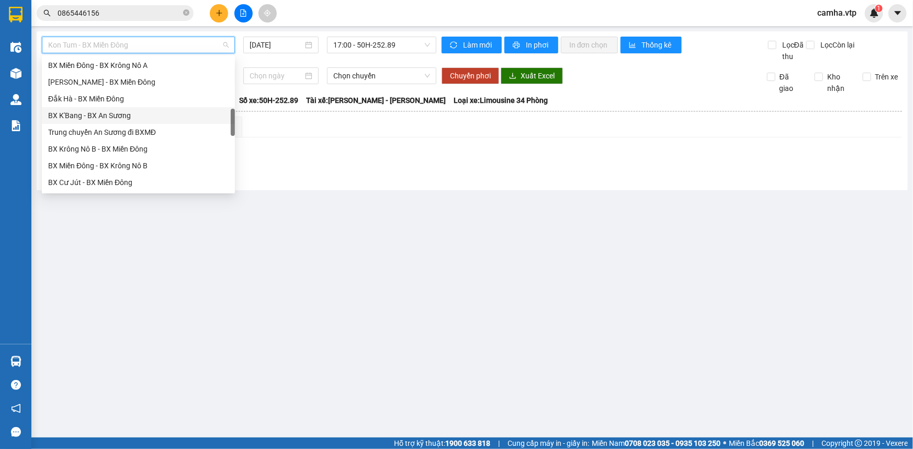
scroll to position [380, 0]
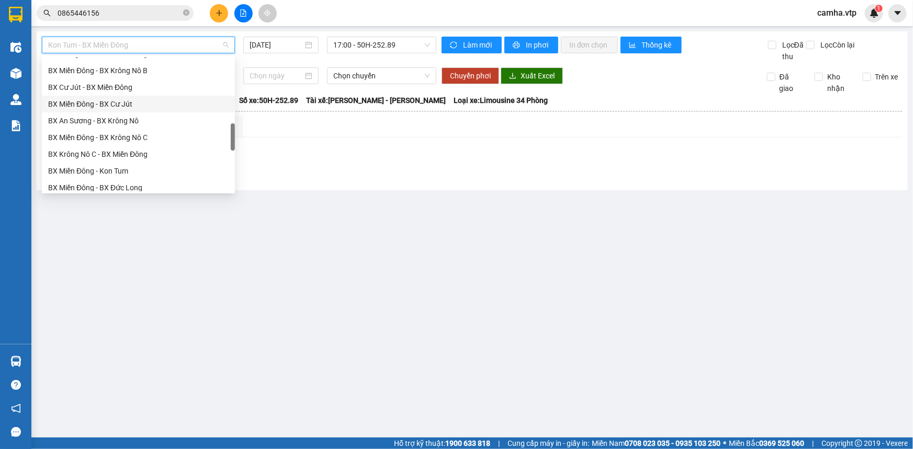
click at [184, 103] on div "BX Miền Đông - BX Cư Jút" at bounding box center [138, 104] width 180 height 12
type input "[DATE]"
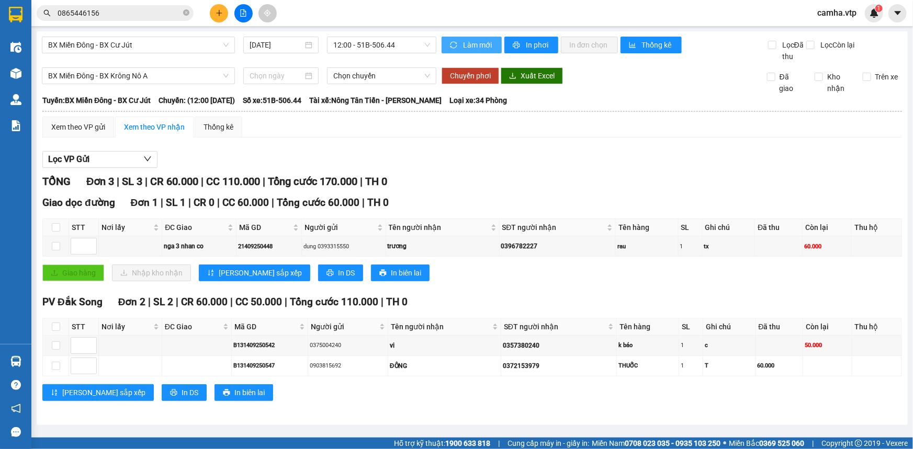
click at [470, 47] on span "Làm mới" at bounding box center [478, 45] width 30 height 12
click at [121, 12] on input "0865446156" at bounding box center [119, 13] width 123 height 12
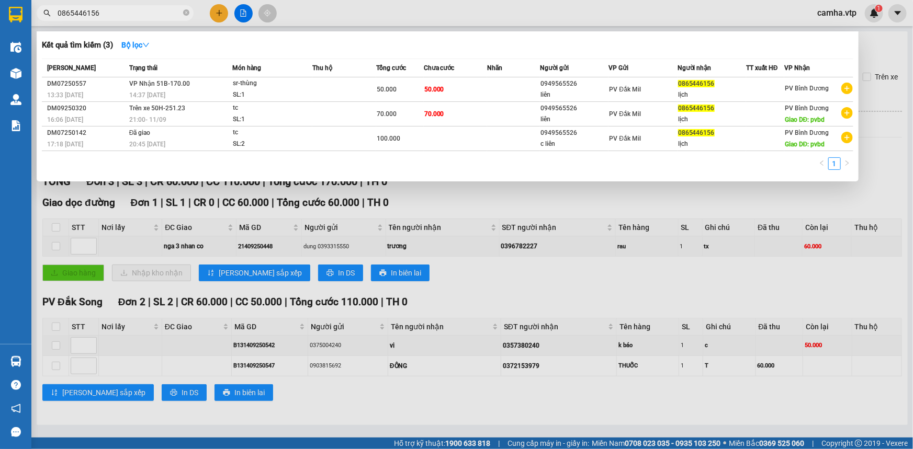
click at [121, 12] on input "0865446156" at bounding box center [119, 13] width 123 height 12
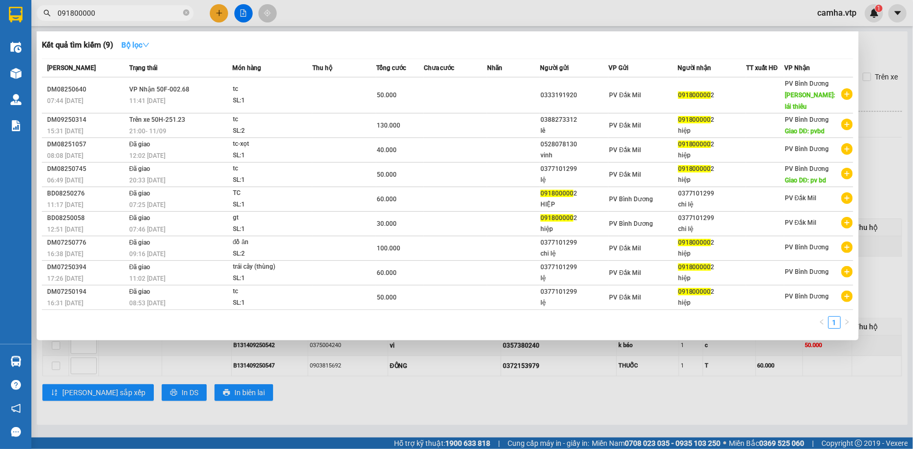
type input "091800000"
click at [135, 48] on strong "Bộ lọc" at bounding box center [135, 45] width 28 height 8
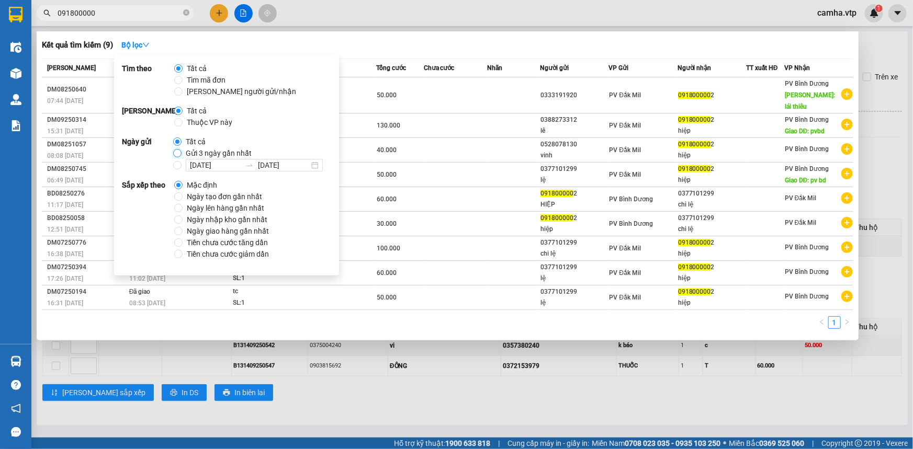
click at [178, 152] on input "Gửi 3 ngày gần nhất" at bounding box center [177, 153] width 8 height 8
radio input "true"
radio input "false"
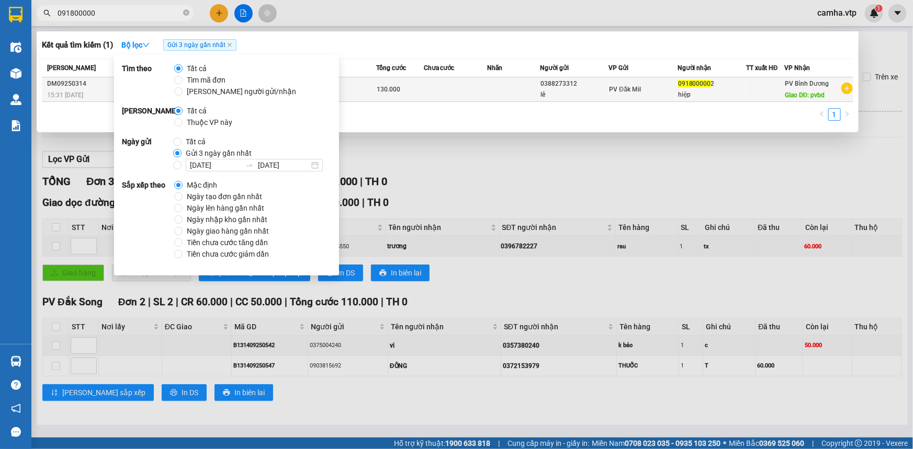
click at [81, 87] on div "DM09250314" at bounding box center [86, 83] width 79 height 11
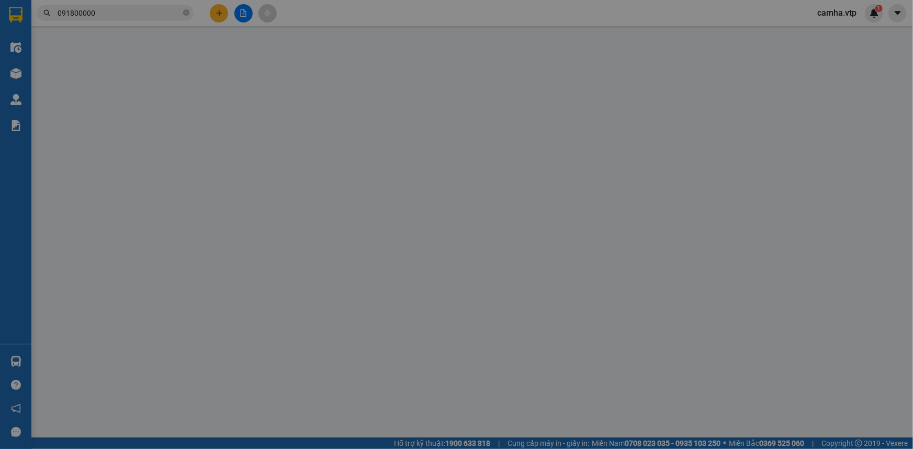
type input "6.500"
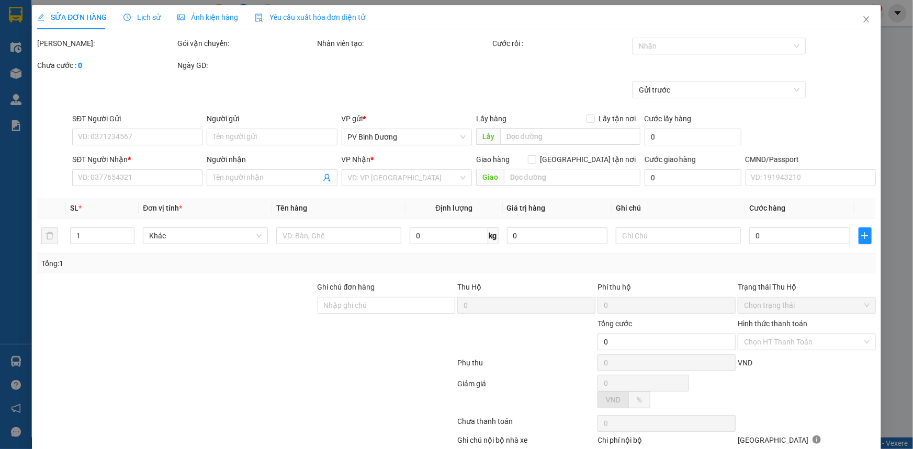
type input "0388273312"
type input "lê"
type input "0918000002"
type input "hiệp"
type input "pvbd"
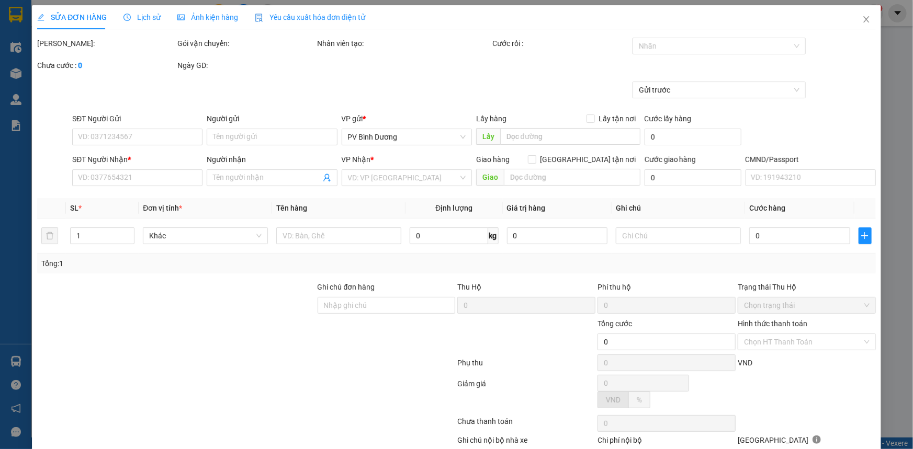
type input "130.000"
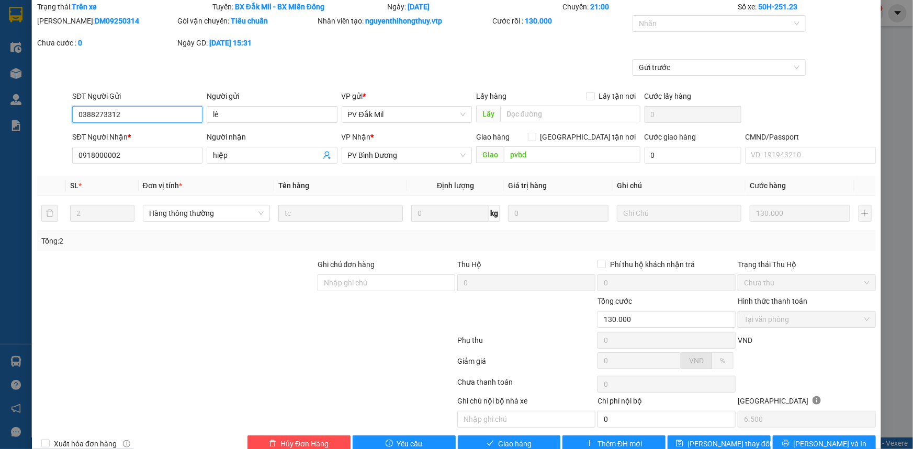
scroll to position [59, 0]
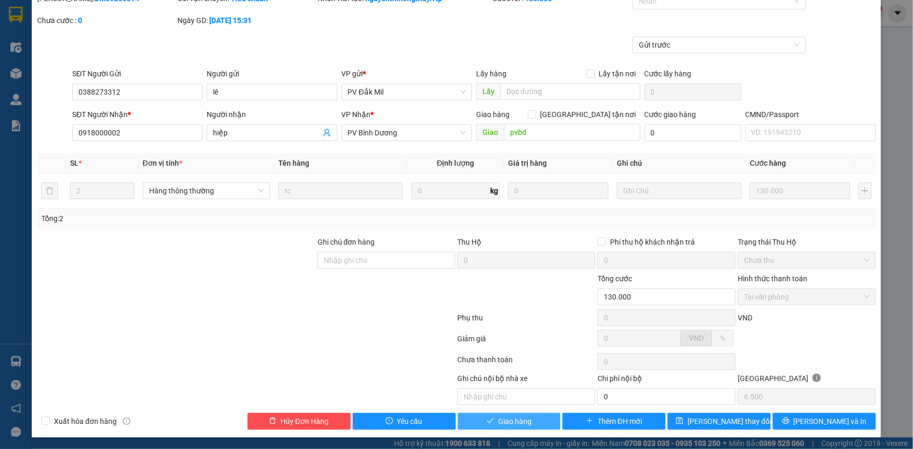
click at [520, 418] on span "Giao hàng" at bounding box center [514, 422] width 33 height 12
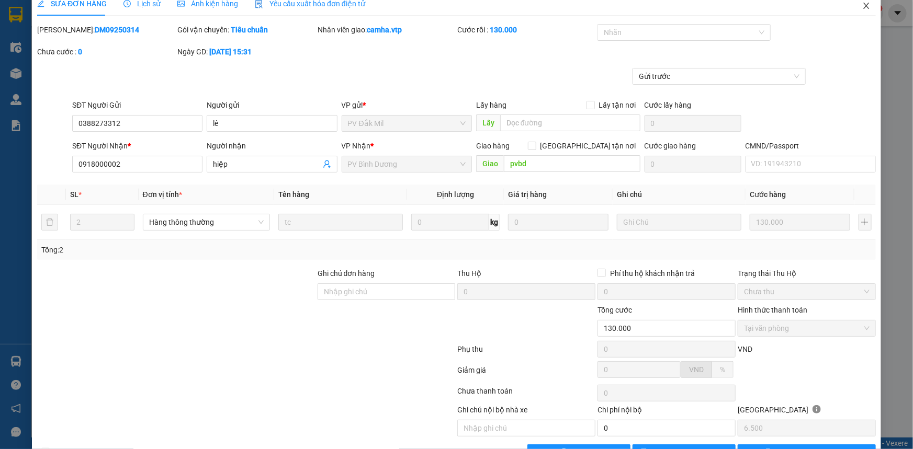
scroll to position [0, 0]
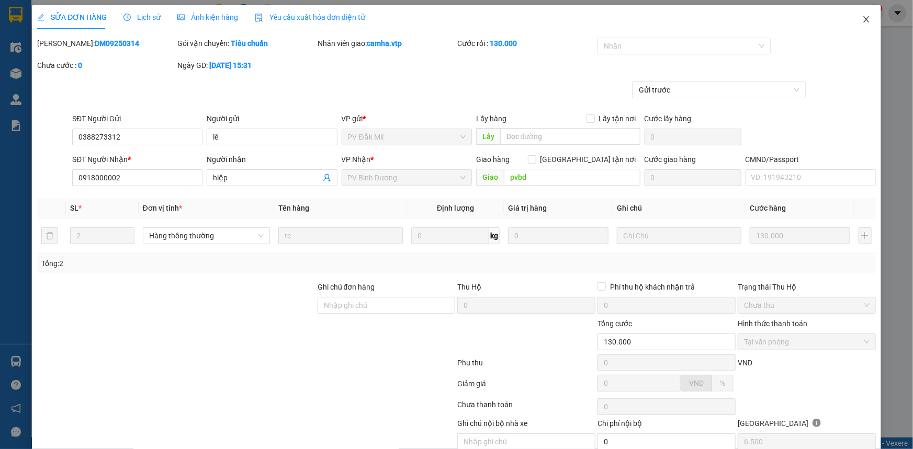
click at [862, 17] on icon "close" at bounding box center [866, 19] width 8 height 8
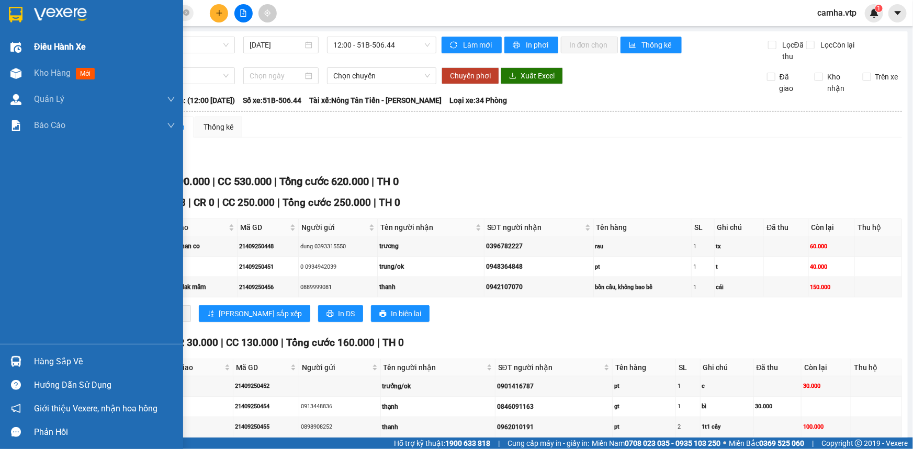
click at [41, 47] on span "Điều hành xe" at bounding box center [60, 46] width 52 height 13
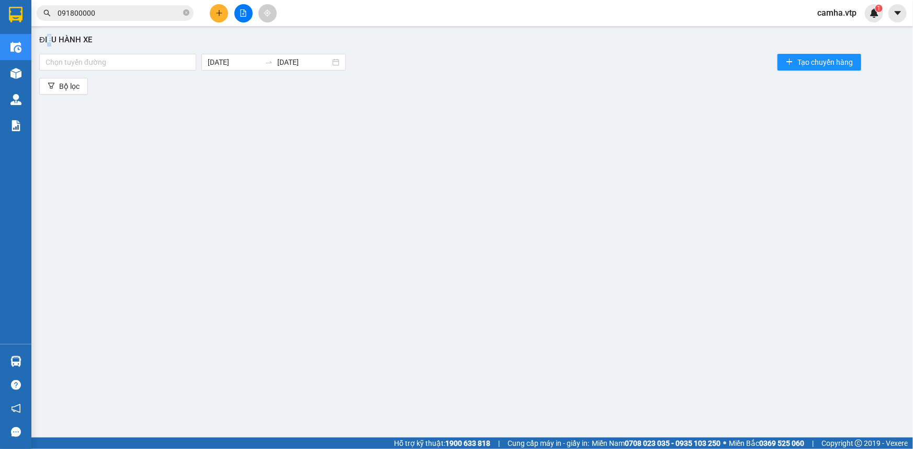
click at [50, 44] on div "Điều hành xe" at bounding box center [472, 40] width 866 height 13
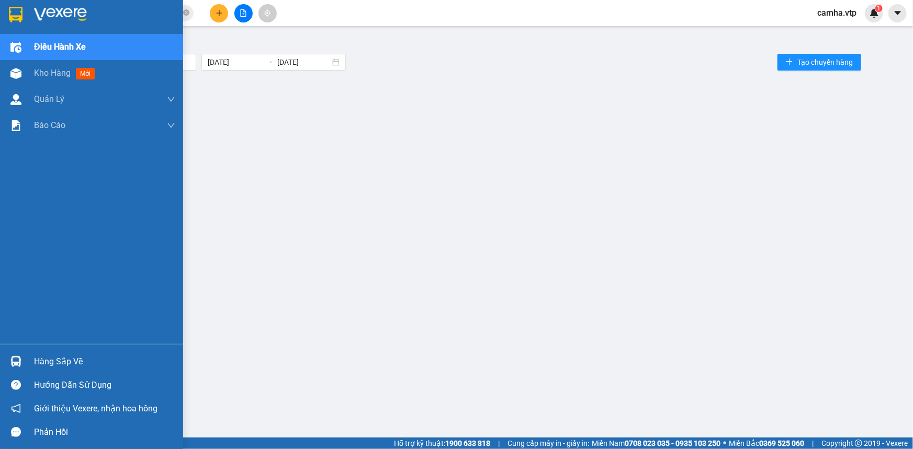
click at [15, 16] on img at bounding box center [16, 15] width 14 height 16
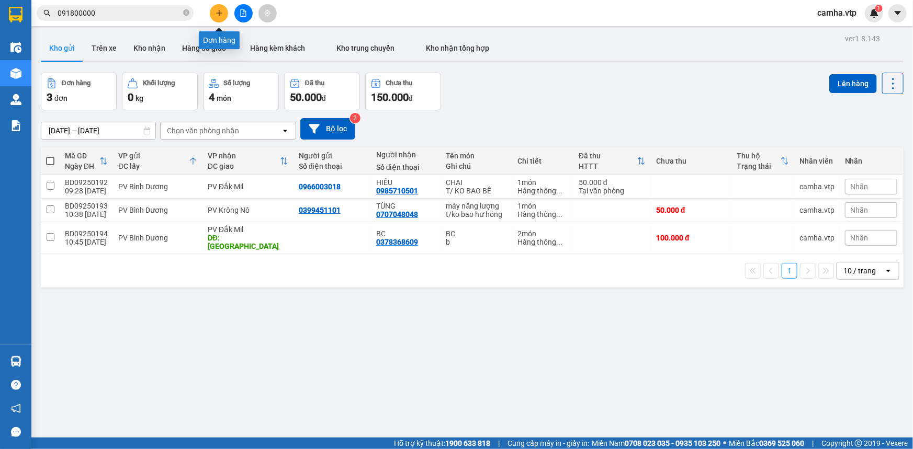
click at [217, 13] on icon "plus" at bounding box center [219, 13] width 6 height 1
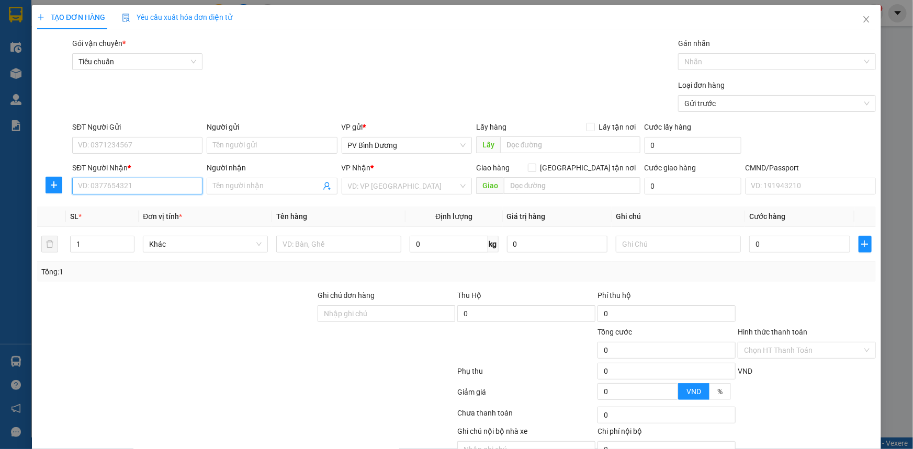
click at [118, 188] on input "SĐT Người Nhận *" at bounding box center [137, 186] width 130 height 17
click at [232, 185] on input "Người nhận" at bounding box center [266, 186] width 107 height 12
click at [243, 188] on input "a. cay" at bounding box center [266, 186] width 107 height 12
type input "a ca"
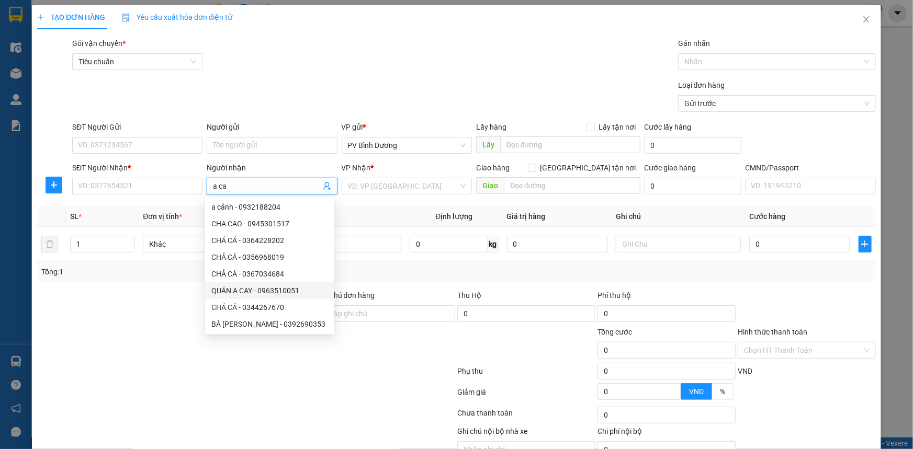
drag, startPoint x: 244, startPoint y: 289, endPoint x: 266, endPoint y: 289, distance: 22.5
click at [253, 289] on div "QUÁN A CAY - 0963510051" at bounding box center [269, 291] width 117 height 12
type input "0963510051"
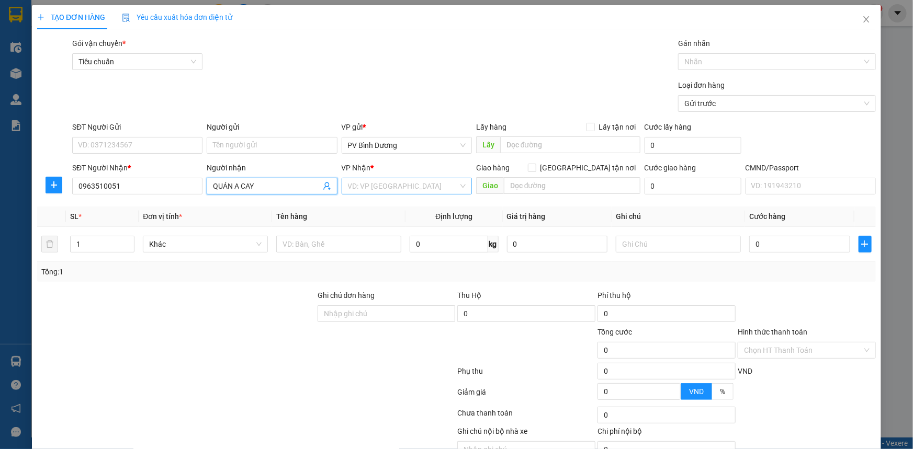
type input "QUÁN A CAY"
click at [430, 186] on input "search" at bounding box center [403, 186] width 110 height 16
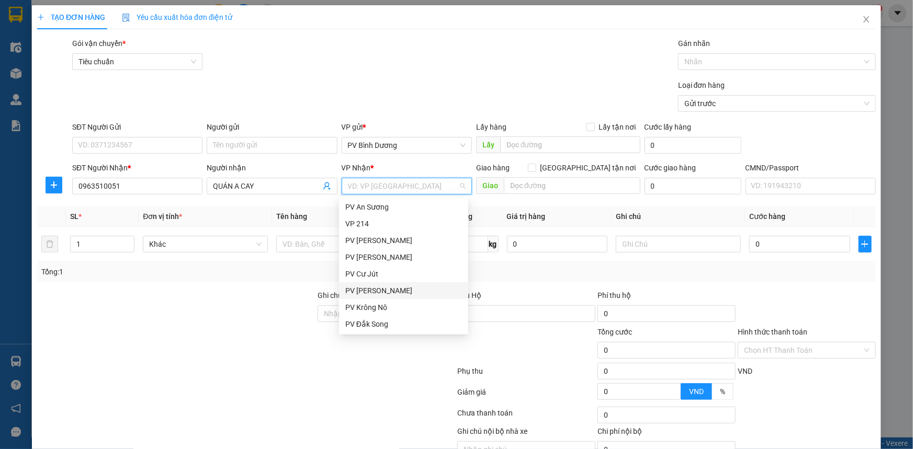
click at [399, 293] on div "PV [PERSON_NAME]" at bounding box center [403, 291] width 117 height 12
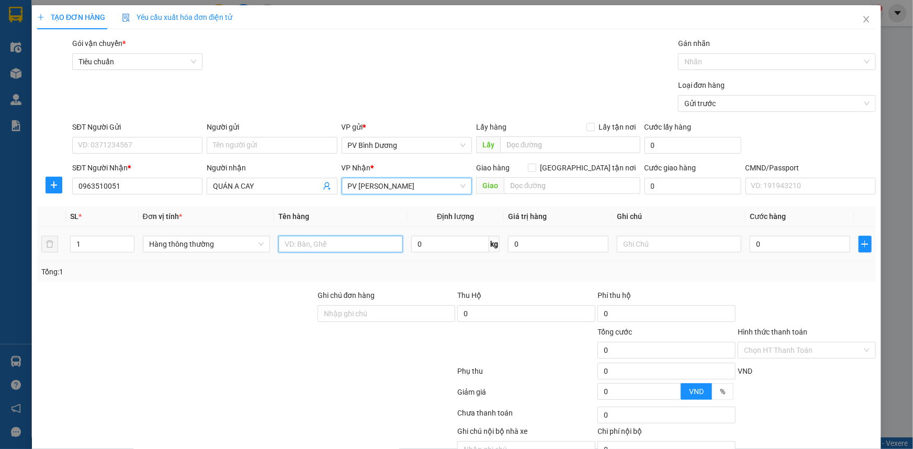
click at [319, 252] on input "text" at bounding box center [340, 244] width 124 height 17
type input "b"
type input "BC"
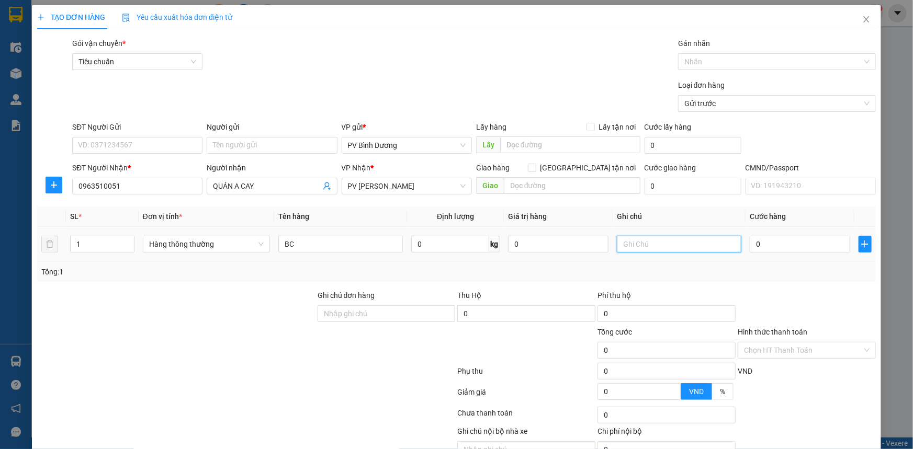
click at [676, 243] on input "text" at bounding box center [679, 244] width 124 height 17
type input "B"
click at [775, 243] on input "0" at bounding box center [799, 244] width 100 height 17
type input "5"
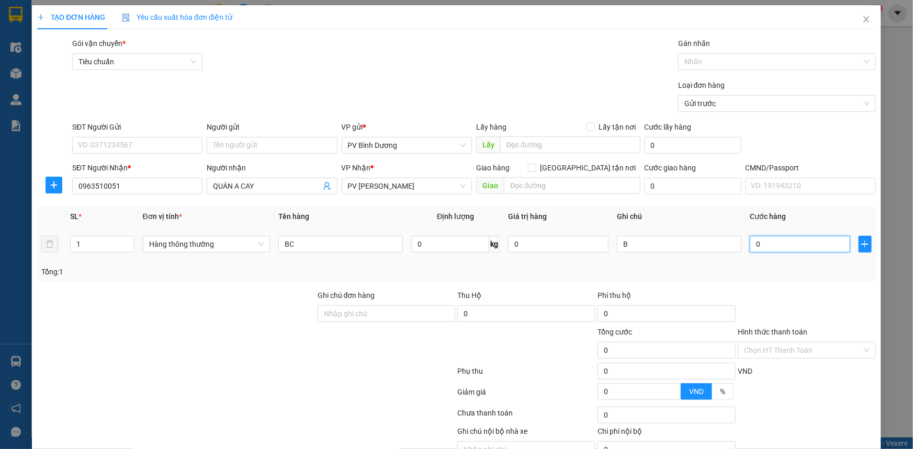
type input "5"
type input "50"
type input "500"
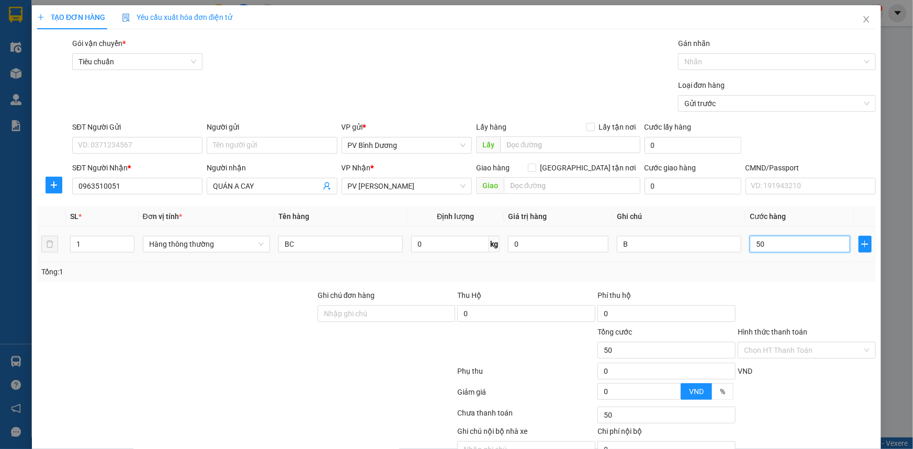
type input "500"
type input "5.000"
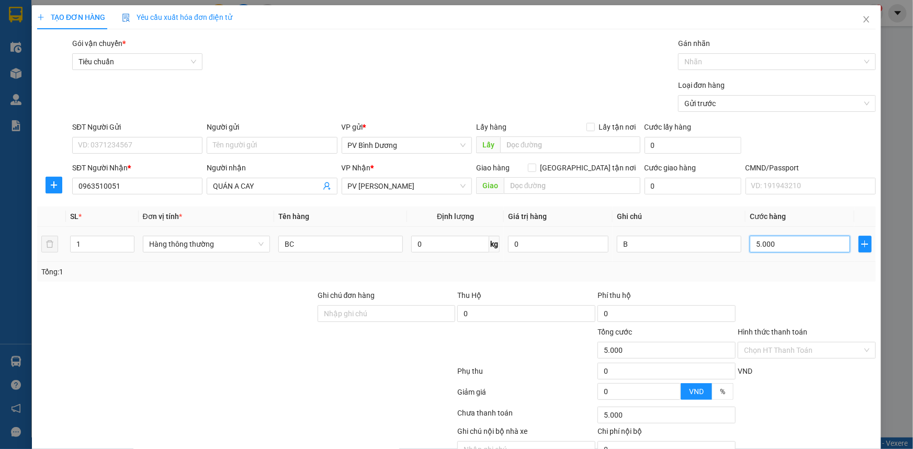
type input "50.000"
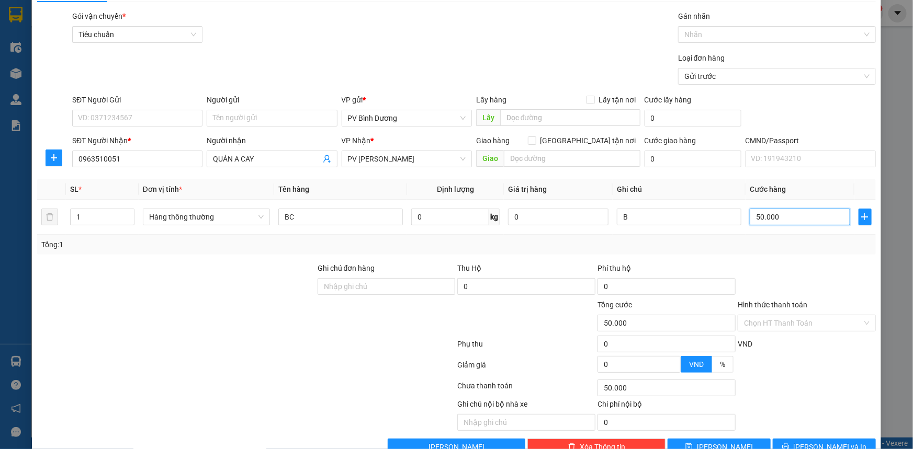
scroll to position [53, 0]
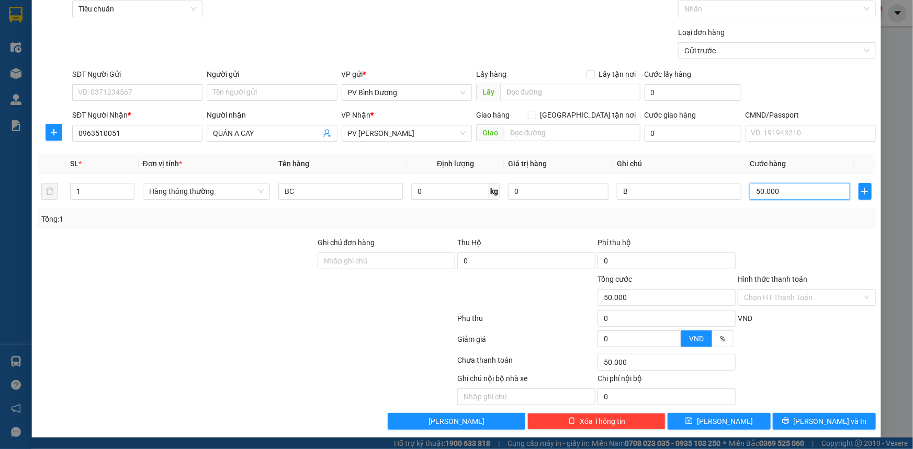
type input "50.000"
click at [725, 410] on div "Transit Pickup Surcharge Ids Transit Deliver Surcharge Ids Transit Deliver Surc…" at bounding box center [456, 207] width 838 height 445
click at [722, 419] on span "[PERSON_NAME]" at bounding box center [725, 422] width 56 height 12
type input "0"
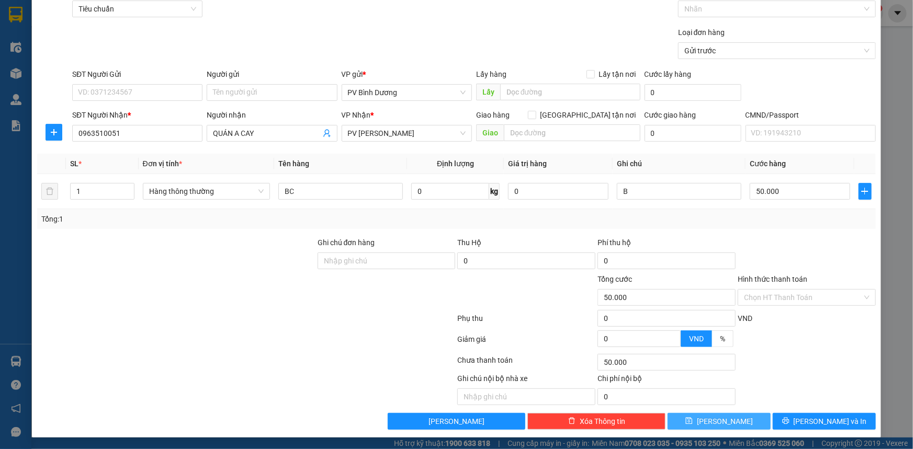
type input "0"
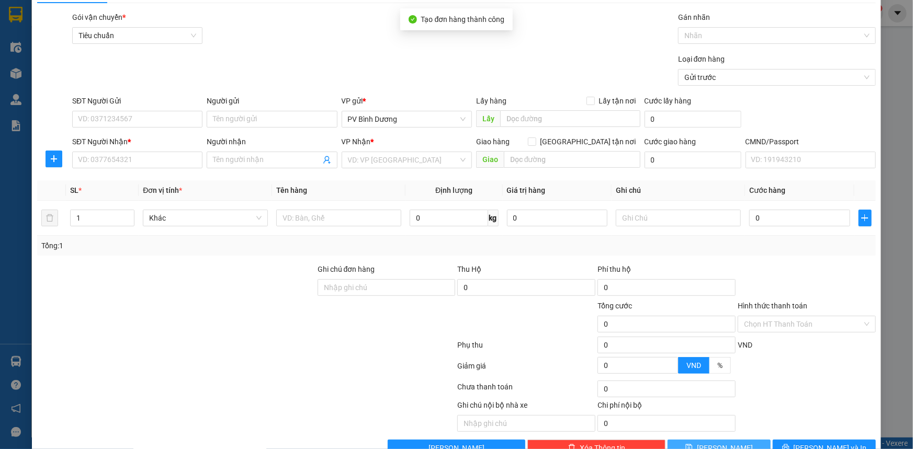
scroll to position [0, 0]
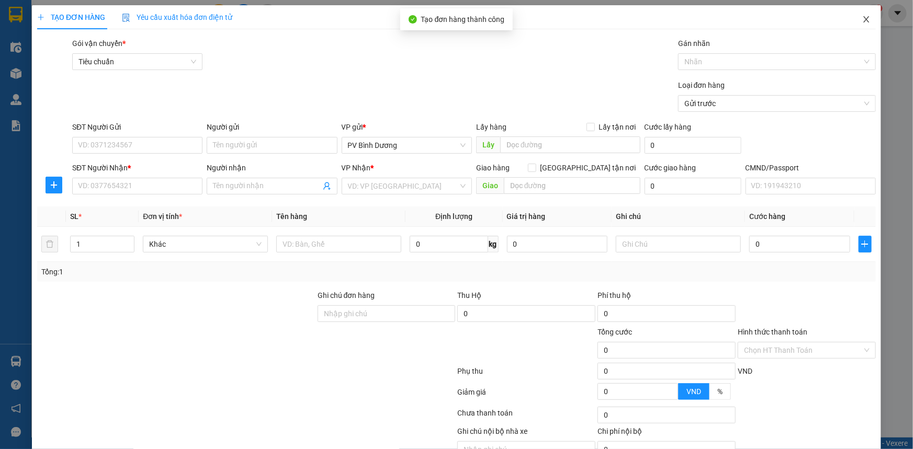
click at [862, 19] on icon "close" at bounding box center [866, 19] width 8 height 8
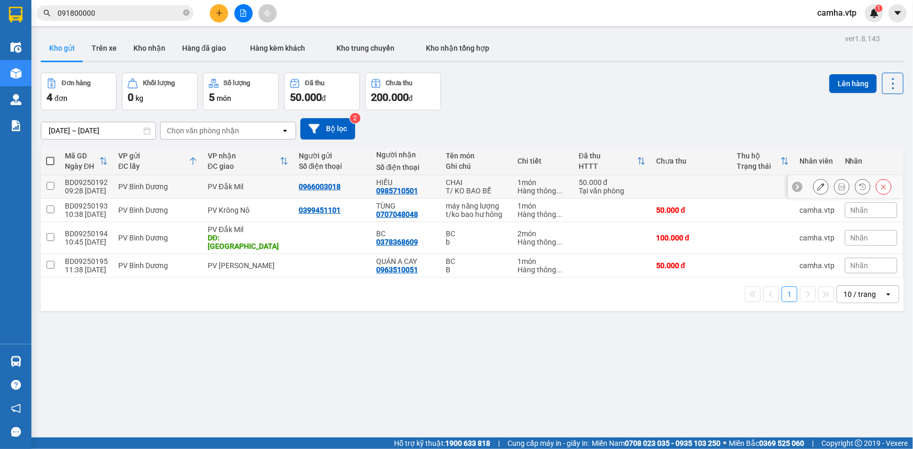
click at [51, 184] on input "checkbox" at bounding box center [51, 186] width 8 height 8
checkbox input "true"
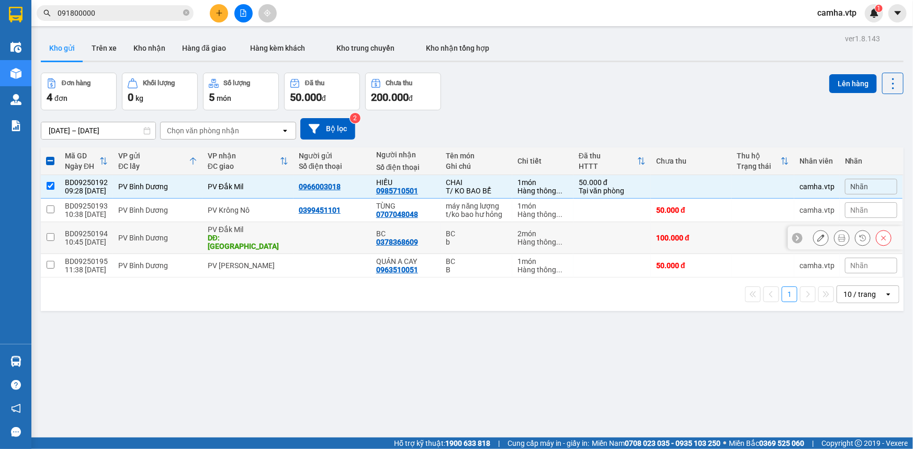
click at [47, 233] on input "checkbox" at bounding box center [51, 237] width 8 height 8
checkbox input "true"
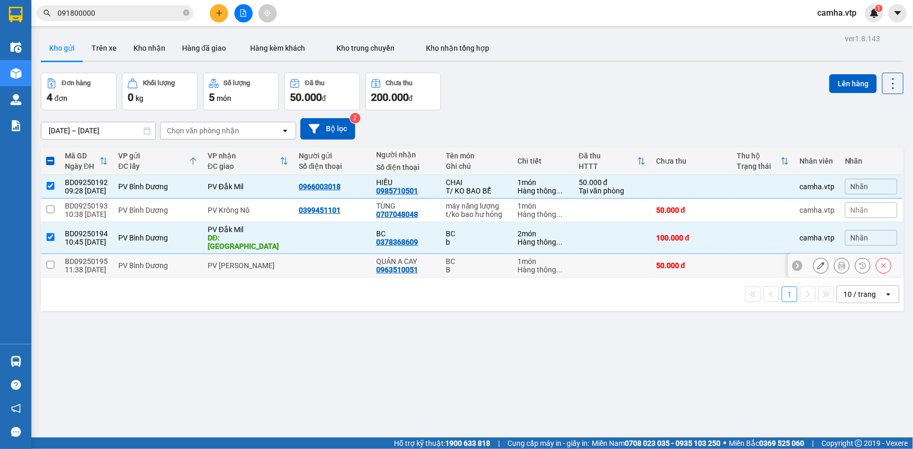
click at [51, 261] on input "checkbox" at bounding box center [51, 265] width 8 height 8
checkbox input "true"
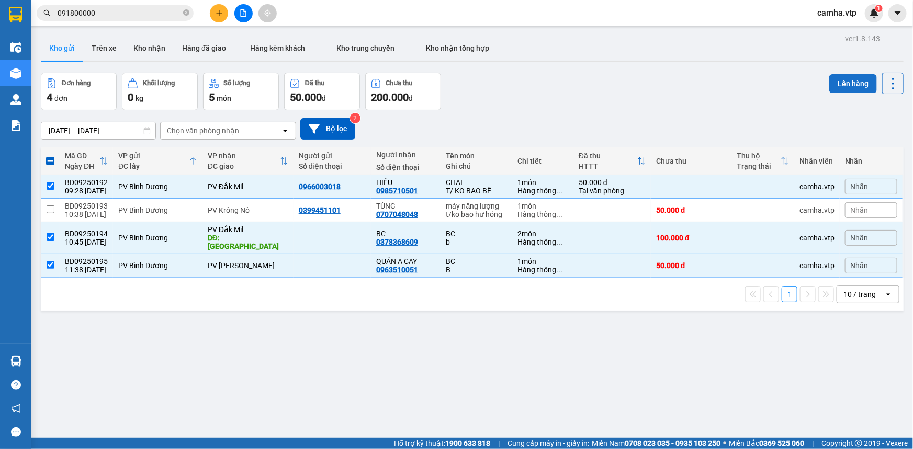
click at [851, 81] on button "Lên hàng" at bounding box center [853, 83] width 48 height 19
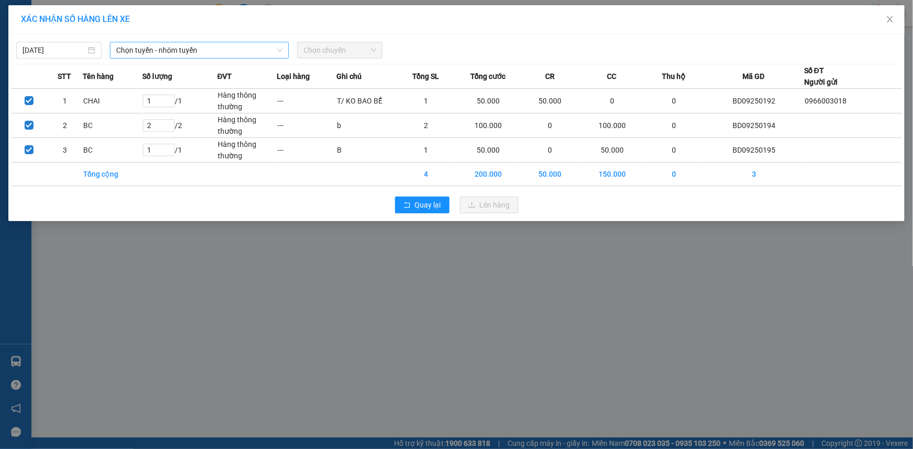
click at [229, 42] on div "Chọn tuyến - nhóm tuyến" at bounding box center [199, 50] width 179 height 17
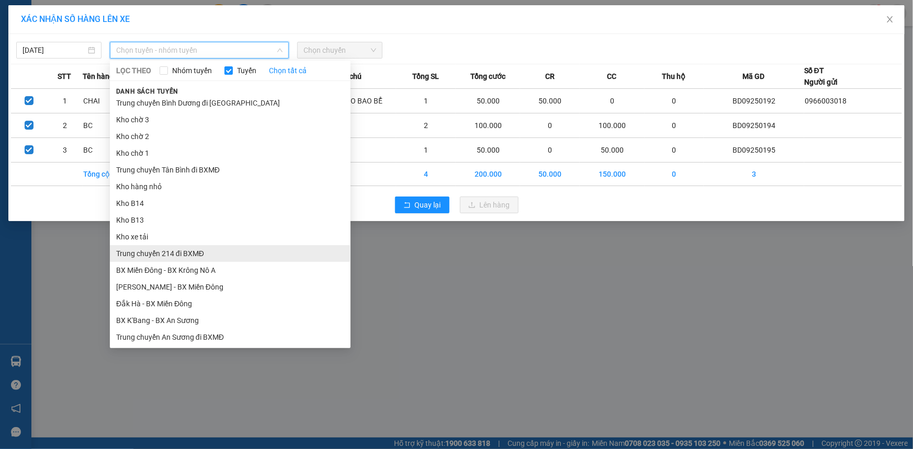
scroll to position [190, 0]
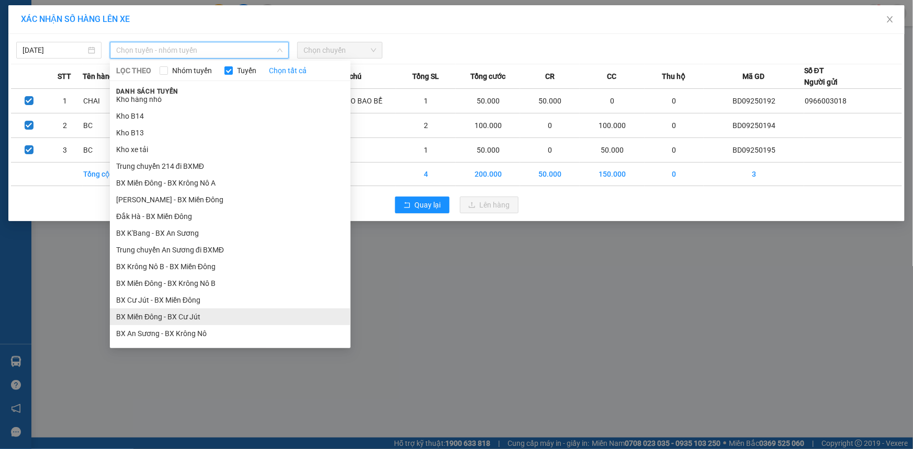
click at [207, 312] on li "BX Miền Đông - BX Cư Jút" at bounding box center [230, 317] width 241 height 17
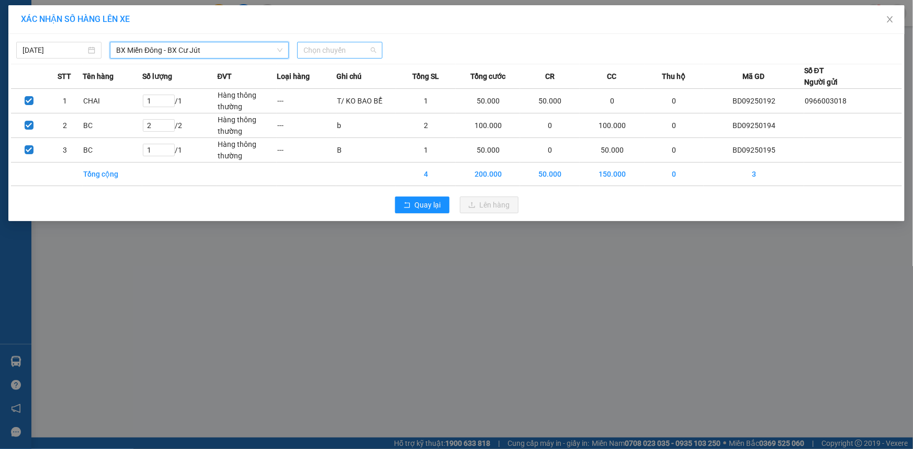
click at [331, 49] on span "Chọn chuyến" at bounding box center [339, 50] width 73 height 16
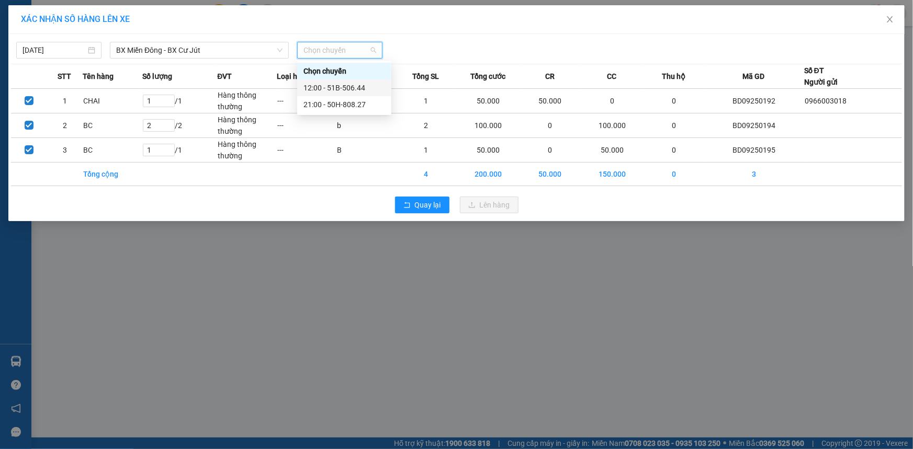
click at [336, 92] on div "12:00 - 51B-506.44" at bounding box center [344, 88] width 82 height 12
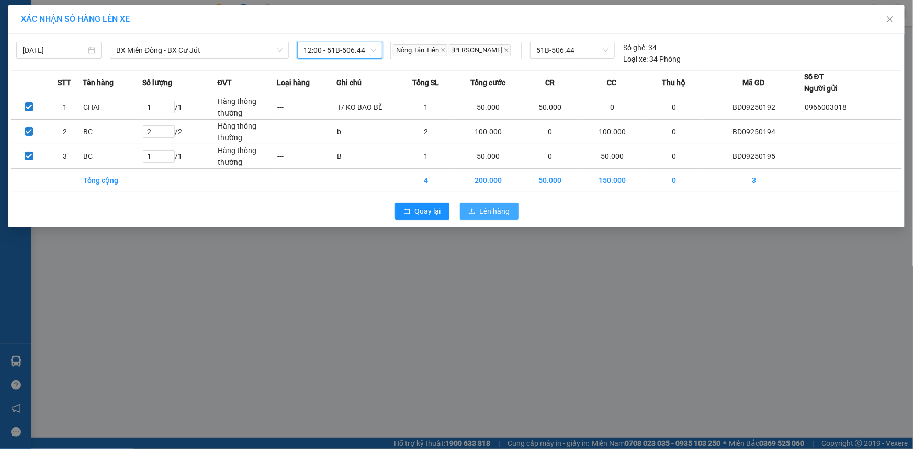
click at [488, 211] on span "Lên hàng" at bounding box center [495, 212] width 30 height 12
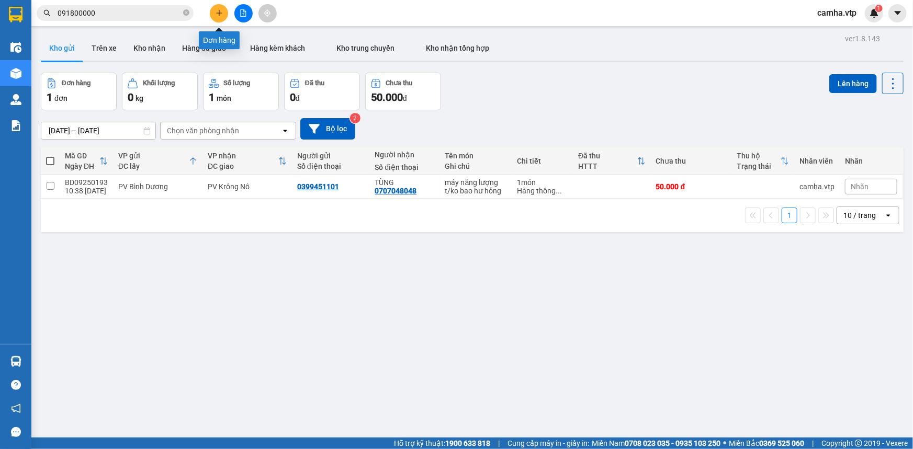
click at [217, 14] on icon "plus" at bounding box center [218, 12] width 7 height 7
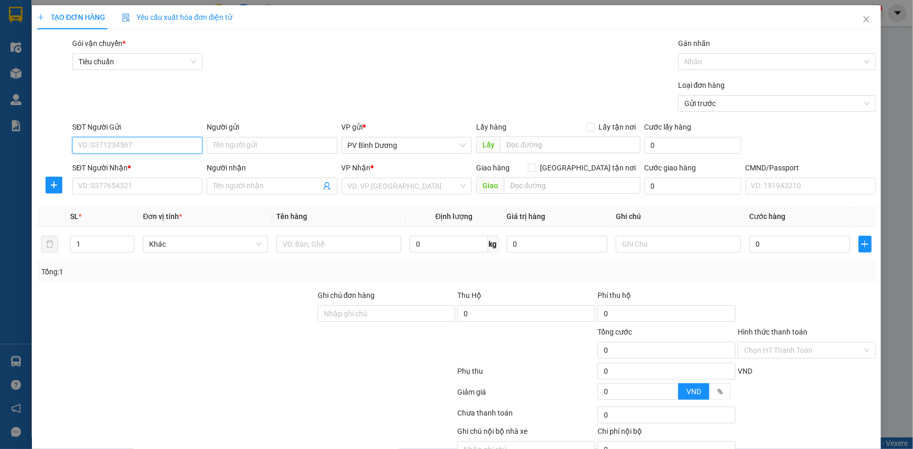
click at [164, 142] on input "SĐT Người Gửi" at bounding box center [137, 145] width 130 height 17
type input "0977081067"
click at [128, 167] on div "0977081067 - DŨG" at bounding box center [136, 167] width 117 height 12
type input "DŨG"
type input "0905333792"
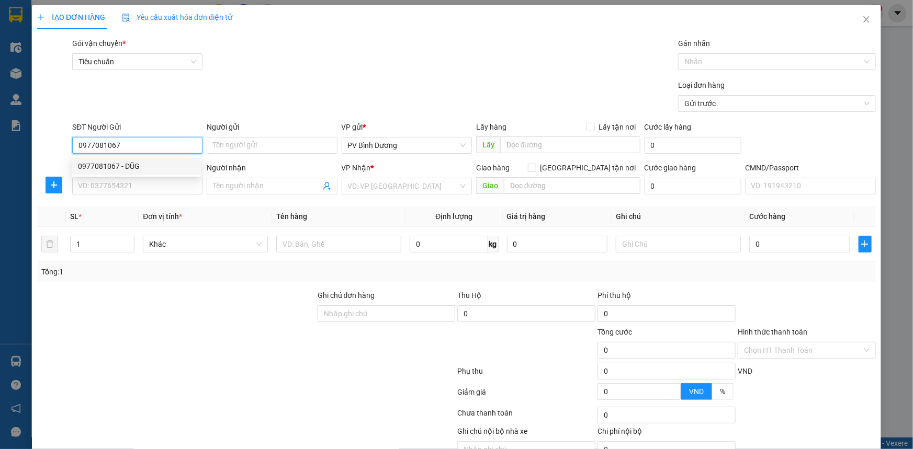
type input "THÌN"
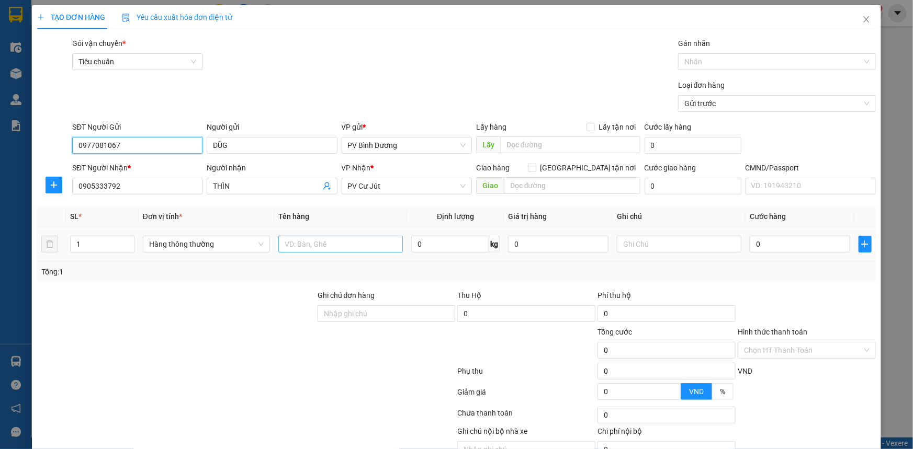
type input "0977081067"
click at [320, 248] on input "text" at bounding box center [340, 244] width 124 height 17
type input "võng"
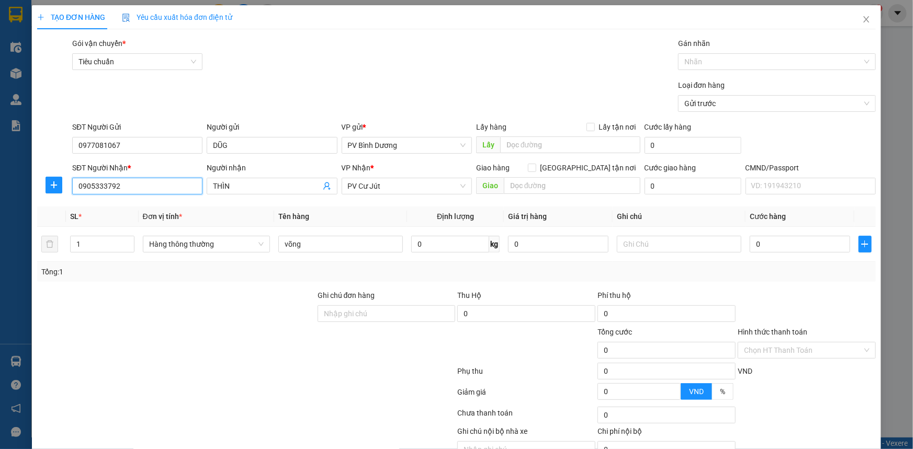
click at [133, 188] on input "0905333792" at bounding box center [137, 186] width 130 height 17
drag, startPoint x: 139, startPoint y: 183, endPoint x: 67, endPoint y: 194, distance: 72.4
click at [67, 194] on div "SĐT Người Nhận * 0905333792 Người nhận THÌN VP Nhận * PV Cư Jút Giao hàng Giao …" at bounding box center [456, 180] width 840 height 37
click at [264, 375] on div at bounding box center [246, 373] width 420 height 21
click at [641, 243] on input "text" at bounding box center [679, 244] width 124 height 17
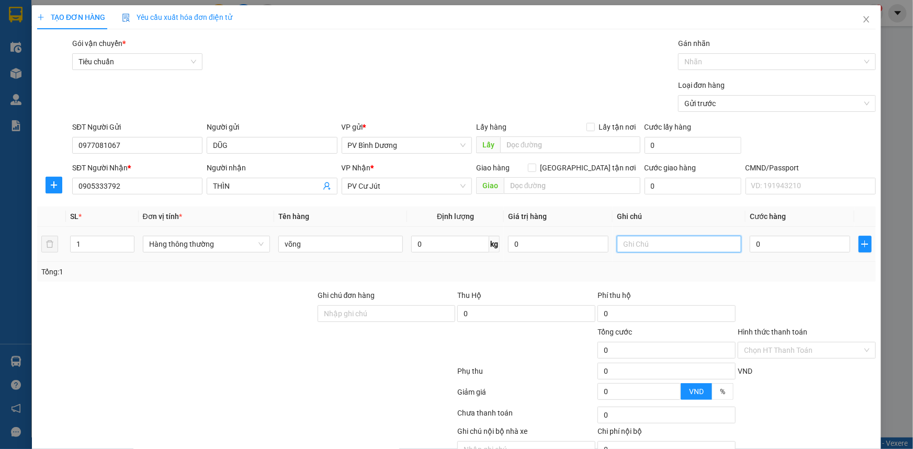
type input "b"
type input "BAO"
type input "1"
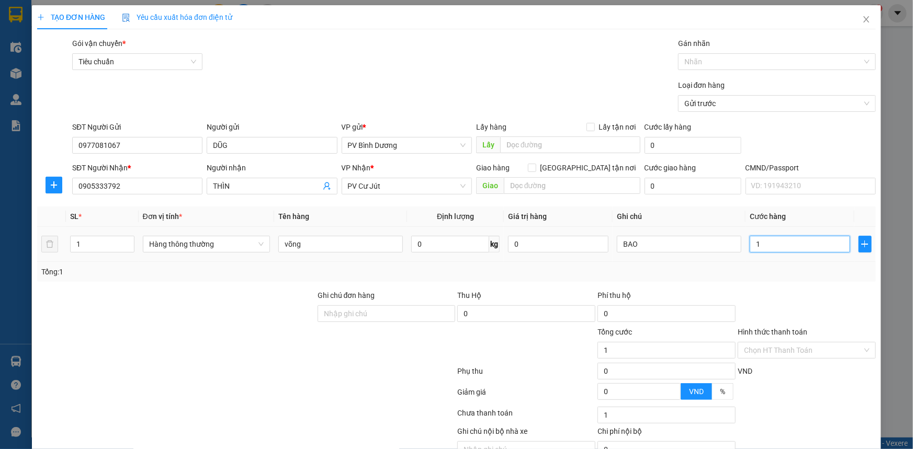
type input "15"
type input "150"
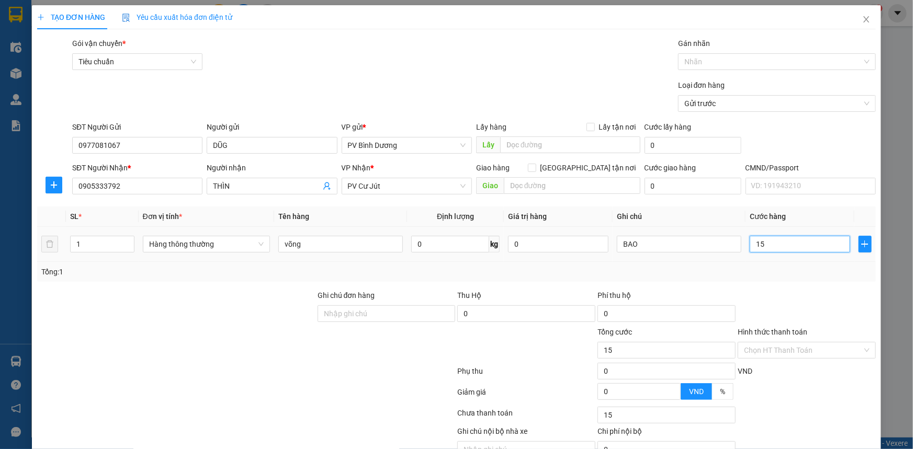
type input "150"
type input "1.500"
type input "15.000"
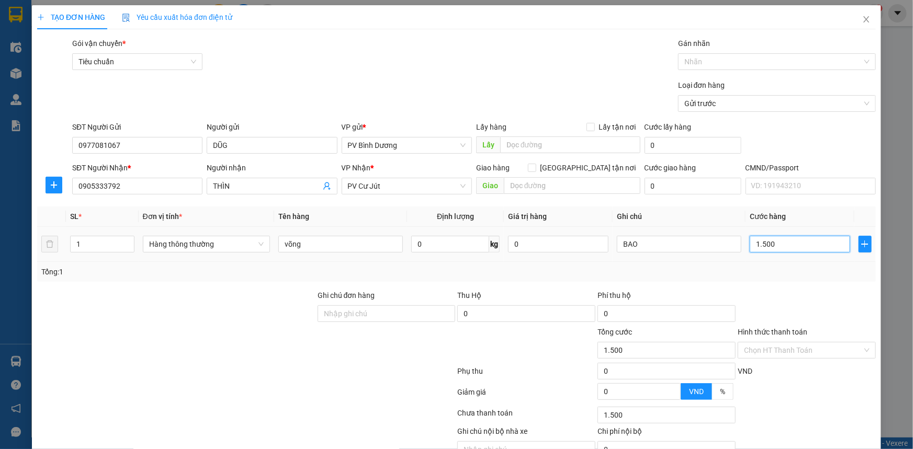
type input "15.000"
type input "150.000"
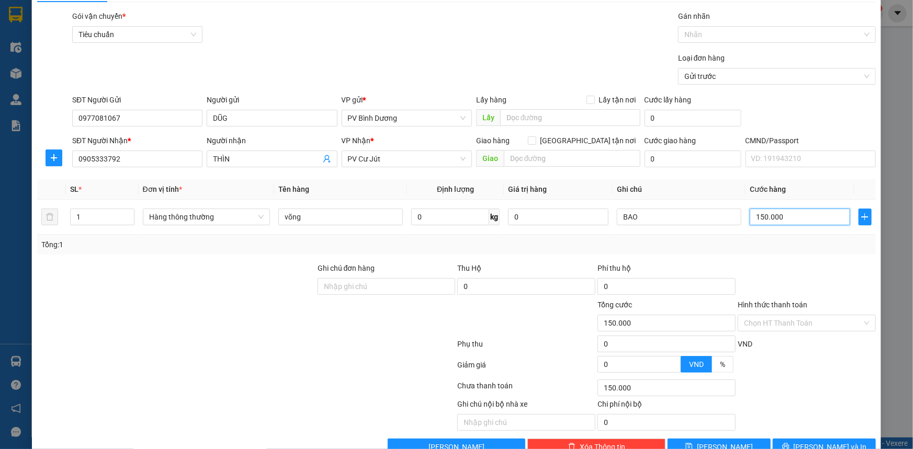
scroll to position [53, 0]
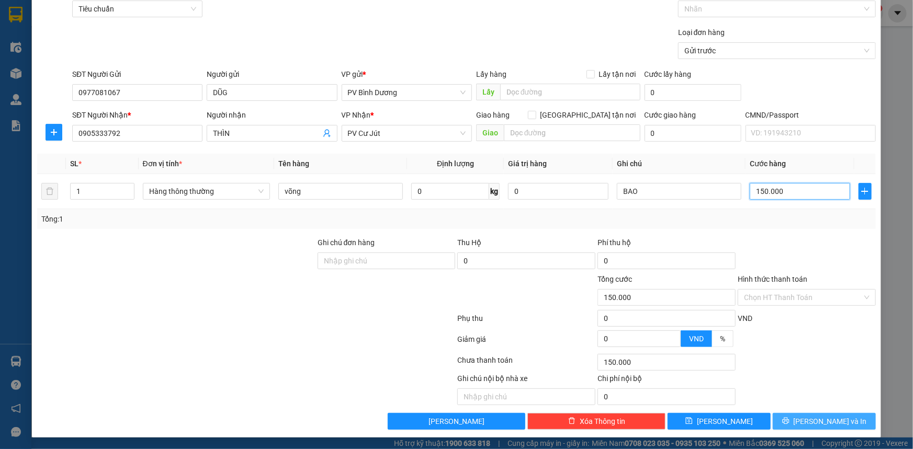
type input "150.000"
click at [789, 418] on icon "printer" at bounding box center [785, 420] width 7 height 7
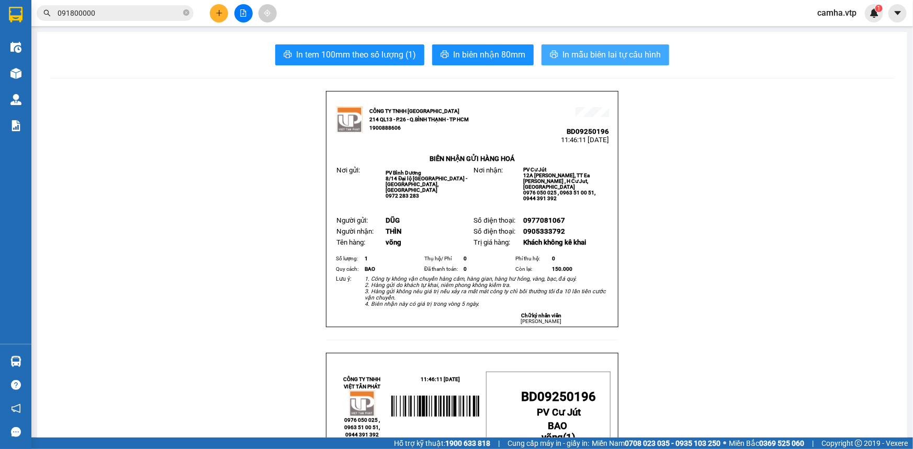
click at [624, 59] on span "In mẫu biên lai tự cấu hình" at bounding box center [611, 54] width 98 height 13
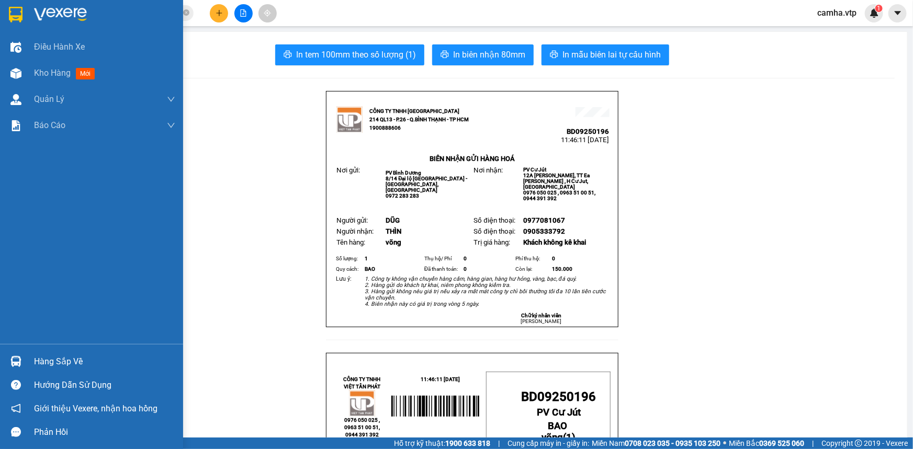
click at [16, 9] on img at bounding box center [16, 15] width 14 height 16
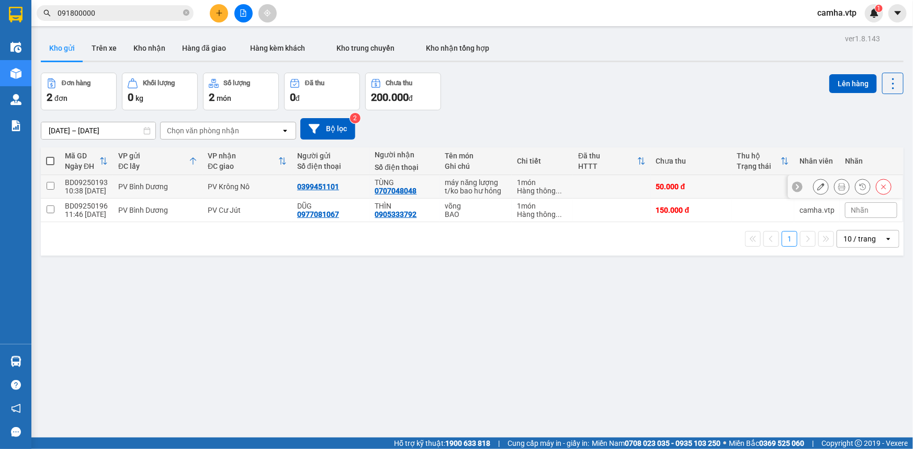
drag, startPoint x: 50, startPoint y: 186, endPoint x: 92, endPoint y: 203, distance: 44.8
click at [49, 186] on input "checkbox" at bounding box center [51, 186] width 8 height 8
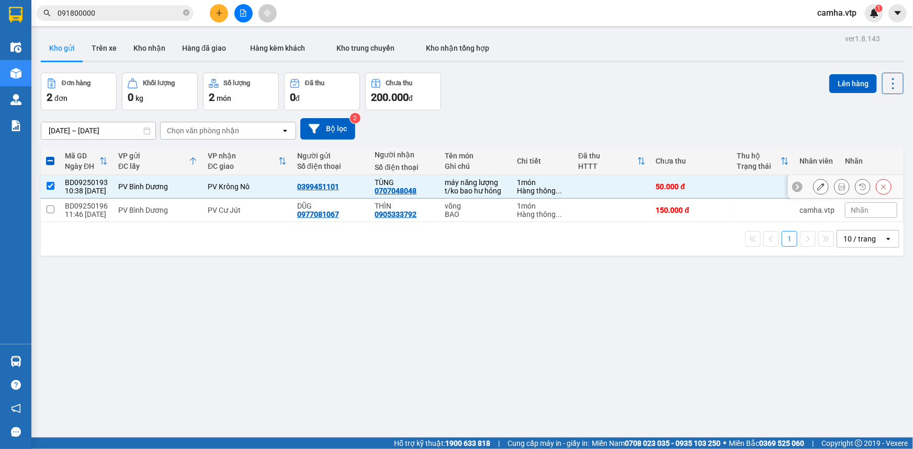
click at [50, 185] on input "checkbox" at bounding box center [51, 186] width 8 height 8
checkbox input "false"
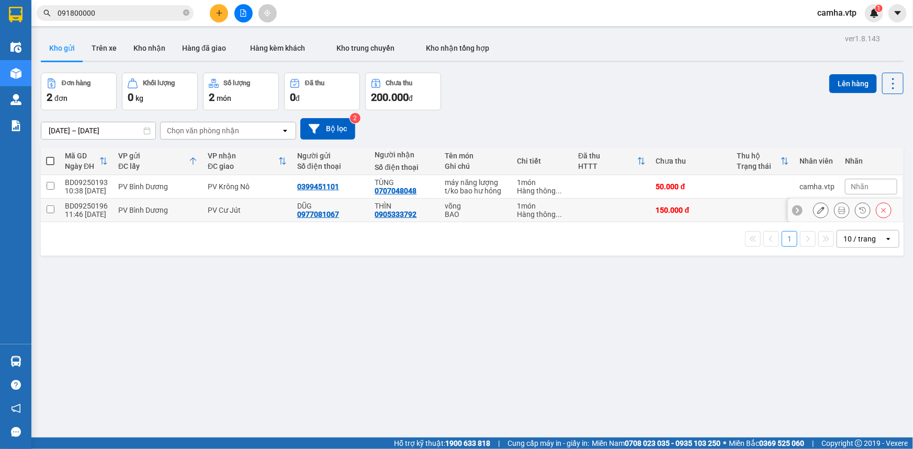
click at [49, 212] on input "checkbox" at bounding box center [51, 210] width 8 height 8
checkbox input "true"
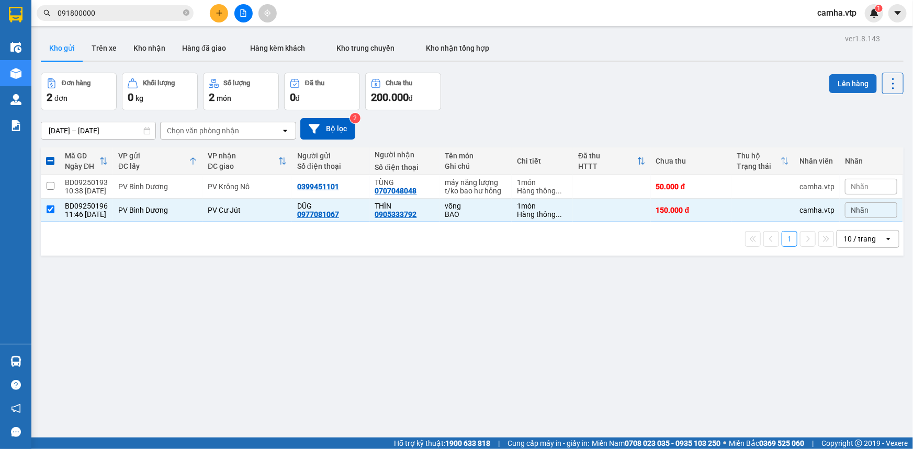
click at [835, 87] on button "Lên hàng" at bounding box center [853, 83] width 48 height 19
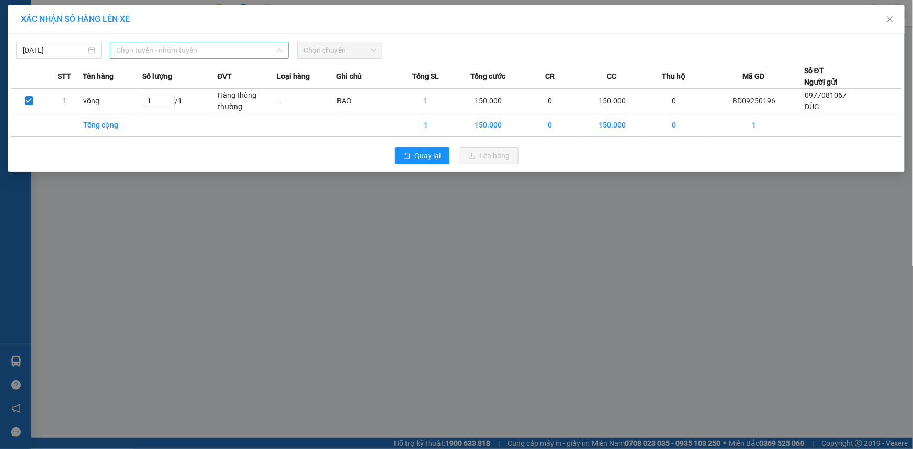
click at [130, 48] on span "Chọn tuyến - nhóm tuyến" at bounding box center [199, 50] width 166 height 16
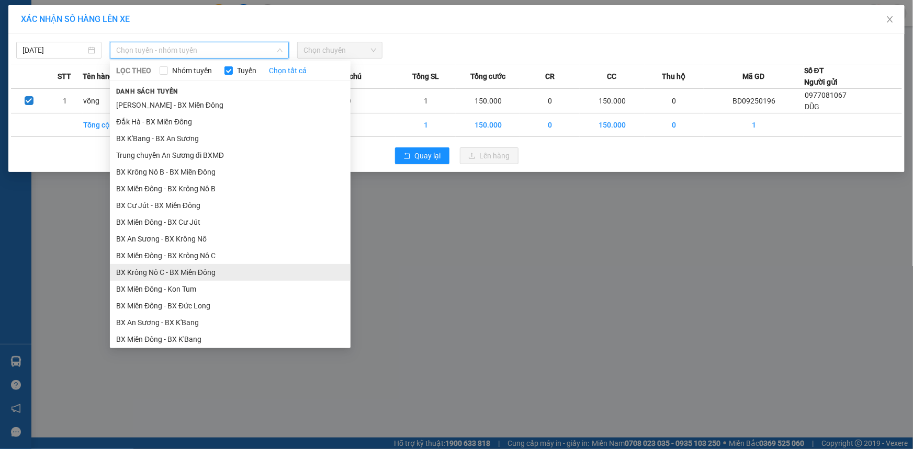
scroll to position [285, 0]
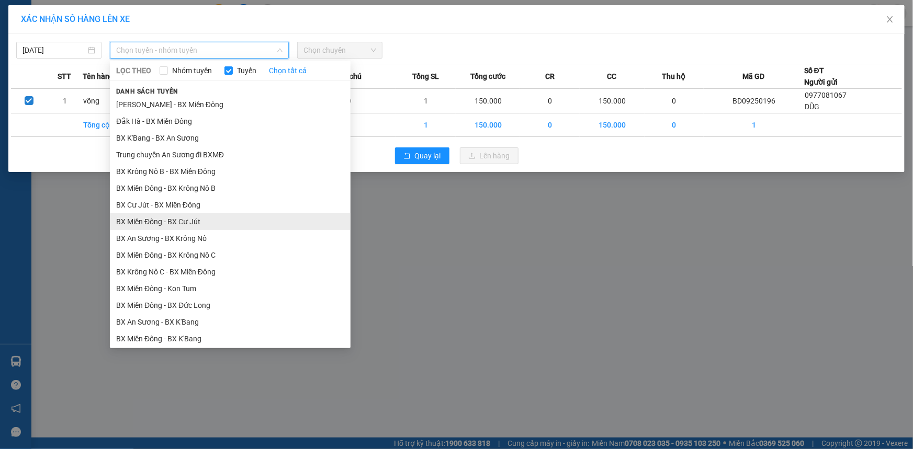
click at [188, 221] on li "BX Miền Đông - BX Cư Jút" at bounding box center [230, 221] width 241 height 17
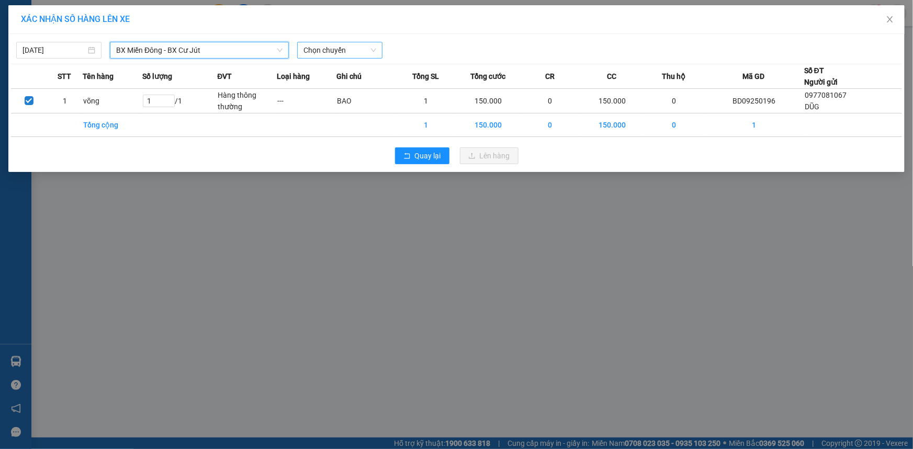
click at [328, 44] on span "Chọn chuyến" at bounding box center [339, 50] width 73 height 16
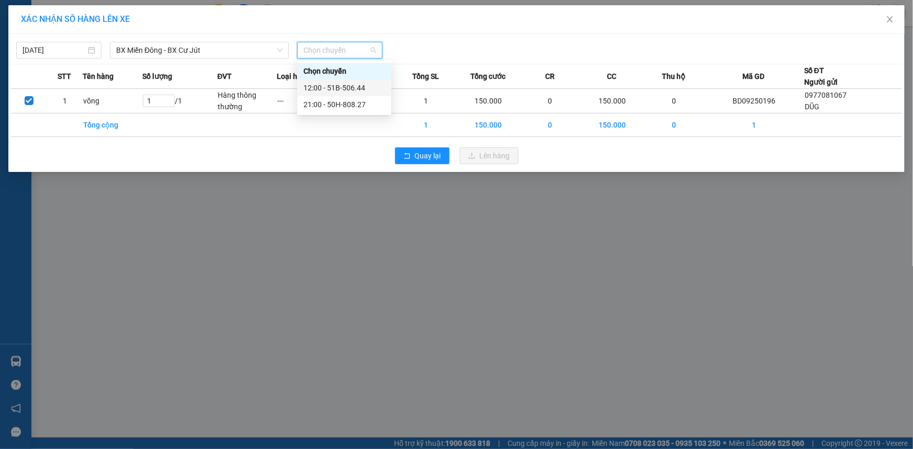
click at [324, 88] on div "12:00 - 51B-506.44" at bounding box center [344, 88] width 82 height 12
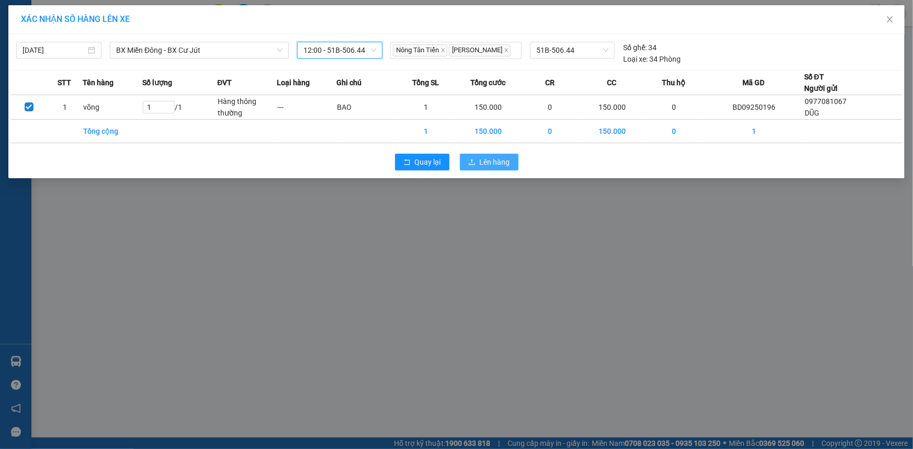
click at [486, 162] on span "Lên hàng" at bounding box center [495, 162] width 30 height 12
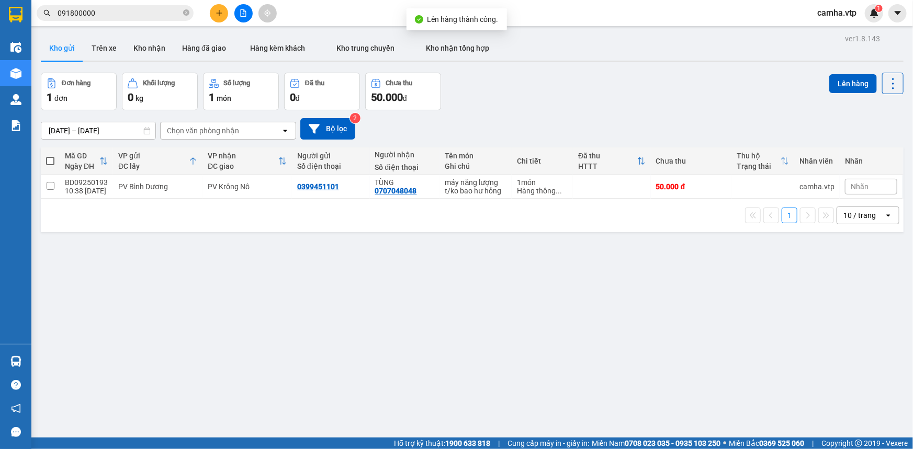
click at [182, 302] on div "ver 1.8.143 Kho gửi Trên xe Kho nhận Hàng đã giao Hàng kèm khách Kho trung chuy…" at bounding box center [472, 255] width 871 height 449
click at [242, 14] on icon "file-add" at bounding box center [243, 12] width 7 height 7
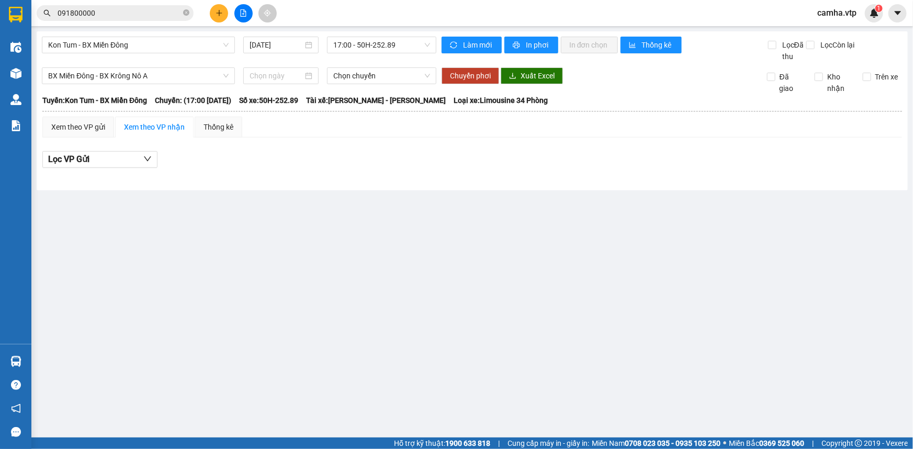
click at [152, 14] on input "091800000" at bounding box center [119, 13] width 123 height 12
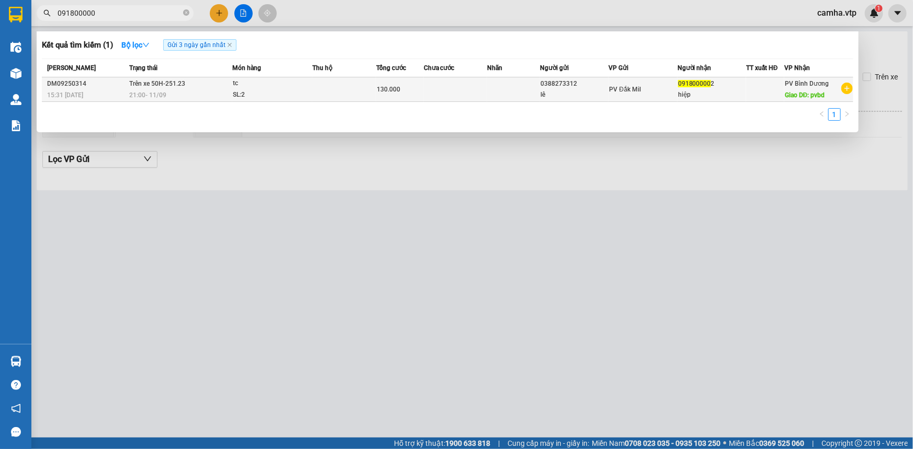
click at [332, 92] on td at bounding box center [343, 89] width 63 height 25
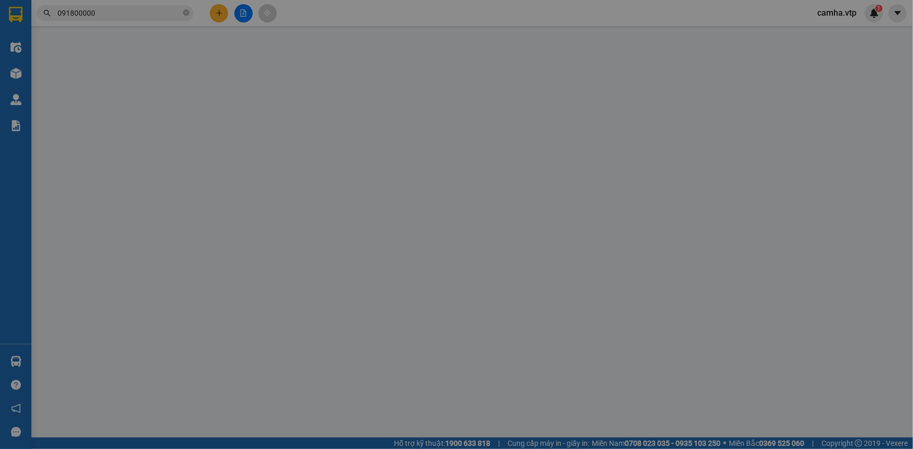
type input "0388273312"
type input "lê"
type input "0918000002"
type input "hiệp"
type input "pvbd"
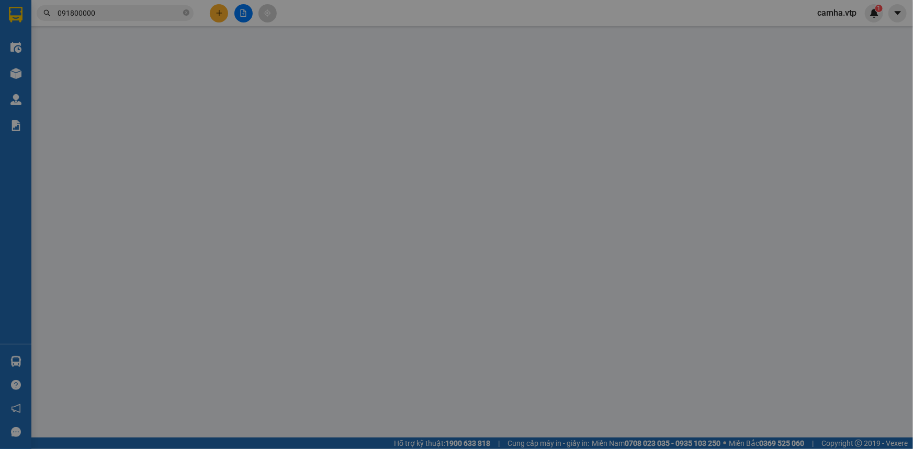
type input "130.000"
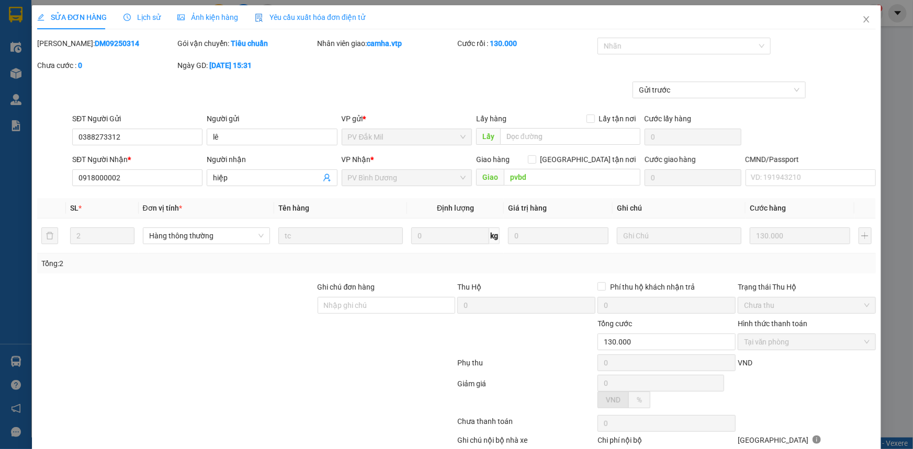
type input "6.500"
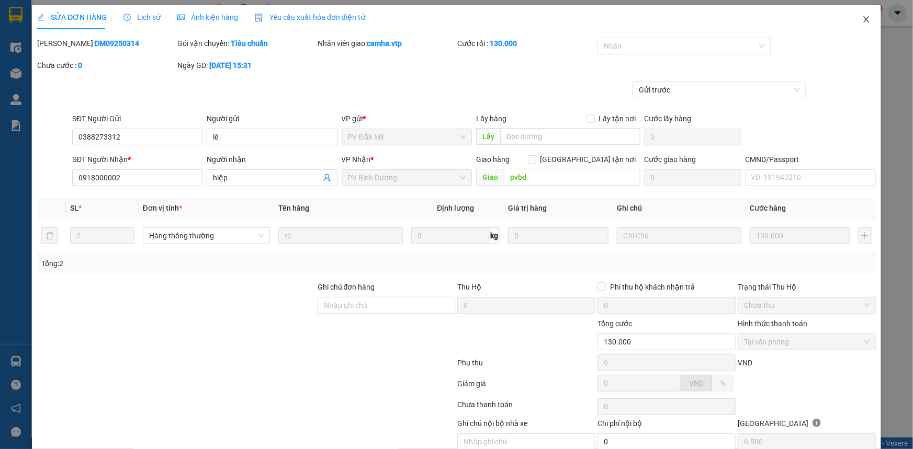
click at [862, 20] on icon "close" at bounding box center [866, 19] width 8 height 8
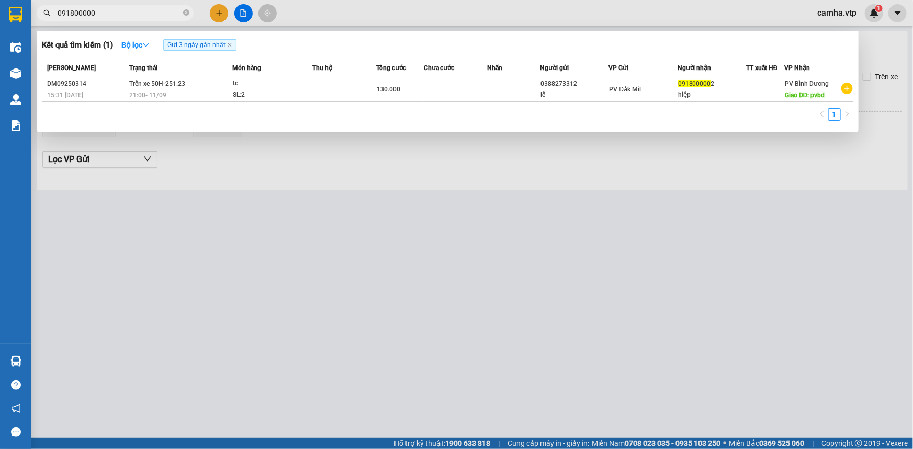
click at [128, 11] on input "091800000" at bounding box center [119, 13] width 123 height 12
click at [126, 11] on input "091800000" at bounding box center [119, 13] width 123 height 12
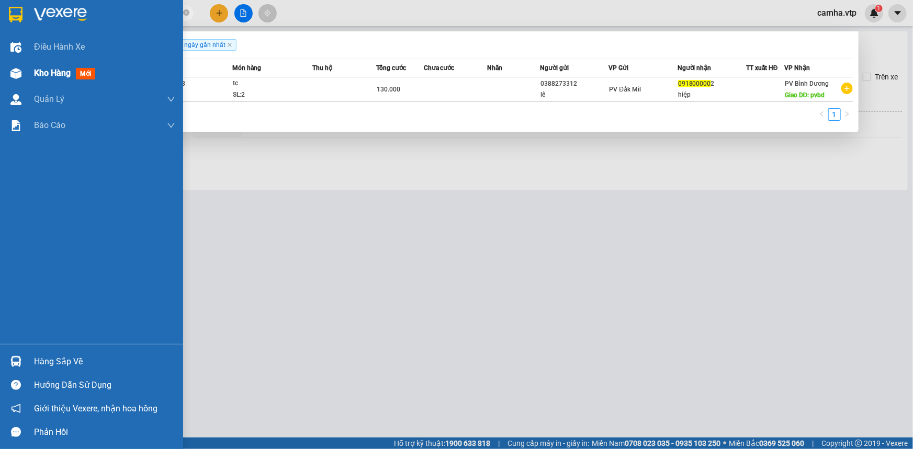
drag, startPoint x: 120, startPoint y: 13, endPoint x: 0, endPoint y: 84, distance: 139.3
click at [0, 68] on section "Kết quả tìm kiếm ( 1 ) Bộ lọc Gửi 3 ngày gần nhất Mã ĐH Trạng thái Món hàng Thu…" at bounding box center [456, 224] width 913 height 449
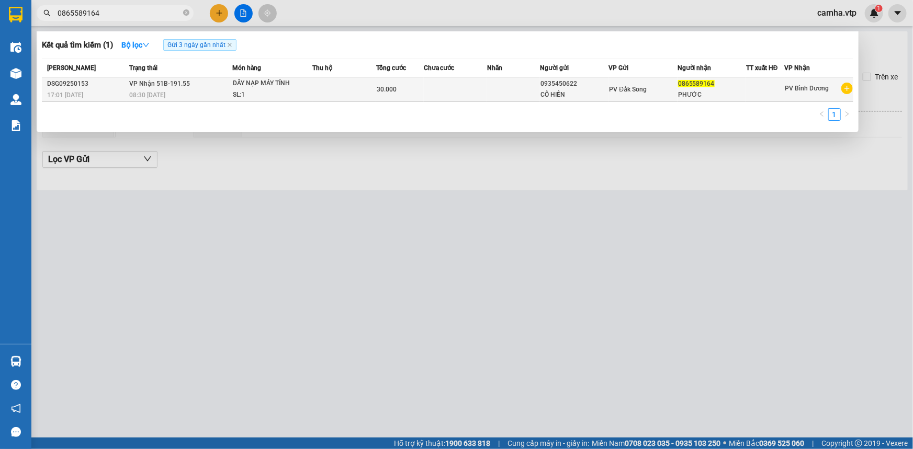
type input "0865589164"
click at [190, 91] on div "08:30 [DATE]" at bounding box center [180, 95] width 103 height 12
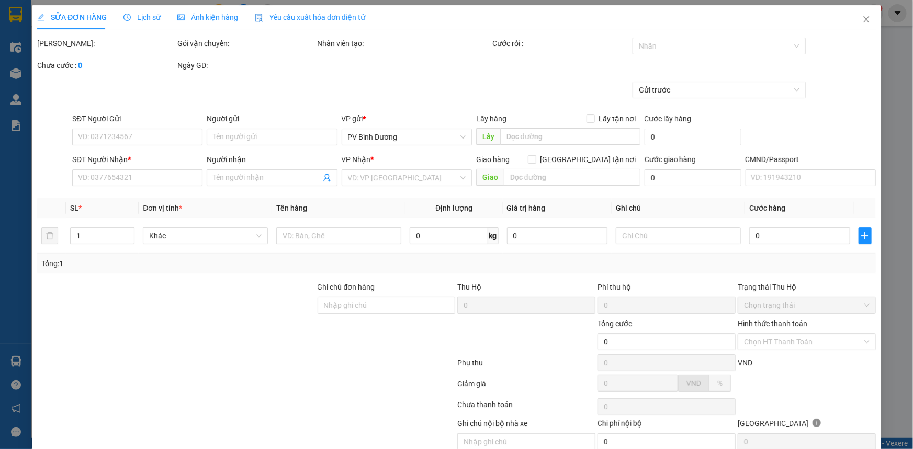
type input "0935450622"
type input "CÔ HIỀN"
type input "0865589164"
type input "PHƯỚC"
type input "30.000"
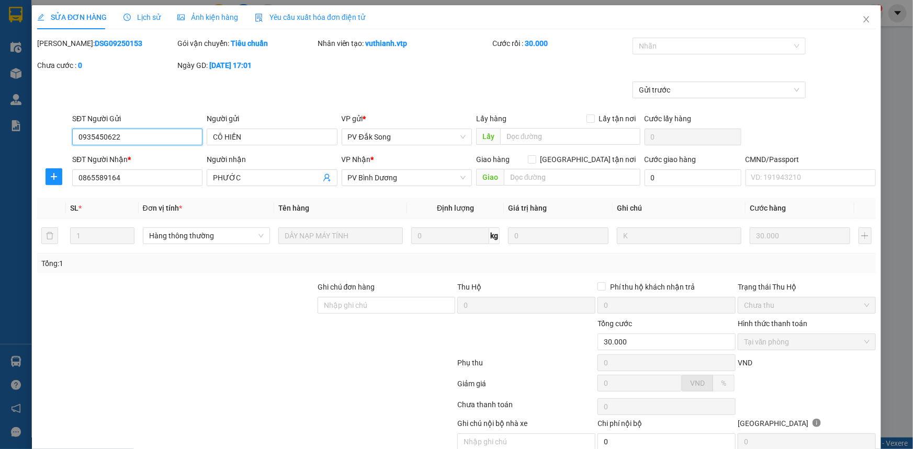
type input "1.500"
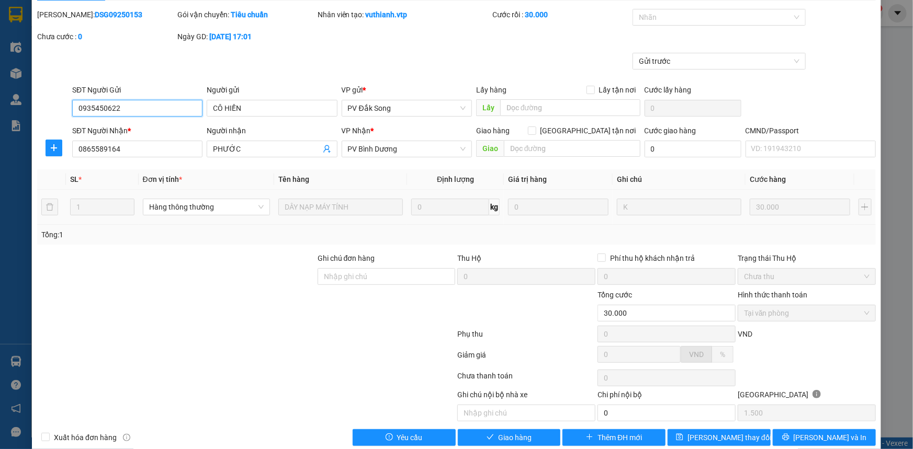
scroll to position [45, 0]
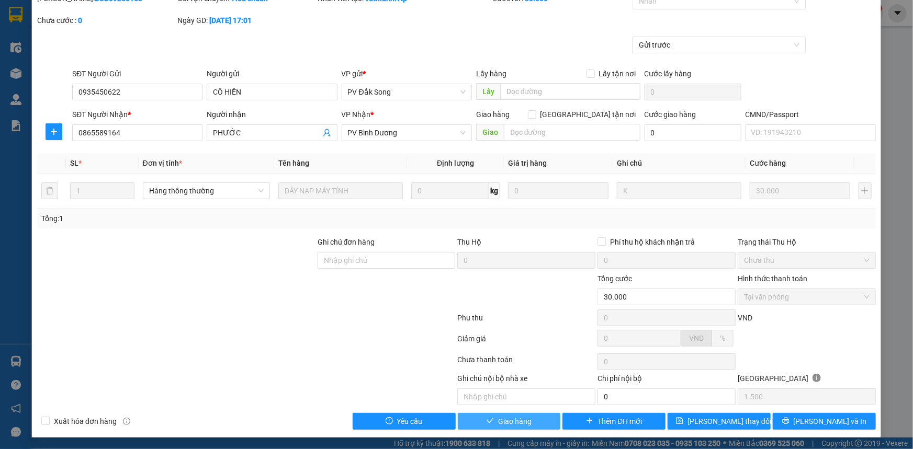
click at [503, 418] on span "Giao hàng" at bounding box center [514, 422] width 33 height 12
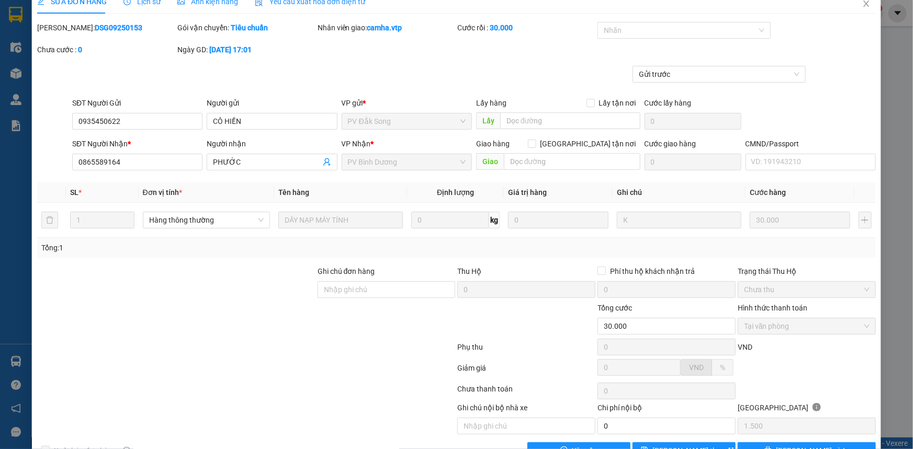
scroll to position [0, 0]
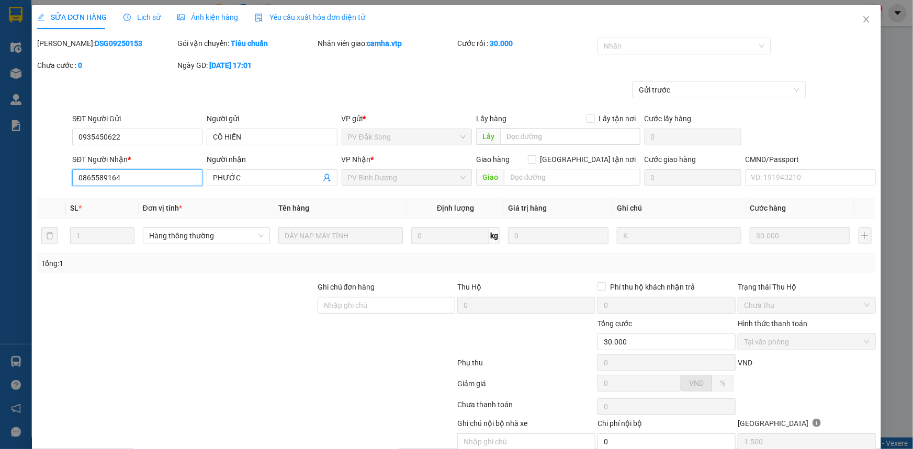
drag, startPoint x: 128, startPoint y: 180, endPoint x: 28, endPoint y: 188, distance: 100.2
click at [28, 188] on div "SỬA ĐƠN HÀNG Lịch sử Ảnh kiện hàng Yêu cầu xuất hóa đơn điện tử Total Paid Fee …" at bounding box center [456, 224] width 913 height 449
click at [863, 19] on icon "close" at bounding box center [866, 19] width 6 height 6
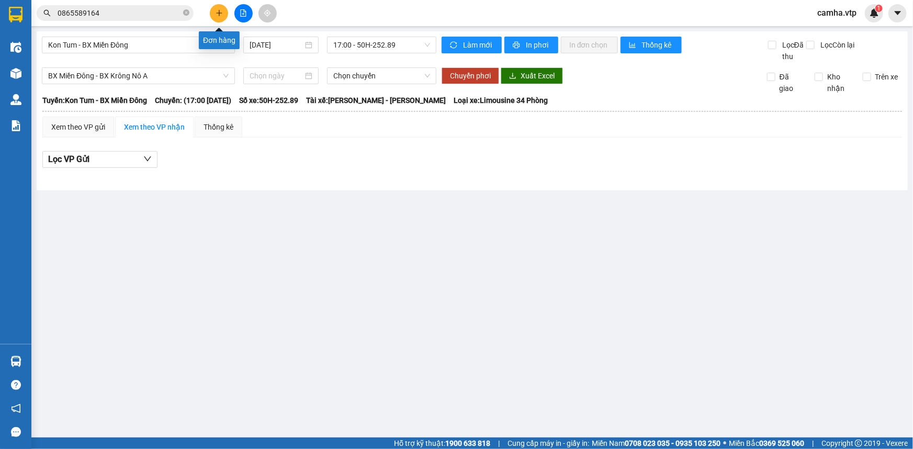
click at [219, 8] on button at bounding box center [219, 13] width 18 height 18
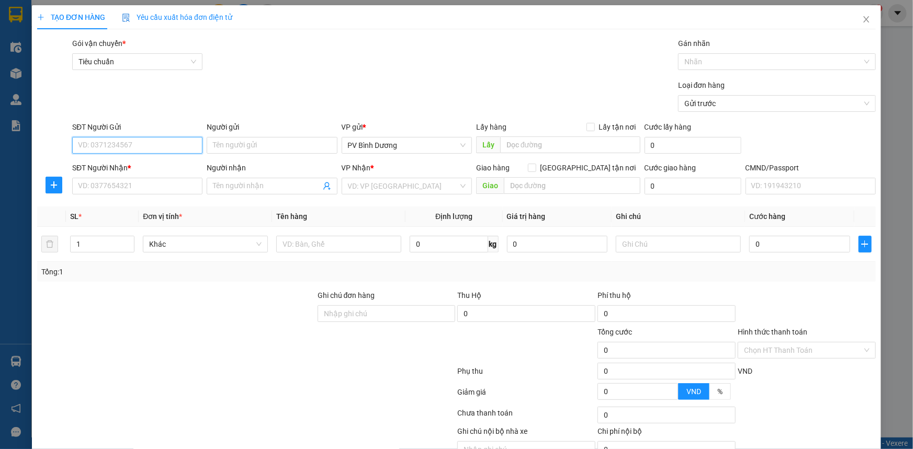
click at [131, 150] on input "SĐT Người Gửi" at bounding box center [137, 145] width 130 height 17
paste input "0865589164"
type input "0865589164"
click at [135, 187] on input "SĐT Người Nhận *" at bounding box center [137, 186] width 130 height 17
click at [361, 187] on input "search" at bounding box center [403, 186] width 110 height 16
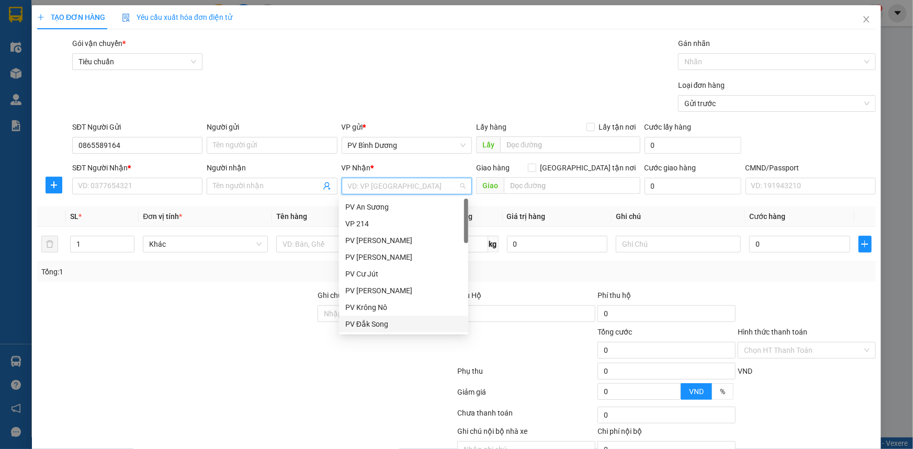
click at [376, 321] on div "PV Đắk Song" at bounding box center [403, 325] width 117 height 12
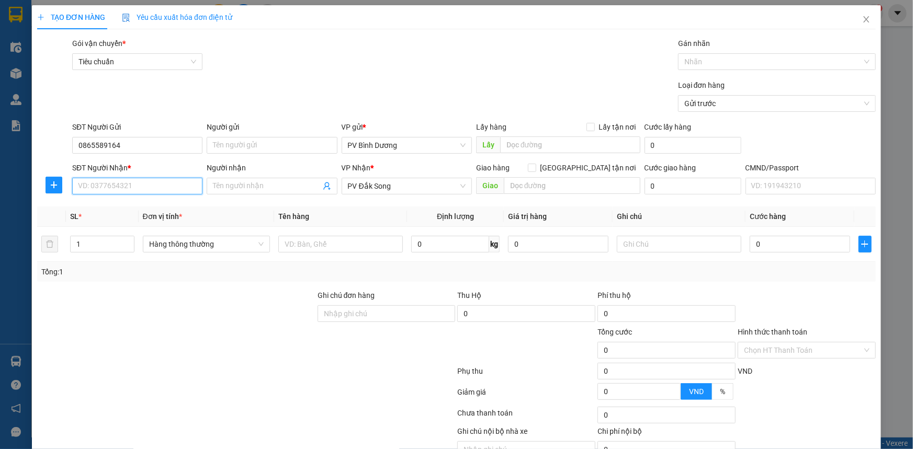
click at [141, 185] on input "SĐT Người Nhận *" at bounding box center [137, 186] width 130 height 17
click at [137, 185] on input "SĐT Người Nhận *" at bounding box center [137, 186] width 130 height 17
type input "0935450622"
click at [252, 185] on input "Người nhận" at bounding box center [266, 186] width 107 height 12
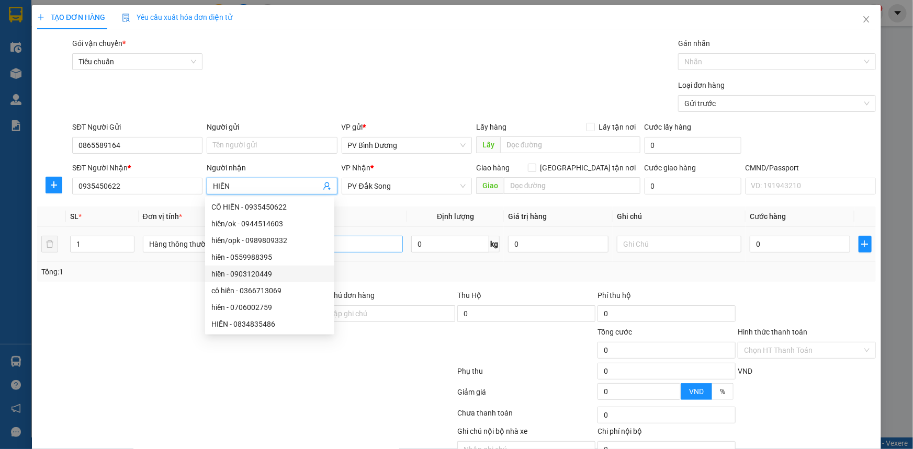
type input "HIỀN"
click at [378, 239] on input "text" at bounding box center [340, 244] width 124 height 17
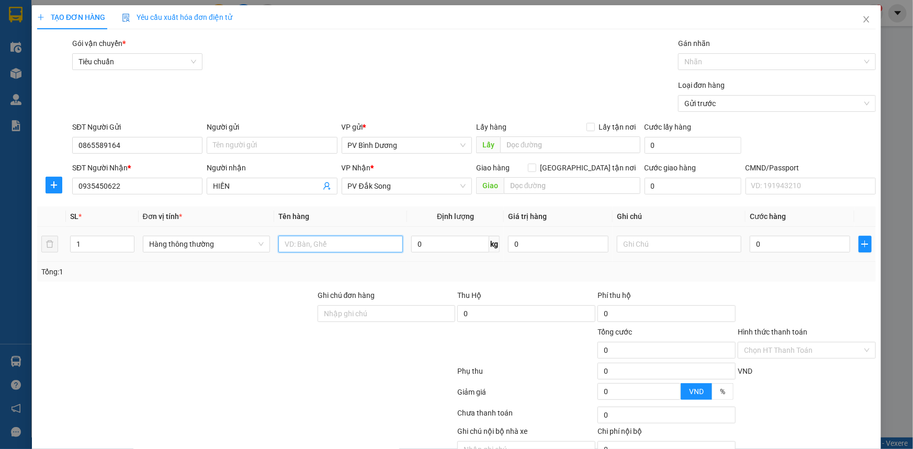
type input "D"
type input "Đ"
type input "DÂY SẠC"
click at [622, 243] on input "text" at bounding box center [679, 244] width 124 height 17
type input "HỘP"
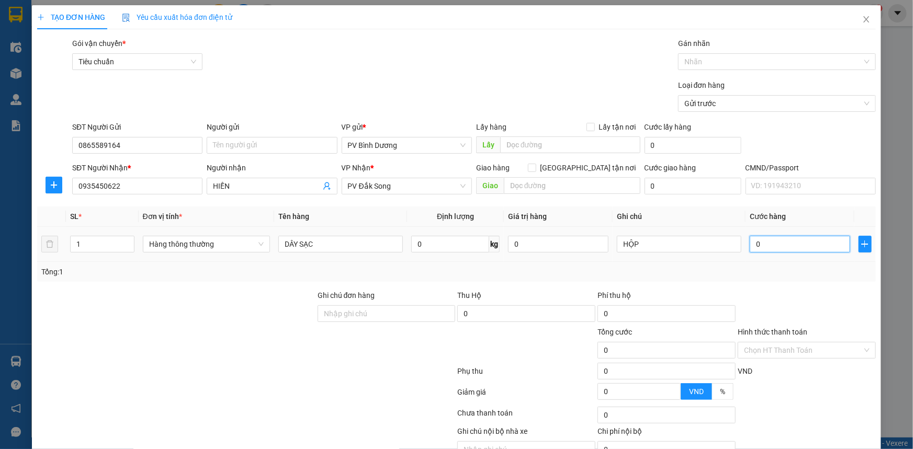
click at [790, 243] on input "0" at bounding box center [799, 244] width 100 height 17
type input "3"
type input "30"
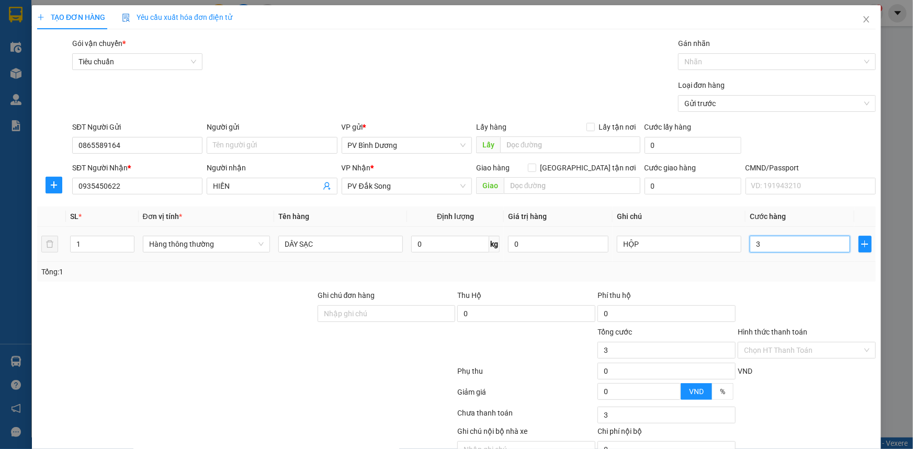
type input "30"
type input "300"
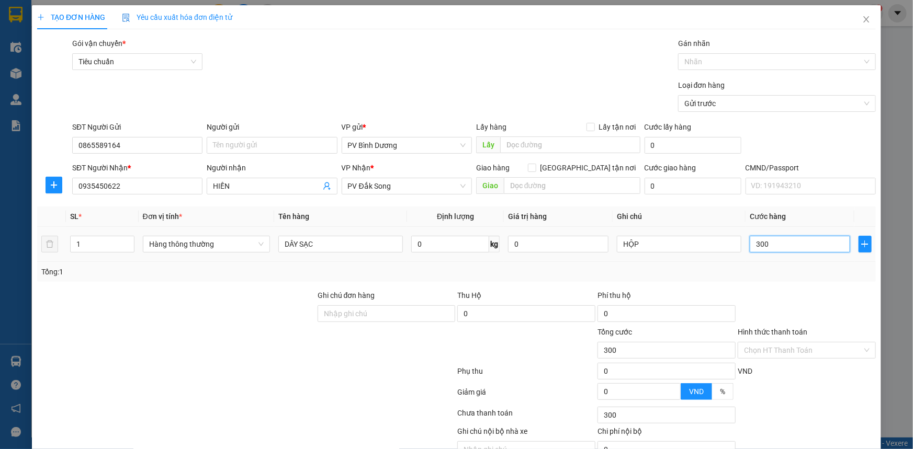
type input "3.000"
type input "30.000"
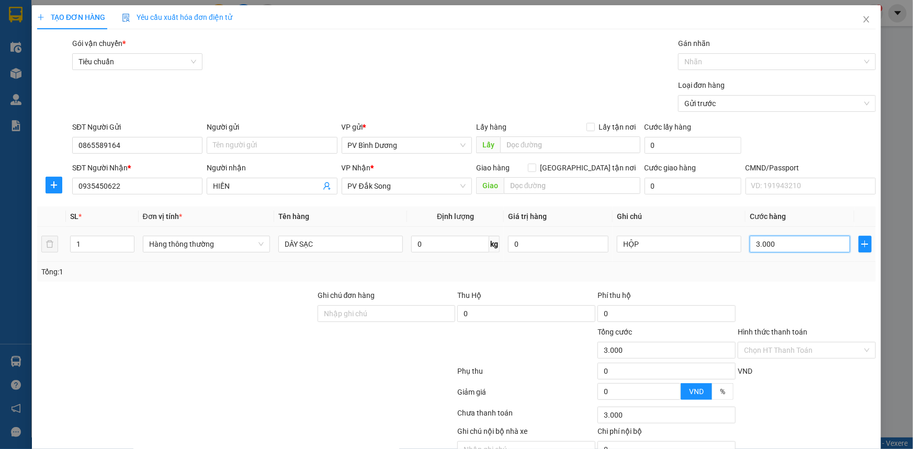
type input "30.000"
type input "300.000"
type input "30.000"
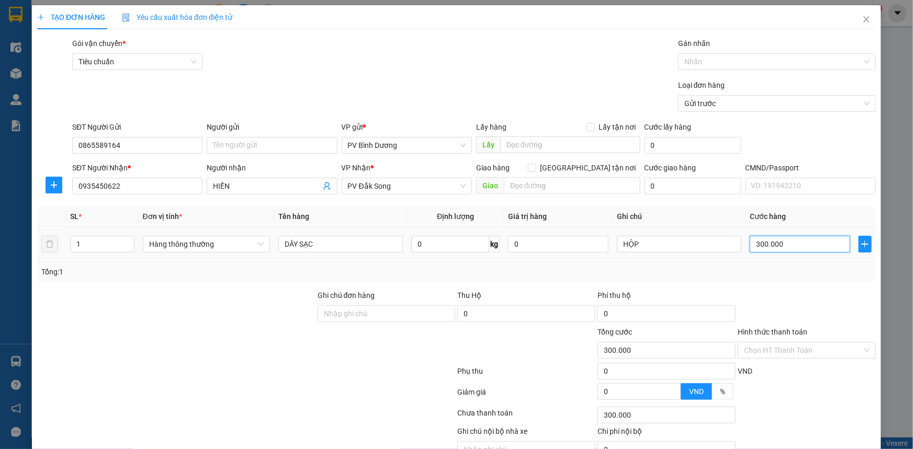
type input "30.000"
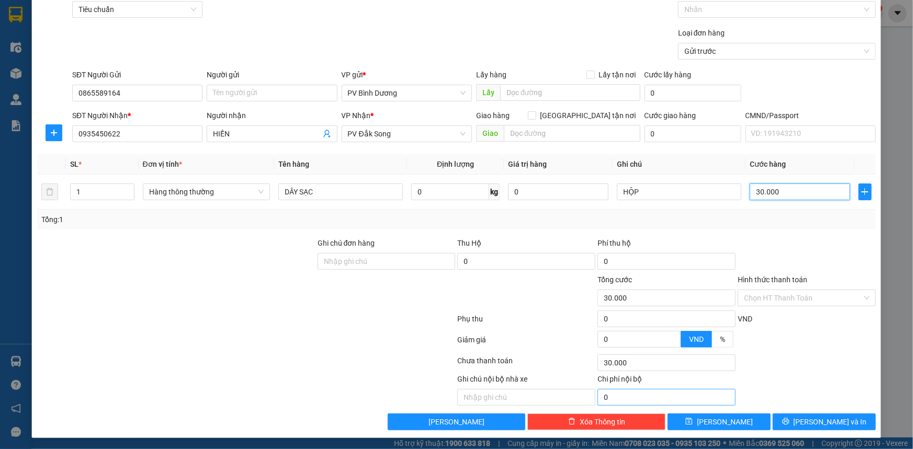
scroll to position [53, 0]
type input "30.000"
click at [829, 419] on span "[PERSON_NAME] và In" at bounding box center [829, 422] width 73 height 12
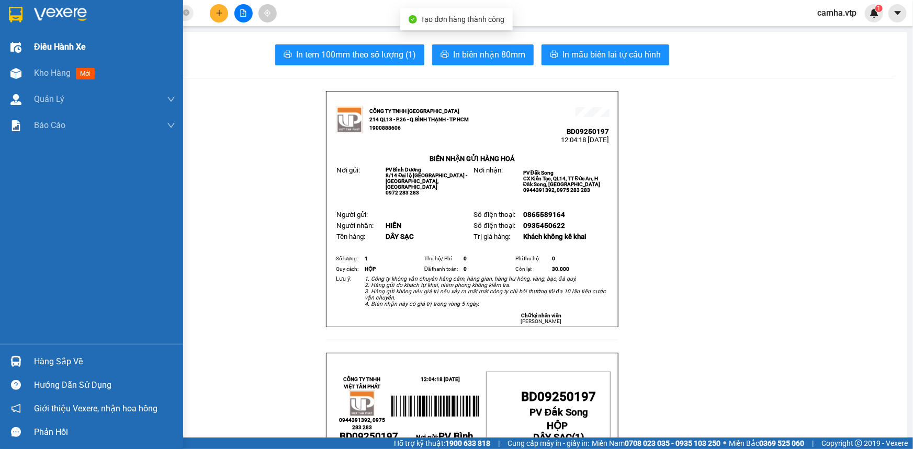
drag, startPoint x: 21, startPoint y: 15, endPoint x: 105, endPoint y: 47, distance: 89.4
click at [21, 15] on img at bounding box center [16, 15] width 14 height 16
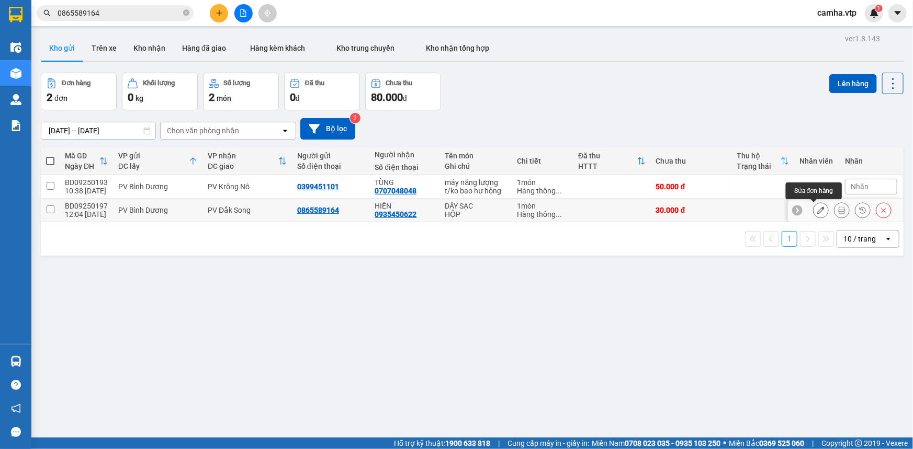
click at [817, 209] on icon at bounding box center [820, 210] width 7 height 7
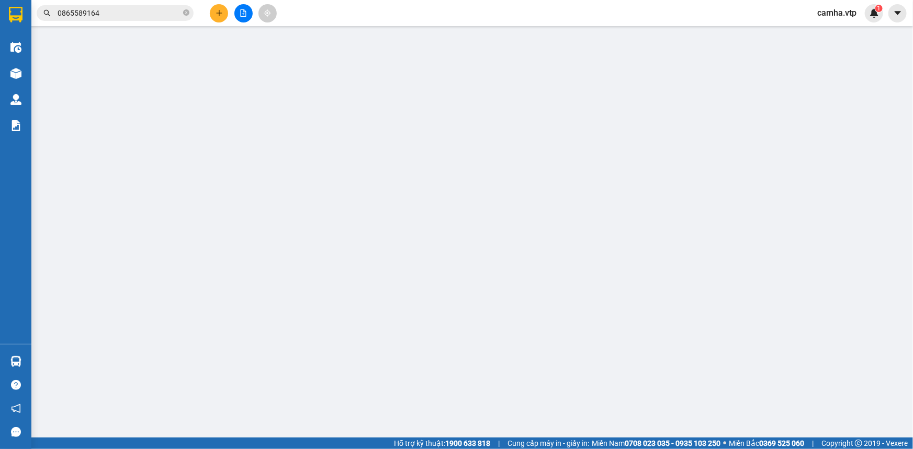
type input "0865589164"
type input "0935450622"
type input "HIỀN"
type input "30.000"
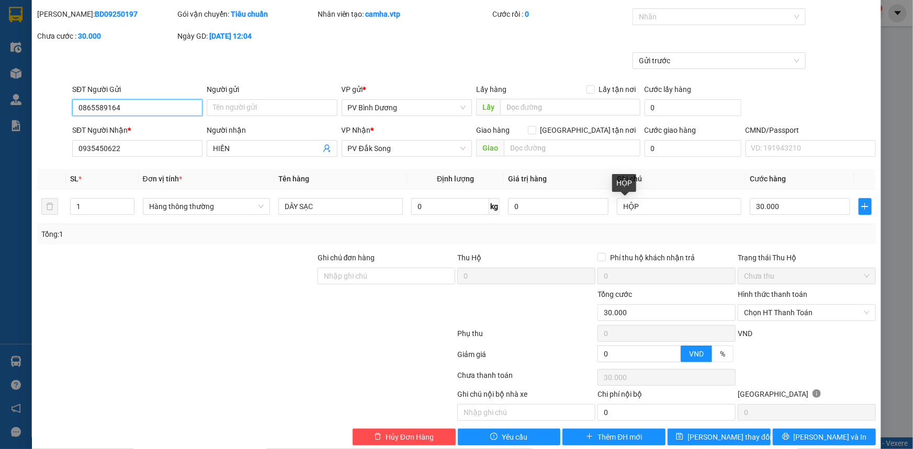
scroll to position [45, 0]
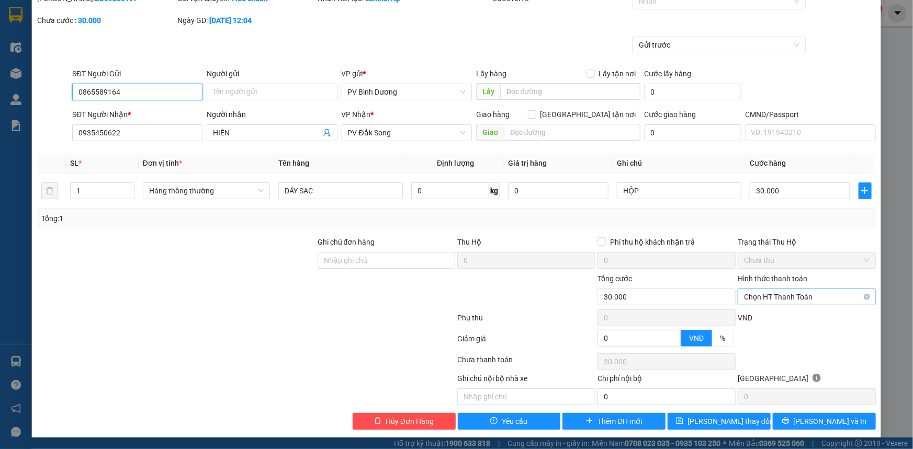
click at [772, 296] on span "Chọn HT Thanh Toán" at bounding box center [807, 297] width 126 height 16
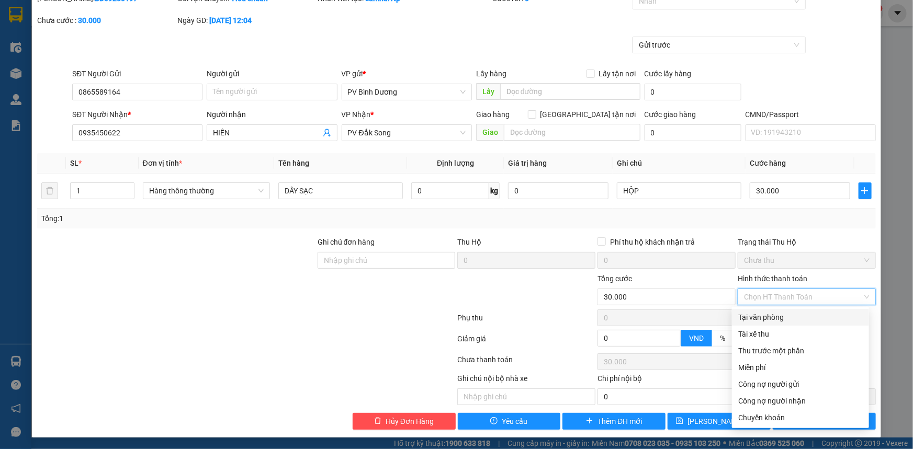
click at [766, 316] on div "Tại văn phòng" at bounding box center [800, 318] width 124 height 12
type input "0"
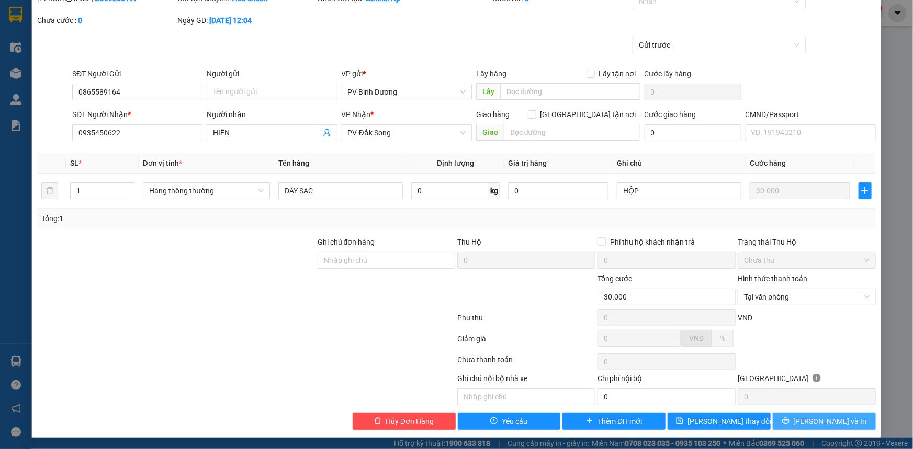
click at [832, 422] on span "[PERSON_NAME] và In" at bounding box center [829, 422] width 73 height 12
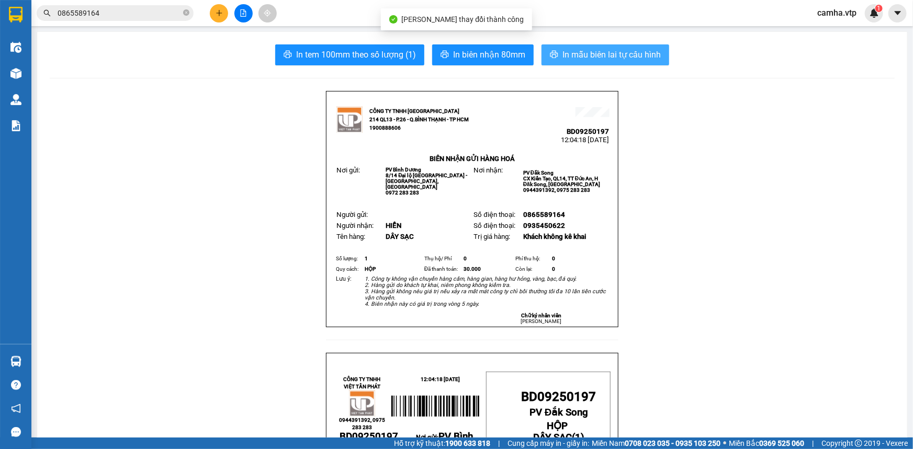
click at [617, 57] on span "In mẫu biên lai tự cấu hình" at bounding box center [611, 54] width 98 height 13
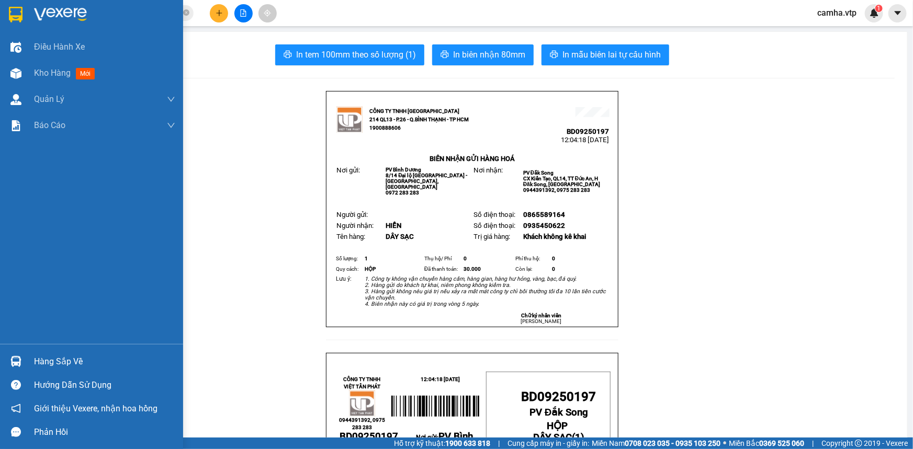
click at [13, 14] on img at bounding box center [16, 15] width 14 height 16
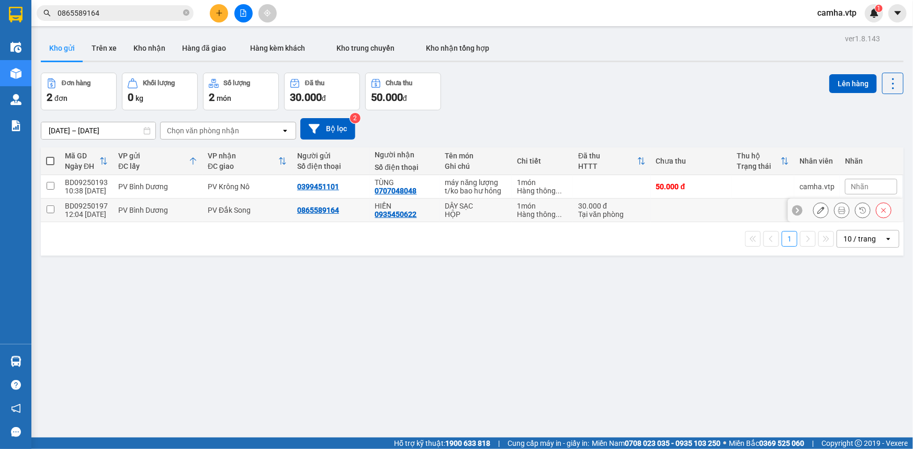
click at [48, 209] on input "checkbox" at bounding box center [51, 210] width 8 height 8
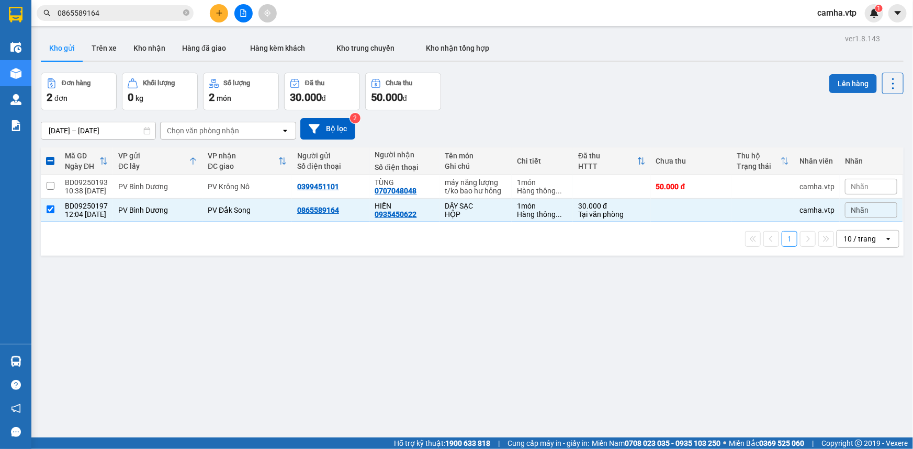
click at [849, 83] on button "Lên hàng" at bounding box center [853, 83] width 48 height 19
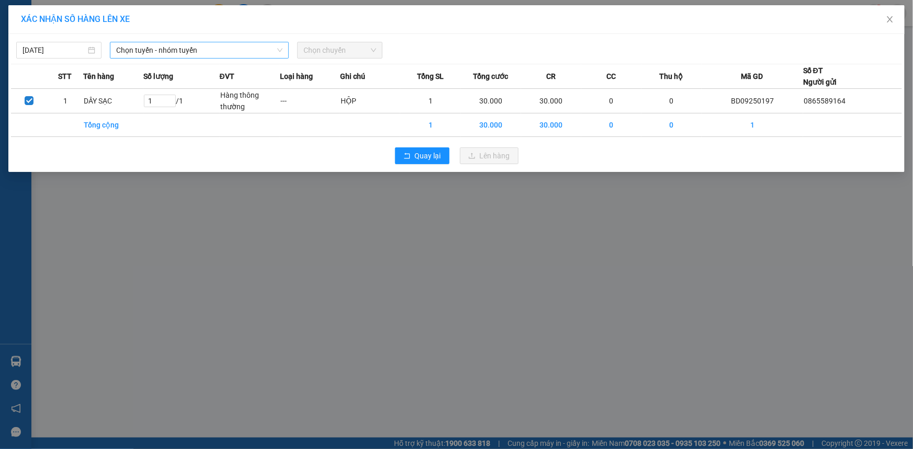
click at [151, 47] on span "Chọn tuyến - nhóm tuyến" at bounding box center [199, 50] width 166 height 16
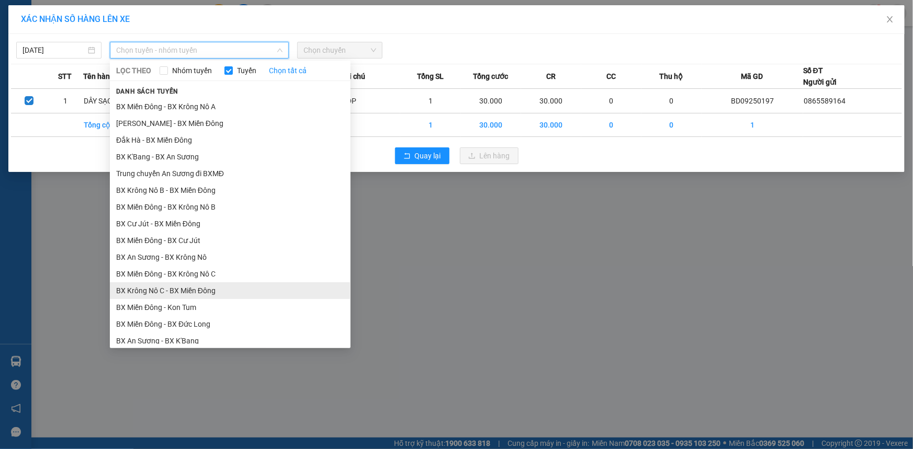
scroll to position [285, 0]
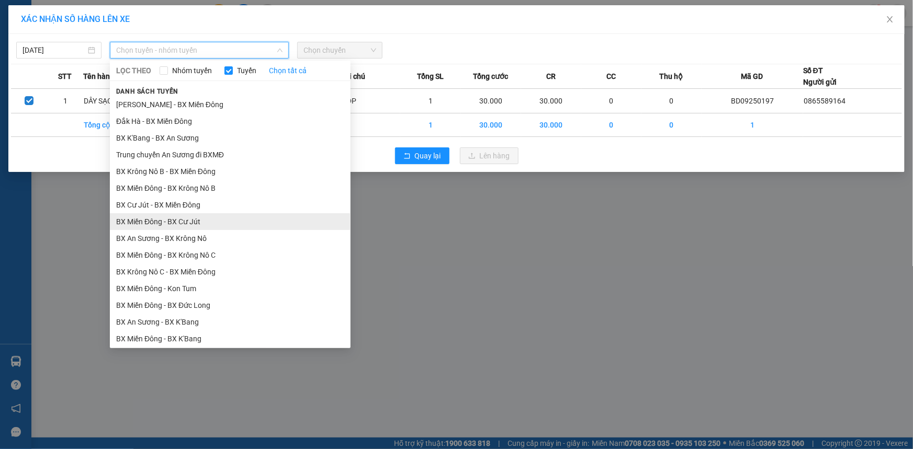
click at [259, 219] on li "BX Miền Đông - BX Cư Jút" at bounding box center [230, 221] width 241 height 17
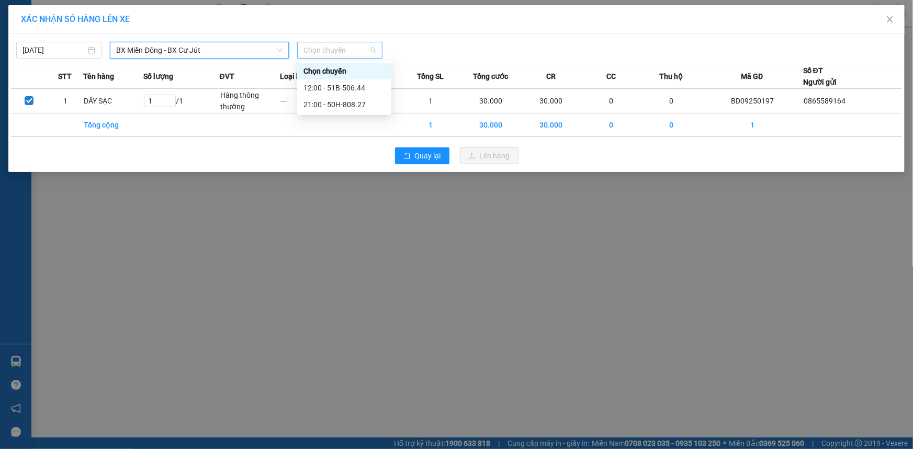
click at [323, 51] on span "Chọn chuyến" at bounding box center [339, 50] width 73 height 16
click at [330, 82] on div "12:00 - 51B-506.44" at bounding box center [344, 88] width 82 height 12
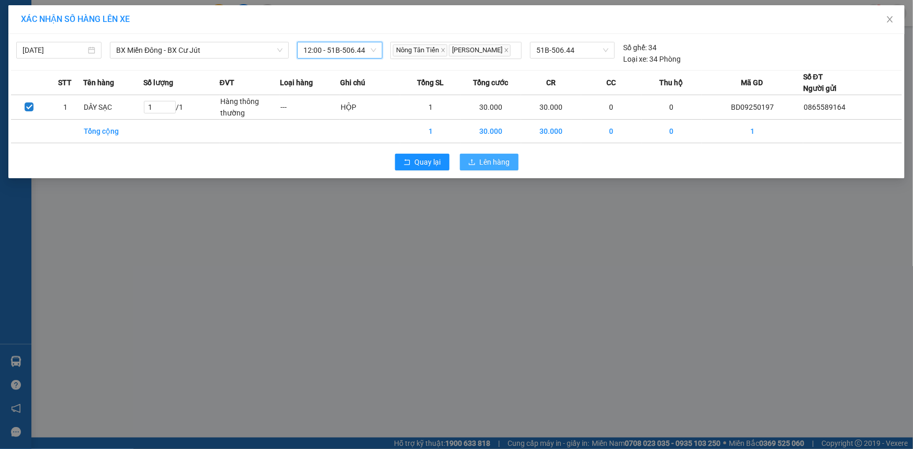
click at [487, 160] on span "Lên hàng" at bounding box center [495, 162] width 30 height 12
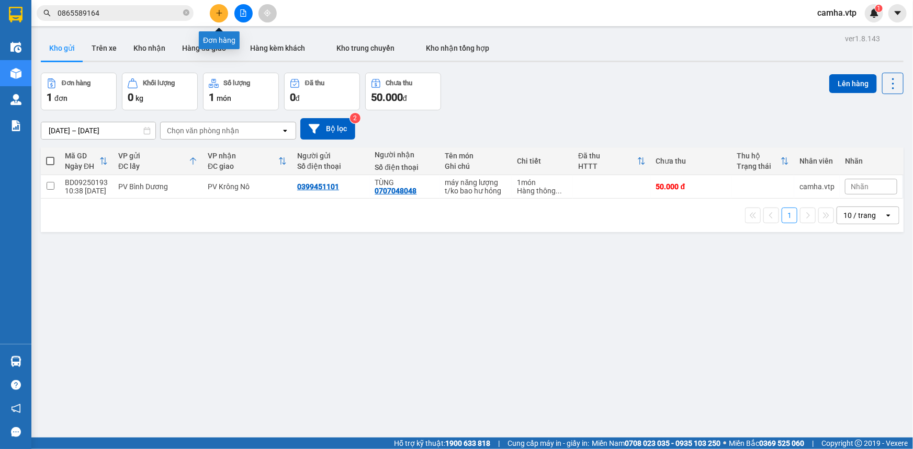
click at [215, 13] on icon "plus" at bounding box center [218, 12] width 7 height 7
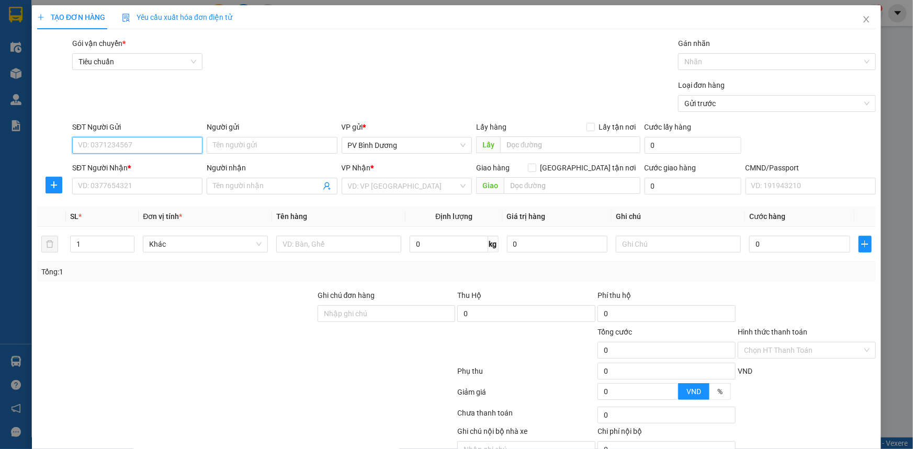
click at [141, 143] on input "SĐT Người Gửi" at bounding box center [137, 145] width 130 height 17
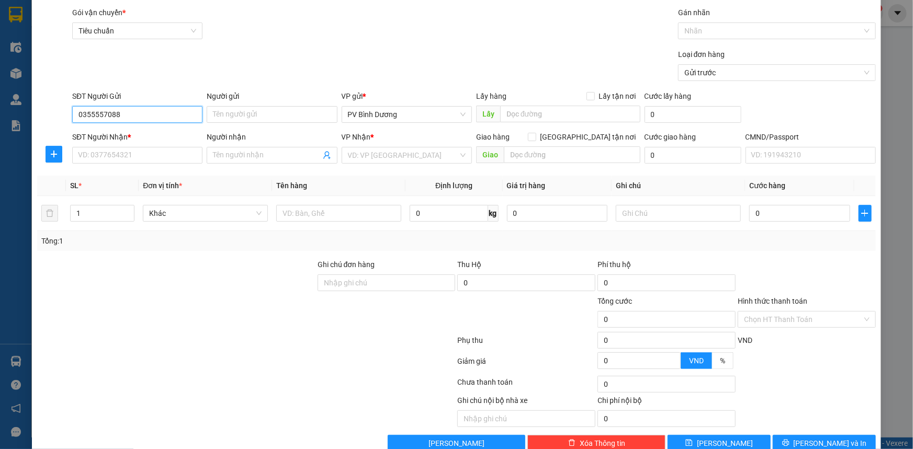
scroll to position [47, 0]
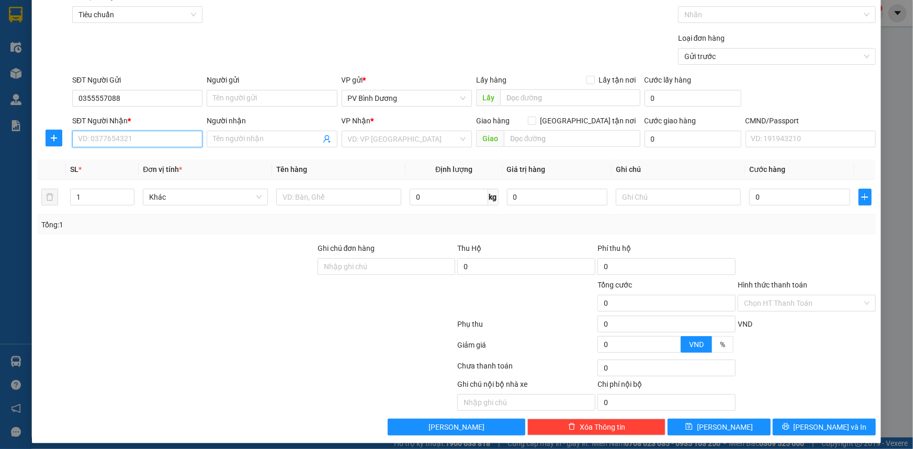
click at [142, 145] on input "SĐT Người Nhận *" at bounding box center [137, 139] width 130 height 17
click at [277, 139] on input "Người nhận" at bounding box center [266, 139] width 107 height 12
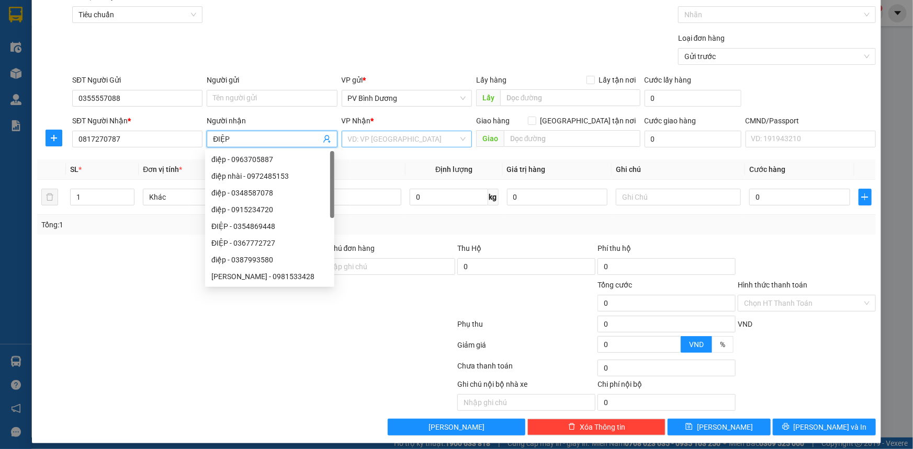
click at [393, 138] on input "search" at bounding box center [403, 139] width 110 height 16
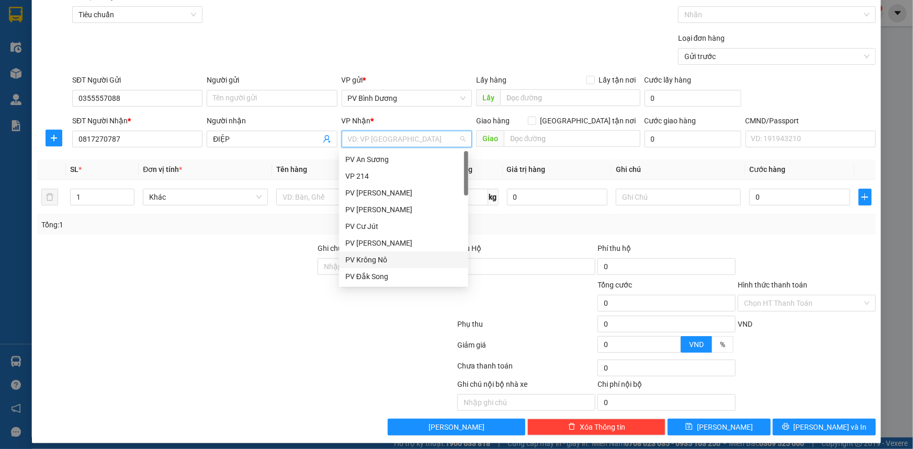
drag, startPoint x: 380, startPoint y: 258, endPoint x: 429, endPoint y: 226, distance: 59.0
click at [380, 258] on div "PV Krông Nô" at bounding box center [403, 260] width 117 height 12
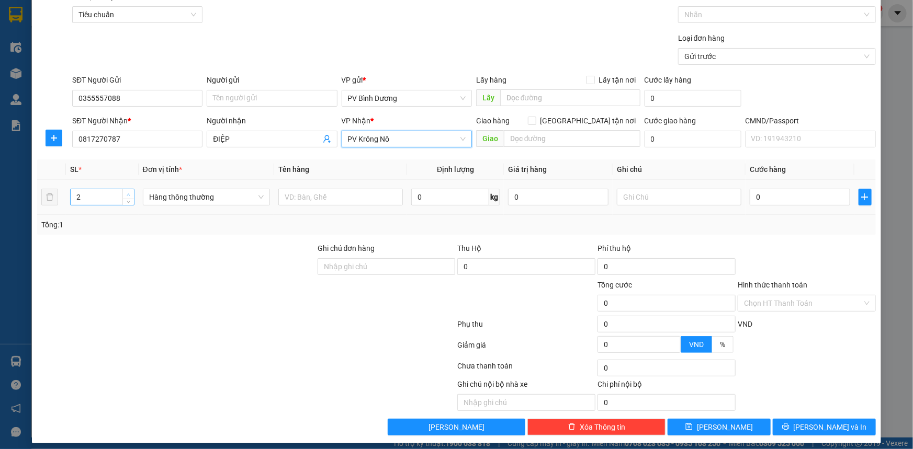
click at [127, 193] on icon "up" at bounding box center [129, 195] width 4 height 4
click at [314, 195] on input "text" at bounding box center [340, 197] width 124 height 17
click at [638, 199] on input "text" at bounding box center [679, 197] width 124 height 17
click at [769, 201] on input "0" at bounding box center [799, 197] width 100 height 17
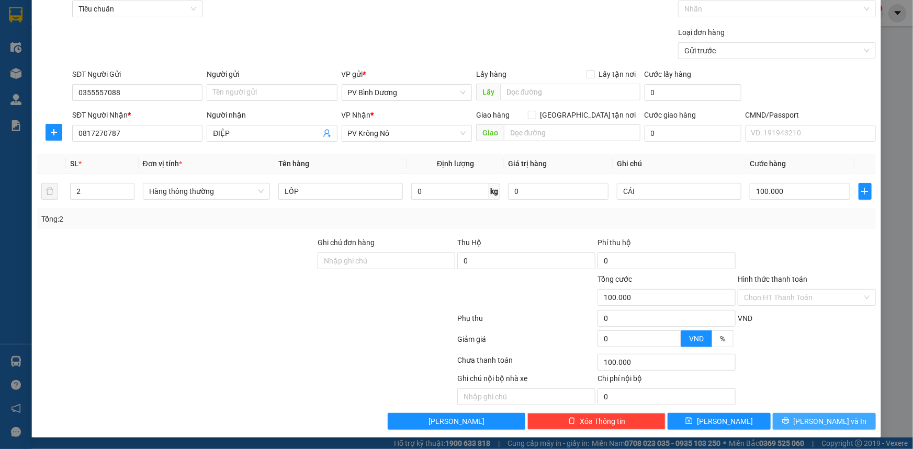
click at [835, 422] on span "[PERSON_NAME] và In" at bounding box center [829, 422] width 73 height 12
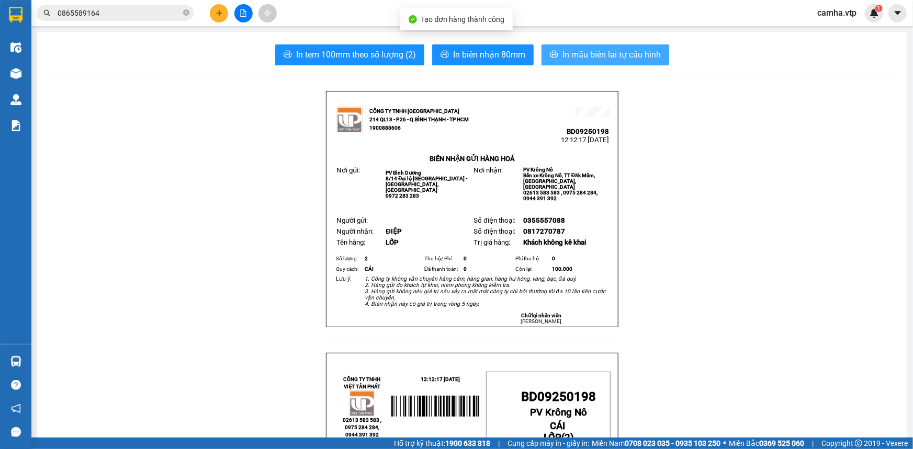
click at [603, 56] on span "In mẫu biên lai tự cấu hình" at bounding box center [611, 54] width 98 height 13
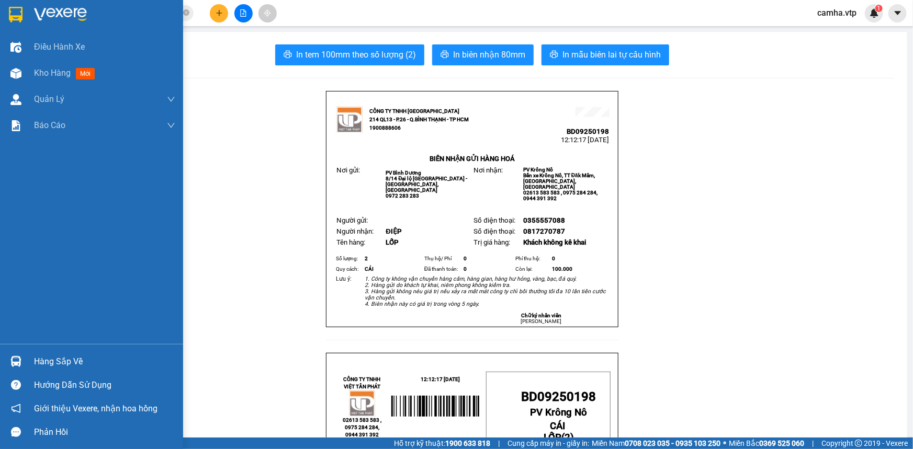
click at [28, 15] on div at bounding box center [91, 17] width 183 height 34
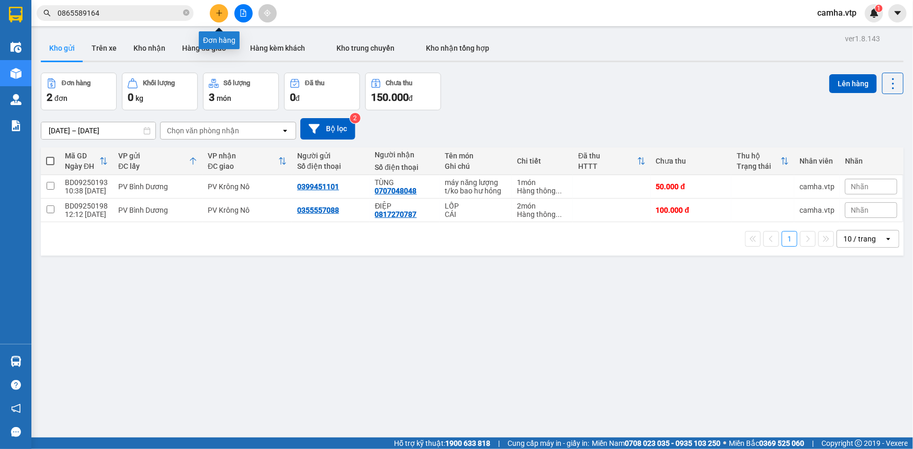
click at [218, 14] on icon "plus" at bounding box center [218, 12] width 7 height 7
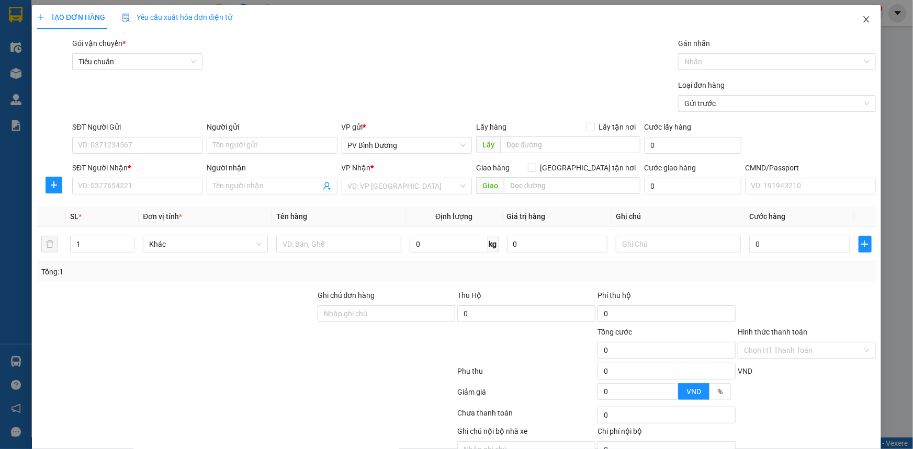
click at [863, 19] on icon "close" at bounding box center [866, 19] width 6 height 6
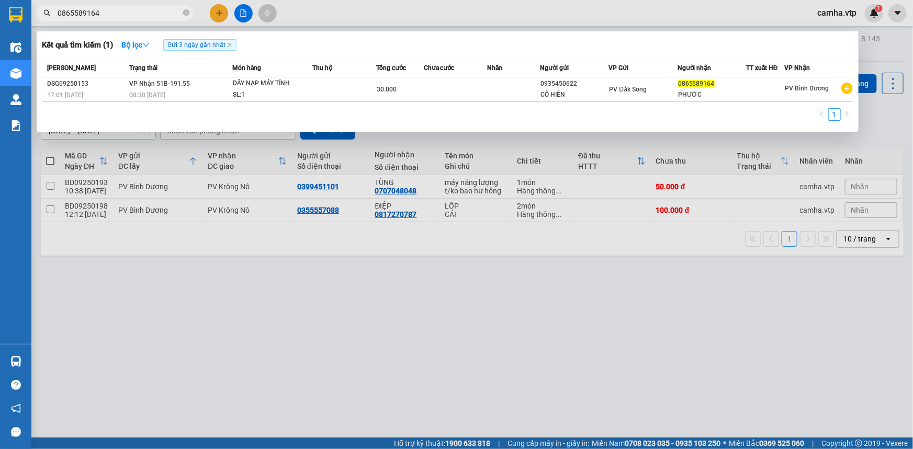
click at [136, 12] on input "0865589164" at bounding box center [119, 13] width 123 height 12
click at [125, 9] on input "0865589164" at bounding box center [119, 13] width 123 height 12
click at [109, 15] on input "0865589164" at bounding box center [119, 13] width 123 height 12
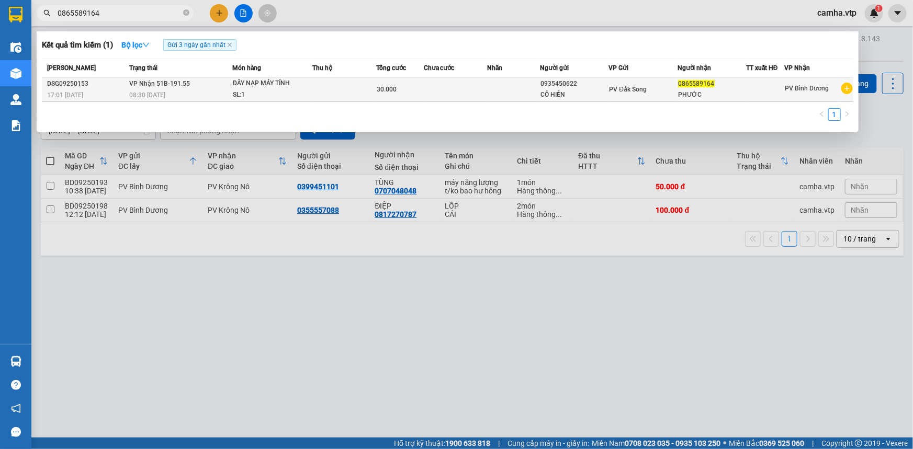
click at [214, 86] on td "VP Nhận 51B-191.55 08:30 - 12/09" at bounding box center [180, 89] width 106 height 25
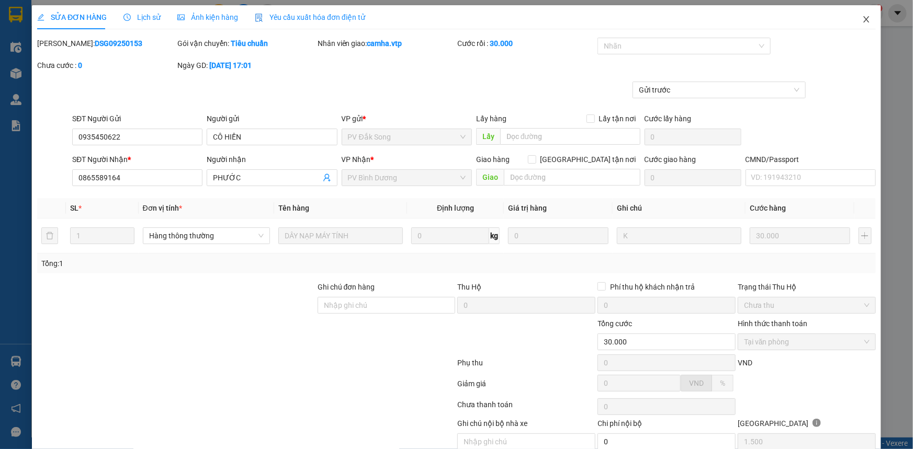
click at [863, 19] on icon "close" at bounding box center [866, 19] width 8 height 8
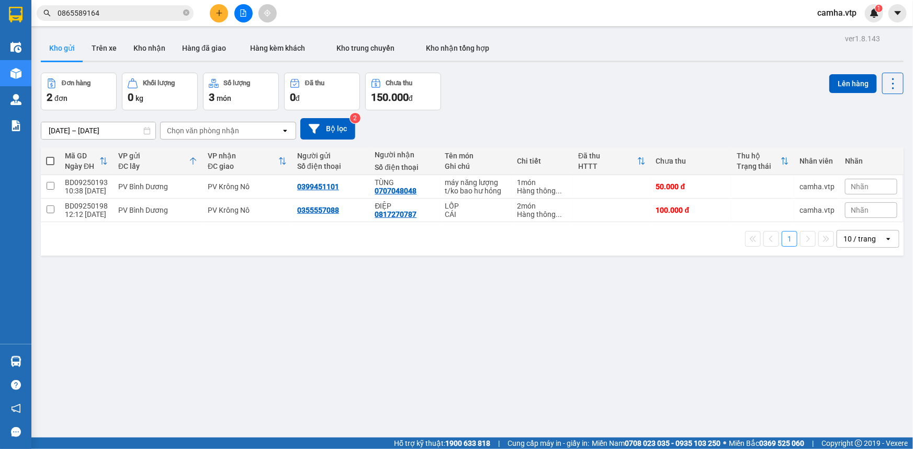
click at [136, 14] on input "0865589164" at bounding box center [119, 13] width 123 height 12
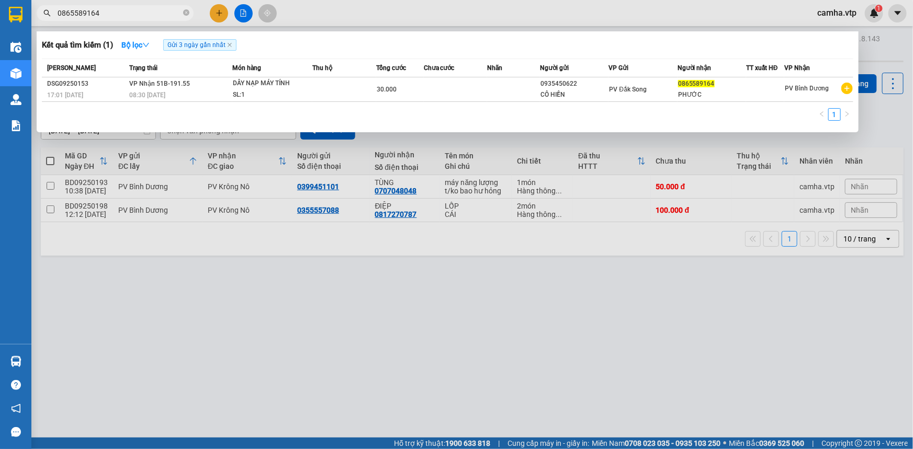
click at [136, 14] on input "0865589164" at bounding box center [119, 13] width 123 height 12
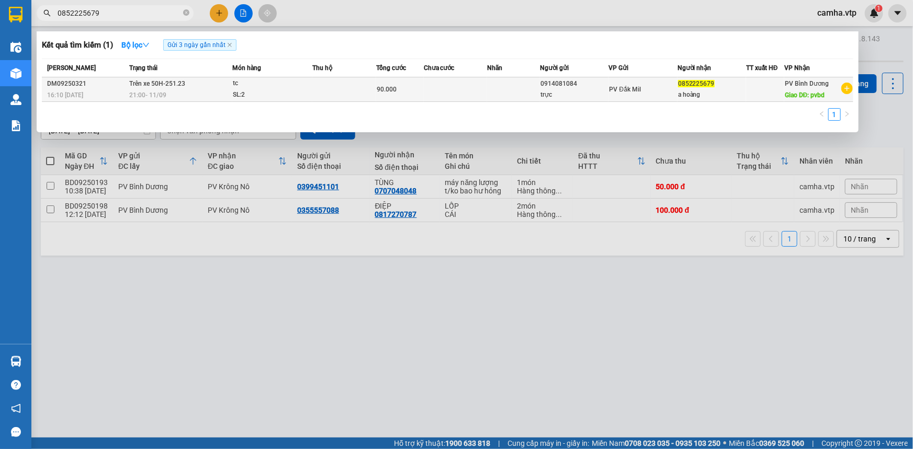
click at [746, 92] on td at bounding box center [765, 89] width 38 height 25
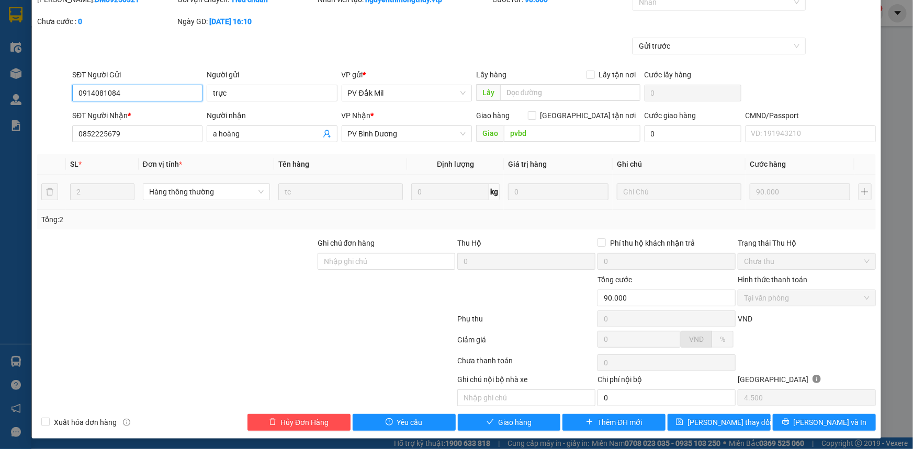
scroll to position [59, 0]
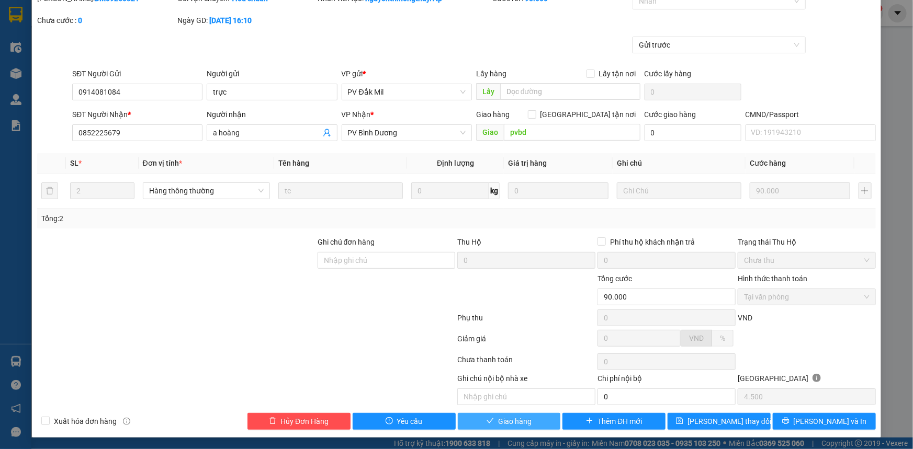
click at [510, 418] on span "Giao hàng" at bounding box center [514, 422] width 33 height 12
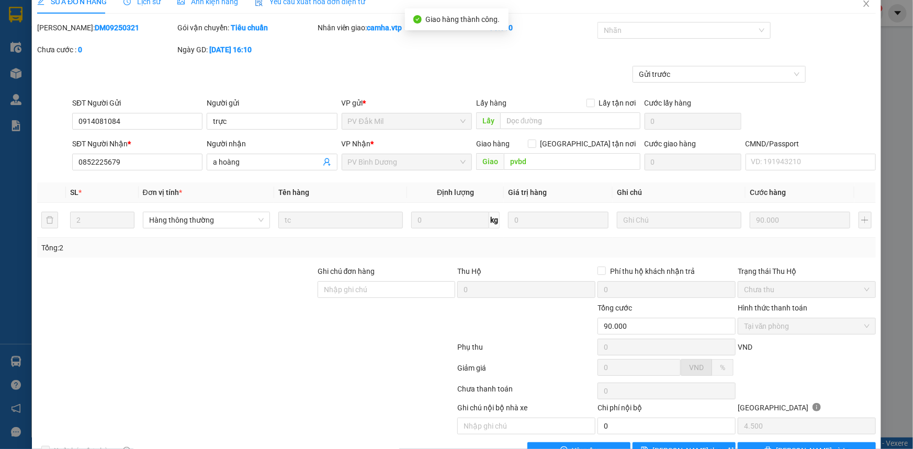
scroll to position [0, 0]
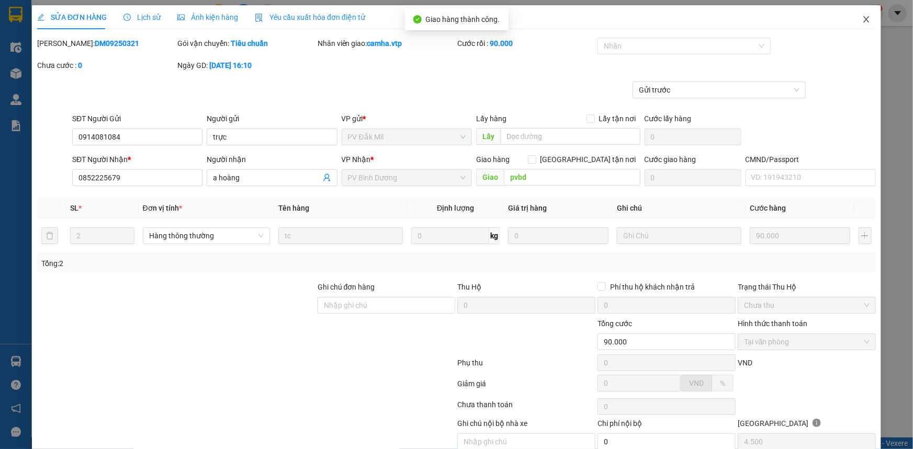
click at [862, 22] on icon "close" at bounding box center [866, 19] width 8 height 8
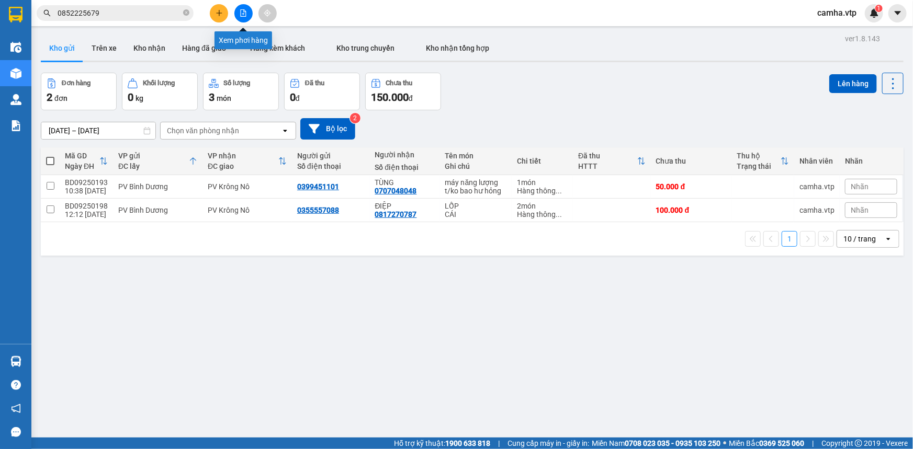
click at [243, 10] on icon "file-add" at bounding box center [243, 12] width 7 height 7
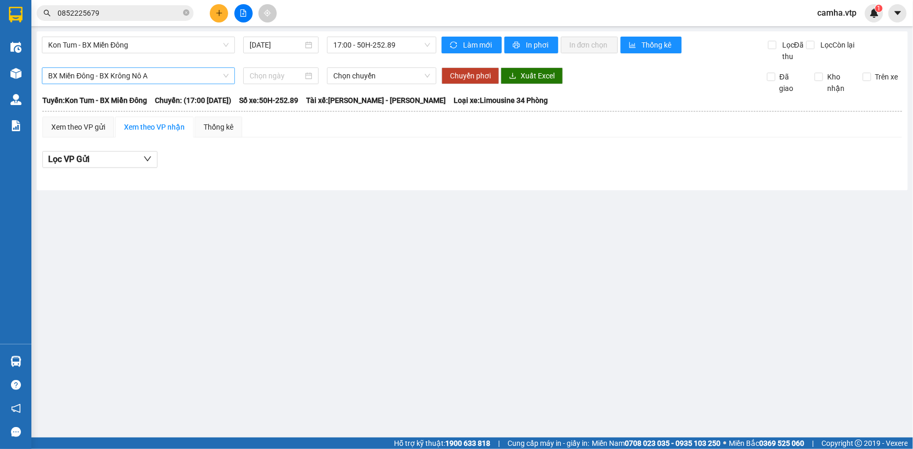
click at [158, 76] on span "BX Miền Đông - BX Krông Nô A" at bounding box center [138, 76] width 180 height 16
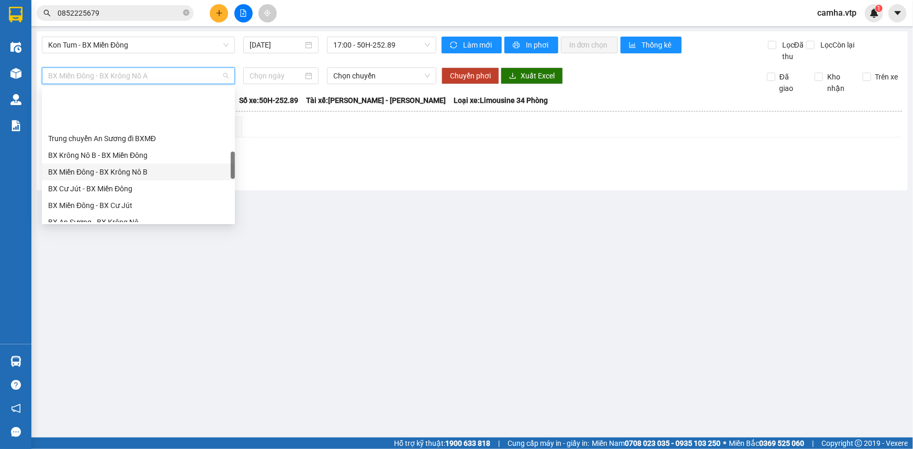
scroll to position [357, 0]
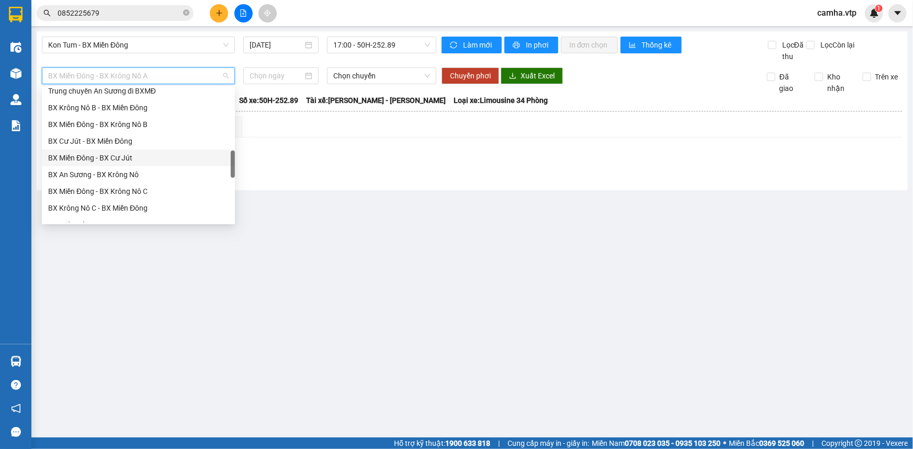
click at [127, 158] on div "BX Miền Đông - BX Cư Jút" at bounding box center [138, 158] width 180 height 12
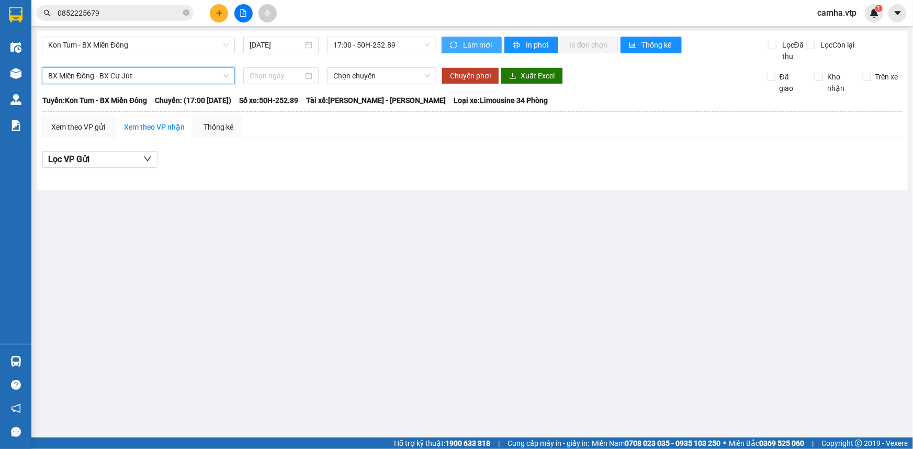
click at [480, 46] on span "Làm mới" at bounding box center [478, 45] width 30 height 12
click at [366, 47] on span "17:00 - 50H-252.89" at bounding box center [381, 45] width 97 height 16
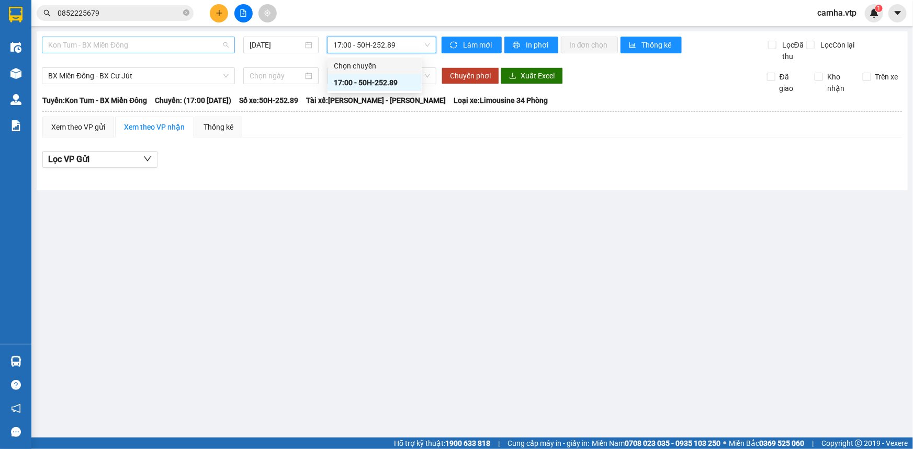
click at [168, 48] on span "Kon Tum - BX Miền Đông" at bounding box center [138, 45] width 180 height 16
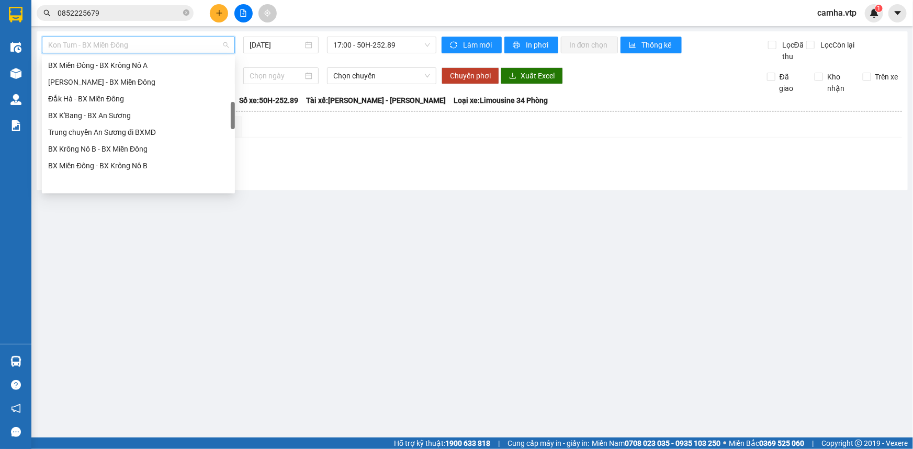
scroll to position [333, 0]
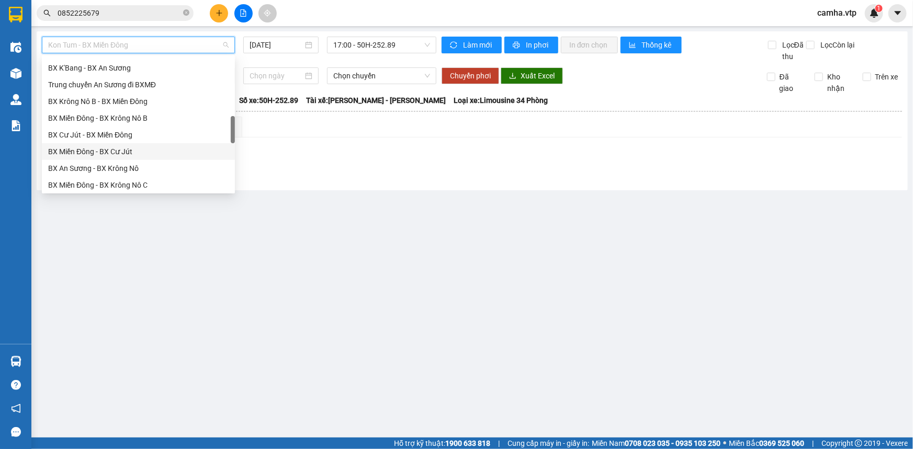
click at [147, 151] on div "BX Miền Đông - BX Cư Jút" at bounding box center [138, 152] width 180 height 12
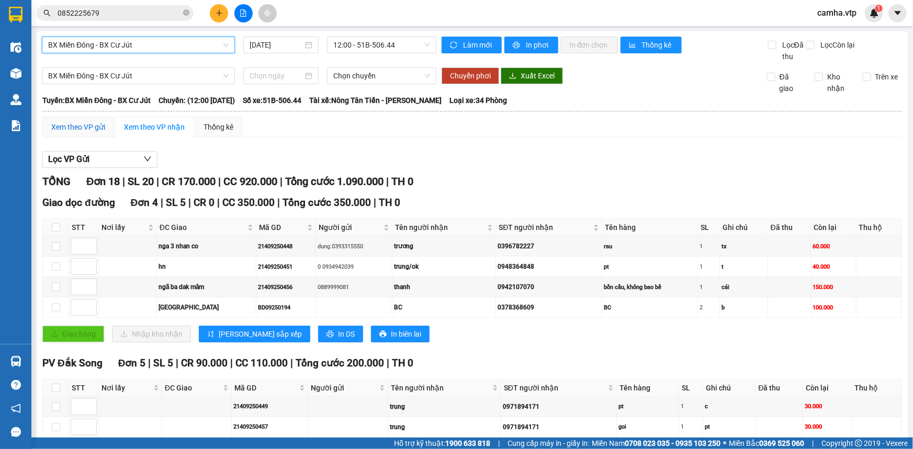
click at [94, 123] on div "Xem theo VP gửi" at bounding box center [78, 127] width 54 height 12
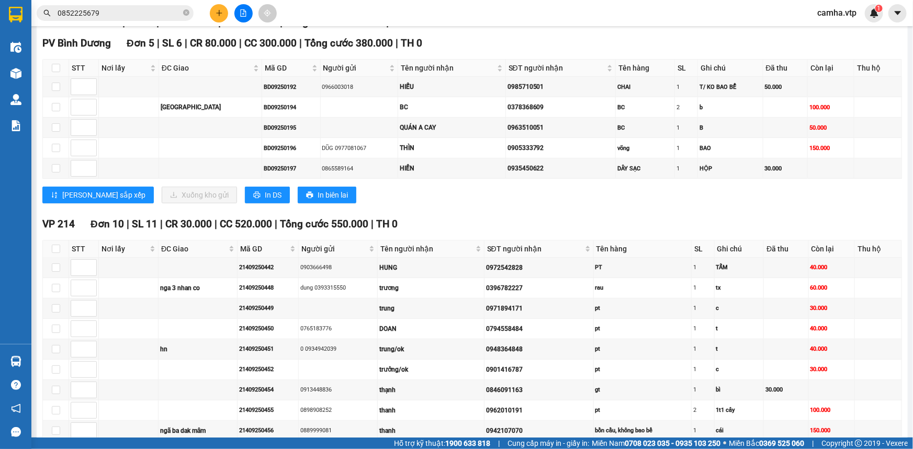
scroll to position [136, 0]
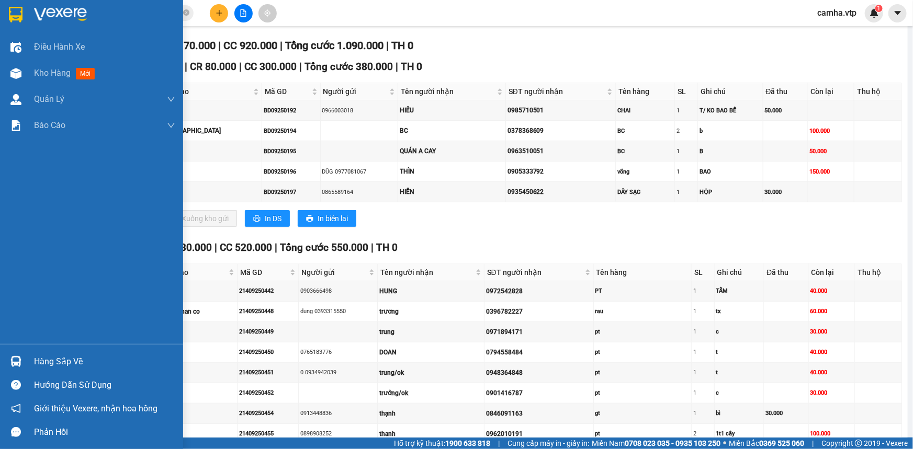
click at [21, 15] on img at bounding box center [16, 15] width 14 height 16
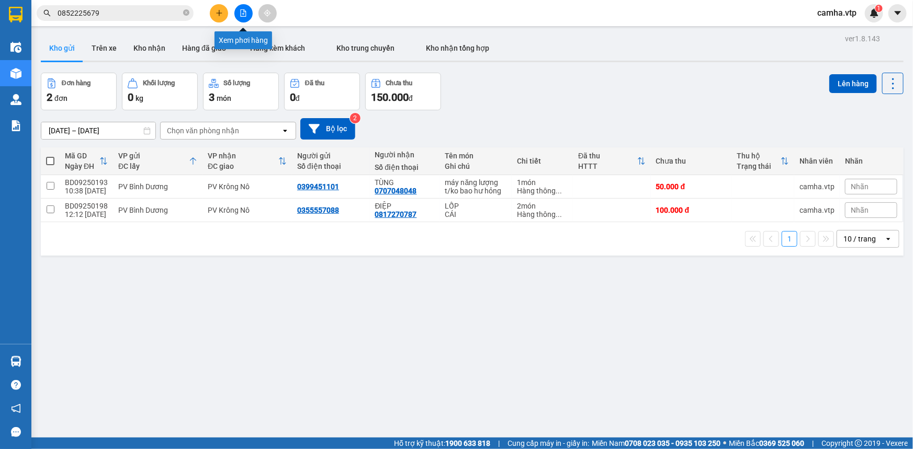
click at [244, 10] on icon "file-add" at bounding box center [244, 12] width 6 height 7
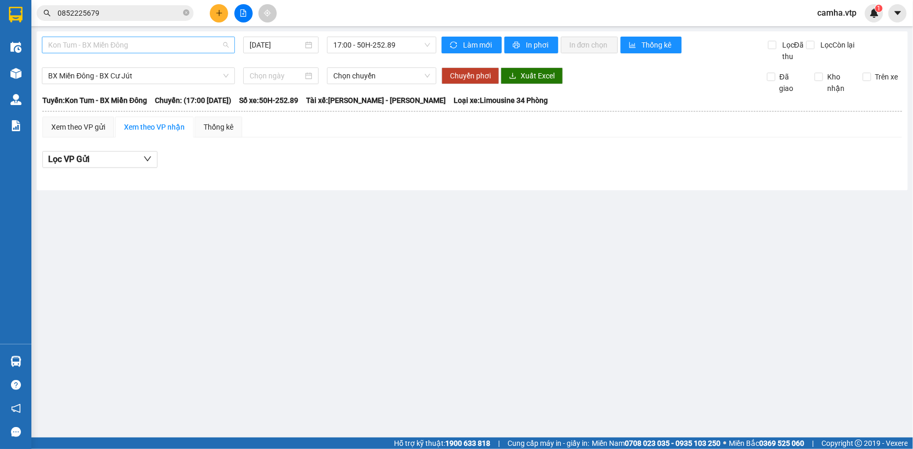
click at [181, 49] on span "Kon Tum - BX Miền Đông" at bounding box center [138, 45] width 180 height 16
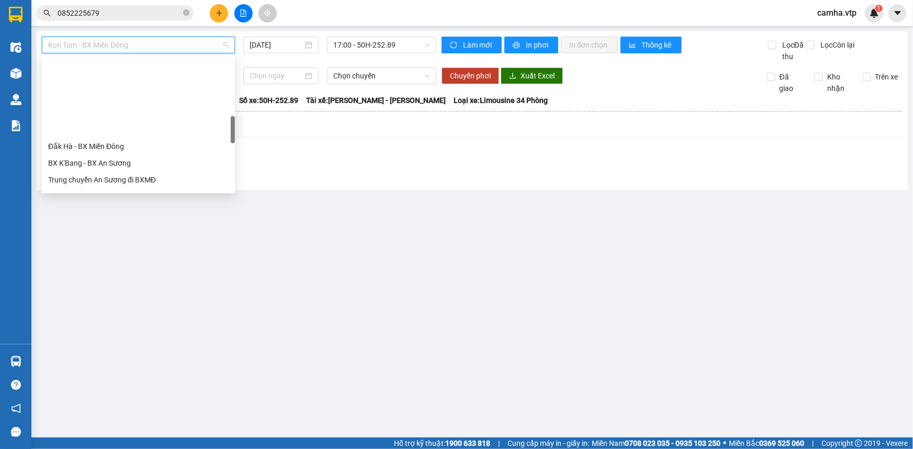
scroll to position [333, 0]
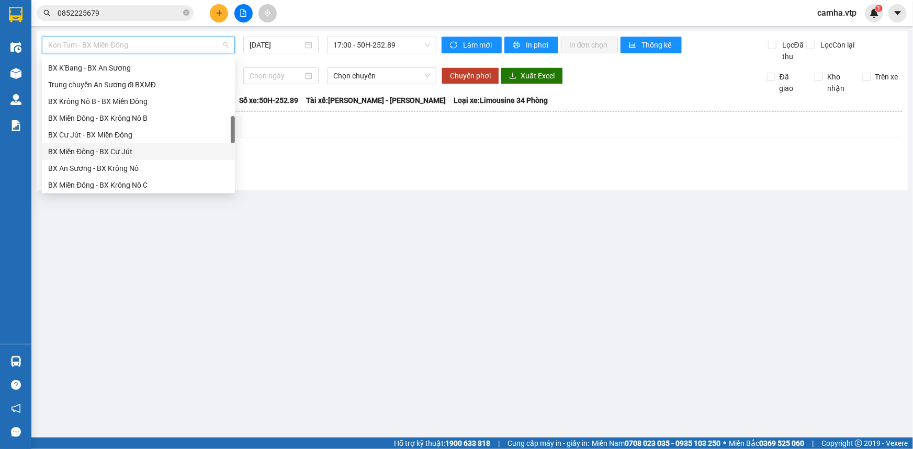
click at [146, 151] on div "BX Miền Đông - BX Cư Jút" at bounding box center [138, 152] width 180 height 12
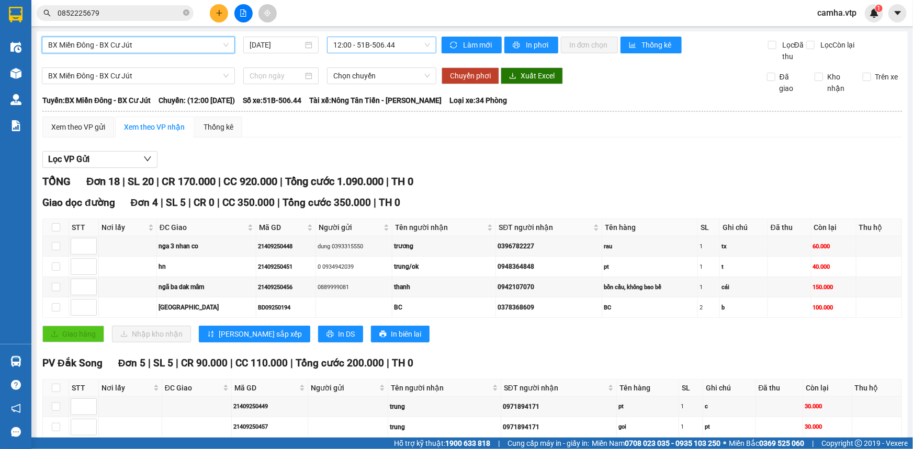
click at [386, 43] on span "12:00 - 51B-506.44" at bounding box center [381, 45] width 97 height 16
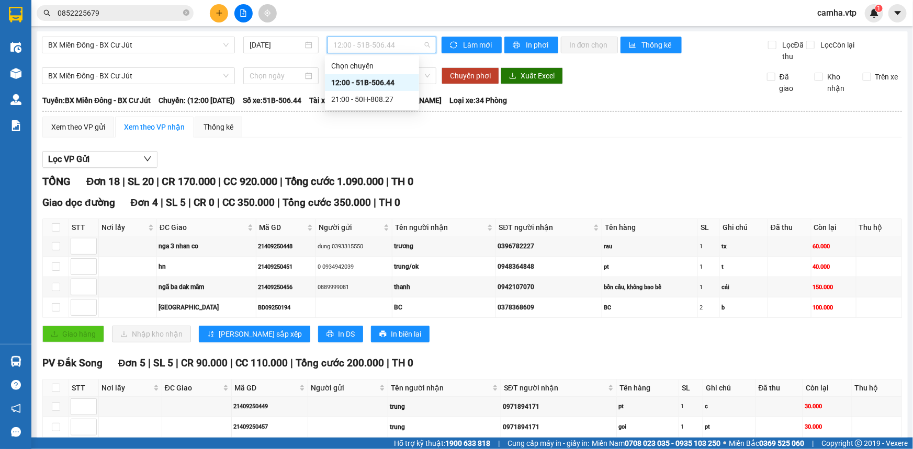
click at [387, 40] on span "12:00 - 51B-506.44" at bounding box center [381, 45] width 97 height 16
click at [522, 269] on div "0948364848" at bounding box center [548, 267] width 103 height 10
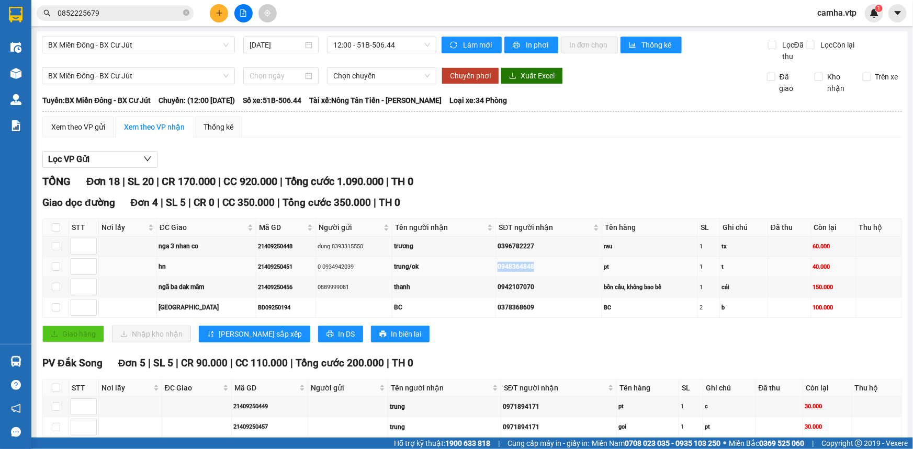
drag, startPoint x: 522, startPoint y: 267, endPoint x: 473, endPoint y: 274, distance: 49.6
click at [473, 274] on tr "hn 21409250451 0 0934942039 trung/ok 0948364848 pt 1 t 40.000" at bounding box center [472, 267] width 859 height 20
copy tr "0948364848"
click at [93, 12] on input "0852225679" at bounding box center [119, 13] width 123 height 12
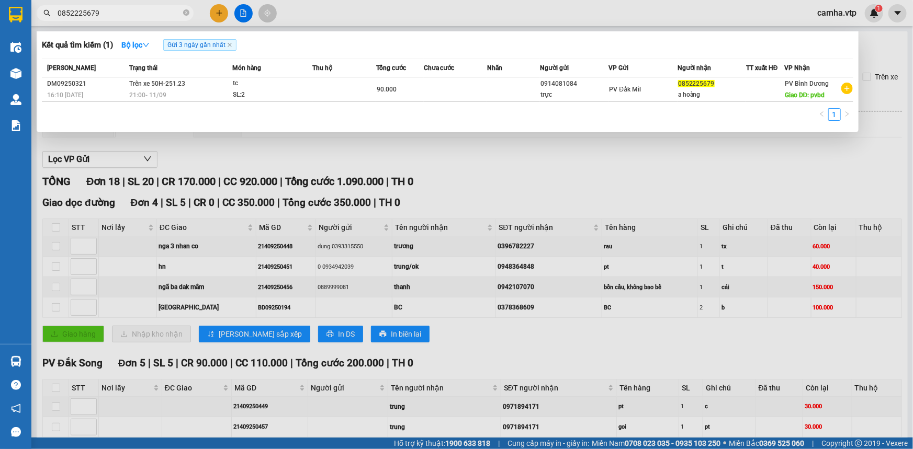
click at [93, 12] on input "0852225679" at bounding box center [119, 13] width 123 height 12
paste input "0948364848"
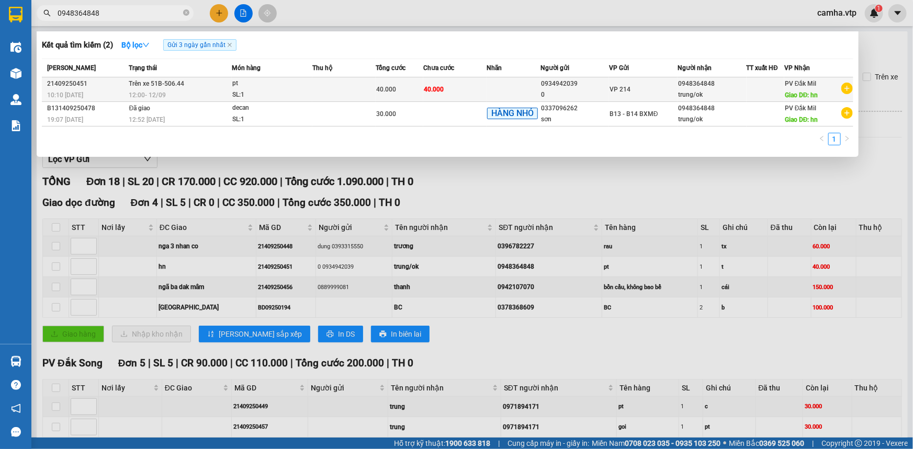
click at [647, 95] on td "VP 214" at bounding box center [643, 89] width 69 height 25
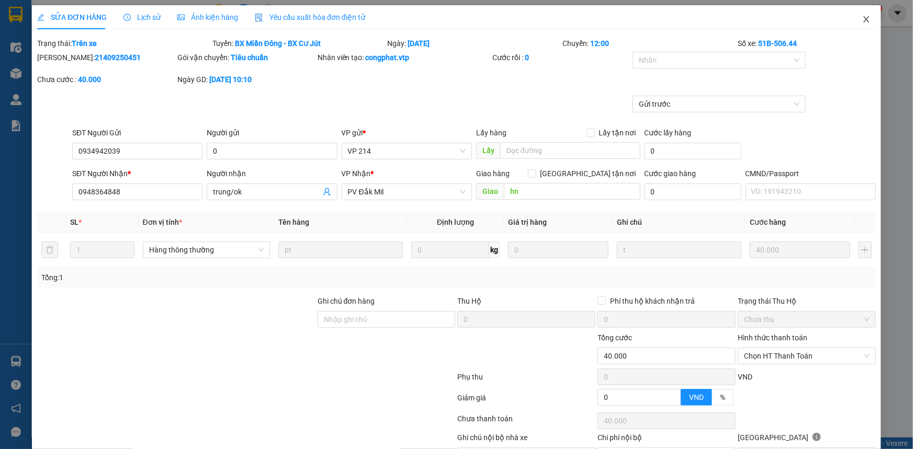
click at [863, 20] on span "Close" at bounding box center [865, 19] width 29 height 29
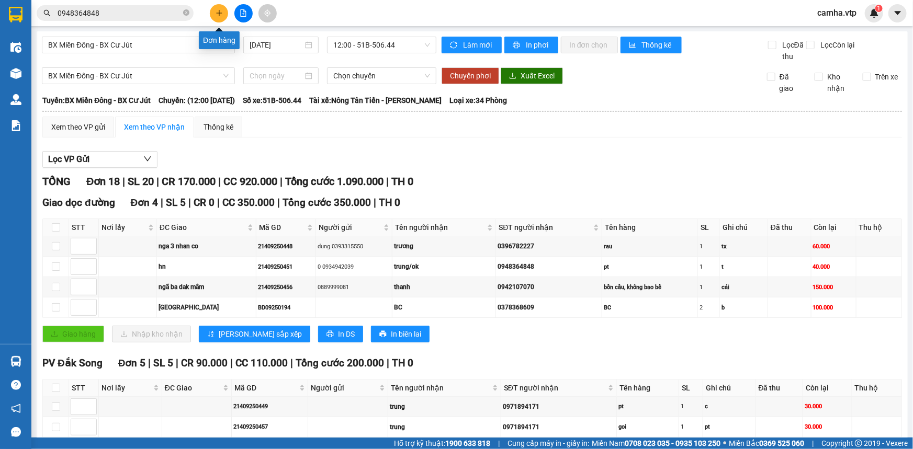
click at [219, 13] on icon "plus" at bounding box center [219, 13] width 6 height 1
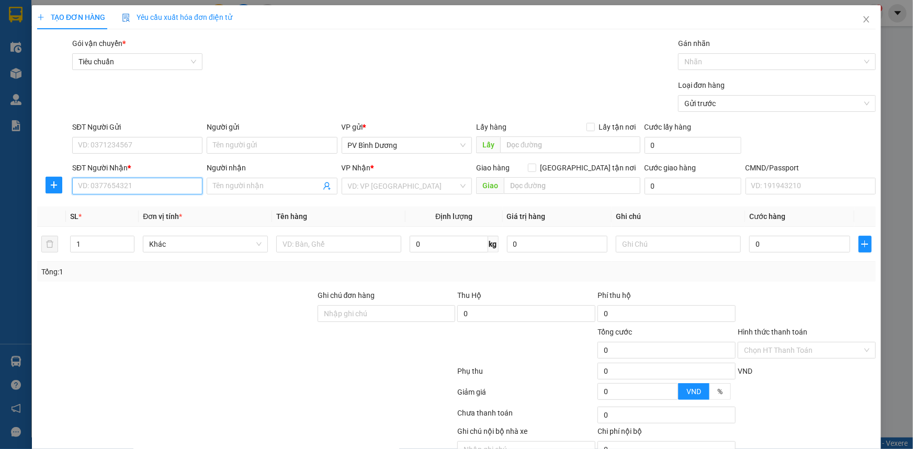
click at [112, 188] on input "SĐT Người Nhận *" at bounding box center [137, 186] width 130 height 17
click at [153, 209] on div "0982657810 - BC" at bounding box center [136, 207] width 117 height 12
drag, startPoint x: 150, startPoint y: 183, endPoint x: 55, endPoint y: 197, distance: 95.2
click at [55, 197] on div "SĐT Người Nhận * 0982657810 Người nhận BC VP Nhận * PV Đức Xuyên Giao hàng Giao…" at bounding box center [456, 180] width 840 height 37
click at [132, 184] on input "0982657810" at bounding box center [137, 186] width 130 height 17
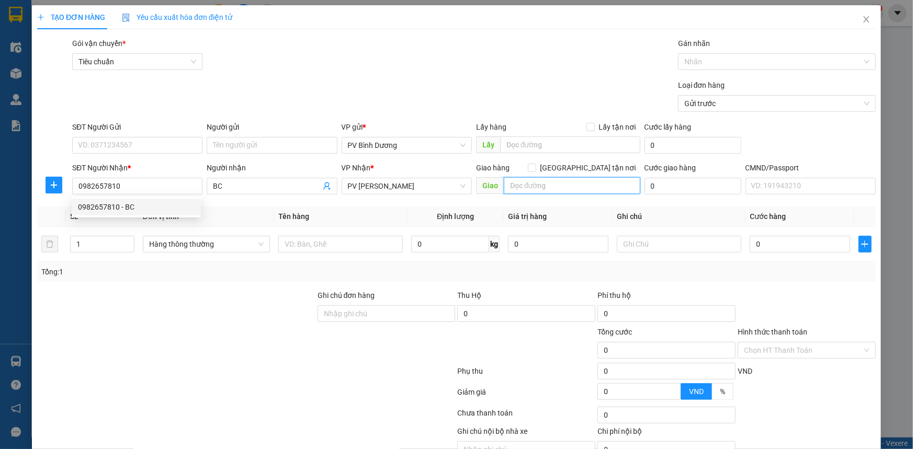
click at [556, 184] on input "text" at bounding box center [572, 185] width 137 height 17
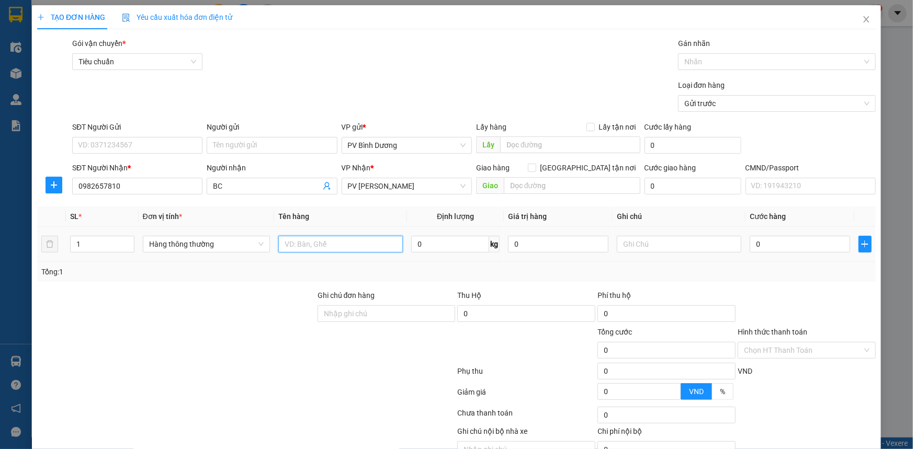
click at [331, 243] on input "text" at bounding box center [340, 244] width 124 height 17
click at [686, 244] on input "text" at bounding box center [679, 244] width 124 height 17
click at [769, 238] on input "0" at bounding box center [799, 244] width 100 height 17
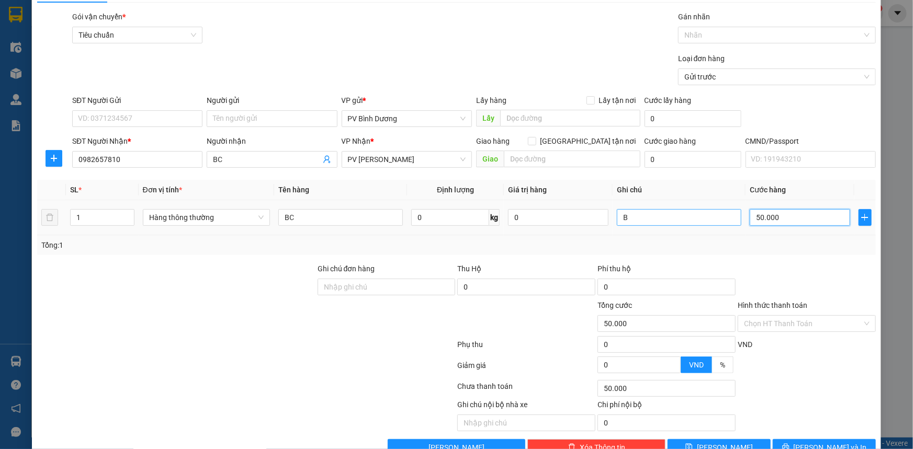
scroll to position [53, 0]
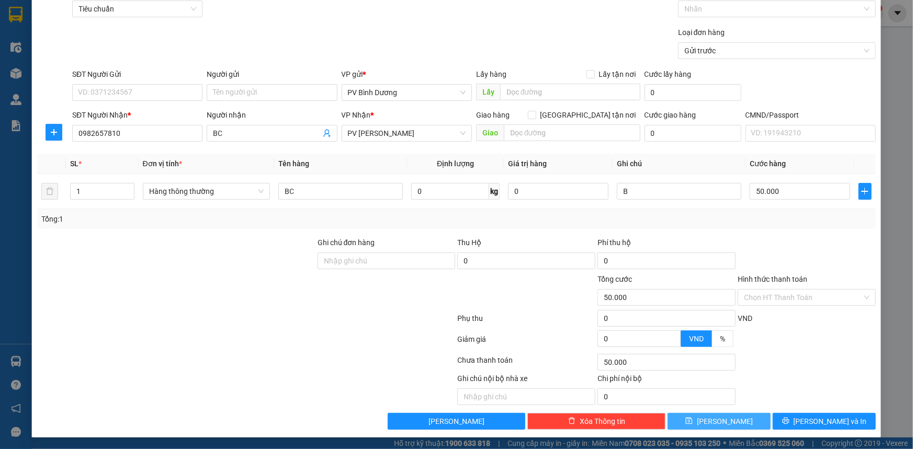
click at [715, 420] on span "[PERSON_NAME]" at bounding box center [725, 422] width 56 height 12
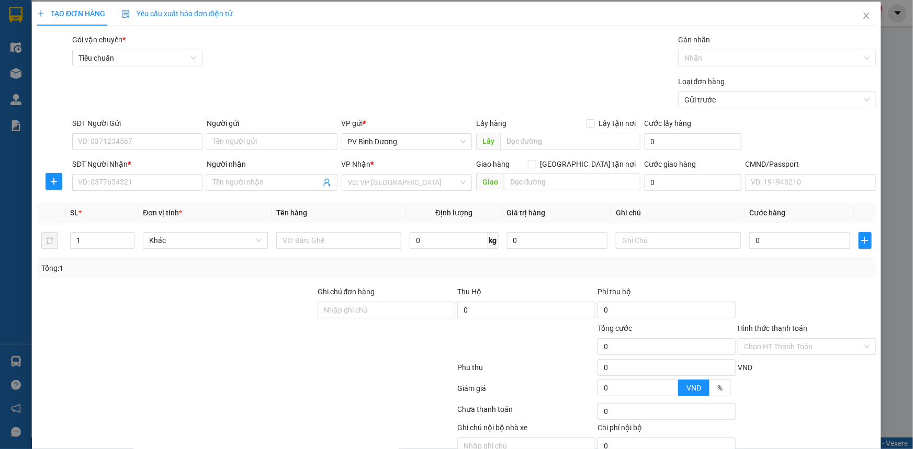
scroll to position [0, 0]
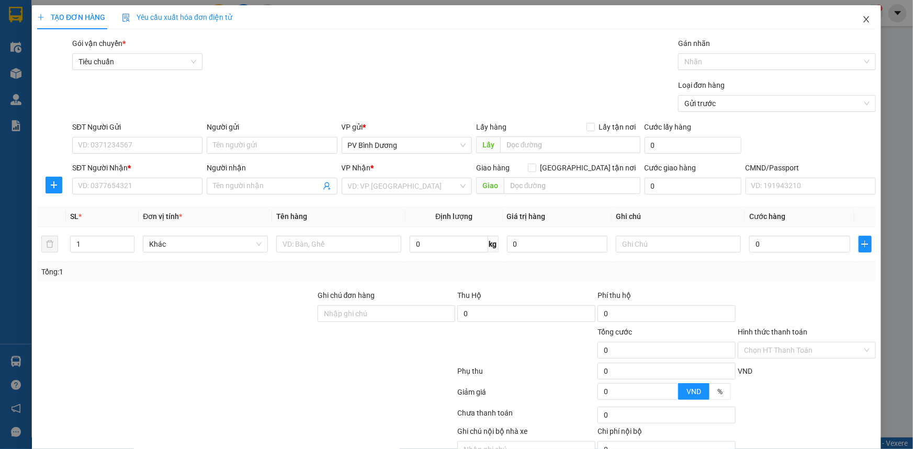
click at [863, 18] on icon "close" at bounding box center [866, 19] width 6 height 6
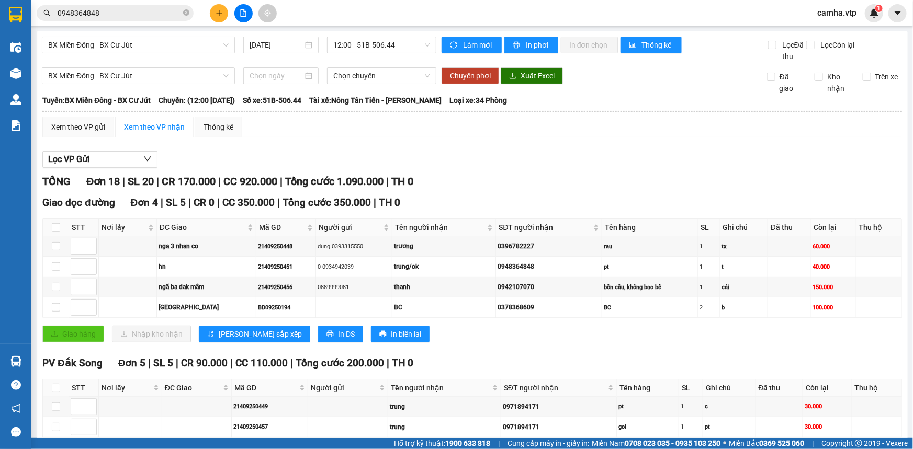
click at [117, 12] on input "0948364848" at bounding box center [119, 13] width 123 height 12
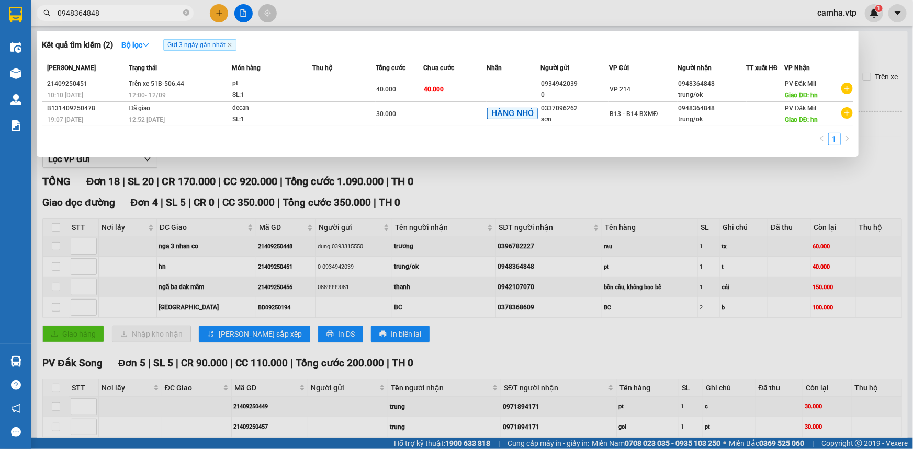
click at [117, 12] on input "0948364848" at bounding box center [119, 13] width 123 height 12
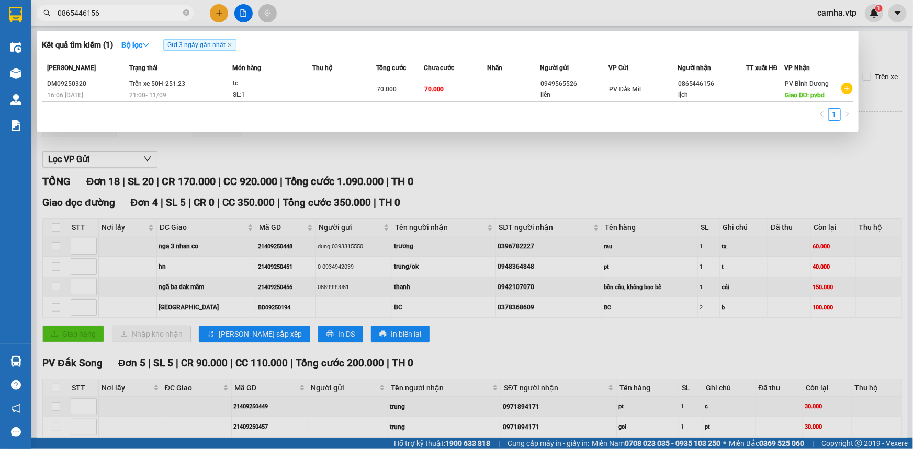
type input "0865446156"
drag, startPoint x: 760, startPoint y: 103, endPoint x: 792, endPoint y: 103, distance: 31.9
click at [761, 103] on div "Mã ĐH Trạng thái Món hàng Thu hộ Tổng cước Chưa cước Nhãn Người gửi VP Gửi Ngườ…" at bounding box center [447, 93] width 811 height 69
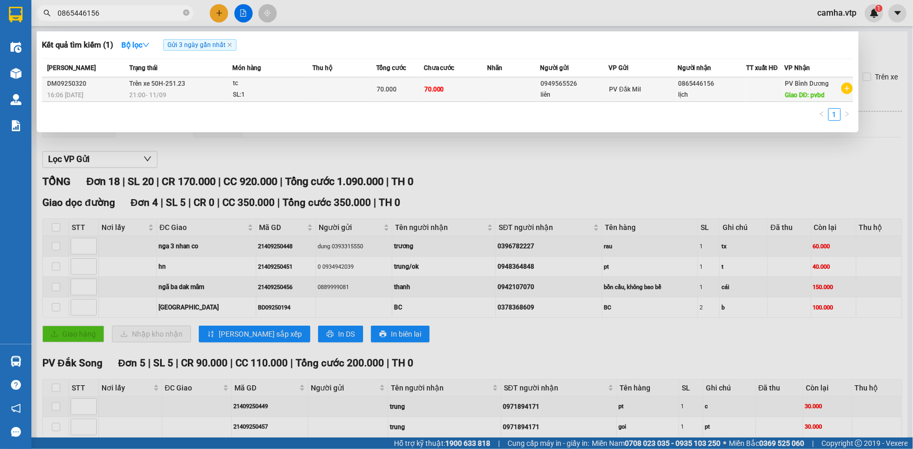
click at [786, 92] on span "Giao DĐ: pvbd" at bounding box center [804, 95] width 40 height 7
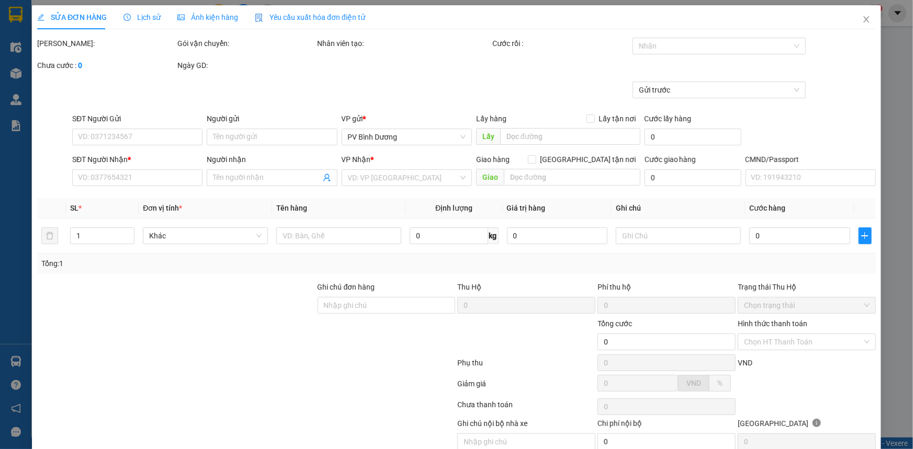
type input "0949565526"
type input "liên"
type input "0865446156"
type input "lịch"
type input "pvbd"
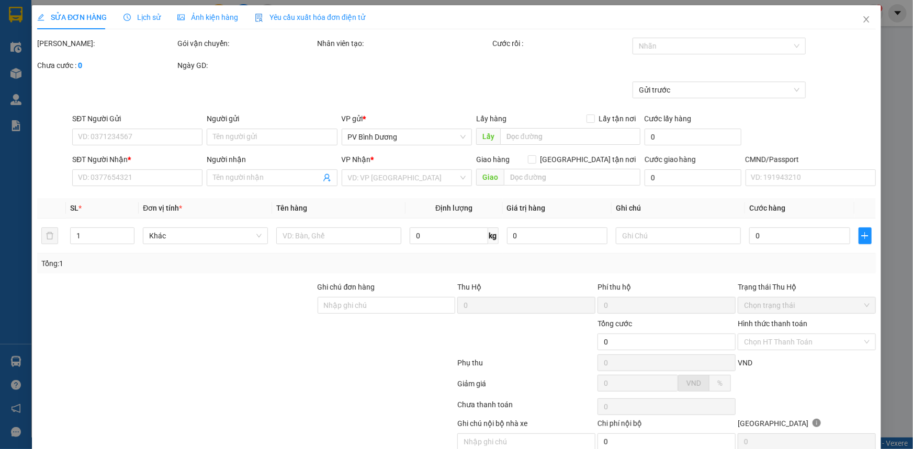
type input "70.000"
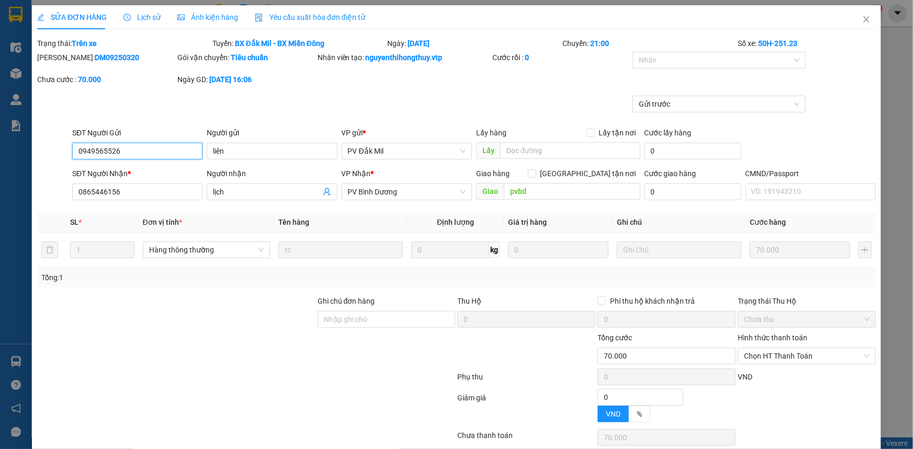
type input "3.500"
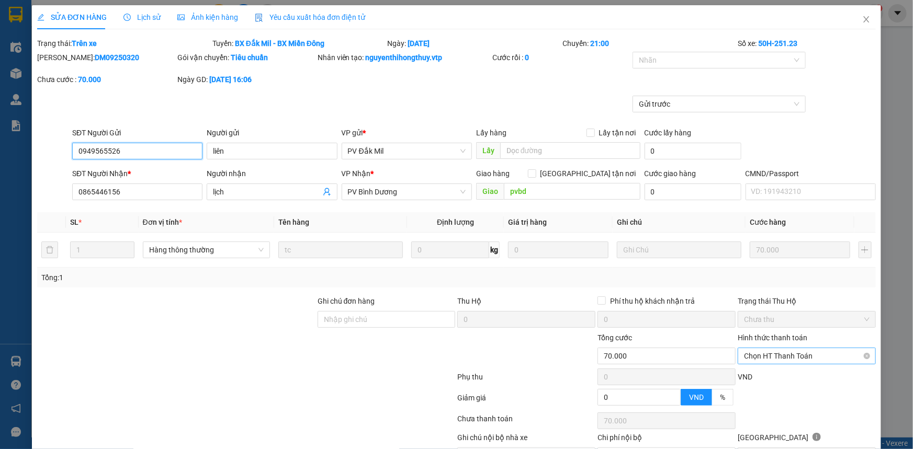
scroll to position [47, 0]
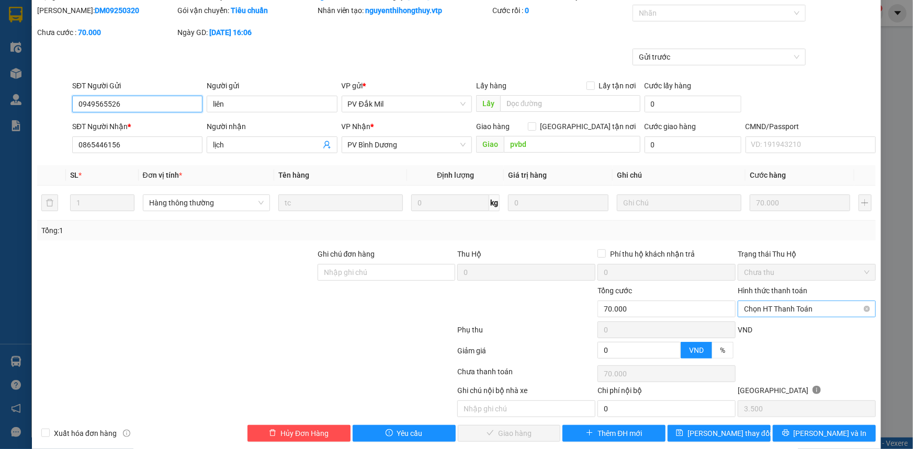
click at [789, 304] on span "Chọn HT Thanh Toán" at bounding box center [807, 309] width 126 height 16
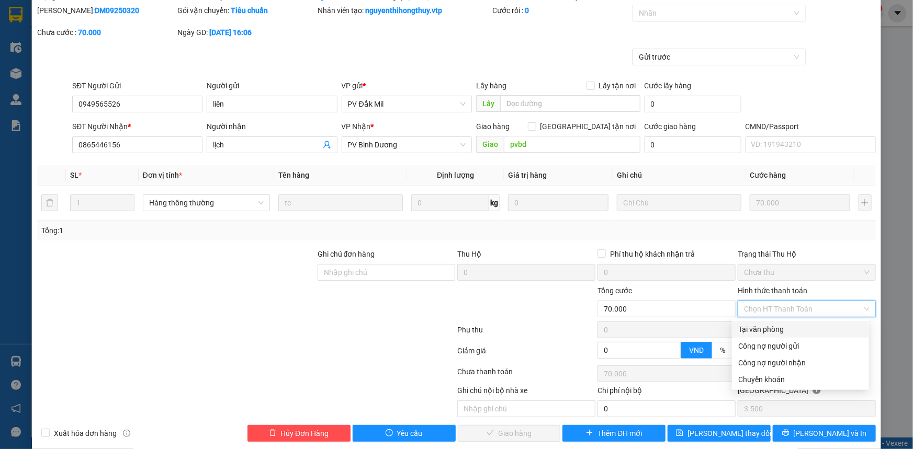
click at [777, 328] on div "Tại văn phòng" at bounding box center [800, 330] width 124 height 12
type input "0"
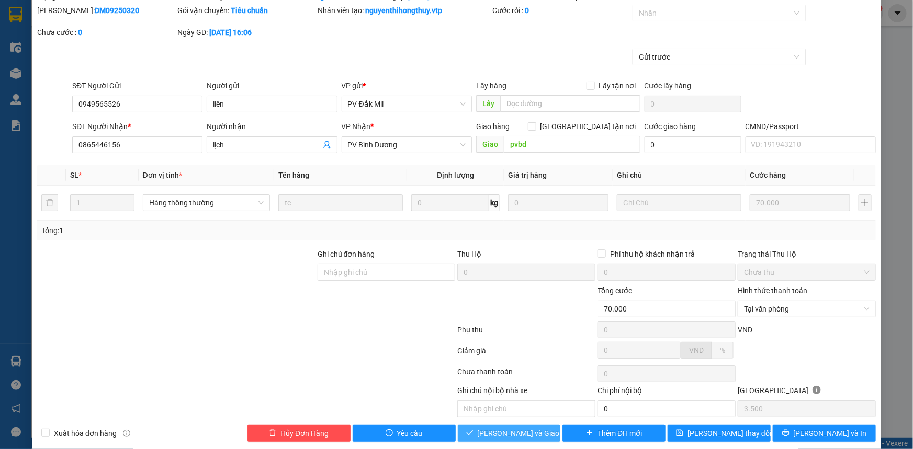
click at [510, 430] on span "[PERSON_NAME] và Giao hàng" at bounding box center [527, 434] width 100 height 12
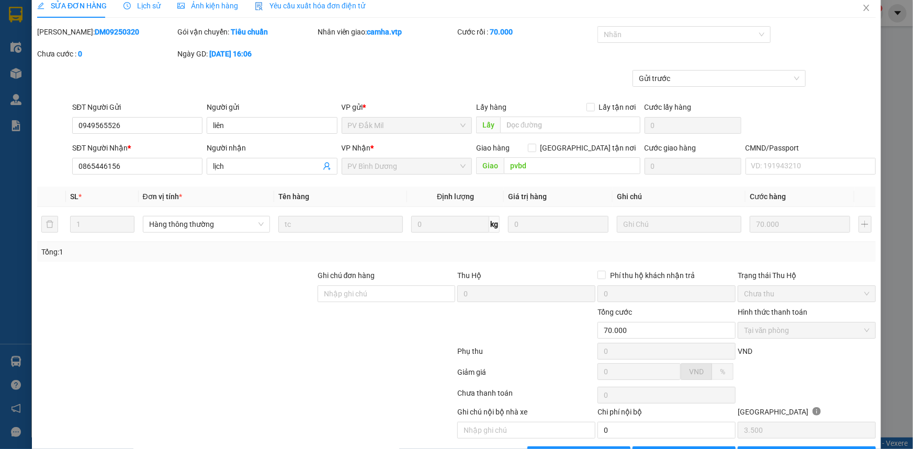
scroll to position [0, 0]
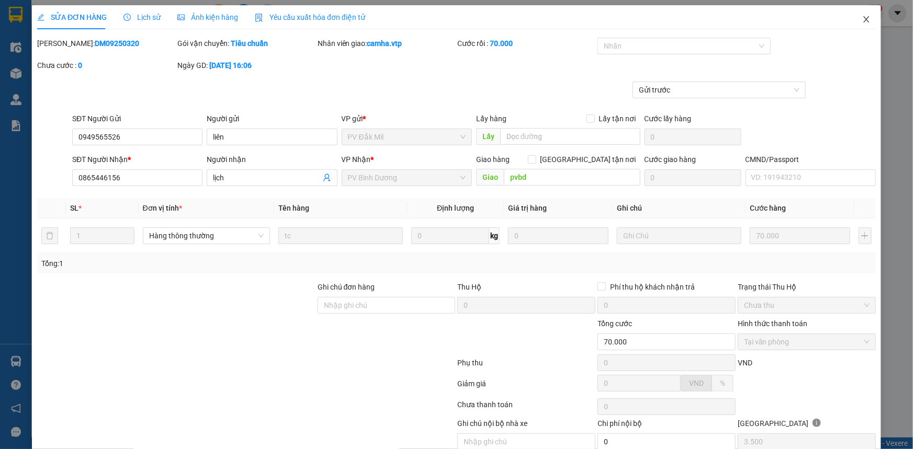
click at [863, 21] on icon "close" at bounding box center [866, 19] width 6 height 6
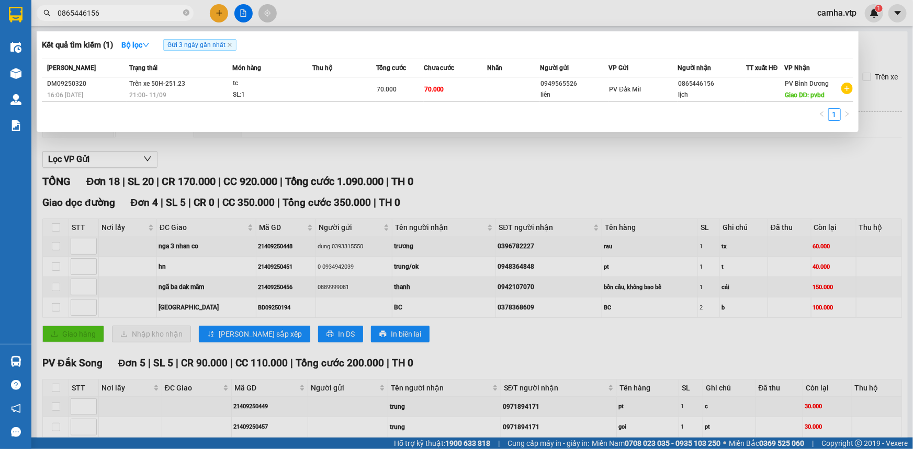
click at [127, 16] on input "0865446156" at bounding box center [119, 13] width 123 height 12
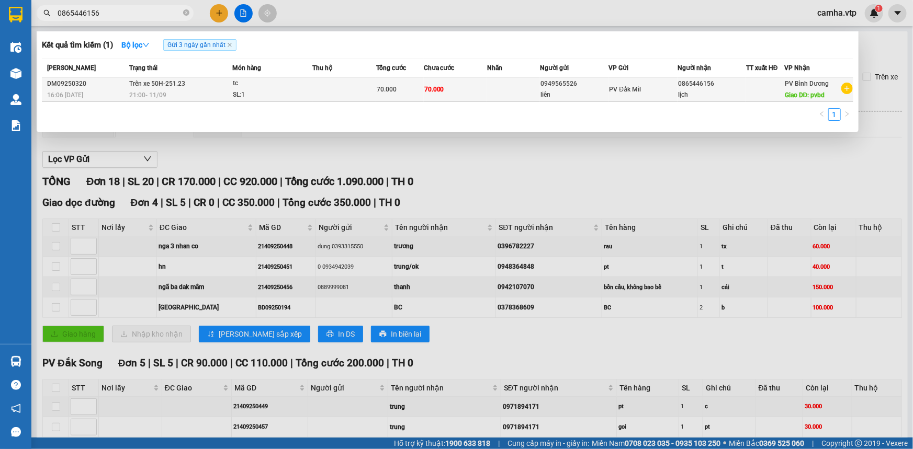
click at [563, 96] on div "liên" at bounding box center [573, 94] width 67 height 11
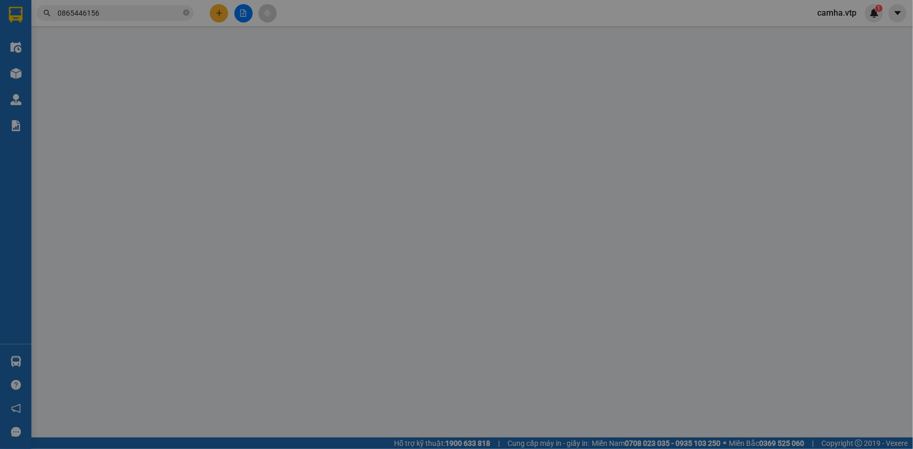
type input "0949565526"
type input "liên"
type input "0865446156"
type input "lịch"
type input "pvbd"
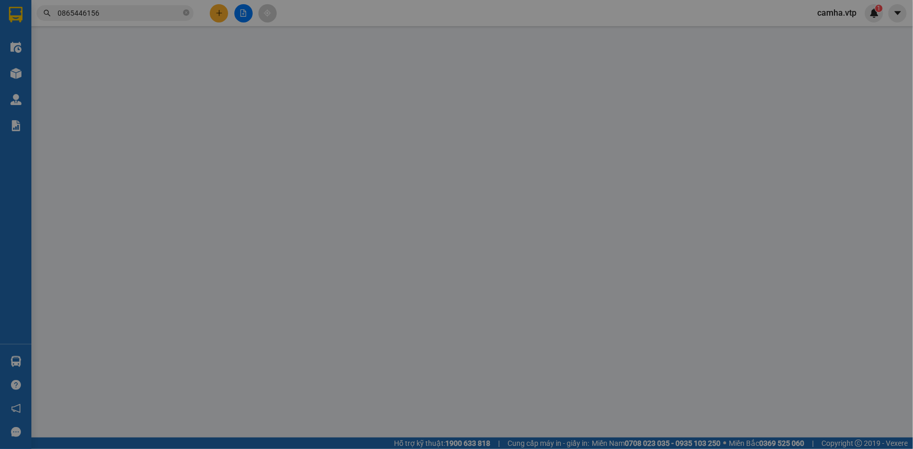
type input "70.000"
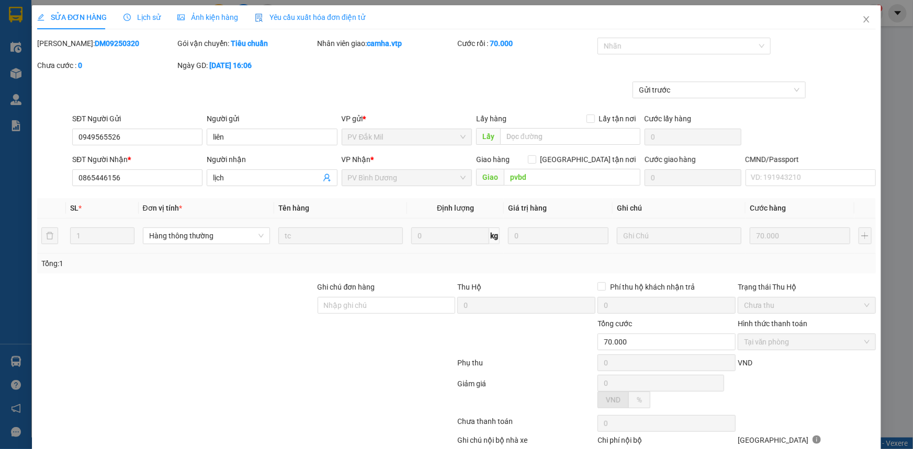
type input "3.500"
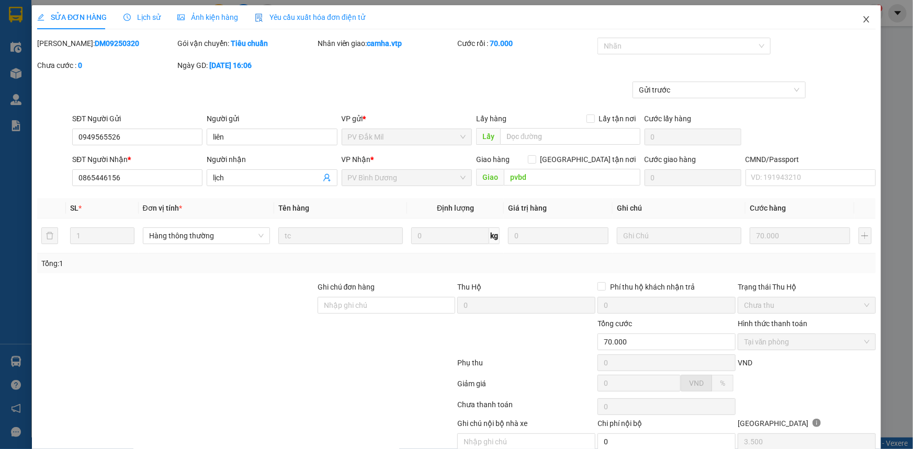
click at [863, 19] on icon "close" at bounding box center [866, 19] width 6 height 6
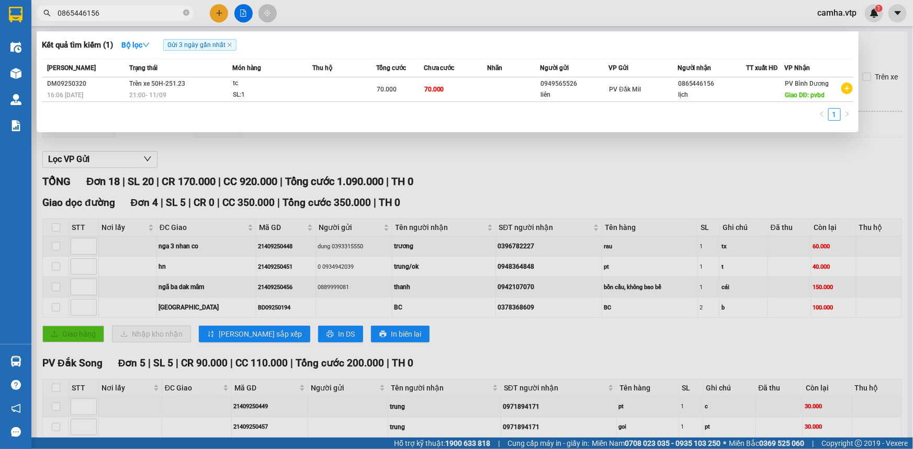
click at [130, 14] on input "0865446156" at bounding box center [119, 13] width 123 height 12
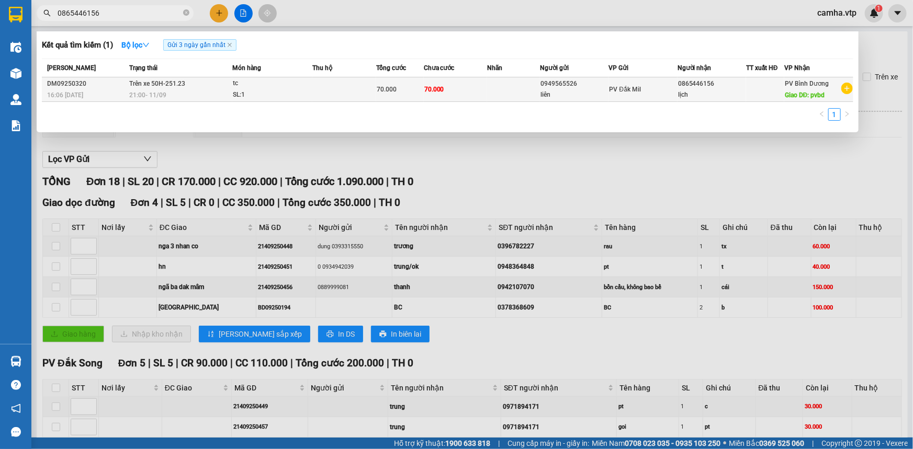
click at [118, 86] on div "DM09250320" at bounding box center [86, 83] width 79 height 11
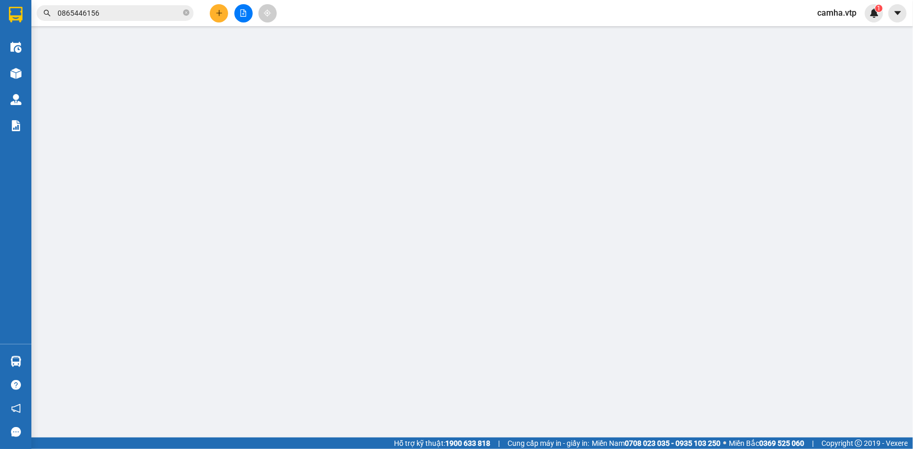
type input "0949565526"
type input "liên"
type input "0865446156"
type input "lịch"
type input "pvbd"
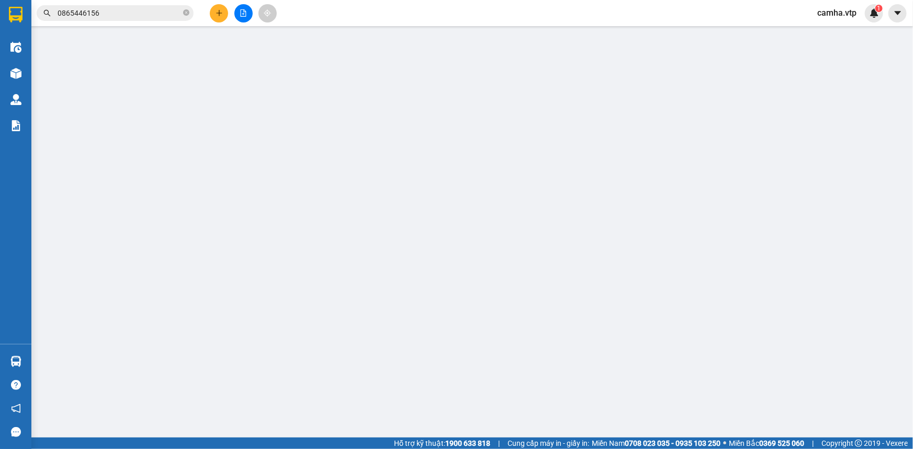
type input "70.000"
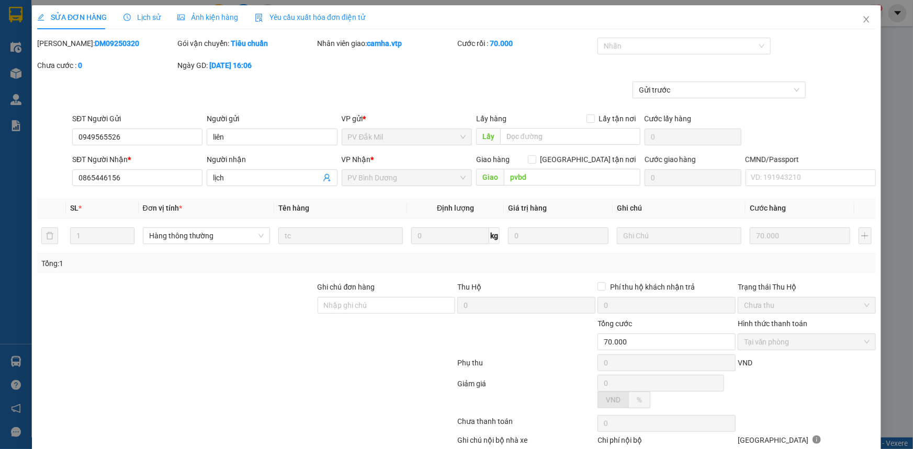
type input "3.500"
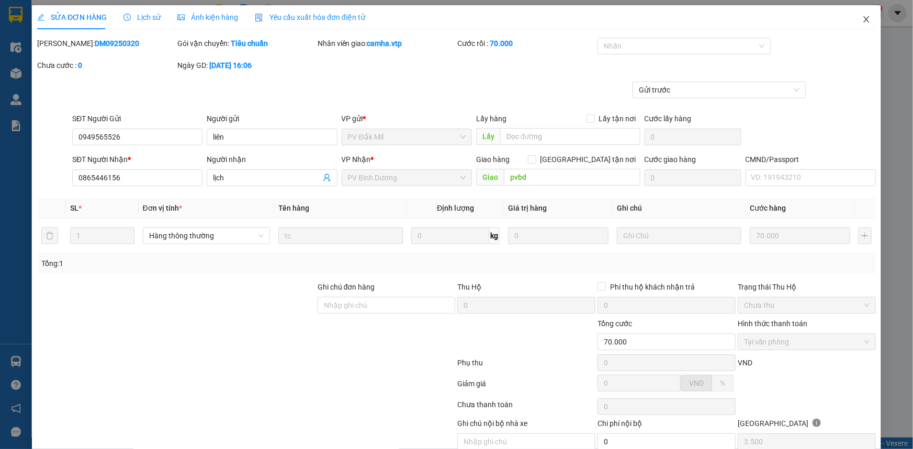
click at [862, 19] on icon "close" at bounding box center [866, 19] width 8 height 8
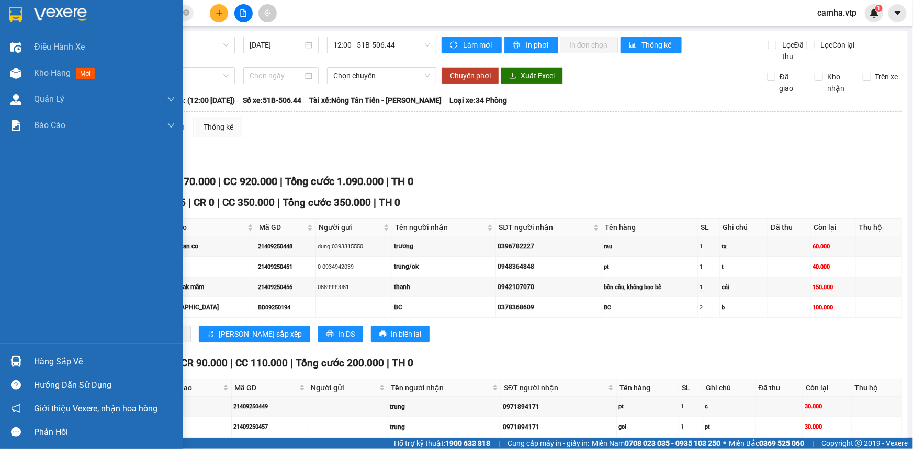
click at [16, 15] on img at bounding box center [16, 15] width 14 height 16
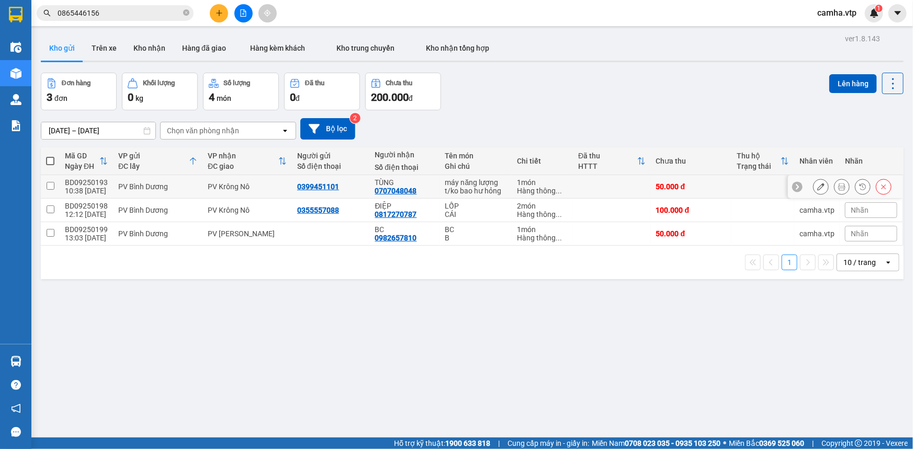
click at [51, 183] on input "checkbox" at bounding box center [51, 186] width 8 height 8
checkbox input "true"
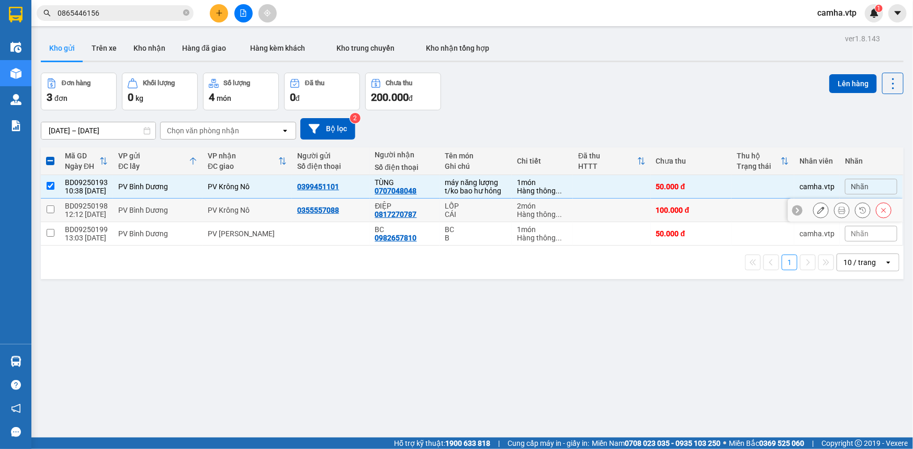
click at [48, 210] on input "checkbox" at bounding box center [51, 210] width 8 height 8
checkbox input "true"
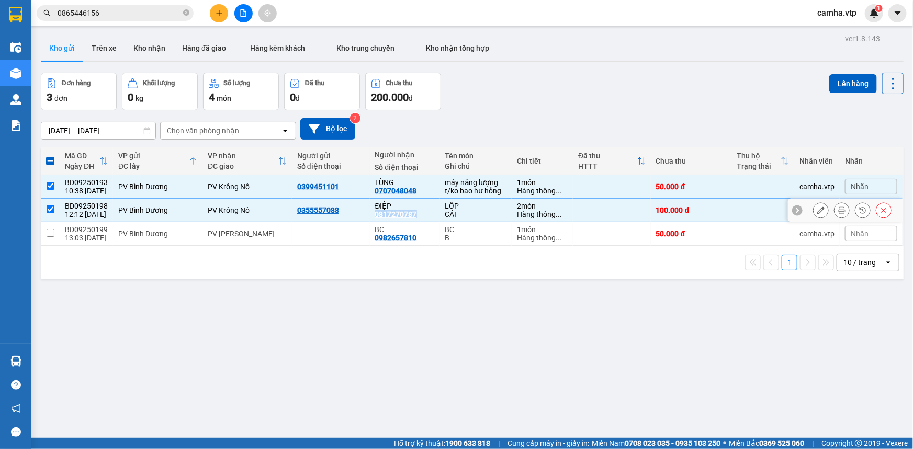
drag, startPoint x: 411, startPoint y: 214, endPoint x: 372, endPoint y: 219, distance: 38.4
click at [375, 219] on div "0817270787" at bounding box center [396, 214] width 42 height 8
copy div "0817270787"
click at [847, 83] on button "Lên hàng" at bounding box center [853, 83] width 48 height 19
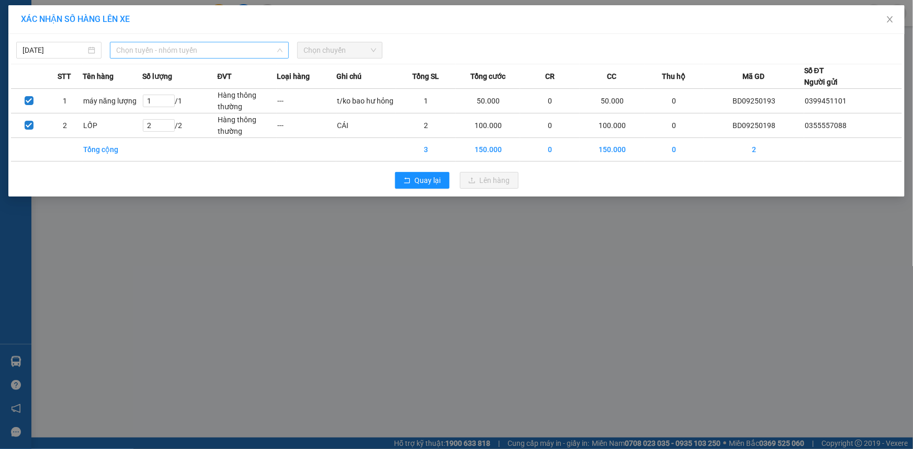
click at [156, 53] on span "Chọn tuyến - nhóm tuyến" at bounding box center [199, 50] width 166 height 16
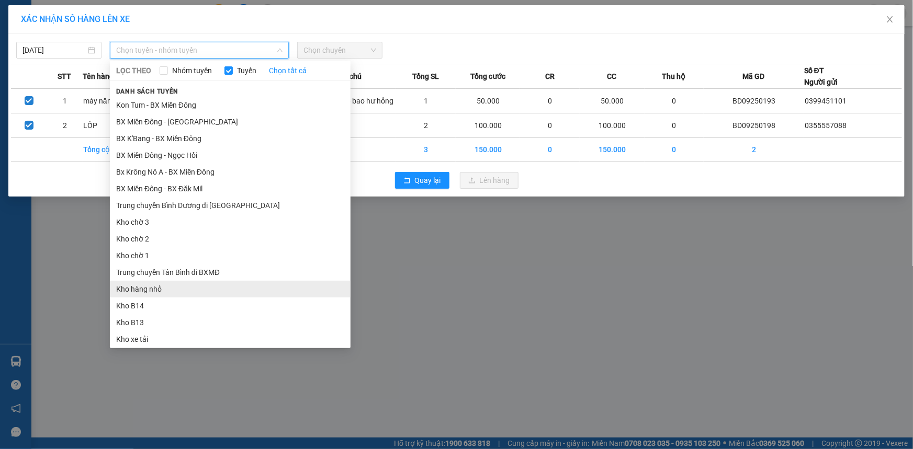
scroll to position [95, 0]
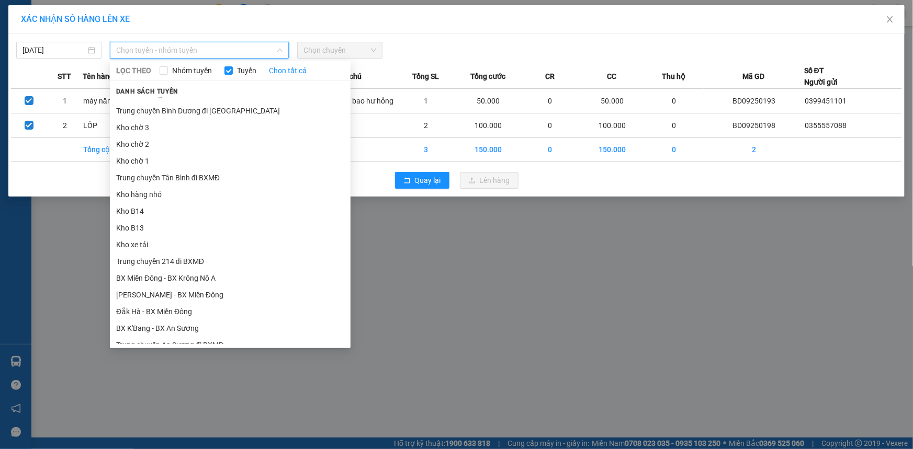
drag, startPoint x: 200, startPoint y: 272, endPoint x: 202, endPoint y: 246, distance: 26.2
click at [200, 272] on li "BX Miền Đông - BX Krông Nô A" at bounding box center [230, 278] width 241 height 17
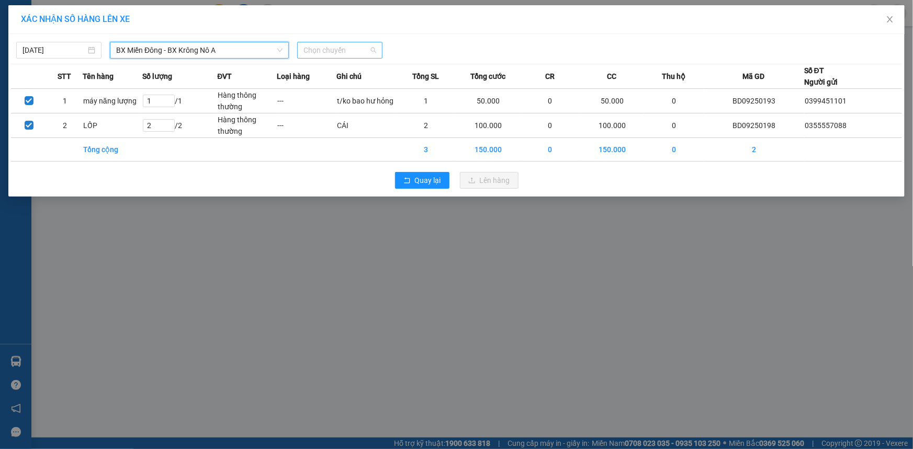
click at [334, 44] on span "Chọn chuyến" at bounding box center [339, 50] width 73 height 16
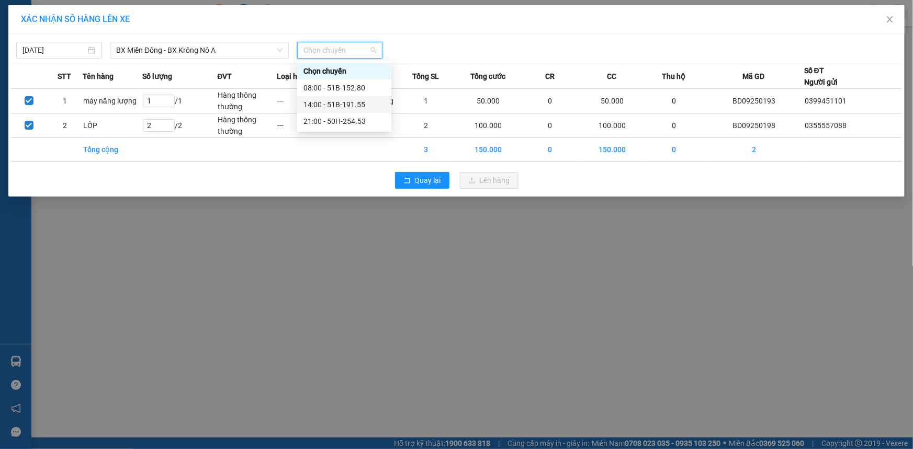
click at [360, 103] on div "14:00 - 51B-191.55" at bounding box center [344, 105] width 82 height 12
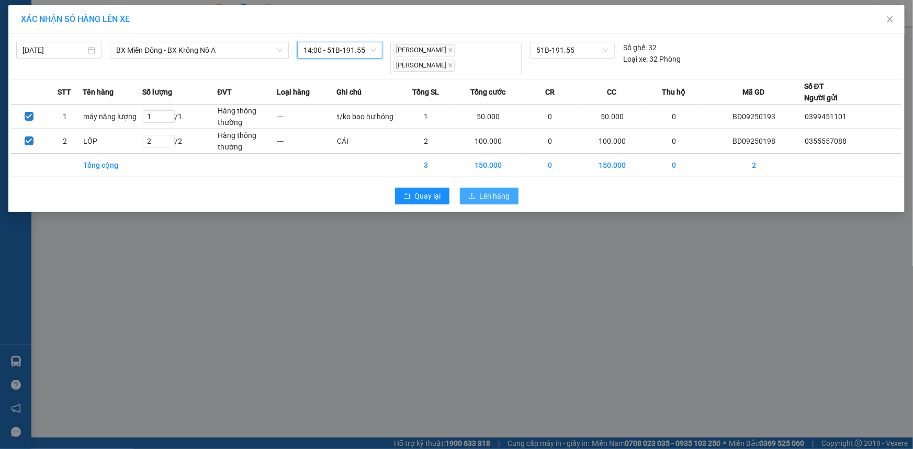
click at [490, 190] on span "Lên hàng" at bounding box center [495, 196] width 30 height 12
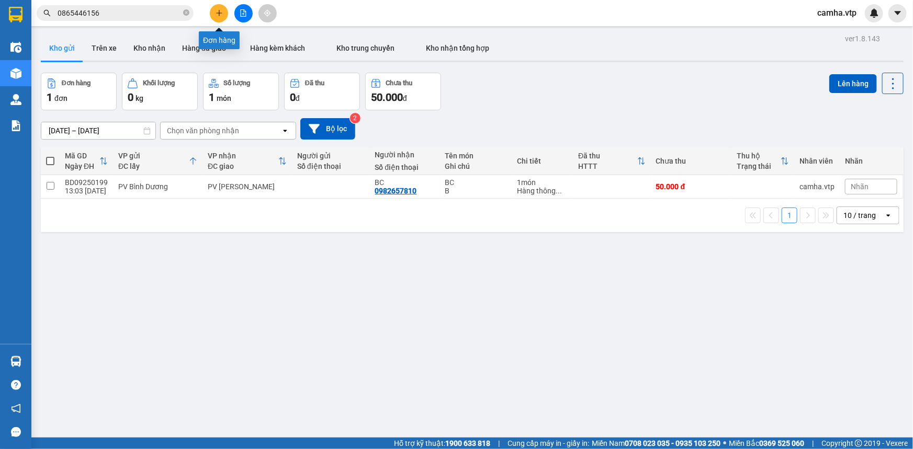
click at [219, 10] on icon "plus" at bounding box center [218, 12] width 7 height 7
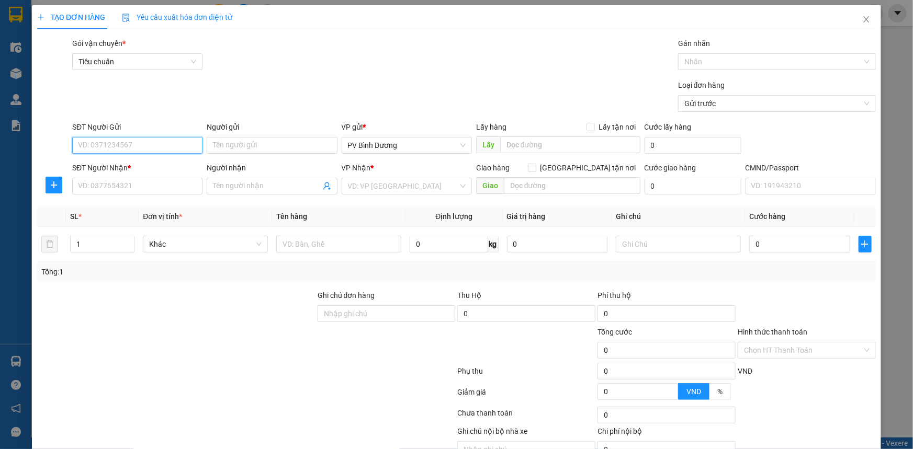
click at [135, 146] on input "SĐT Người Gửi" at bounding box center [137, 145] width 130 height 17
type input "0963454868"
click at [135, 172] on div "0963454868 - TRÂM" at bounding box center [136, 167] width 117 height 12
type input "TRÂM"
type input "0935135637"
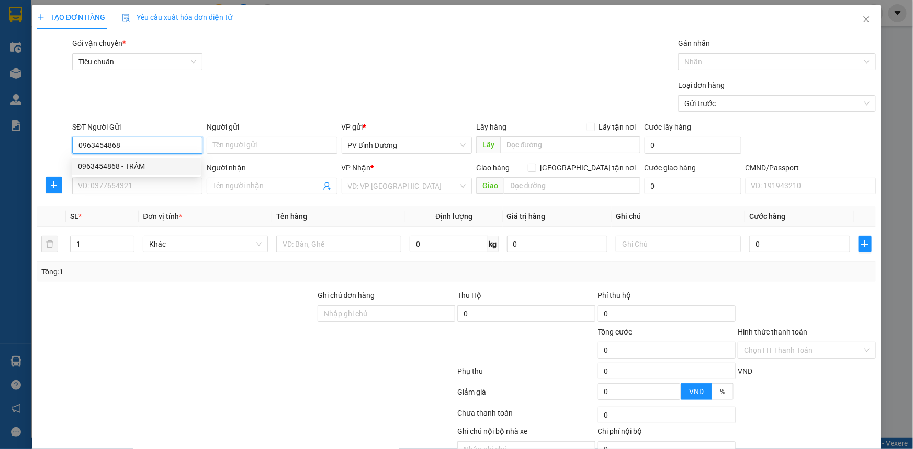
type input "bảy"
type input "0963454868"
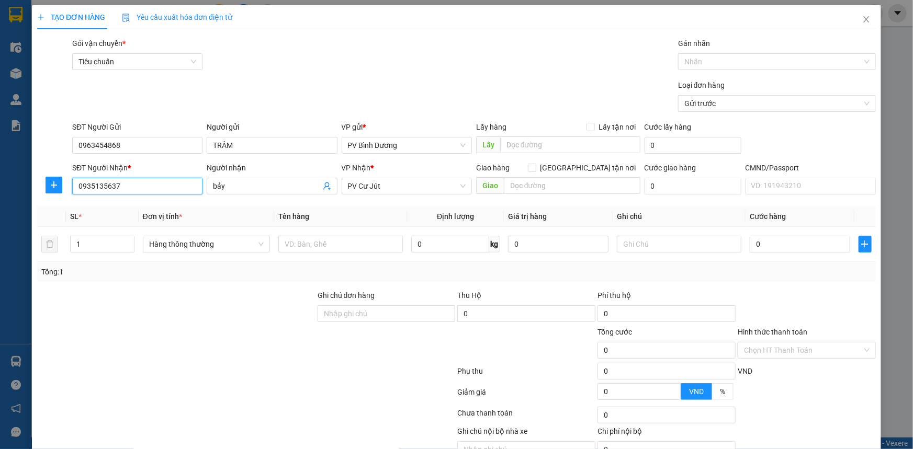
drag, startPoint x: 127, startPoint y: 184, endPoint x: 2, endPoint y: 210, distance: 127.7
click at [2, 210] on div "TẠO ĐƠN HÀNG Yêu cầu xuất hóa đơn điện tử Transit Pickup Surcharge Ids Transit …" at bounding box center [456, 224] width 913 height 449
type input "0343166565"
click at [99, 209] on div "0343166565 - thảo" at bounding box center [136, 207] width 117 height 12
type input "thảo"
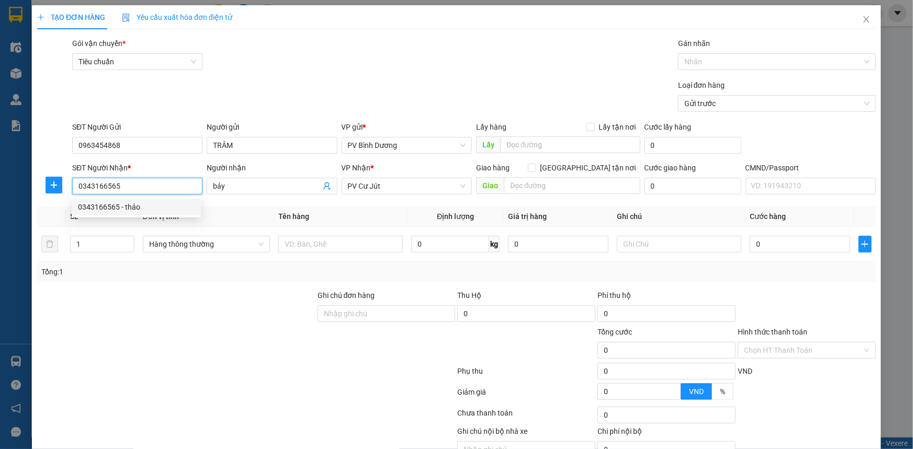
type input "N3 DAK MÂM"
type input "0343166565"
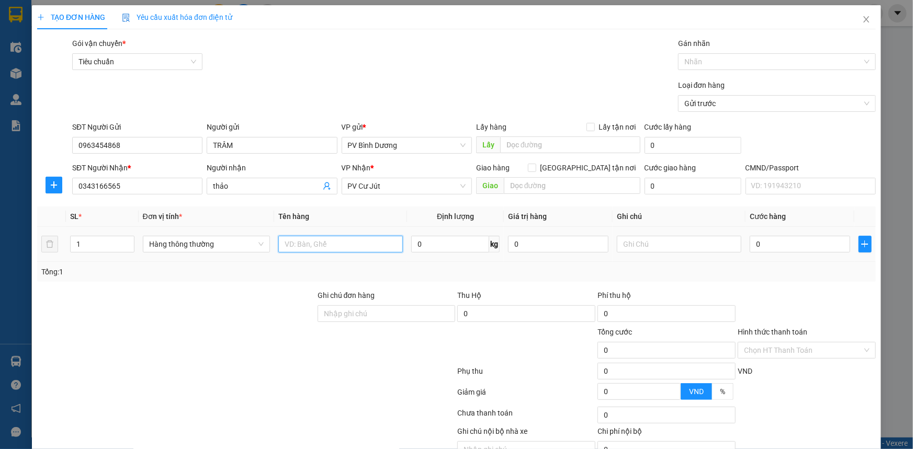
click at [326, 243] on input "text" at bounding box center [340, 244] width 124 height 17
type input "LẠNH"
click at [636, 243] on input "text" at bounding box center [679, 244] width 124 height 17
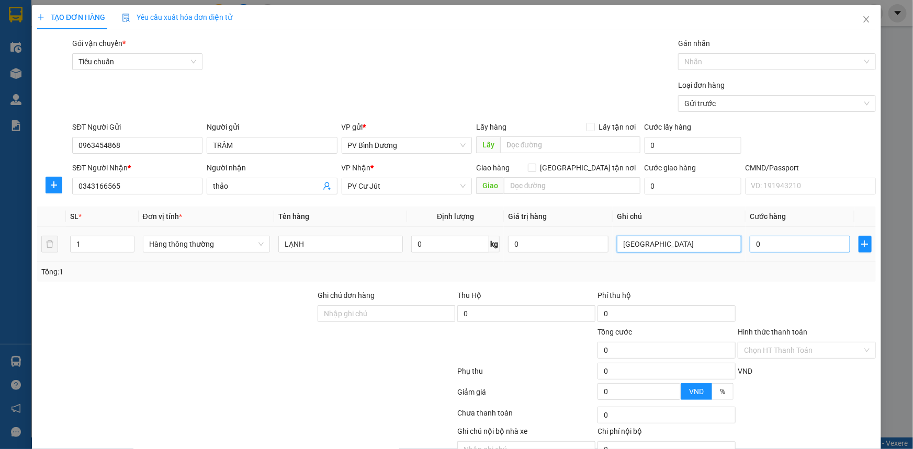
type input "[GEOGRAPHIC_DATA]"
click at [773, 245] on input "0" at bounding box center [799, 244] width 100 height 17
type input "5"
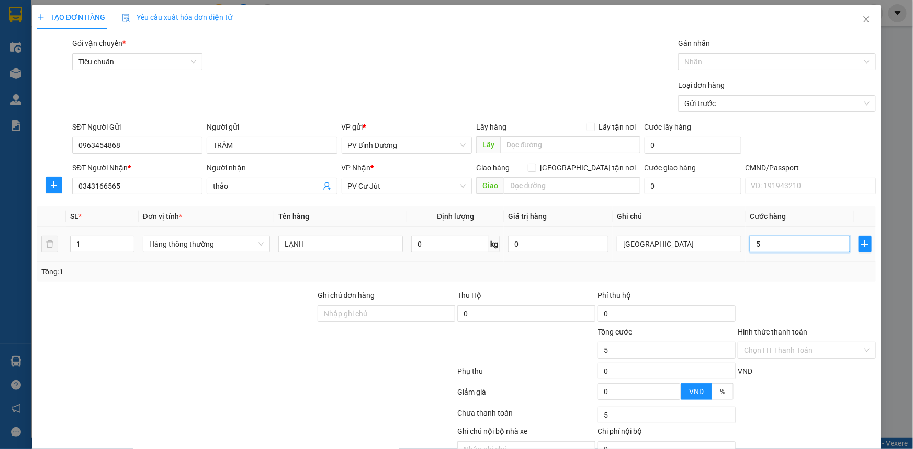
type input "50"
type input "500"
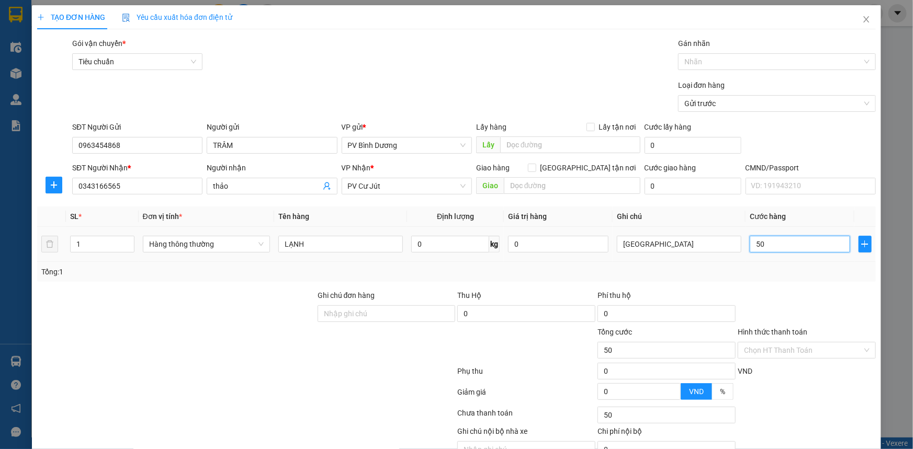
type input "500"
type input "5.000"
type input "50.000"
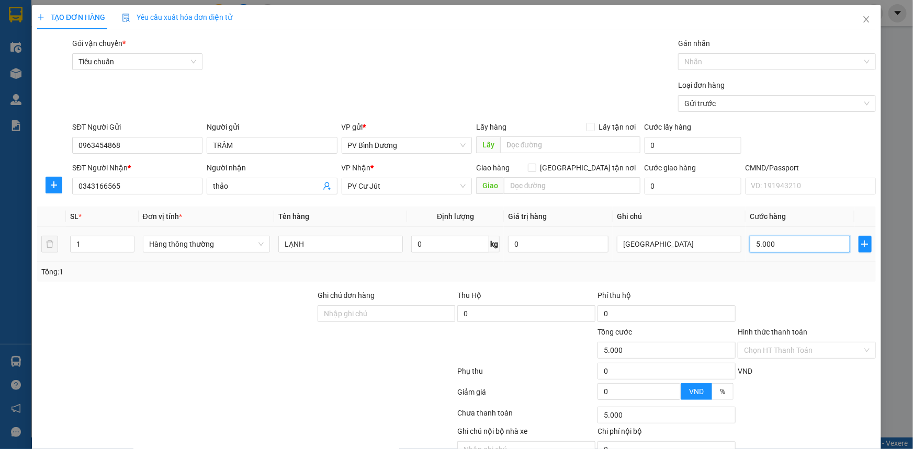
type input "50.000"
type input "500.000"
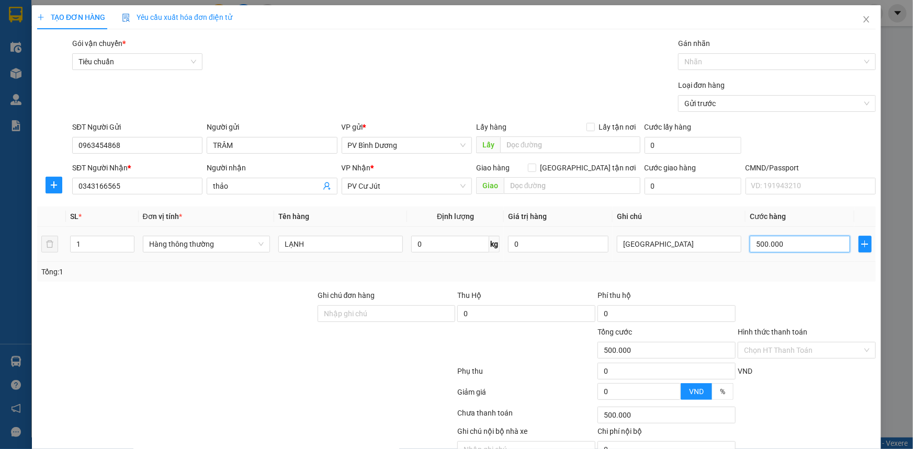
type input "50.000"
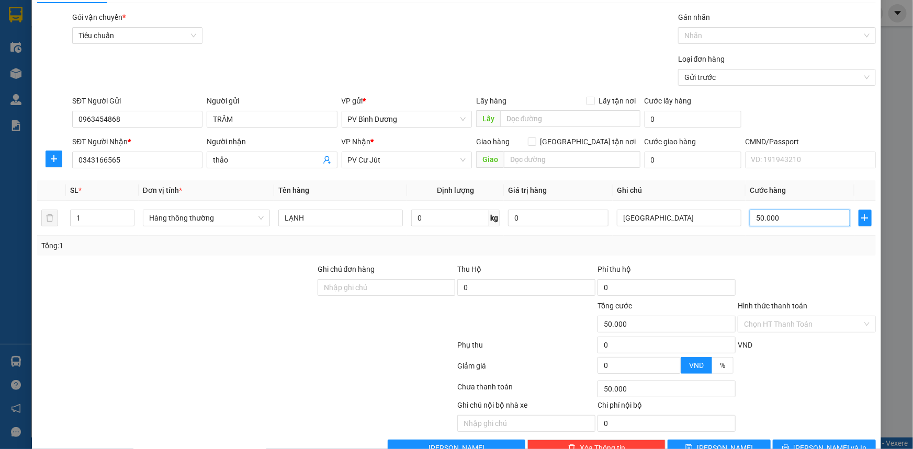
scroll to position [53, 0]
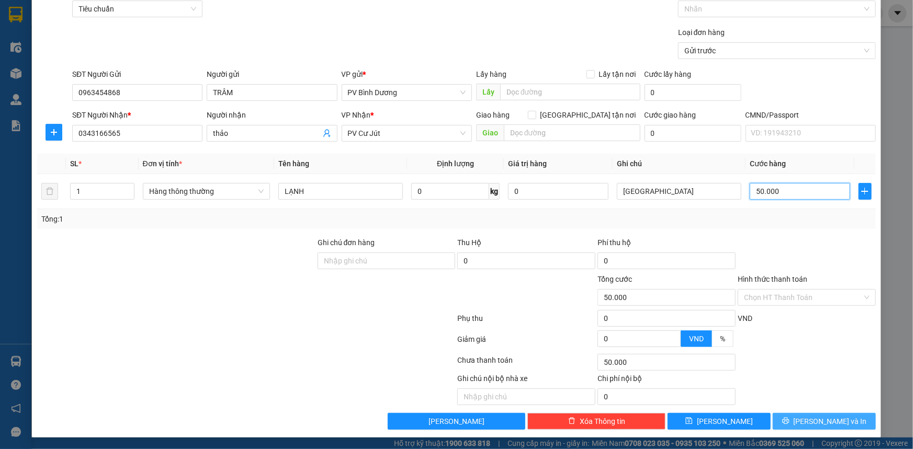
type input "50.000"
click at [827, 422] on span "[PERSON_NAME] và In" at bounding box center [829, 422] width 73 height 12
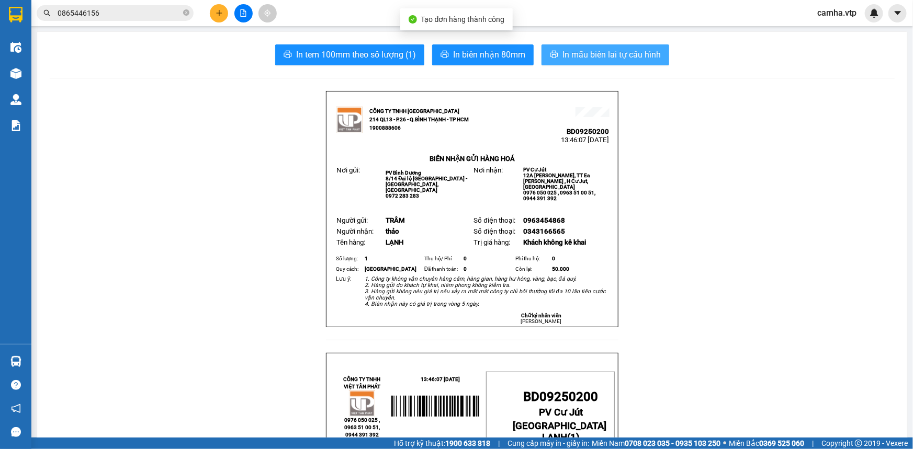
click at [595, 55] on span "In mẫu biên lai tự cấu hình" at bounding box center [611, 54] width 98 height 13
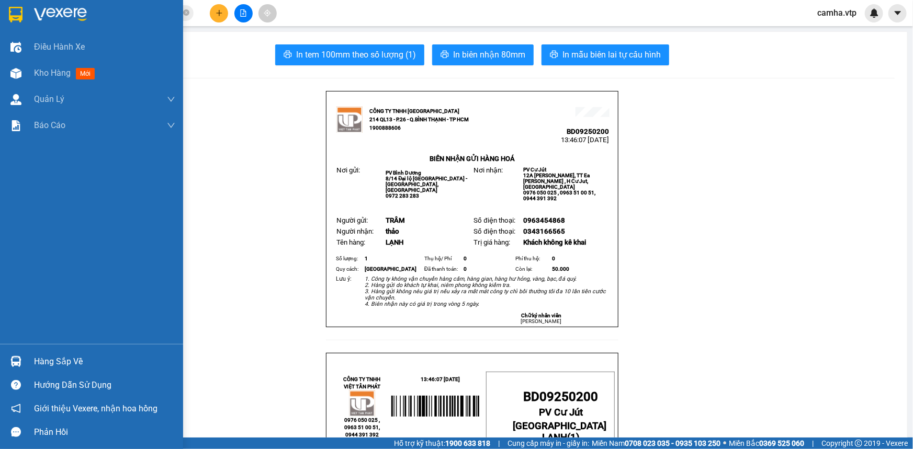
drag, startPoint x: 12, startPoint y: 6, endPoint x: 47, endPoint y: 28, distance: 40.9
click at [12, 7] on img at bounding box center [16, 15] width 14 height 16
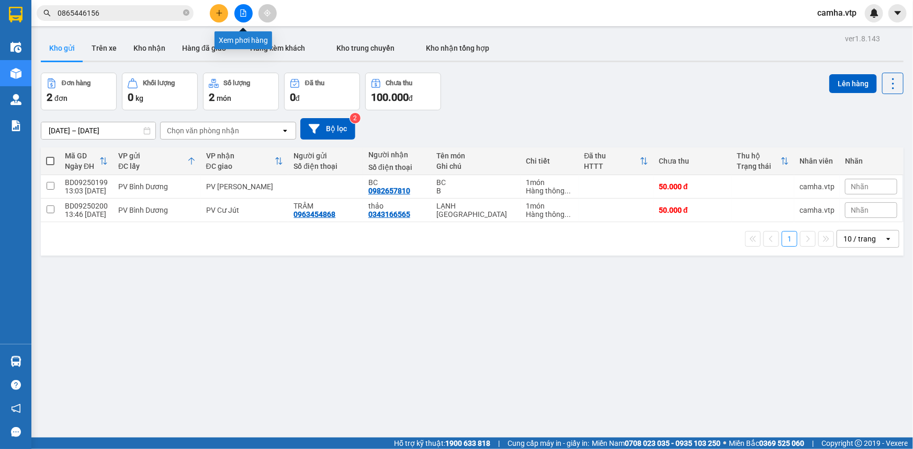
click at [243, 15] on icon "file-add" at bounding box center [243, 12] width 7 height 7
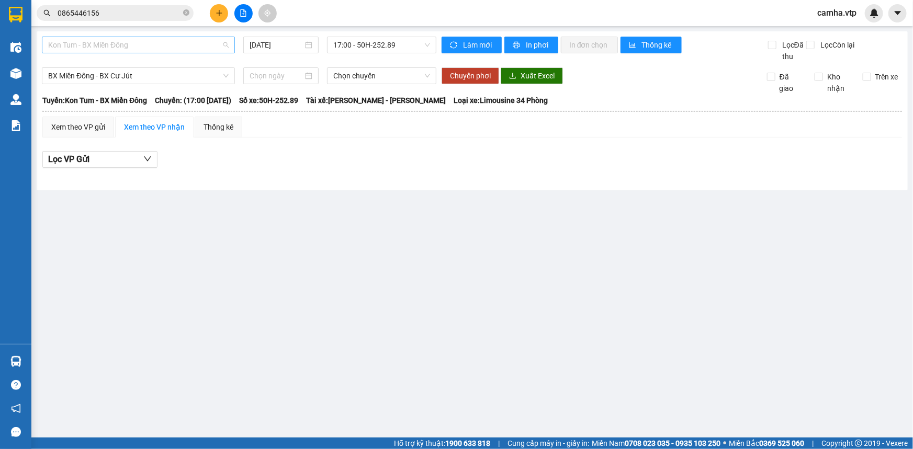
click at [178, 42] on span "Kon Tum - BX Miền Đông" at bounding box center [138, 45] width 180 height 16
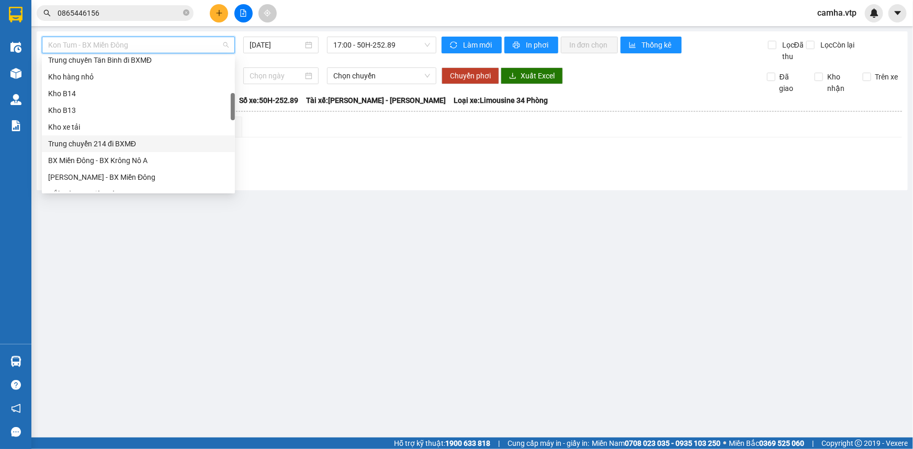
scroll to position [285, 0]
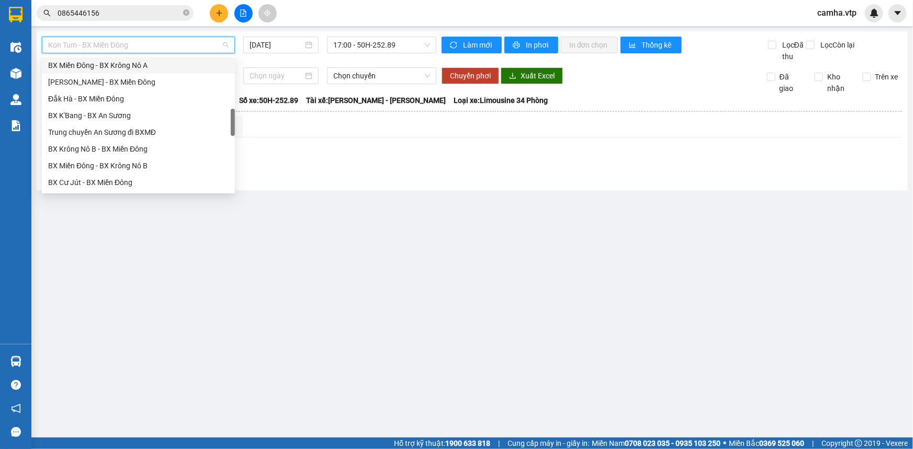
click at [175, 68] on div "BX Miền Đông - BX Krông Nô A" at bounding box center [138, 66] width 180 height 12
type input "[DATE]"
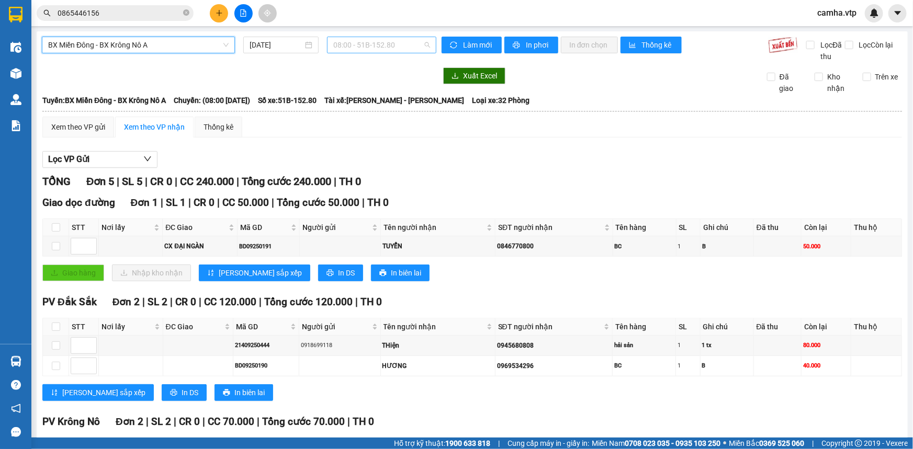
click at [353, 47] on span "08:00 - 51B-152.80" at bounding box center [381, 45] width 97 height 16
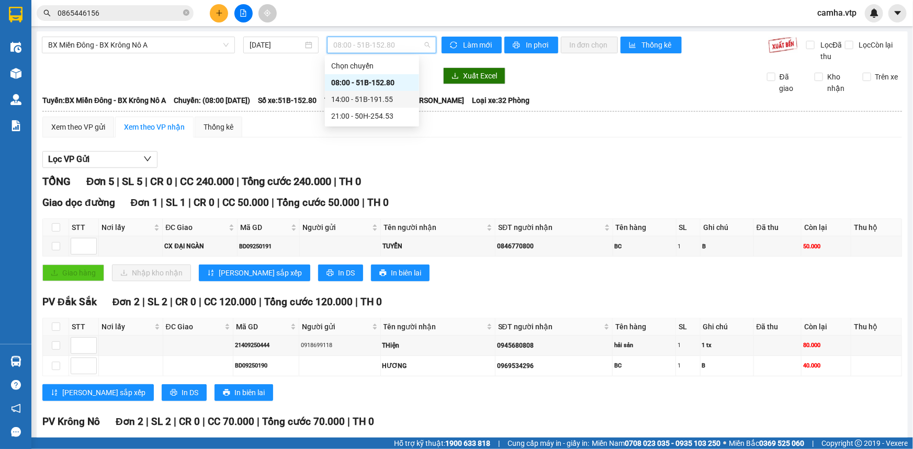
click at [365, 99] on div "14:00 - 51B-191.55" at bounding box center [372, 100] width 82 height 12
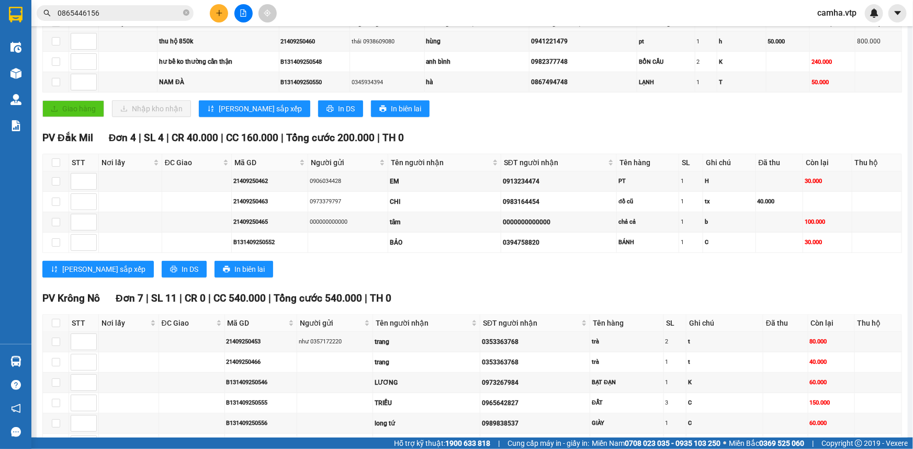
scroll to position [15, 0]
